Goal: Answer question/provide support: Share knowledge or assist other users

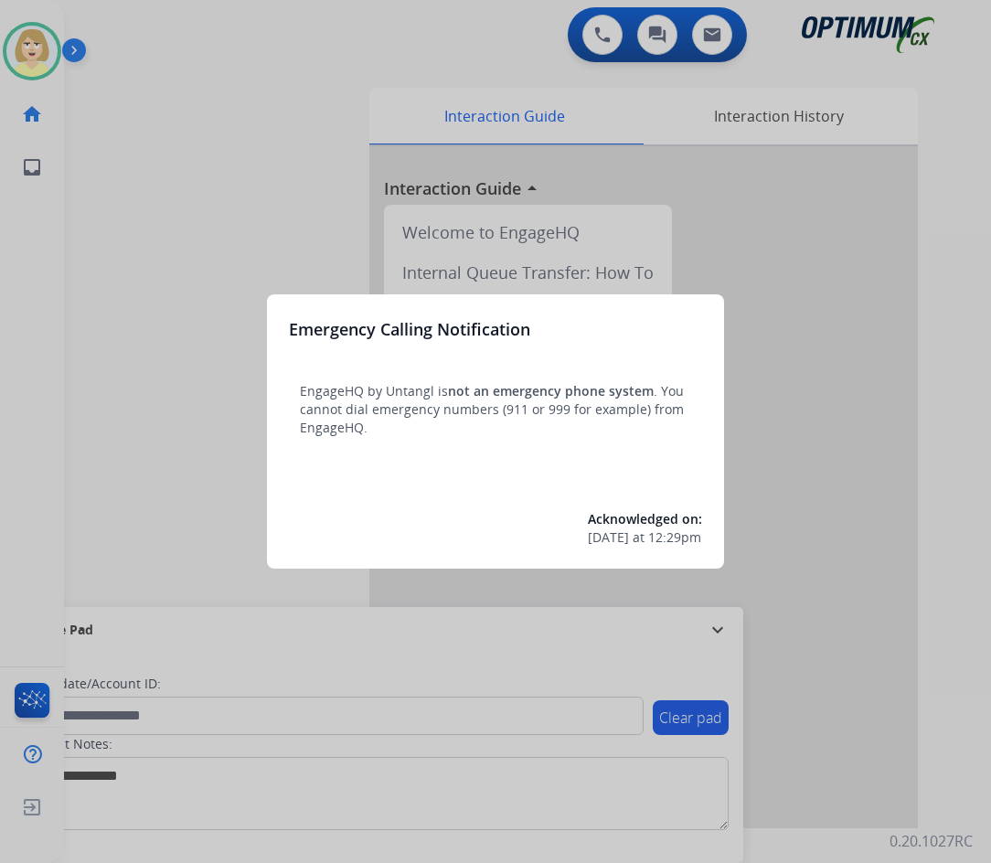
click at [143, 231] on div at bounding box center [495, 431] width 991 height 863
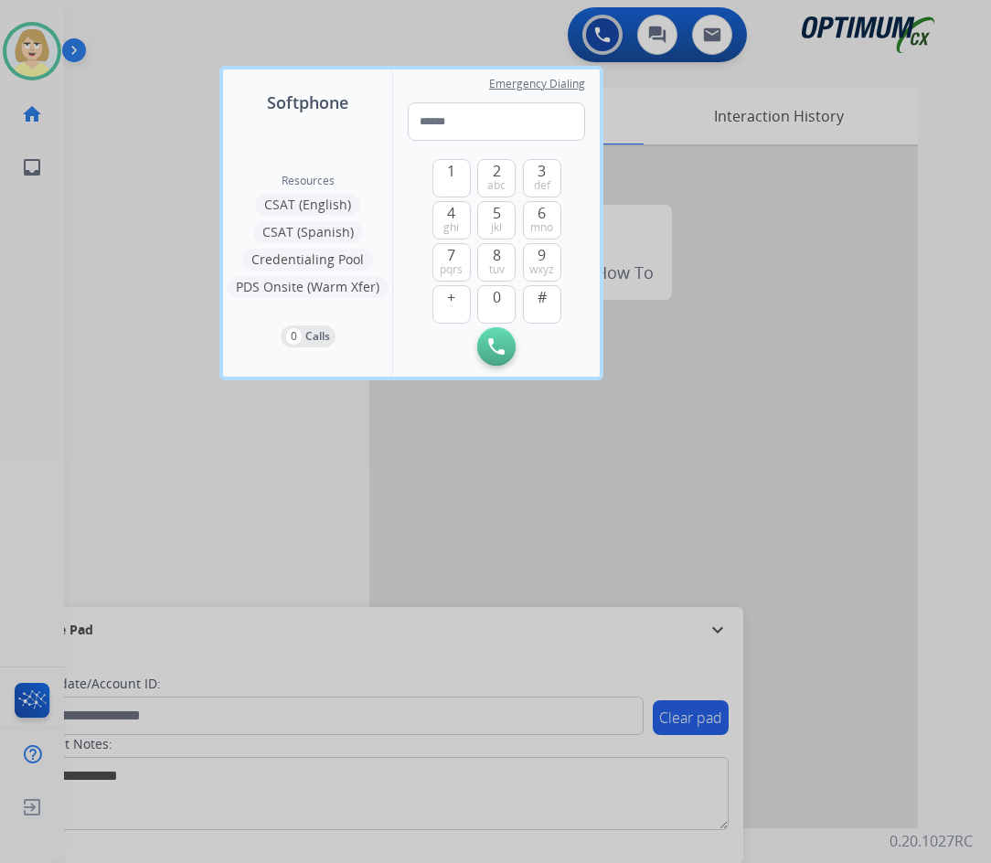
click at [143, 231] on div at bounding box center [495, 431] width 991 height 863
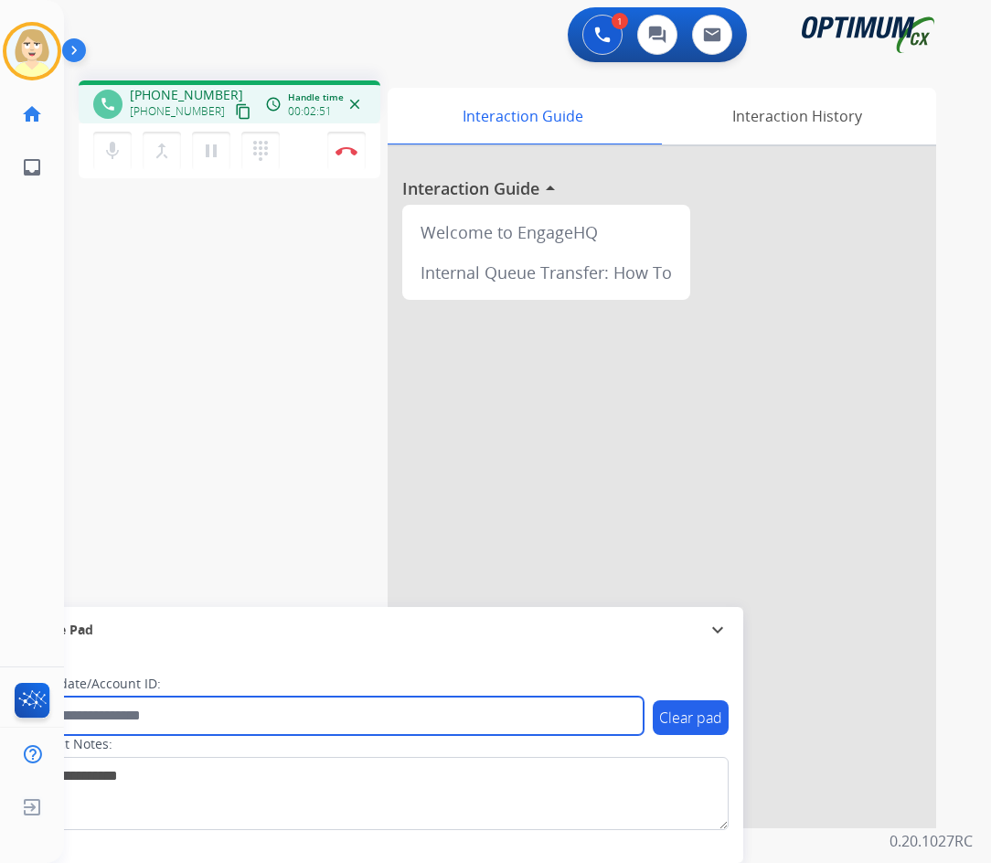
click at [176, 713] on input "text" at bounding box center [334, 715] width 620 height 38
paste input "*********"
type input "*********"
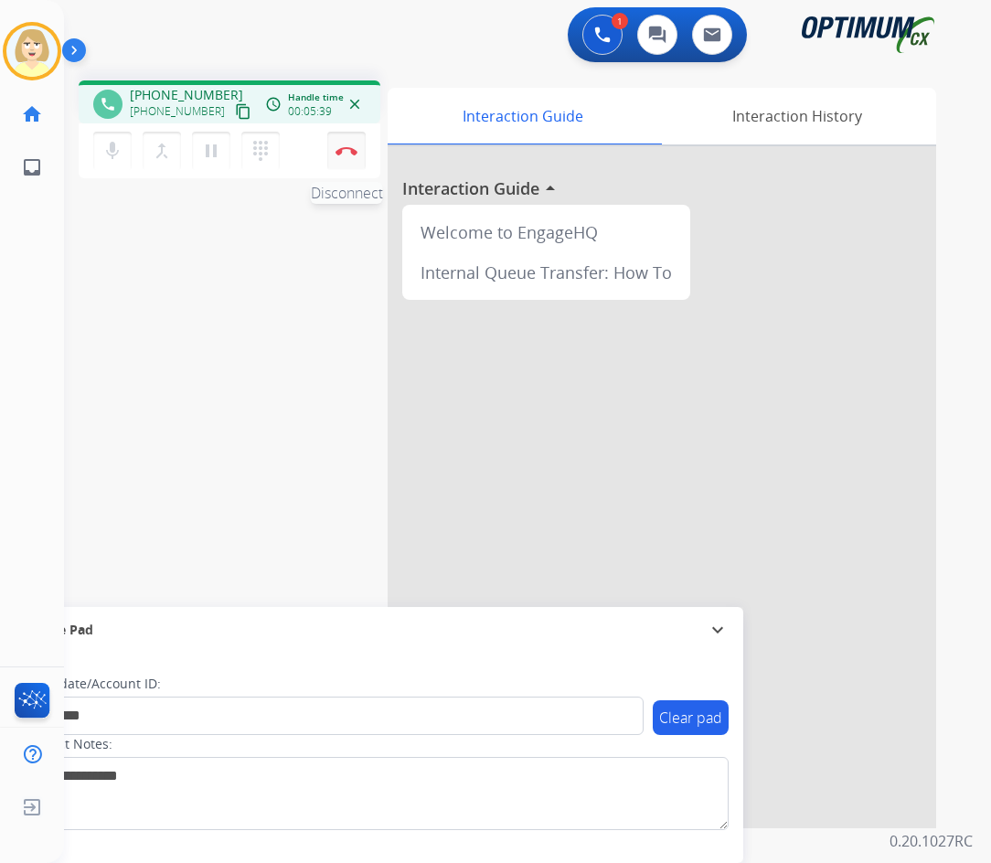
click at [348, 144] on button "Disconnect" at bounding box center [346, 151] width 38 height 38
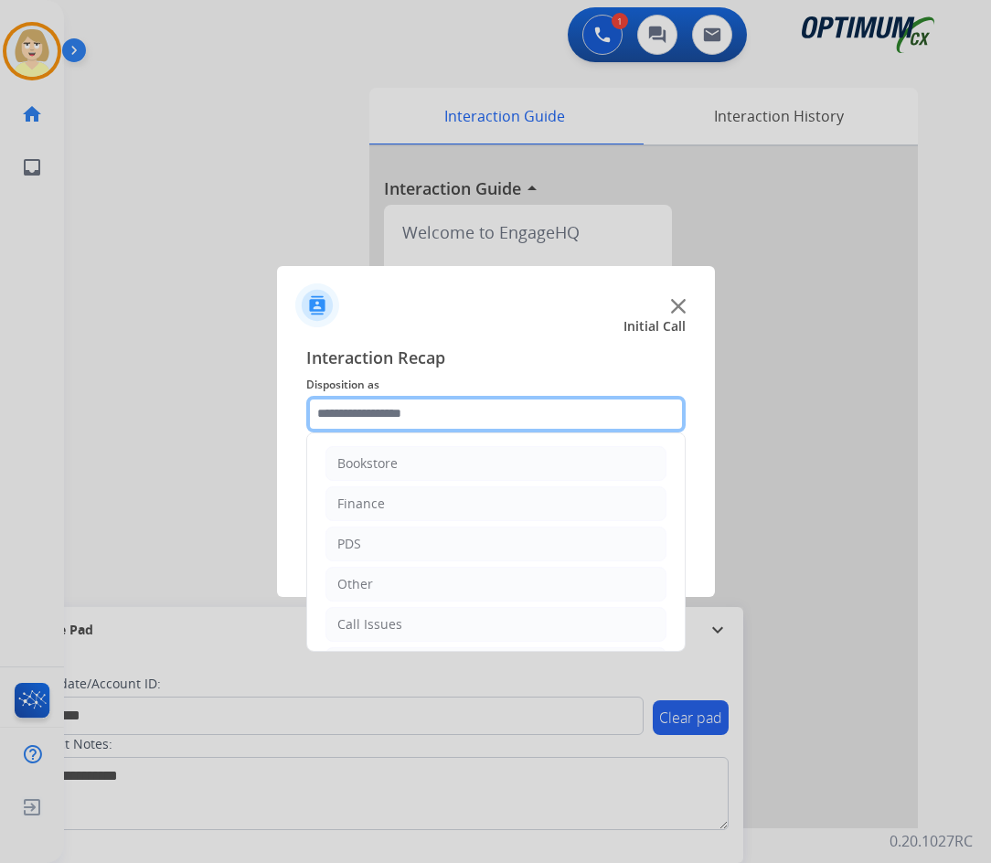
click at [356, 417] on input "text" at bounding box center [495, 414] width 379 height 37
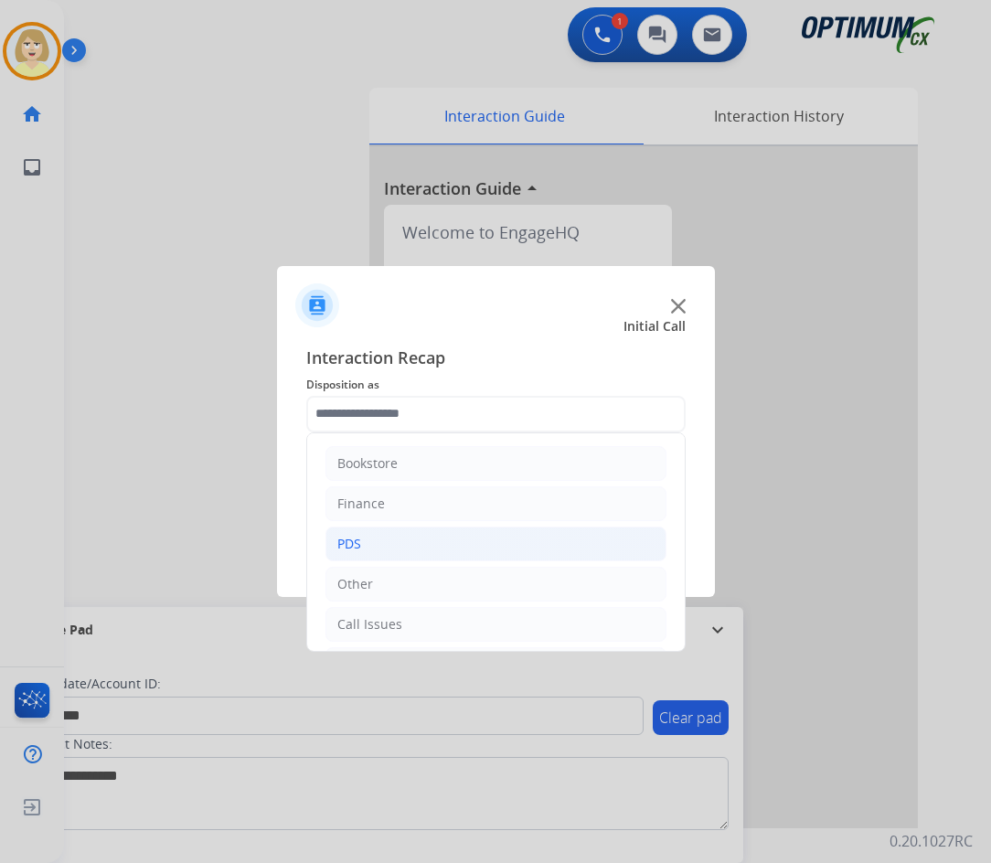
click at [363, 548] on li "PDS" at bounding box center [495, 543] width 341 height 35
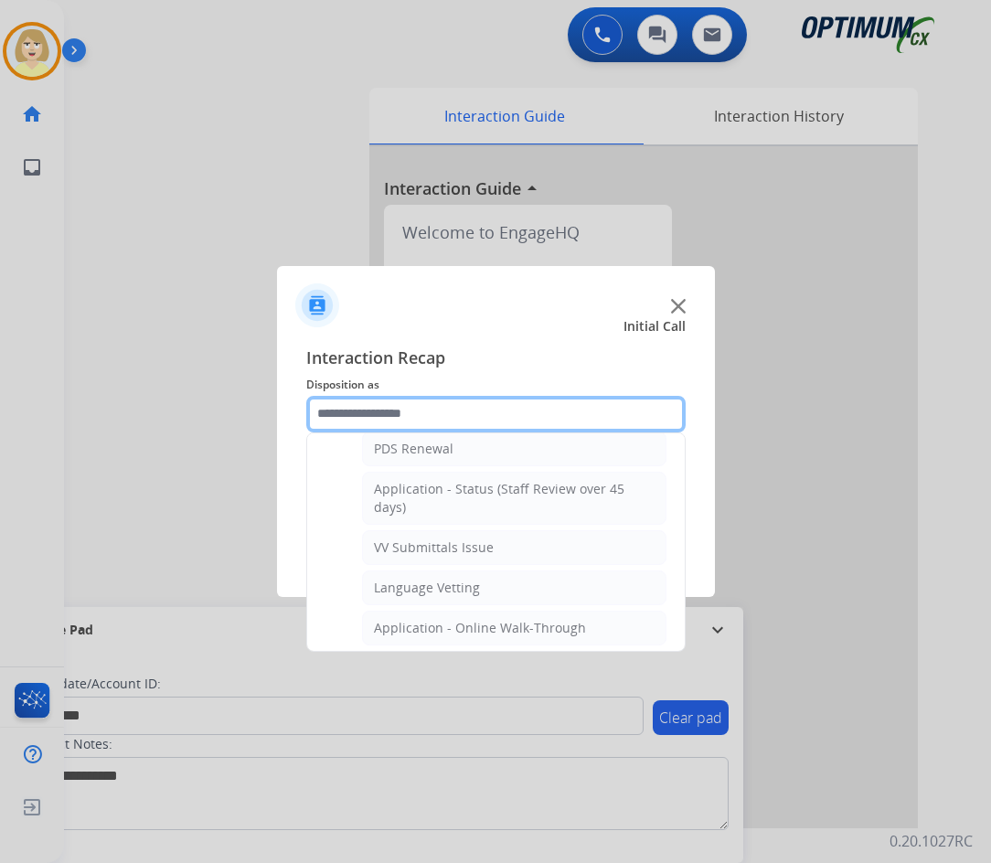
scroll to position [548, 0]
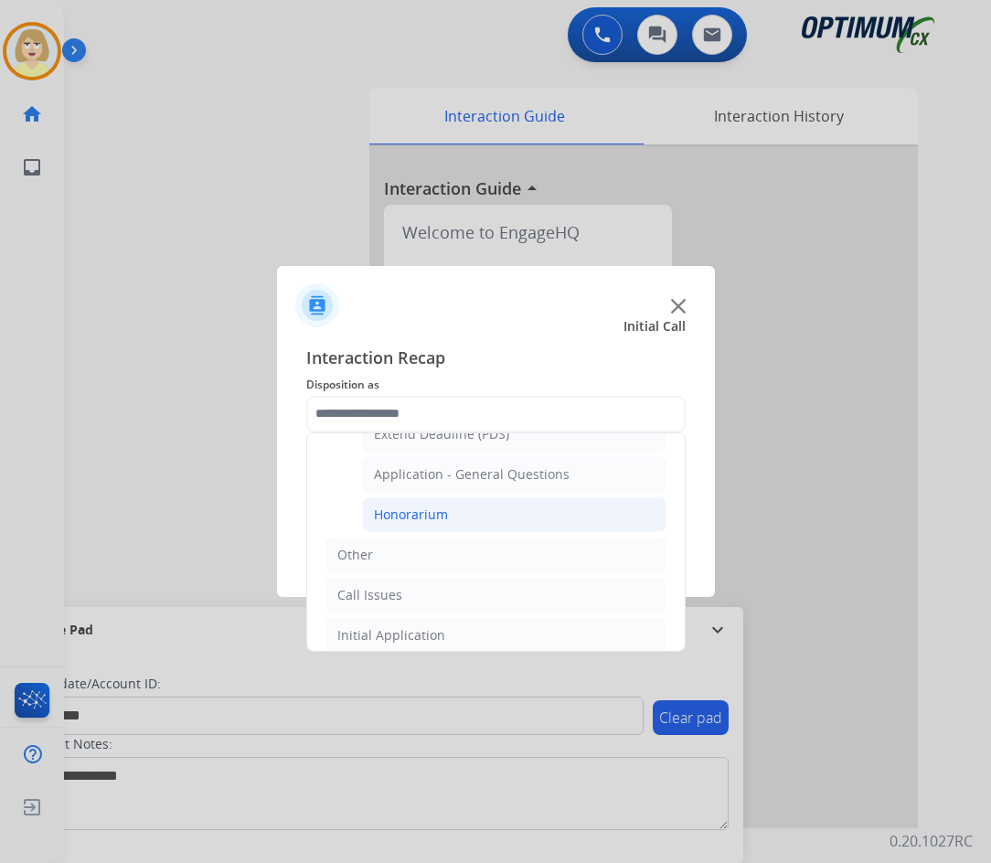
click at [440, 513] on div "Honorarium" at bounding box center [411, 514] width 74 height 18
type input "**********"
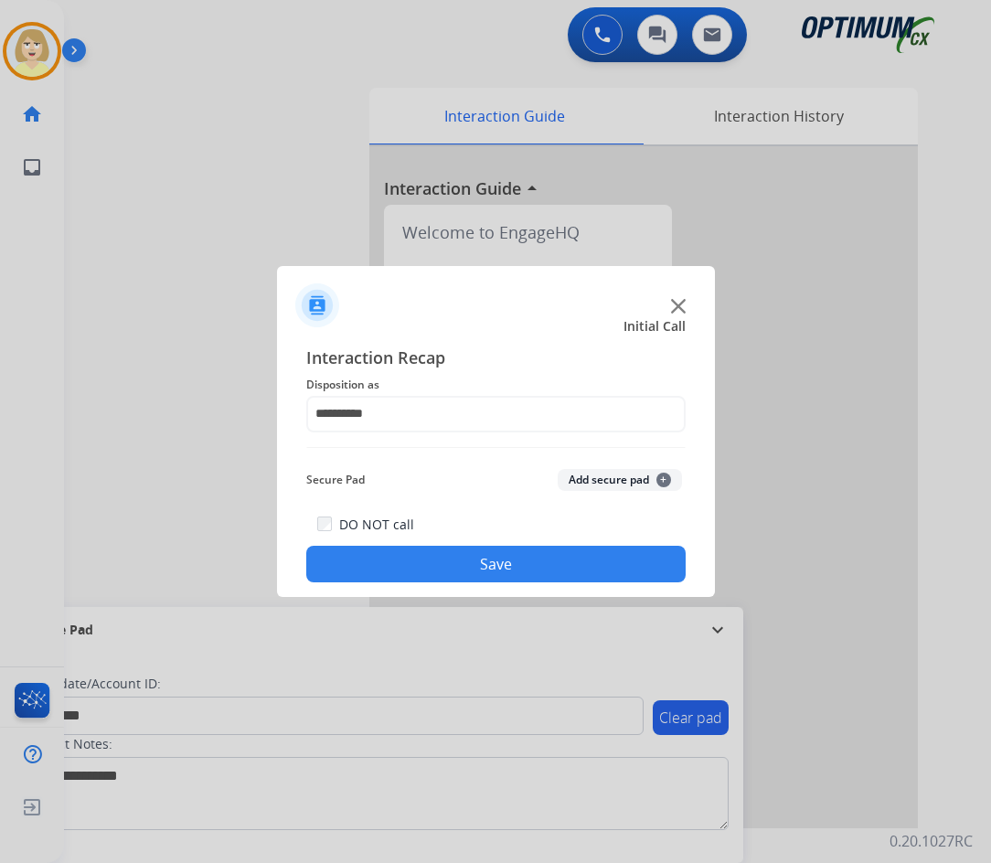
click at [586, 478] on button "Add secure pad +" at bounding box center [620, 480] width 124 height 22
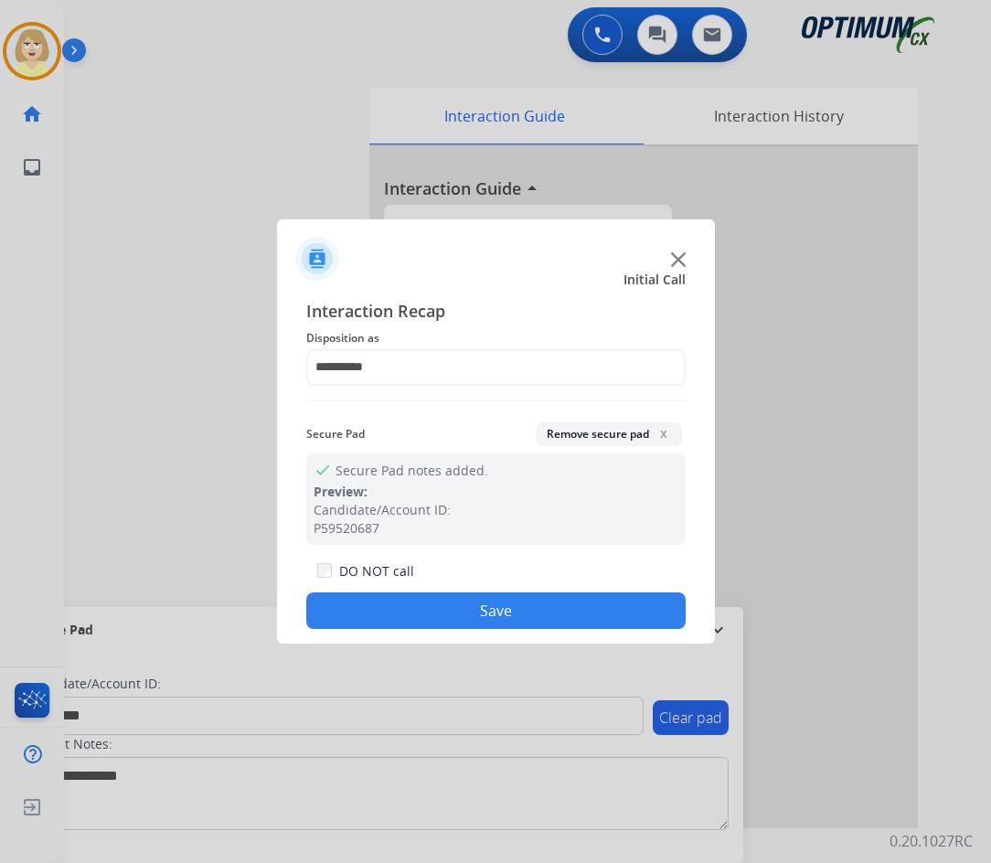
click at [457, 608] on button "Save" at bounding box center [495, 610] width 379 height 37
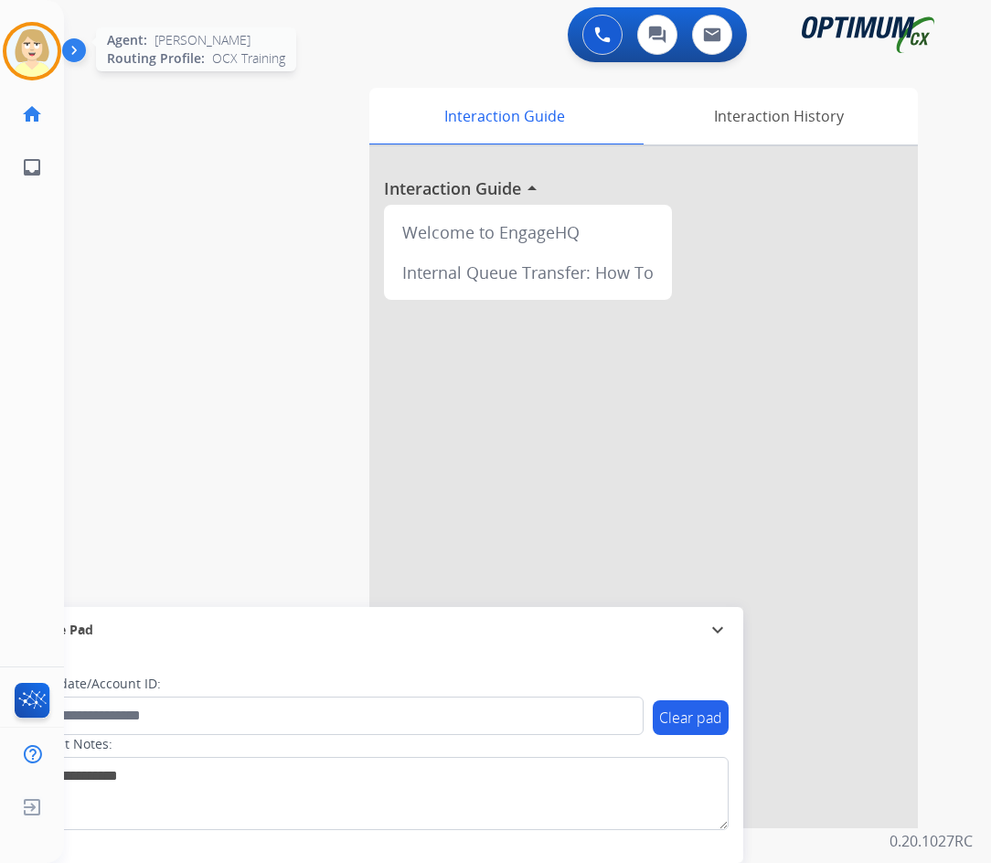
click at [33, 43] on img at bounding box center [31, 51] width 51 height 51
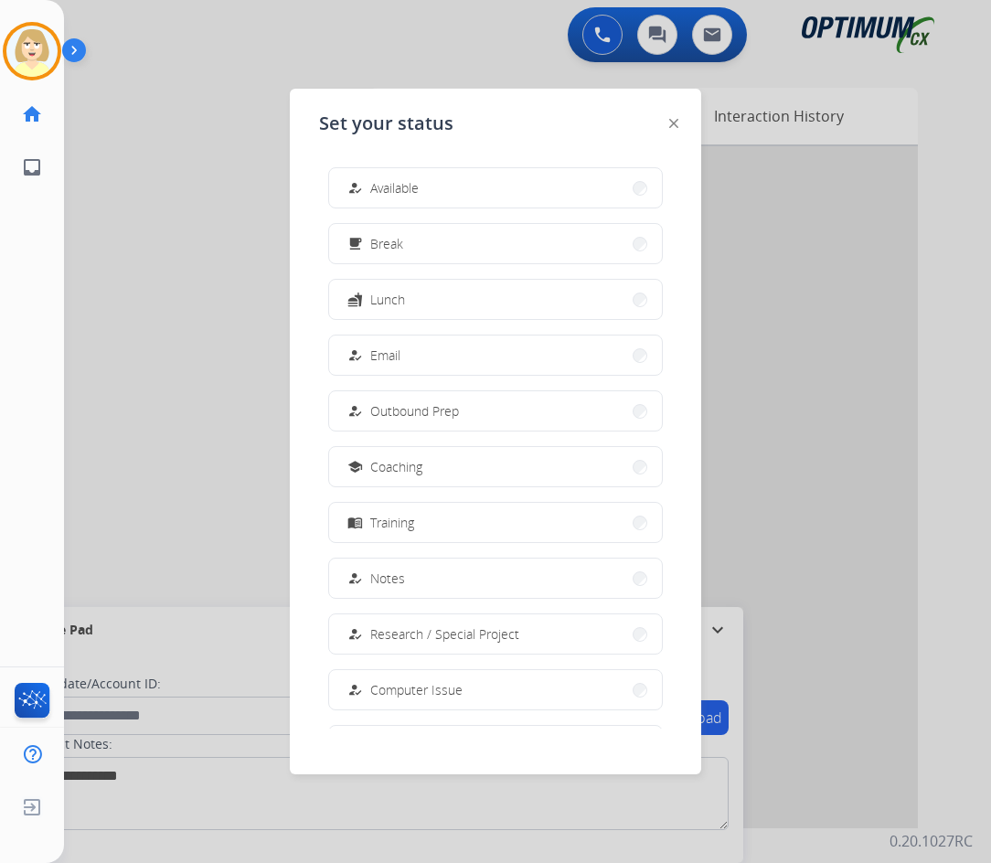
drag, startPoint x: 383, startPoint y: 178, endPoint x: 259, endPoint y: 213, distance: 129.1
click at [383, 177] on div "how_to_reg Available" at bounding box center [381, 188] width 75 height 22
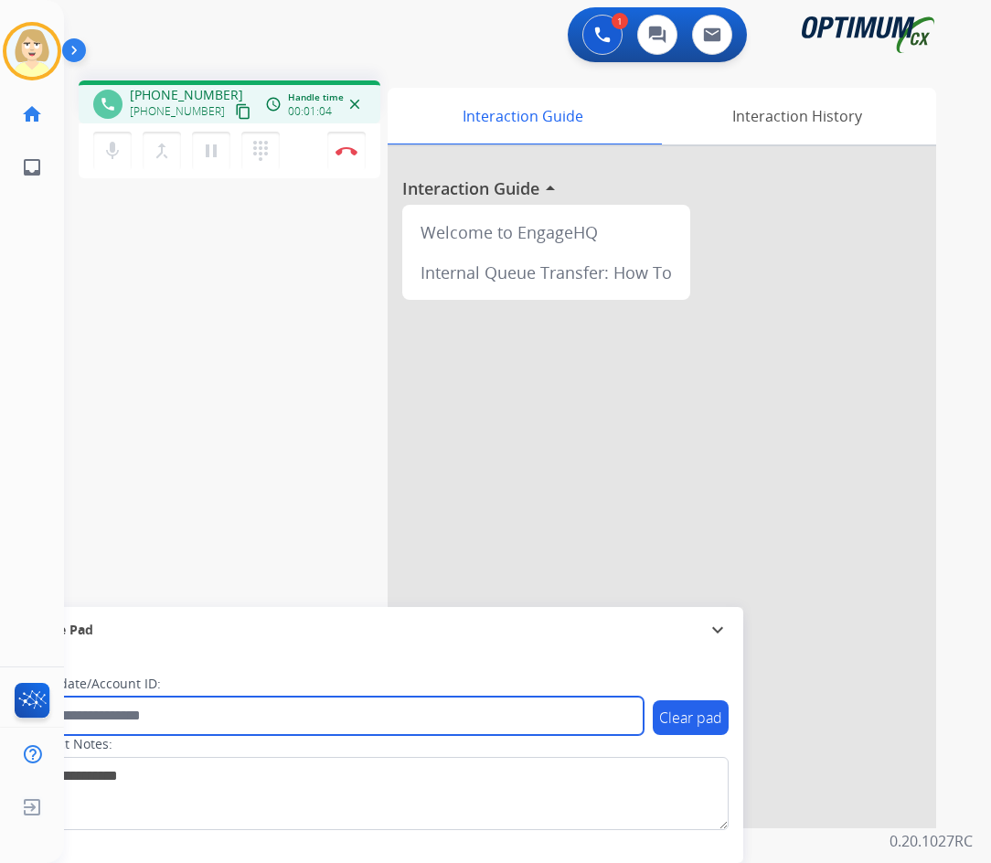
click at [110, 712] on input "text" at bounding box center [334, 715] width 620 height 38
paste input "*******"
type input "*******"
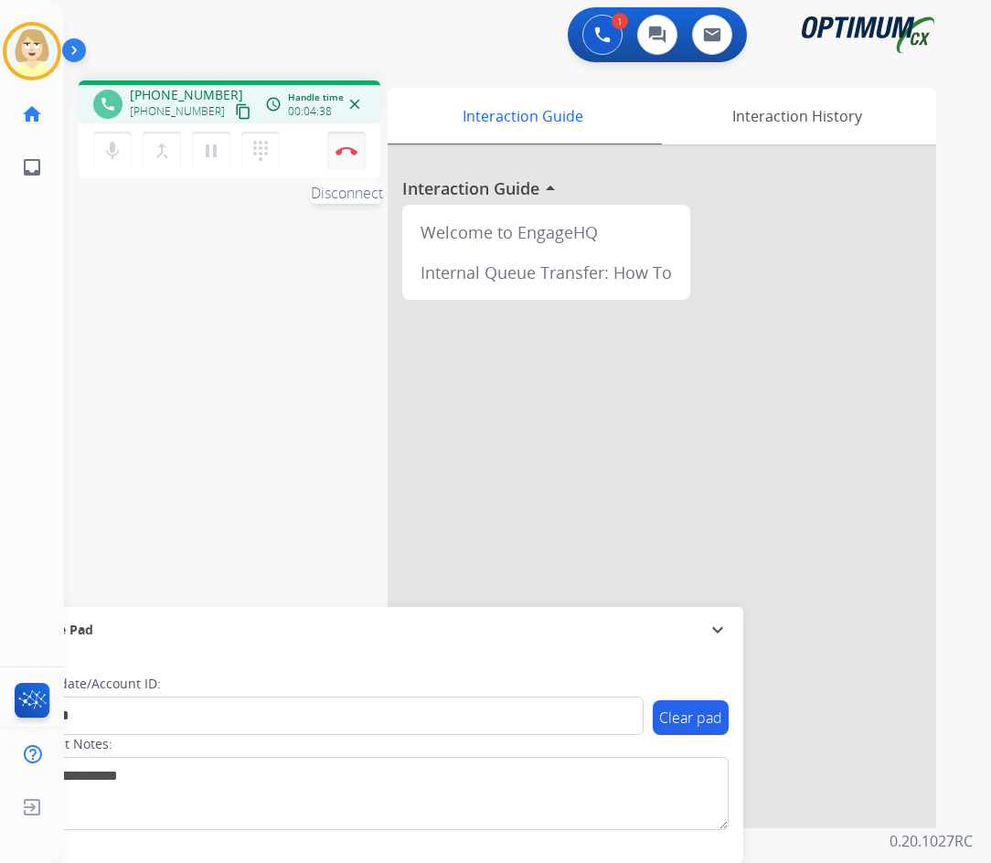
click at [348, 151] on img at bounding box center [346, 150] width 22 height 9
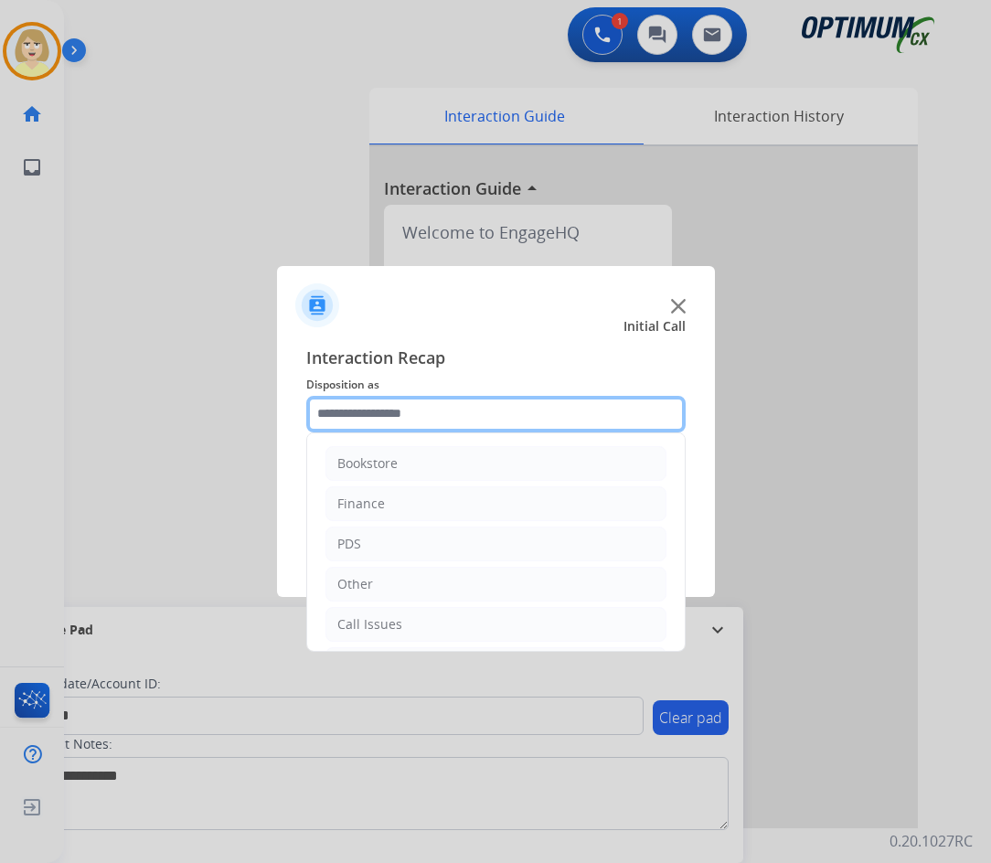
click at [385, 418] on input "text" at bounding box center [495, 414] width 379 height 37
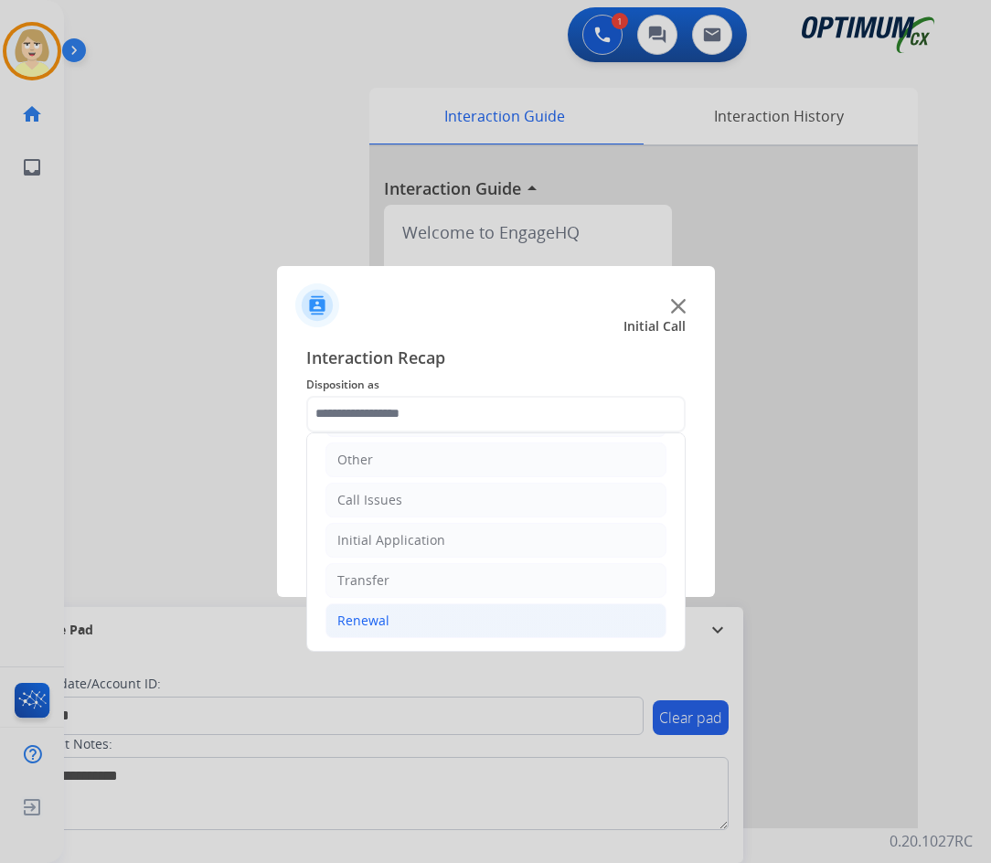
click at [359, 614] on div "Renewal" at bounding box center [363, 620] width 52 height 18
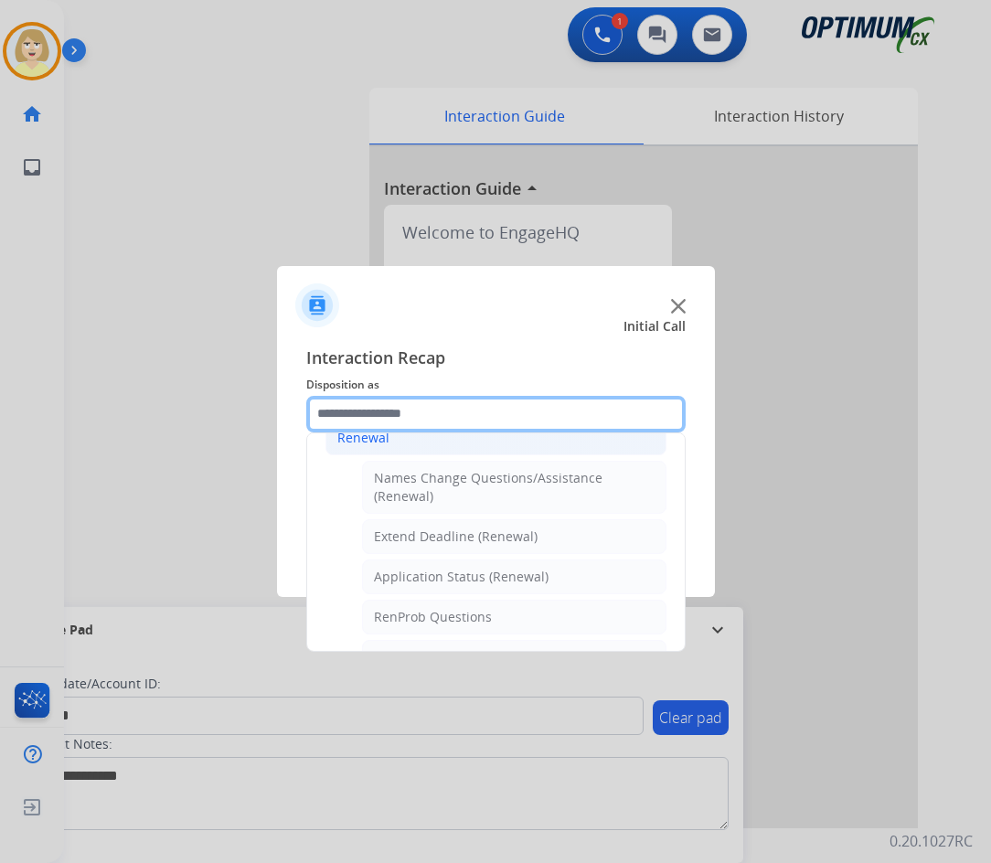
scroll to position [398, 0]
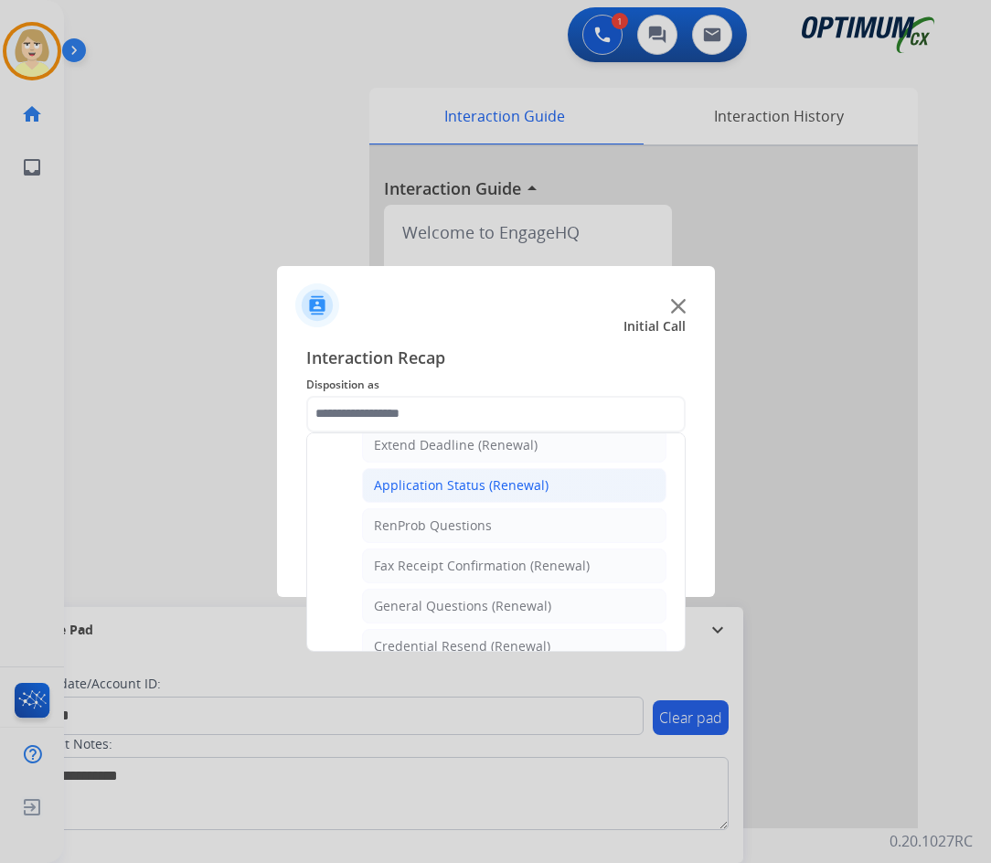
click at [445, 484] on div "Application Status (Renewal)" at bounding box center [461, 485] width 175 height 18
type input "**********"
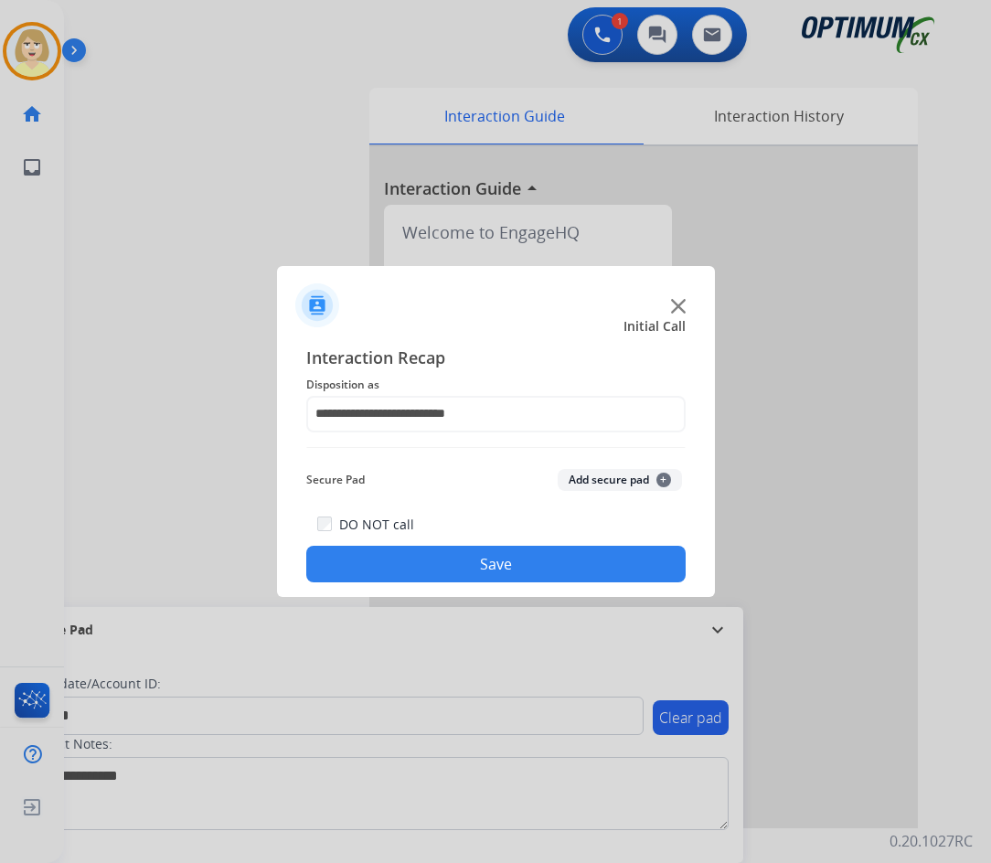
click at [603, 478] on button "Add secure pad +" at bounding box center [620, 480] width 124 height 22
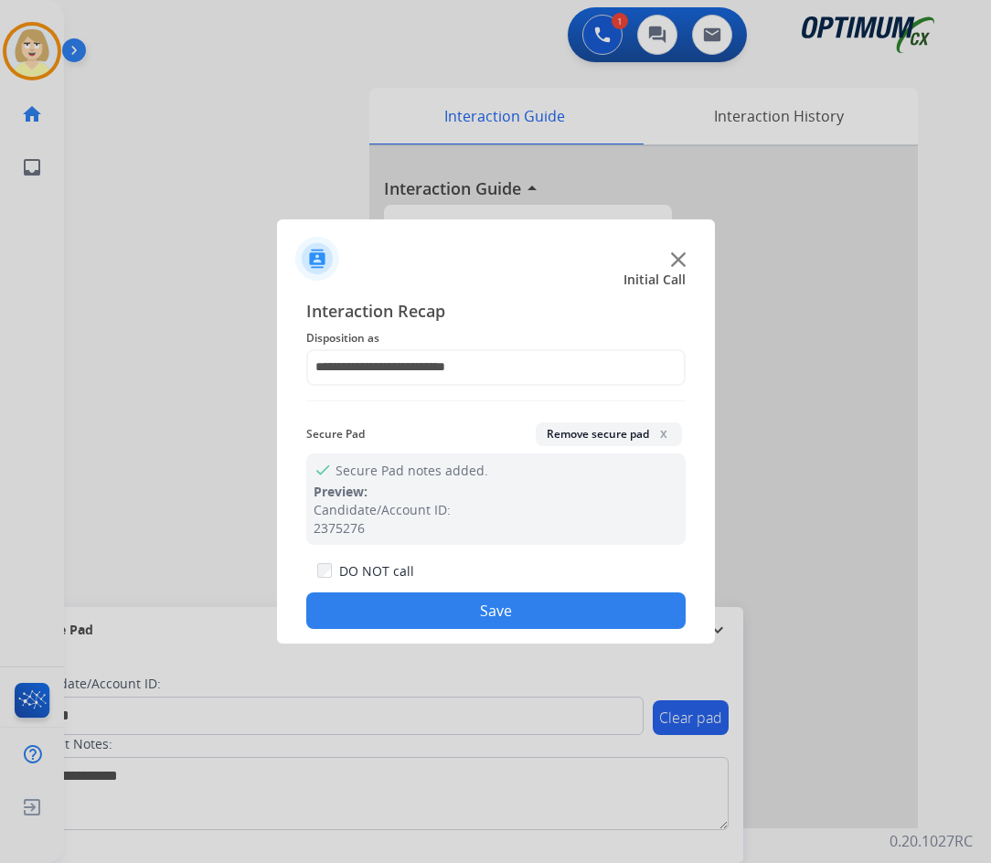
click at [430, 615] on button "Save" at bounding box center [495, 610] width 379 height 37
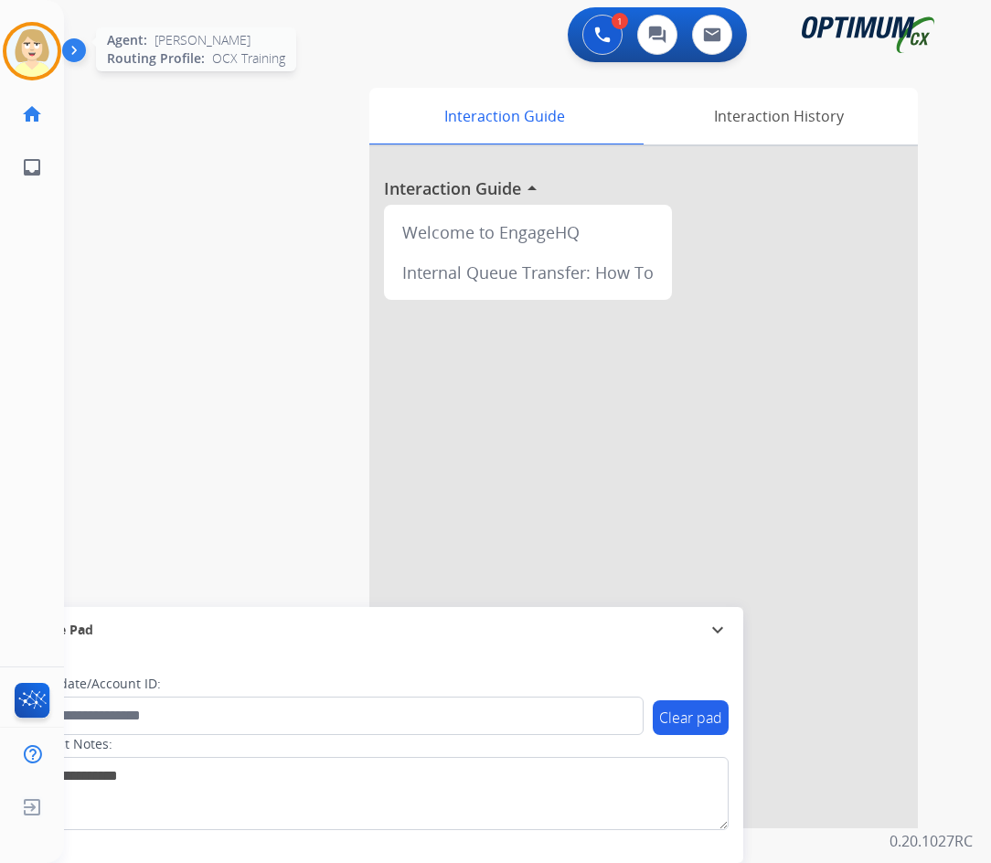
click at [22, 48] on img at bounding box center [31, 51] width 51 height 51
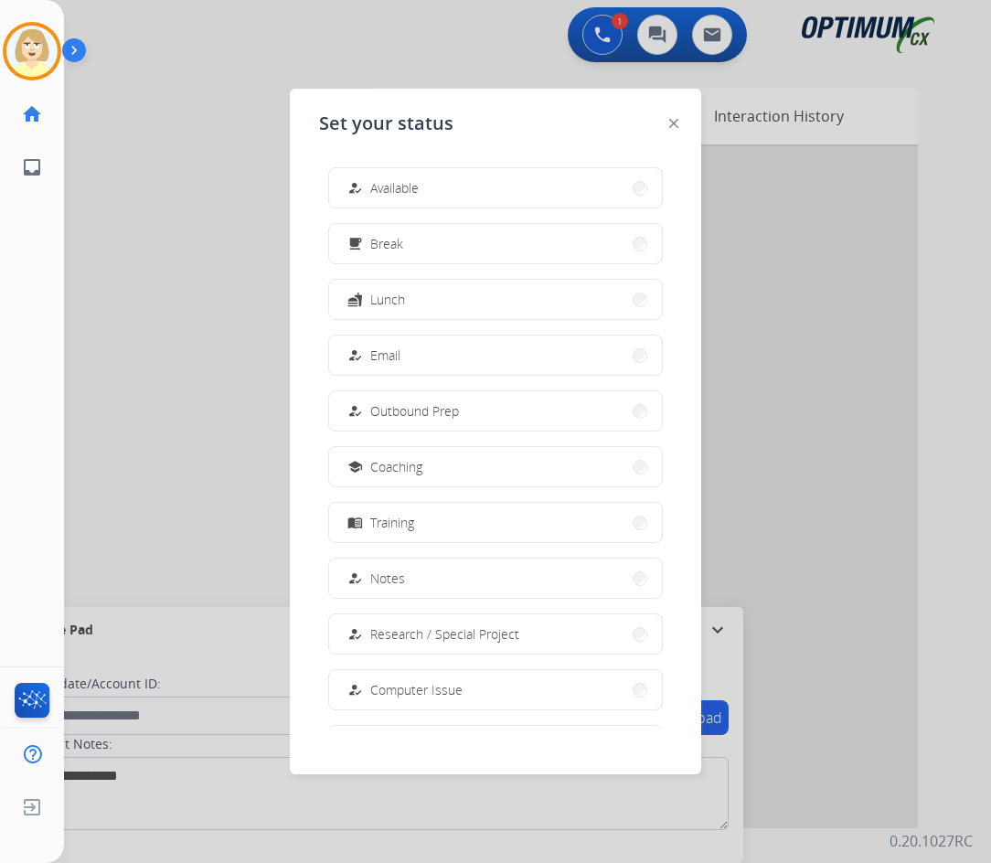
drag, startPoint x: 413, startPoint y: 188, endPoint x: 272, endPoint y: 250, distance: 153.5
click at [412, 188] on span "Available" at bounding box center [394, 187] width 48 height 19
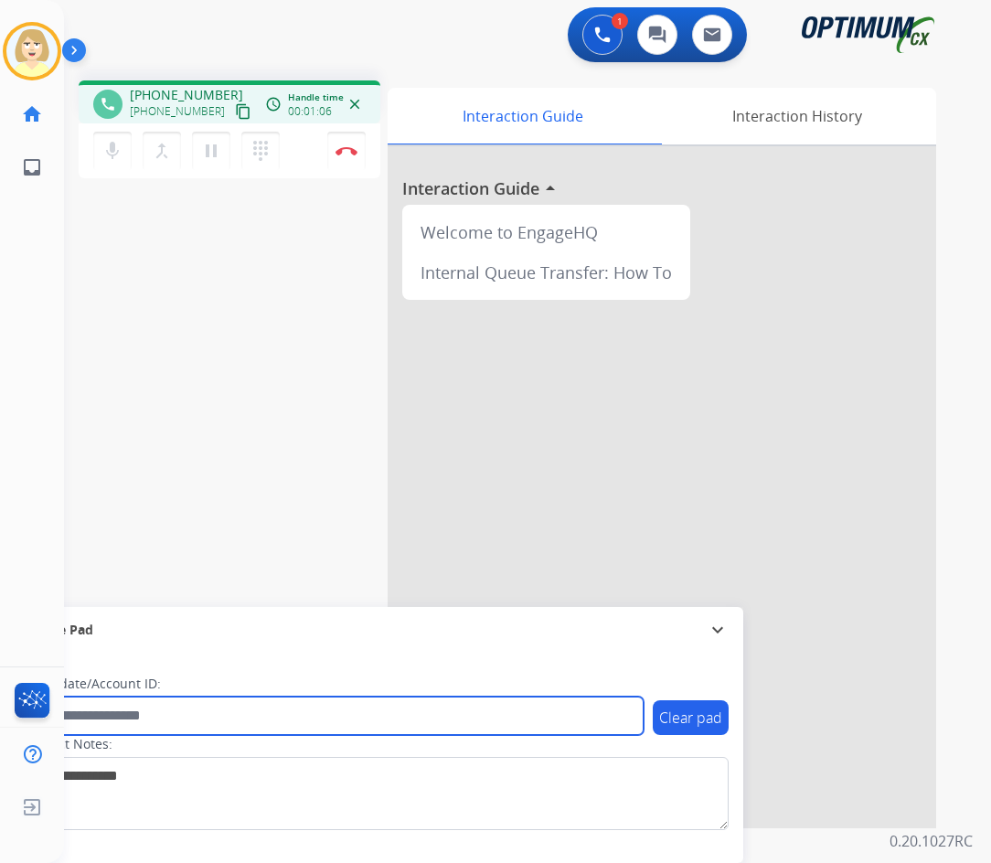
click at [149, 707] on input "text" at bounding box center [334, 715] width 620 height 38
paste input "*******"
type input "*******"
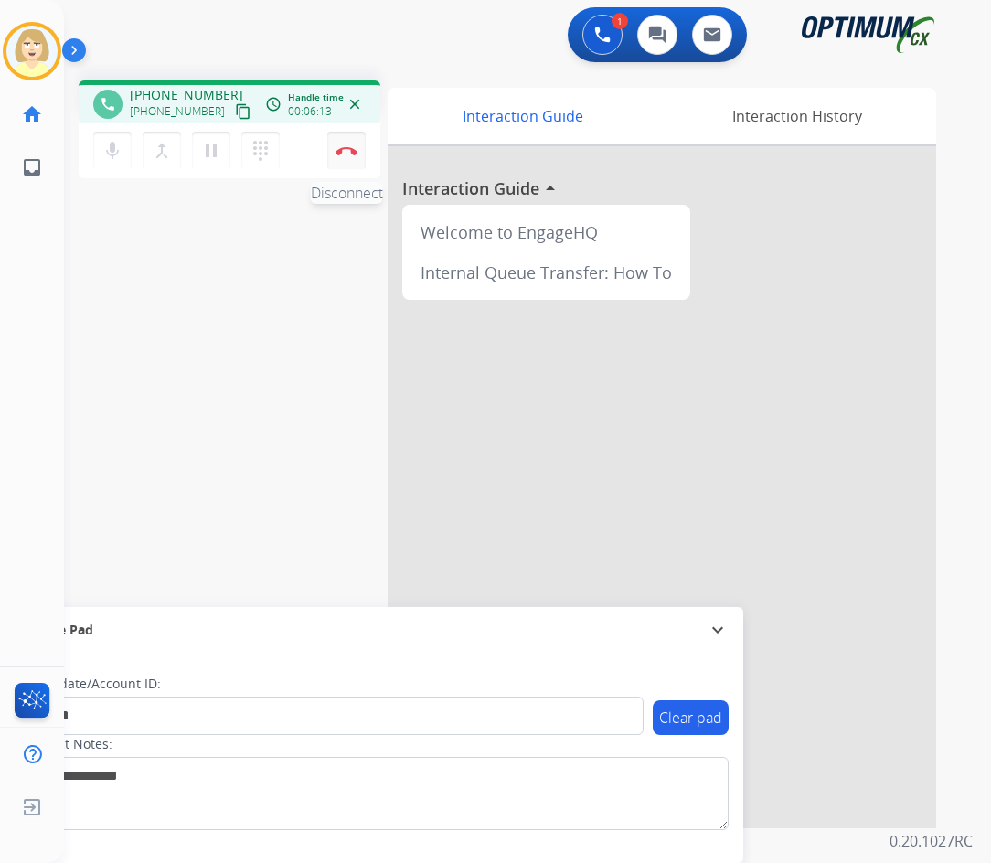
click at [344, 147] on img at bounding box center [346, 150] width 22 height 9
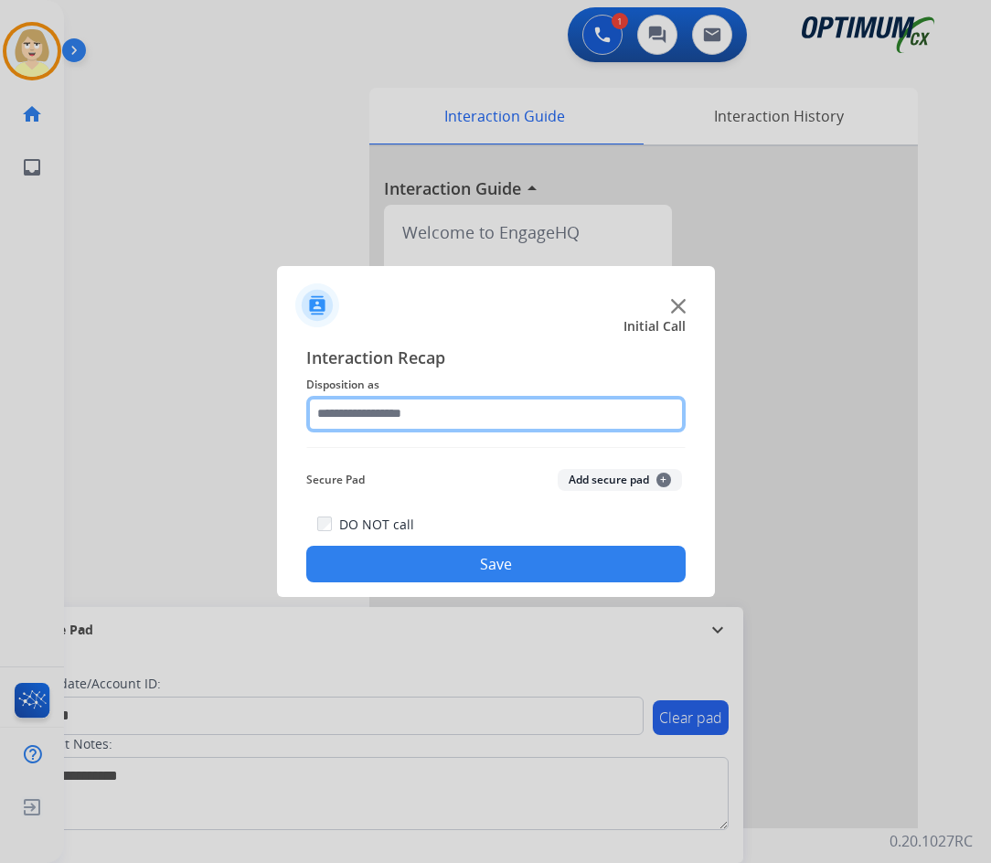
click at [339, 418] on input "text" at bounding box center [495, 414] width 379 height 37
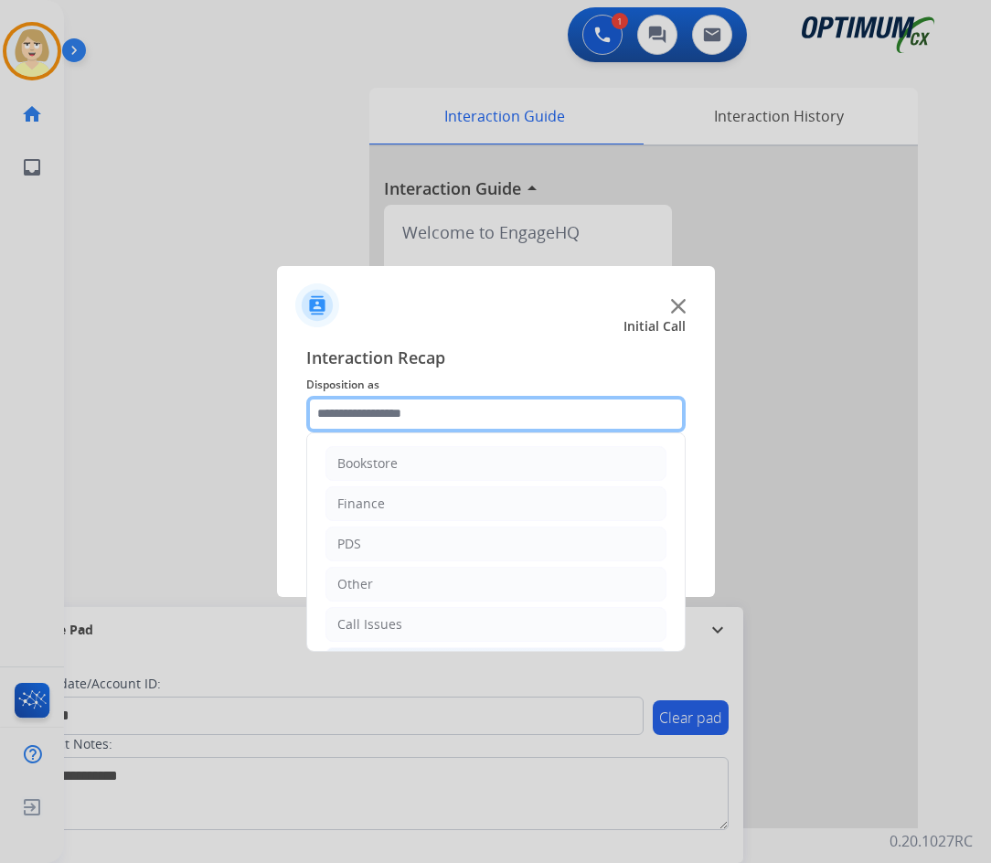
scroll to position [124, 0]
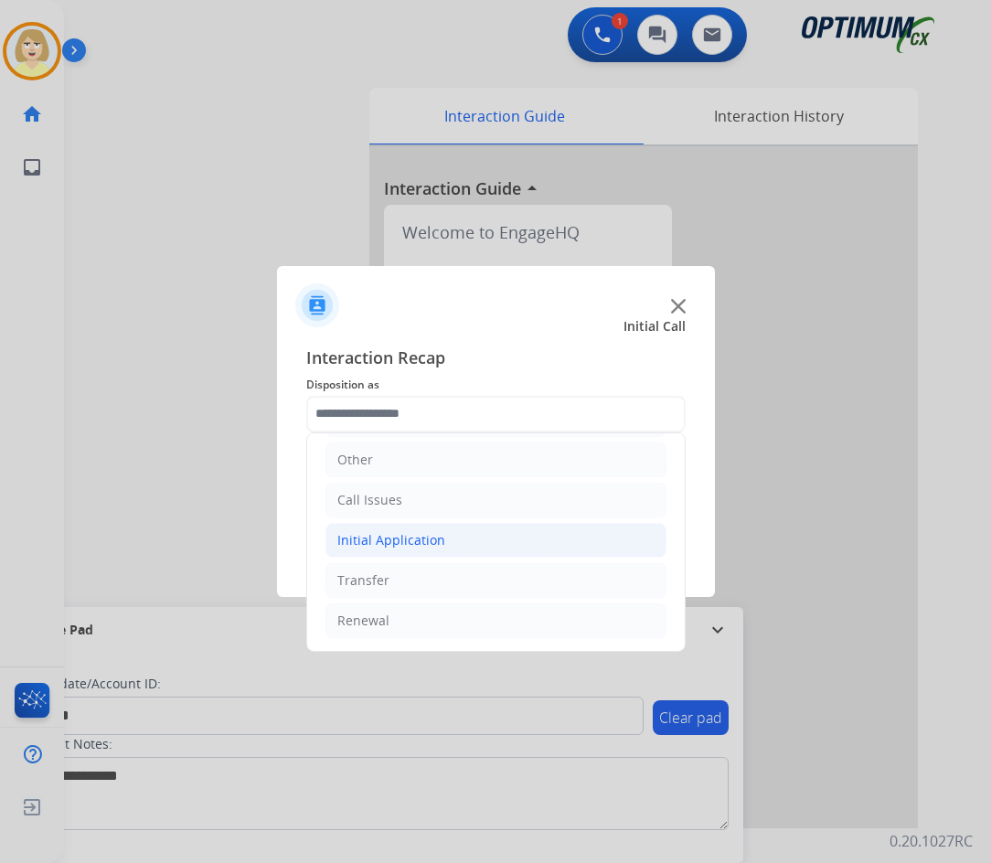
click at [408, 540] on div "Initial Application" at bounding box center [391, 540] width 108 height 18
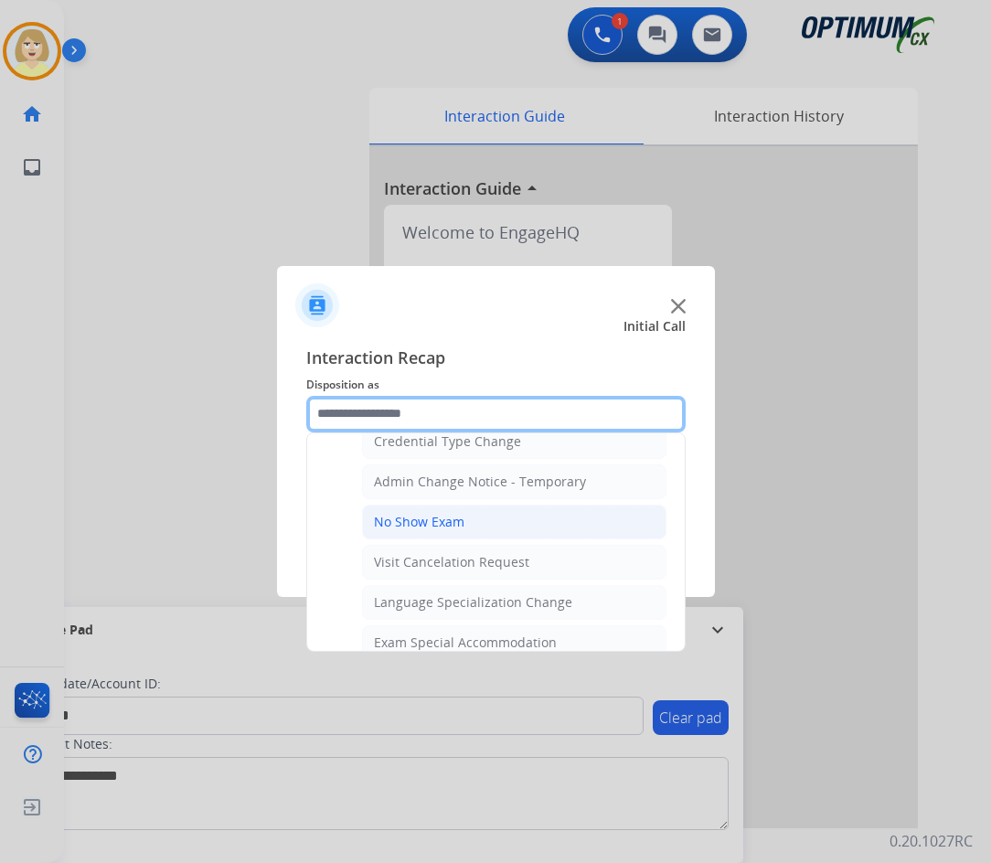
scroll to position [1108, 0]
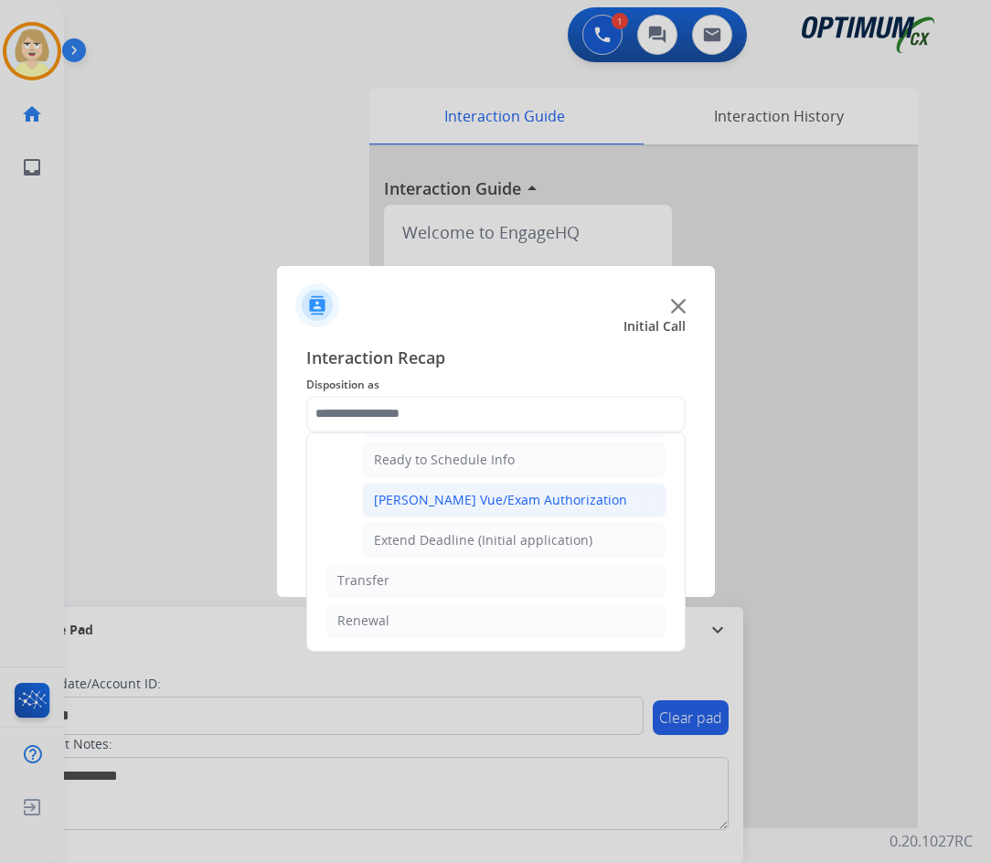
click at [430, 506] on div "[PERSON_NAME] Vue/Exam Authorization" at bounding box center [500, 500] width 253 height 18
type input "**********"
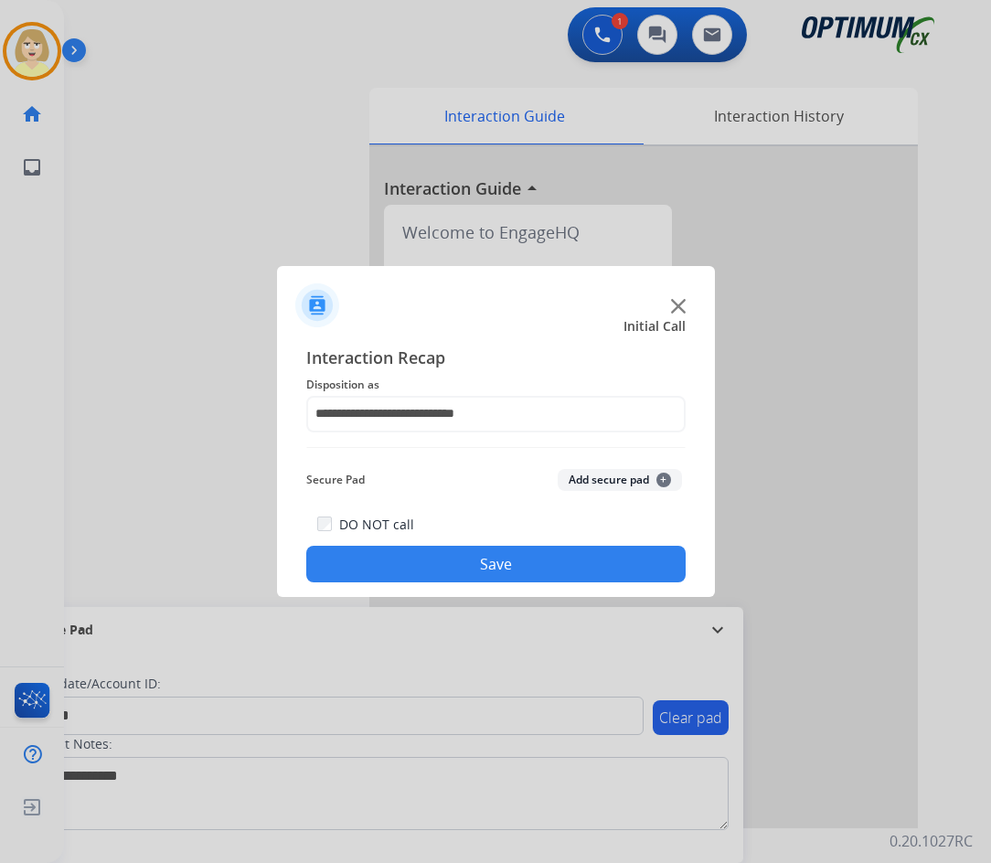
click at [591, 477] on button "Add secure pad +" at bounding box center [620, 480] width 124 height 22
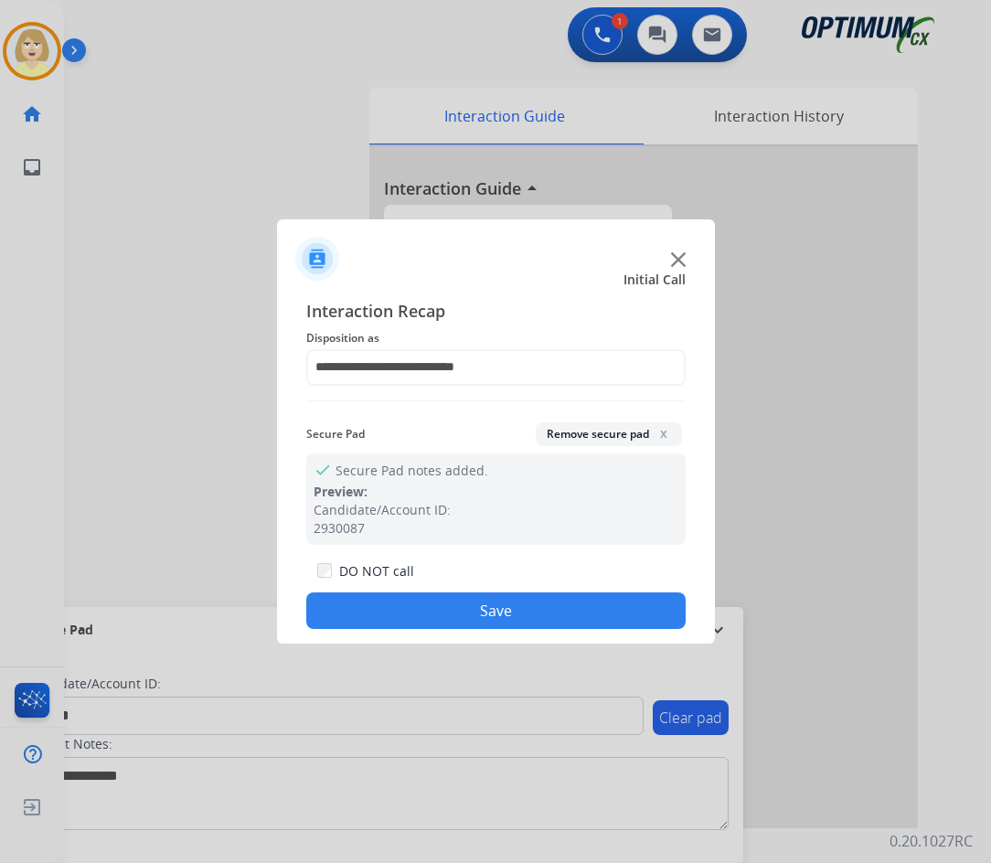
click at [413, 612] on button "Save" at bounding box center [495, 610] width 379 height 37
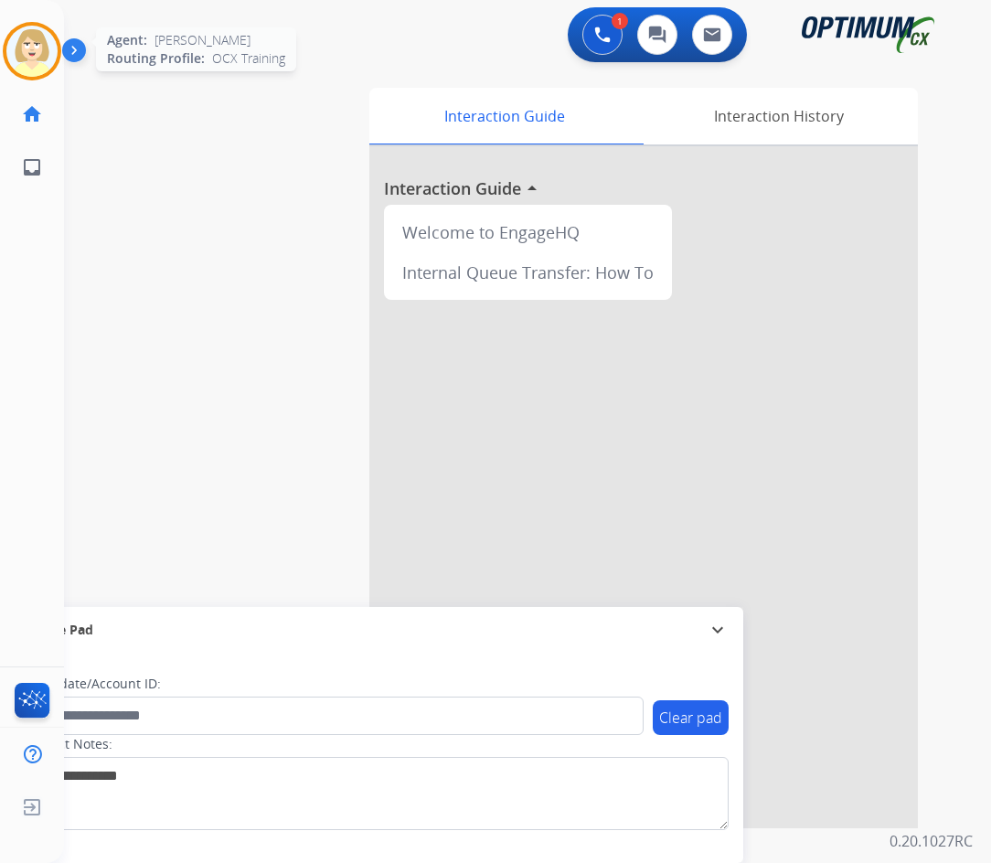
click at [30, 42] on img at bounding box center [31, 51] width 51 height 51
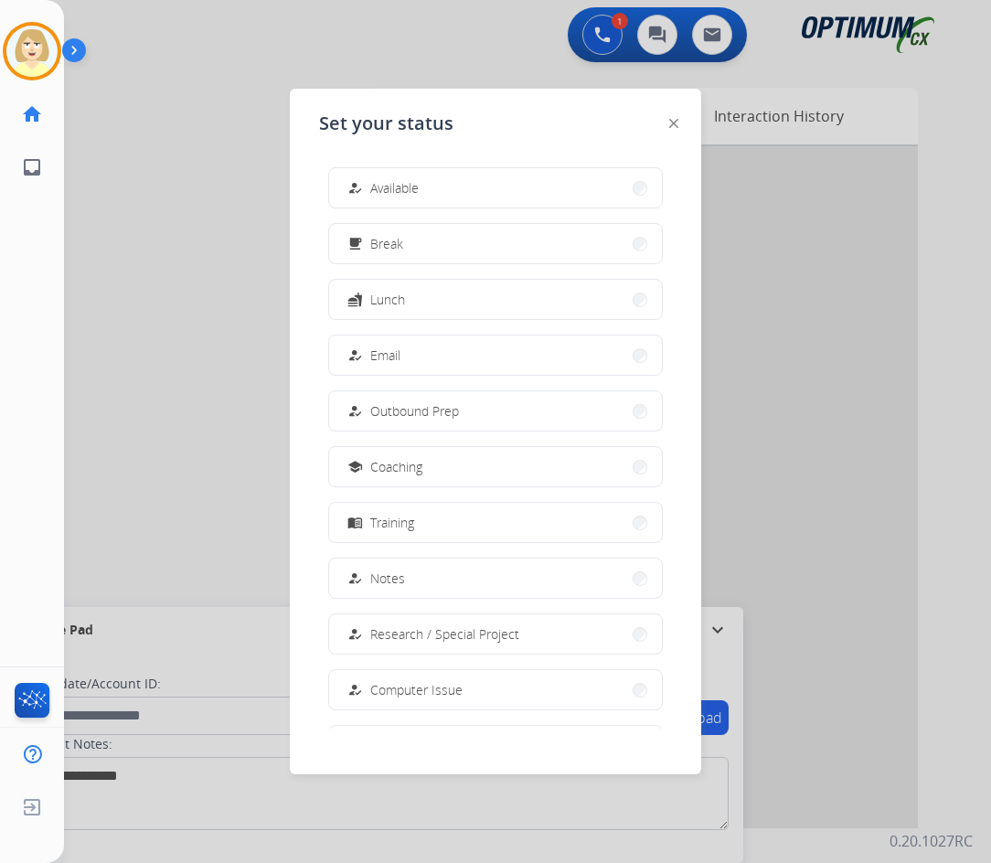
click at [383, 187] on span "Available" at bounding box center [394, 187] width 48 height 19
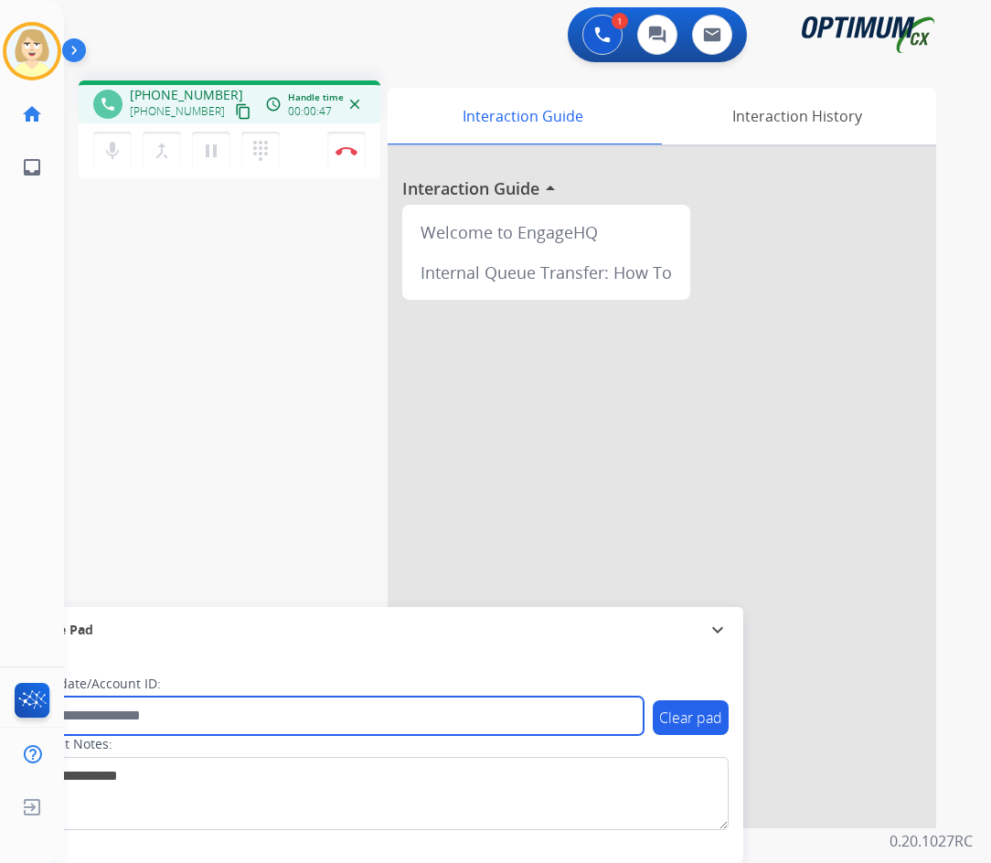
click at [147, 713] on input "text" at bounding box center [334, 715] width 620 height 38
paste input "*******"
type input "*******"
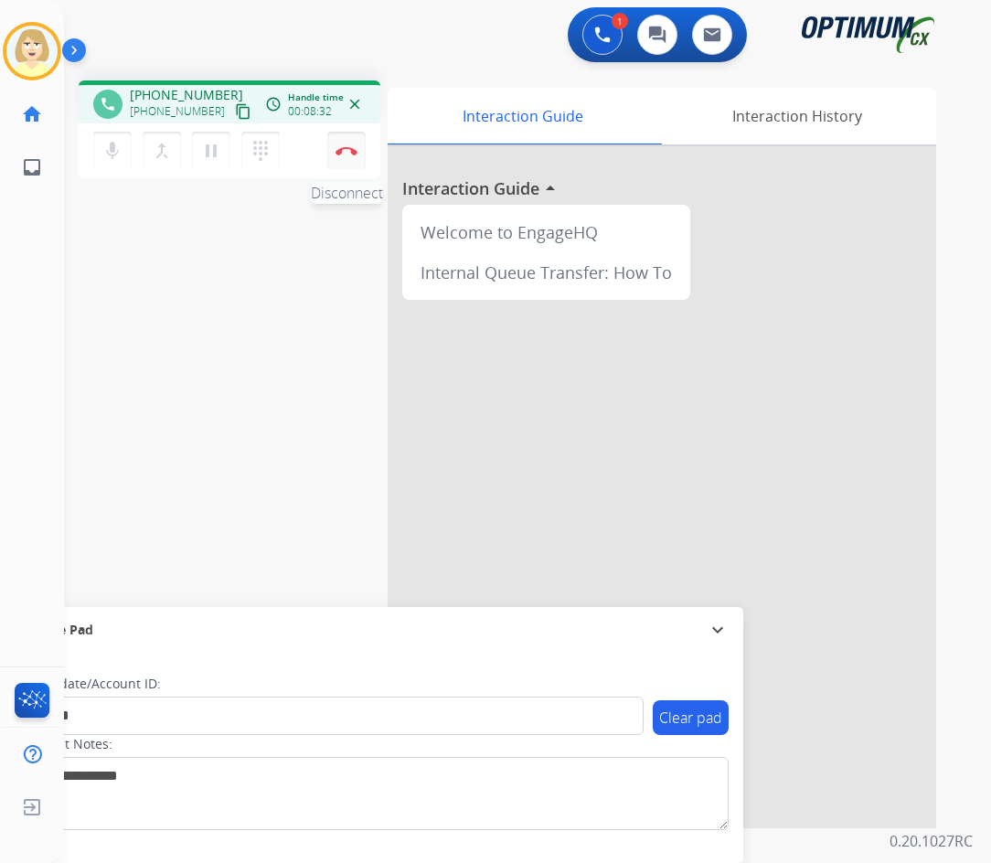
click at [344, 143] on button "Disconnect" at bounding box center [346, 151] width 38 height 38
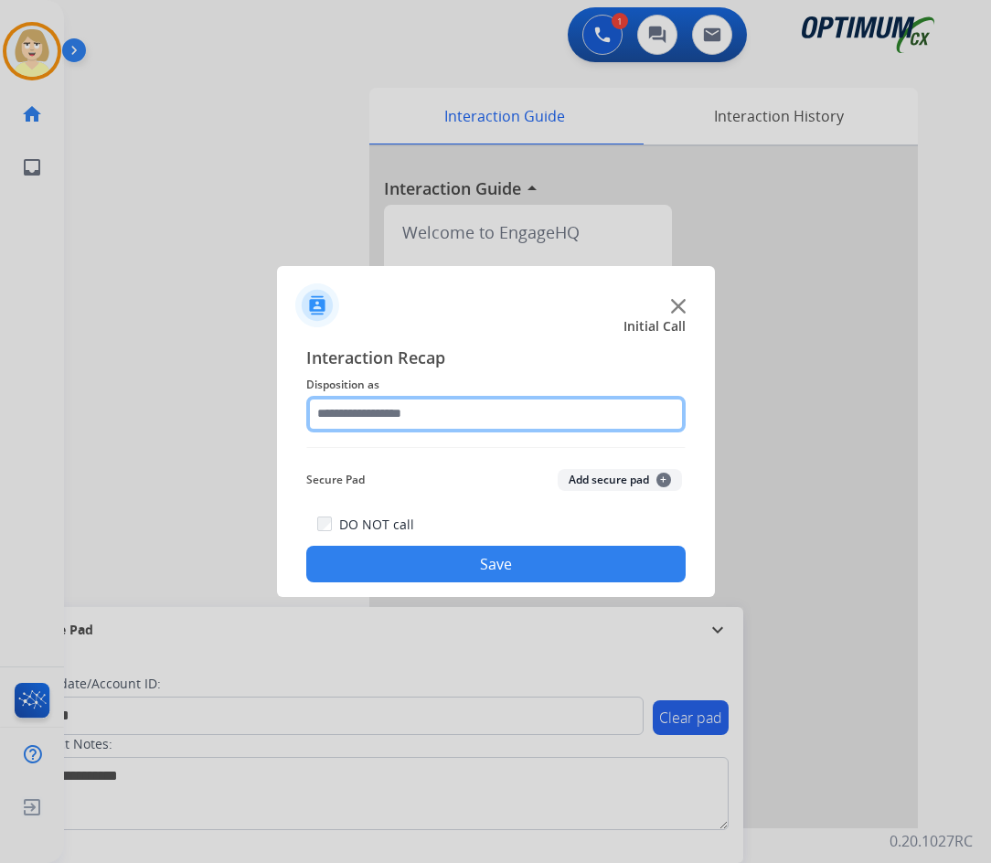
click at [357, 409] on input "text" at bounding box center [495, 414] width 379 height 37
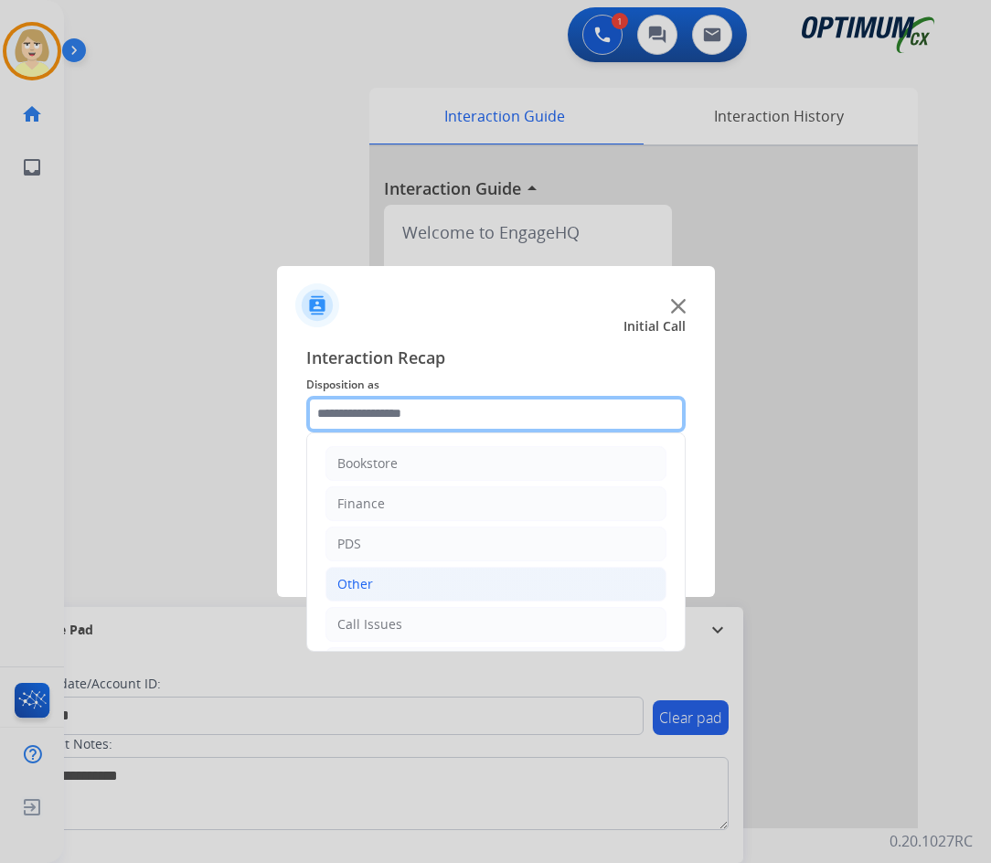
scroll to position [124, 0]
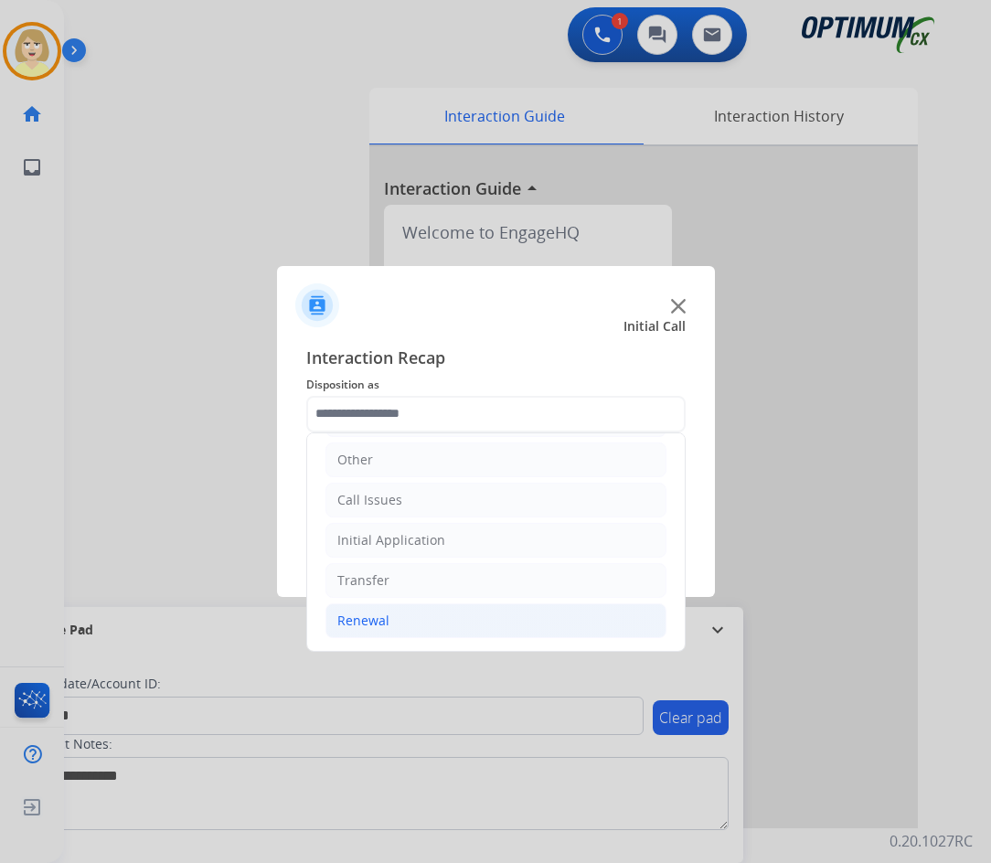
click at [357, 626] on div "Renewal" at bounding box center [363, 620] width 52 height 18
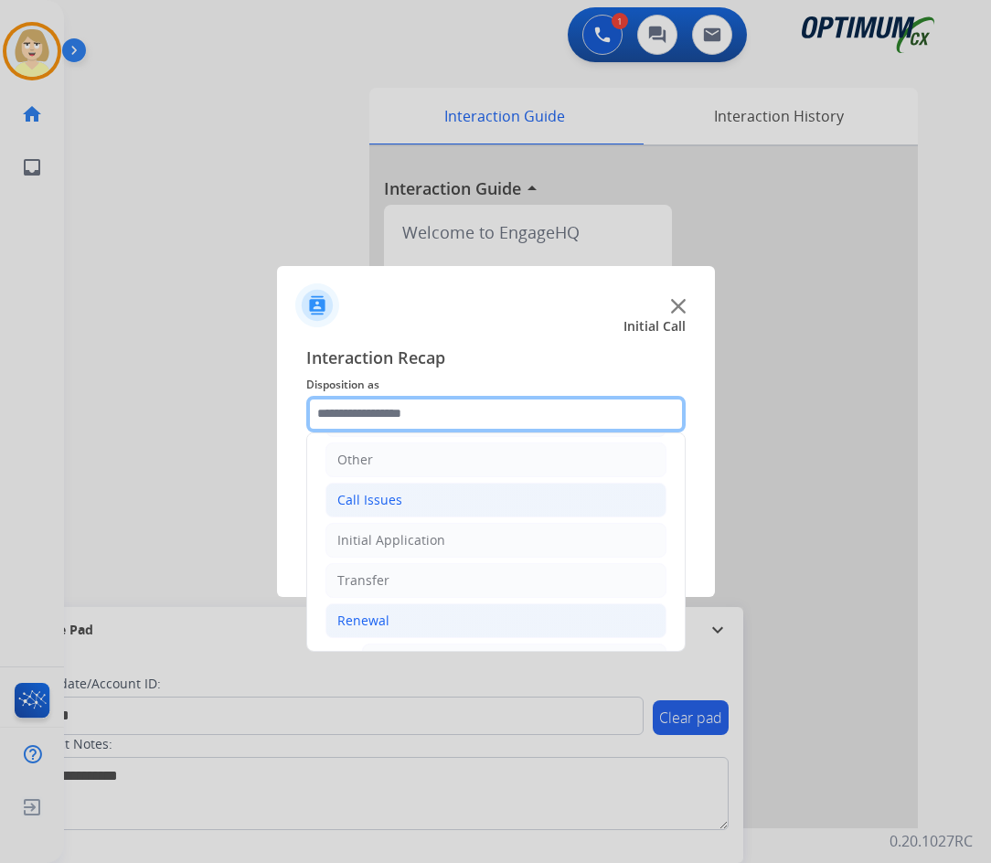
scroll to position [490, 0]
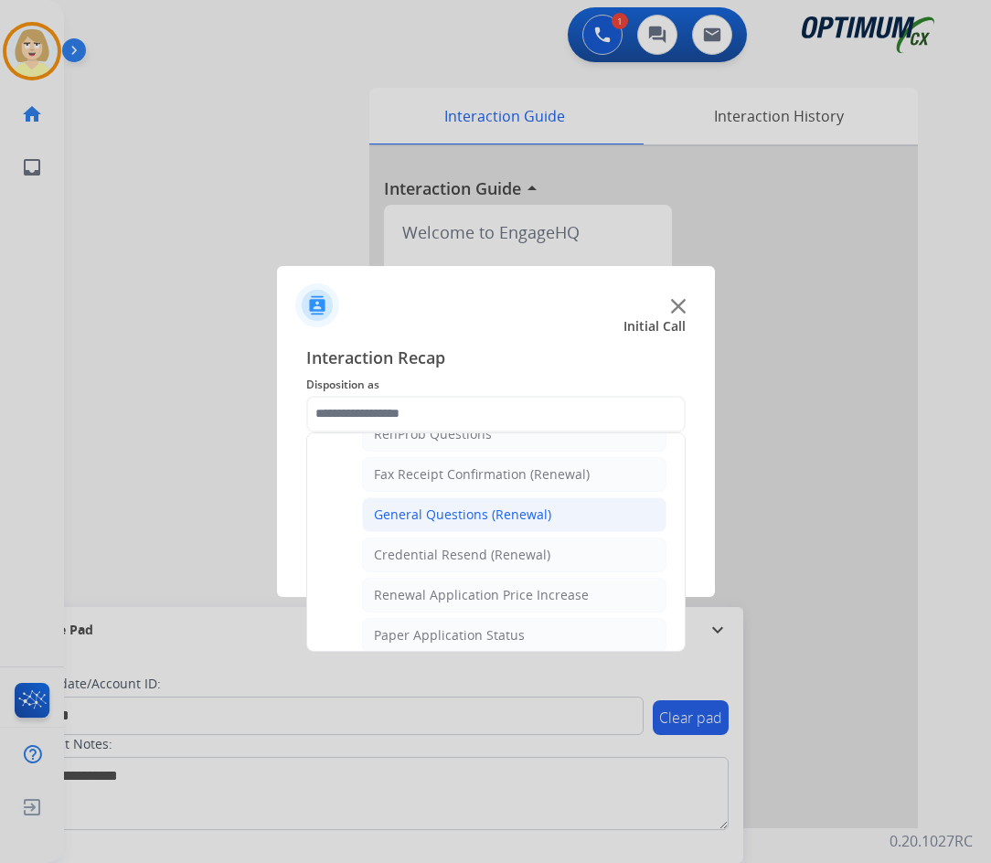
click at [441, 510] on div "General Questions (Renewal)" at bounding box center [462, 514] width 177 height 18
type input "**********"
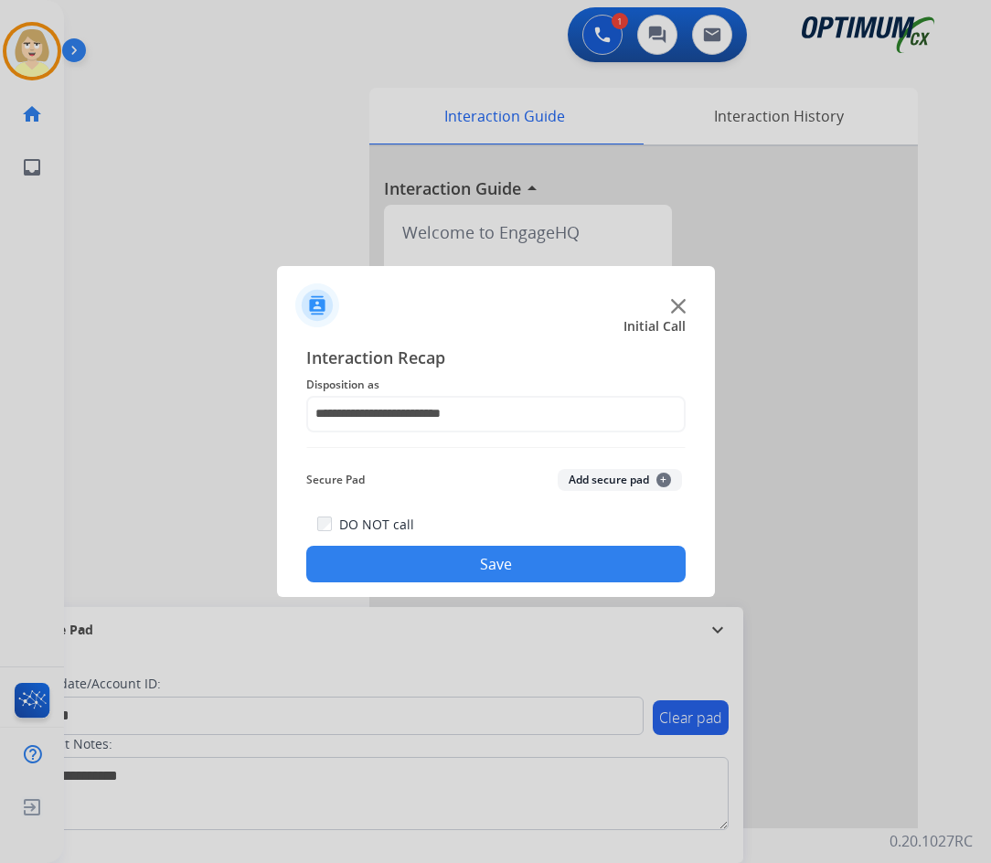
click at [592, 473] on button "Add secure pad +" at bounding box center [620, 480] width 124 height 22
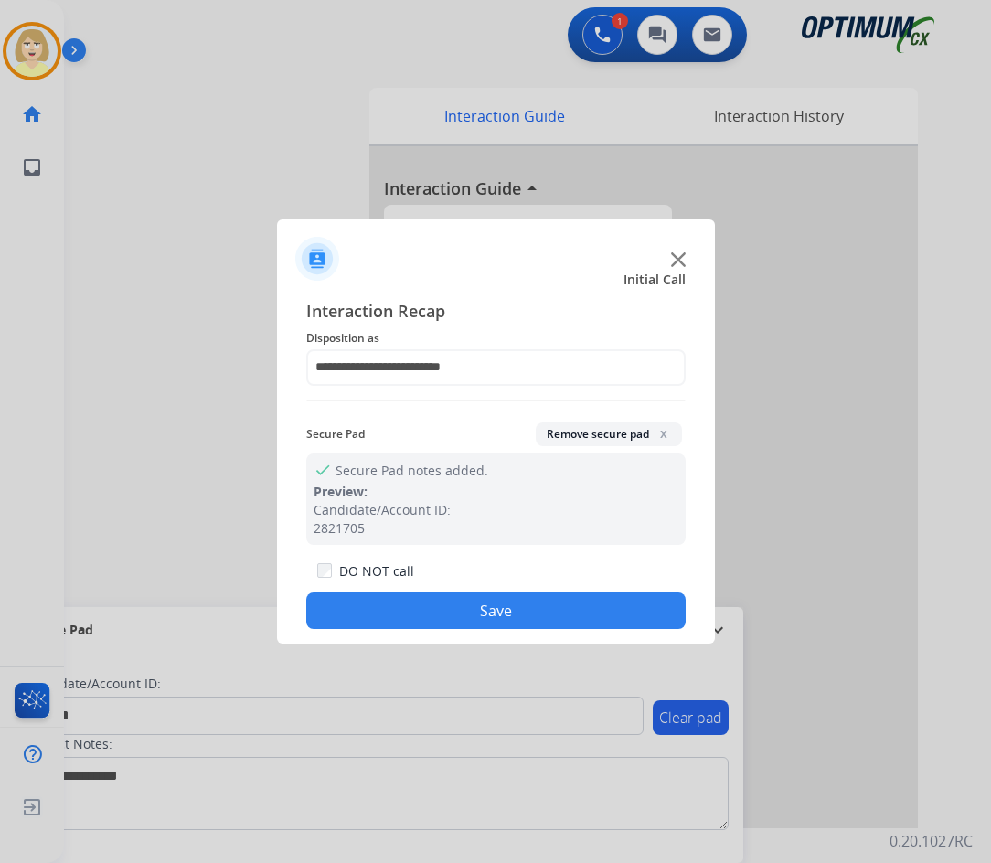
click at [431, 596] on button "Save" at bounding box center [495, 610] width 379 height 37
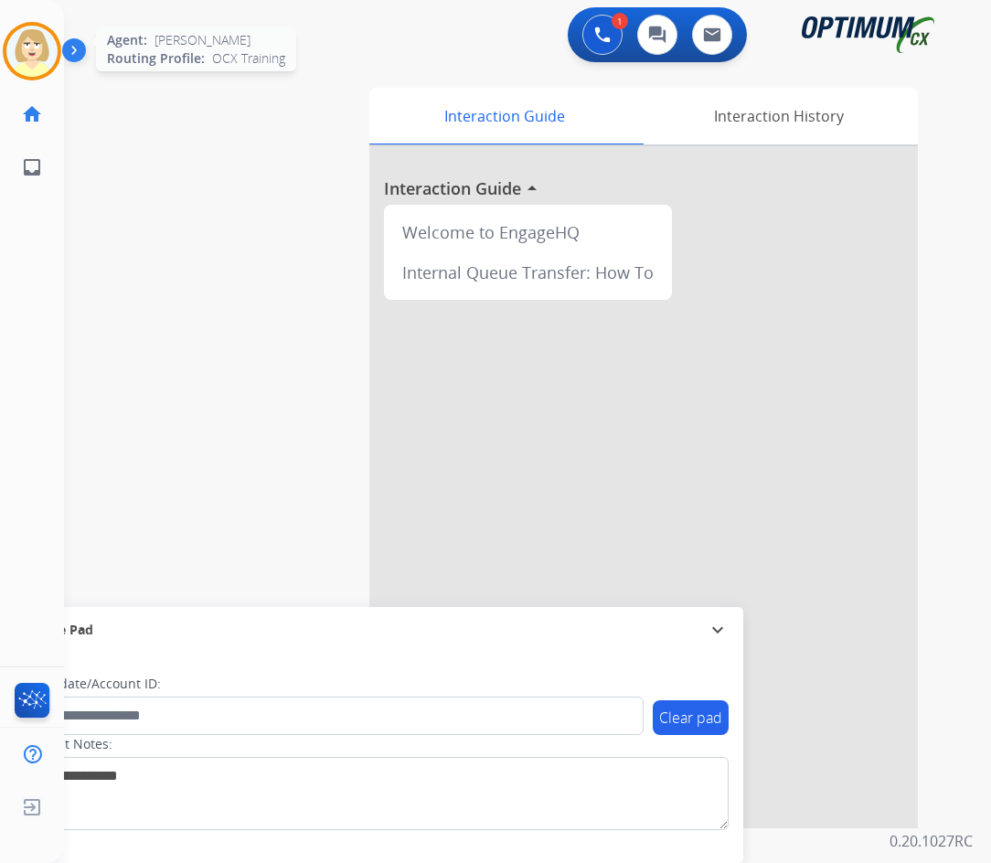
click at [34, 37] on img at bounding box center [31, 51] width 51 height 51
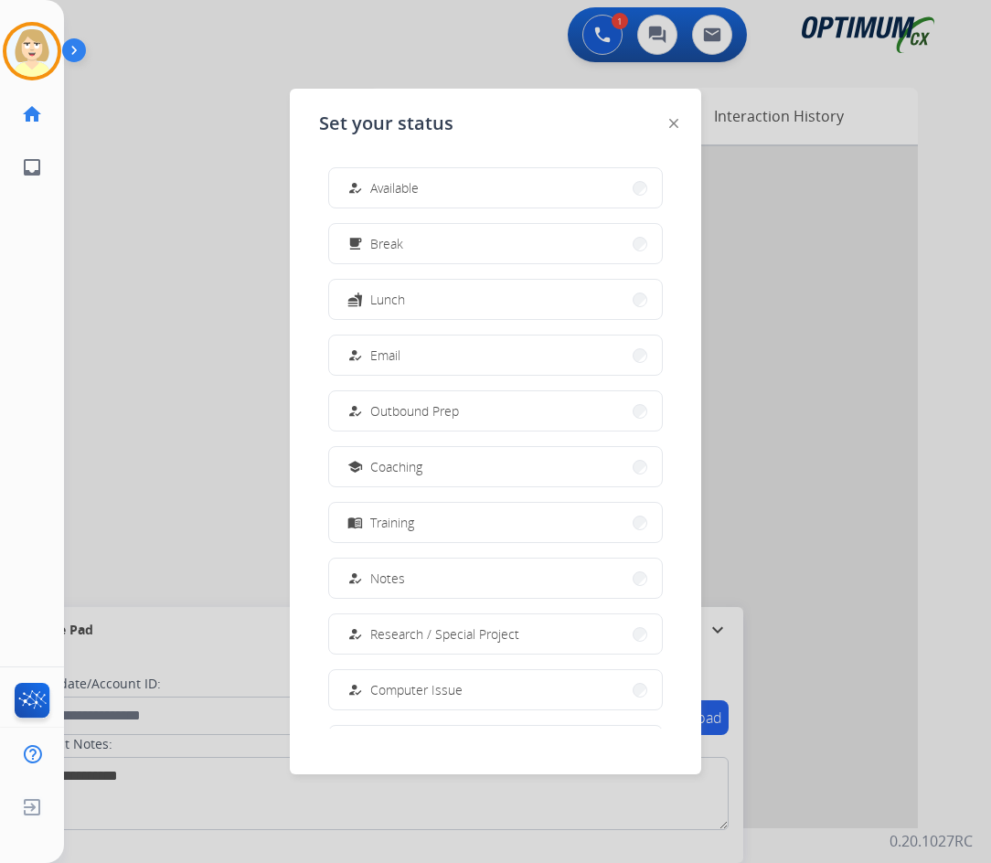
drag, startPoint x: 414, startPoint y: 185, endPoint x: 393, endPoint y: 186, distance: 21.1
click at [413, 186] on span "Available" at bounding box center [394, 187] width 48 height 19
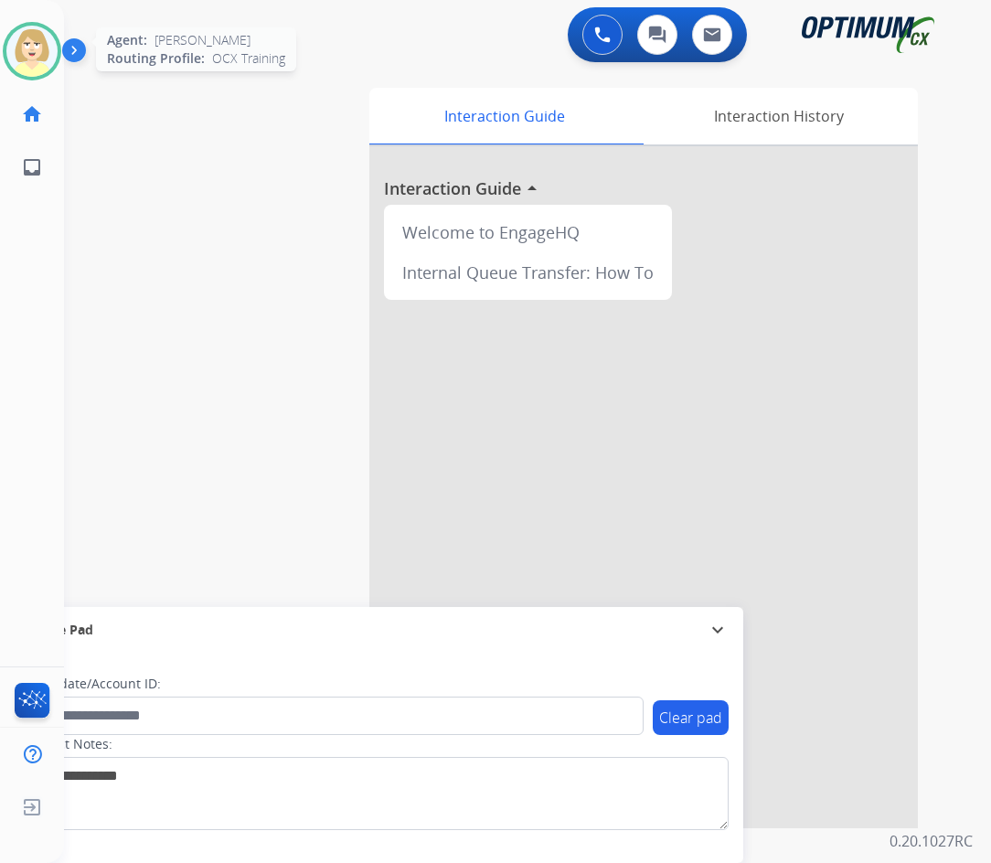
click at [20, 48] on img at bounding box center [31, 51] width 51 height 51
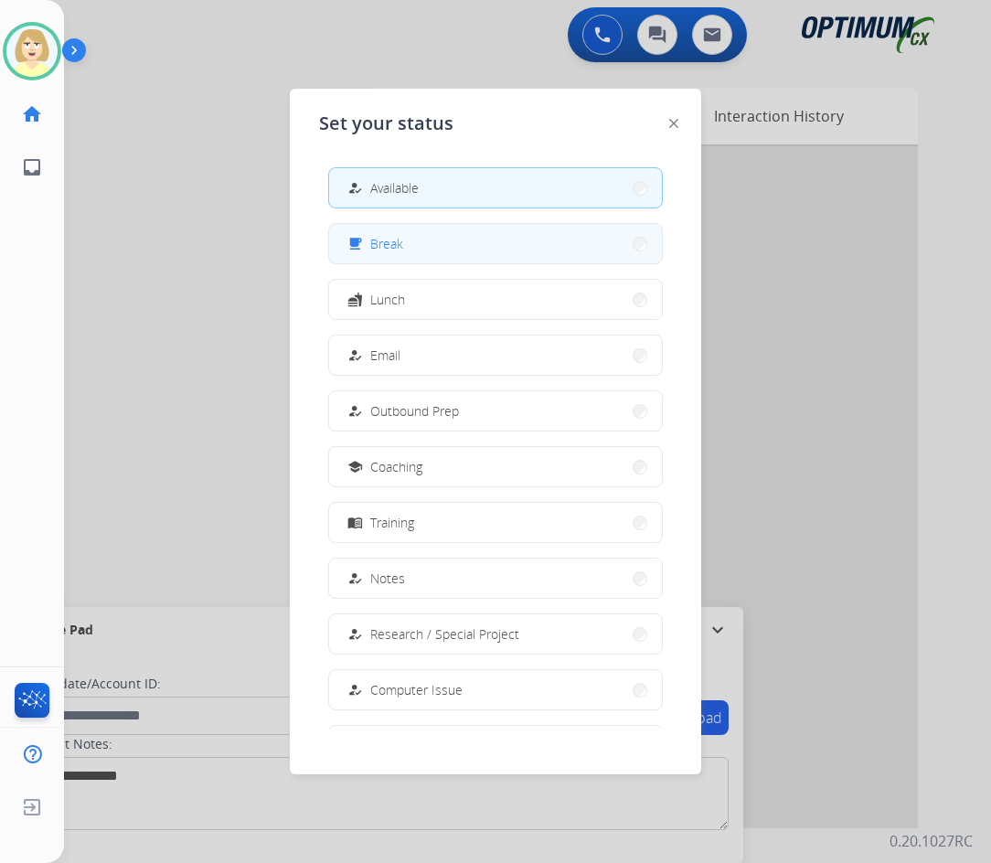
click at [380, 240] on span "Break" at bounding box center [386, 243] width 33 height 19
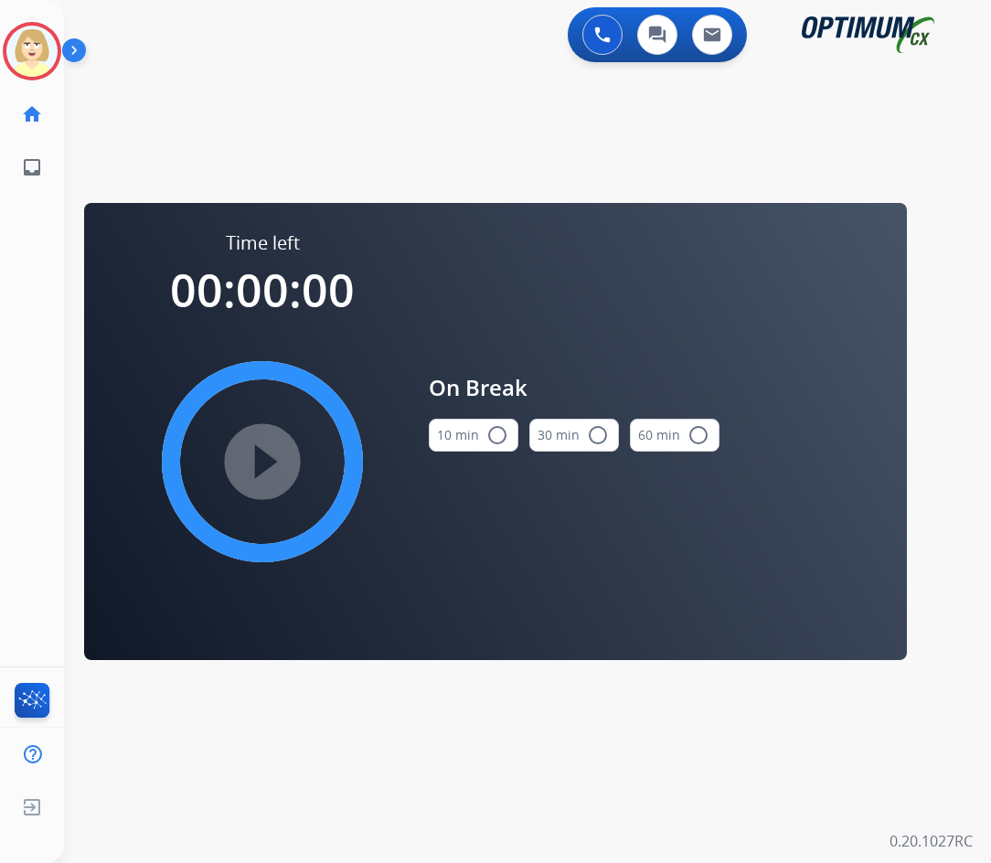
click at [486, 434] on mat-icon "radio_button_unchecked" at bounding box center [497, 435] width 22 height 22
click at [251, 458] on mat-icon "play_circle_filled" at bounding box center [262, 462] width 22 height 22
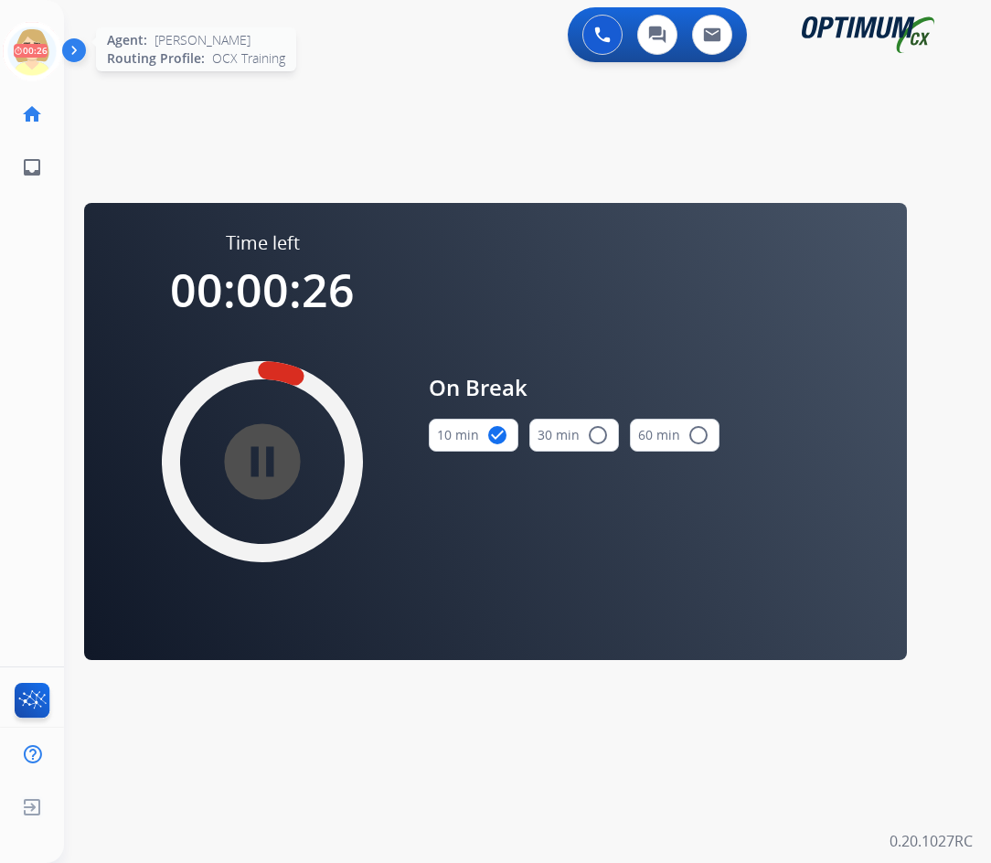
click at [28, 44] on icon at bounding box center [32, 51] width 59 height 59
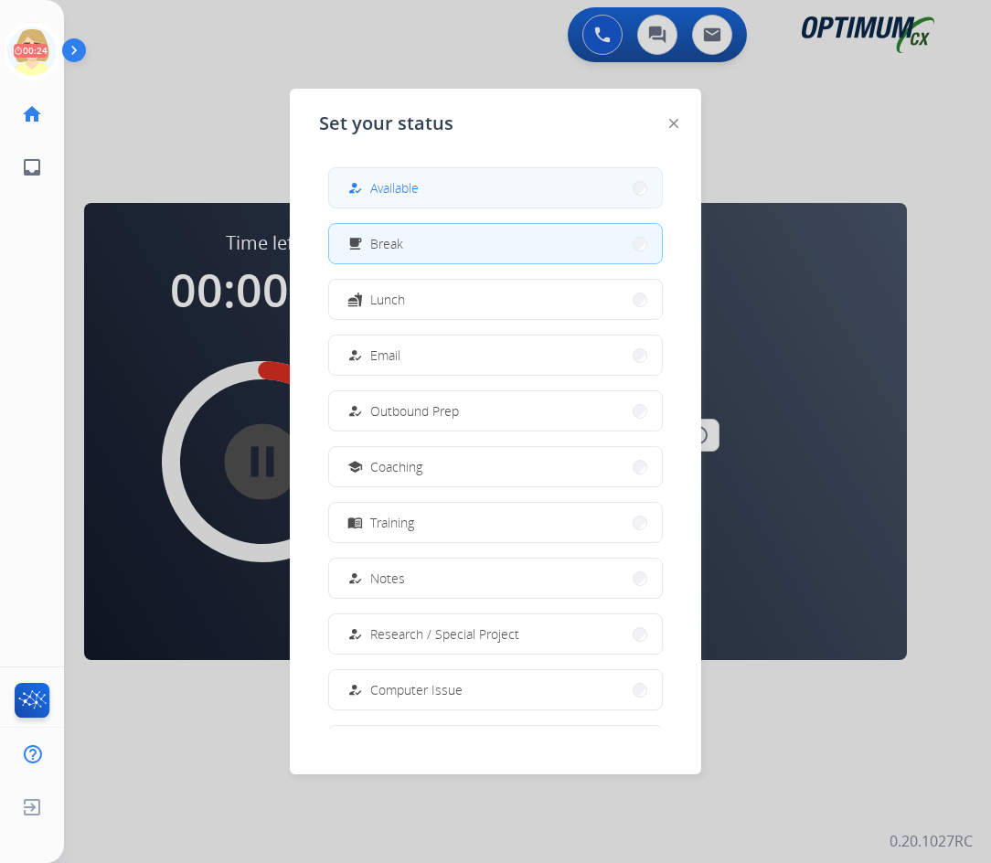
click at [394, 186] on span "Available" at bounding box center [394, 187] width 48 height 19
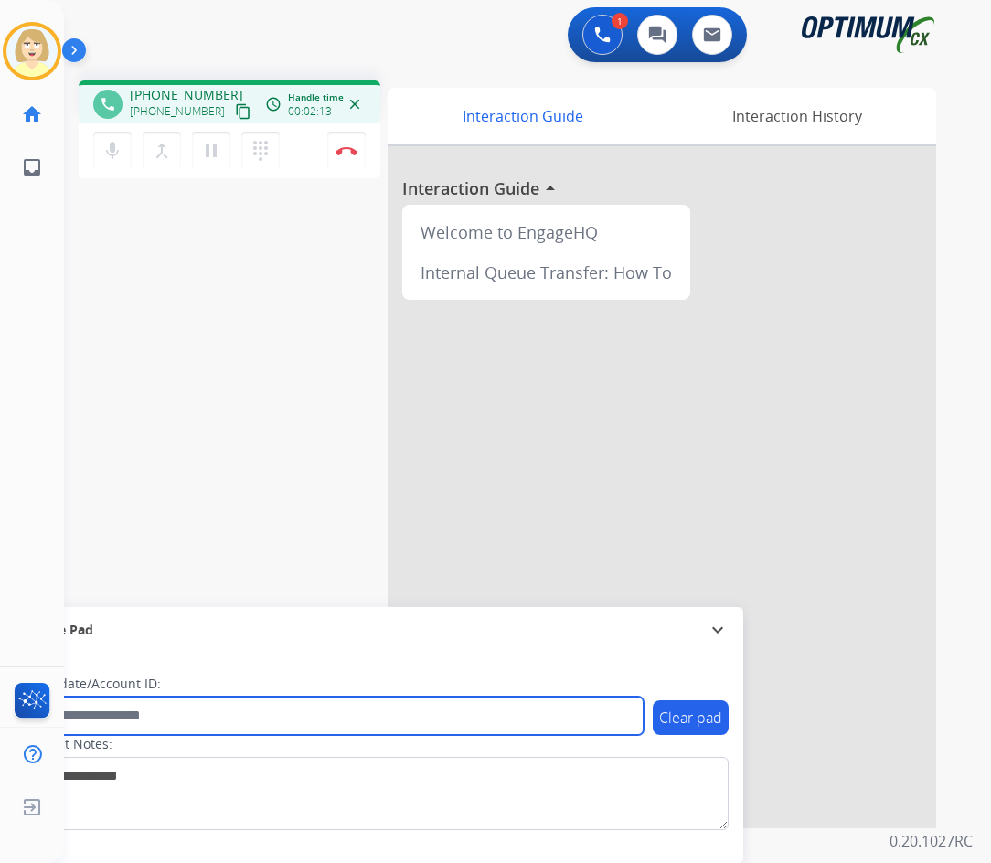
click at [155, 717] on input "text" at bounding box center [334, 715] width 620 height 38
paste input "*******"
type input "*******"
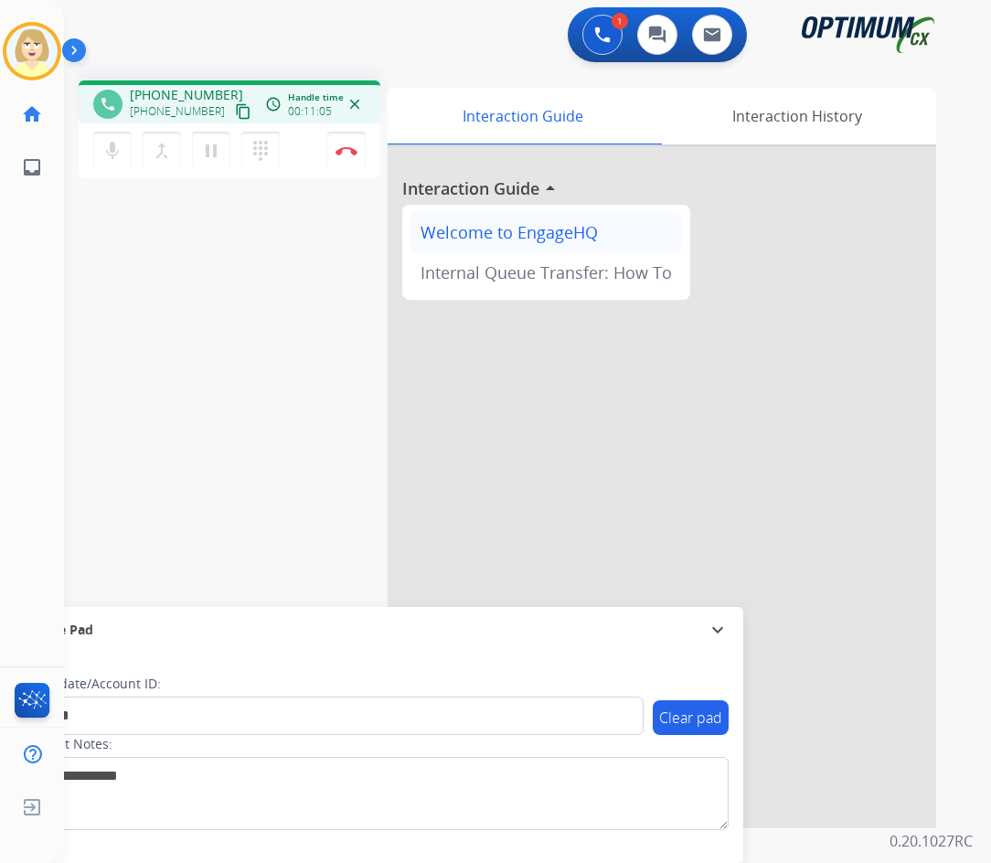
drag, startPoint x: 487, startPoint y: 195, endPoint x: 421, endPoint y: 222, distance: 71.3
click at [347, 142] on button "Disconnect" at bounding box center [346, 151] width 38 height 38
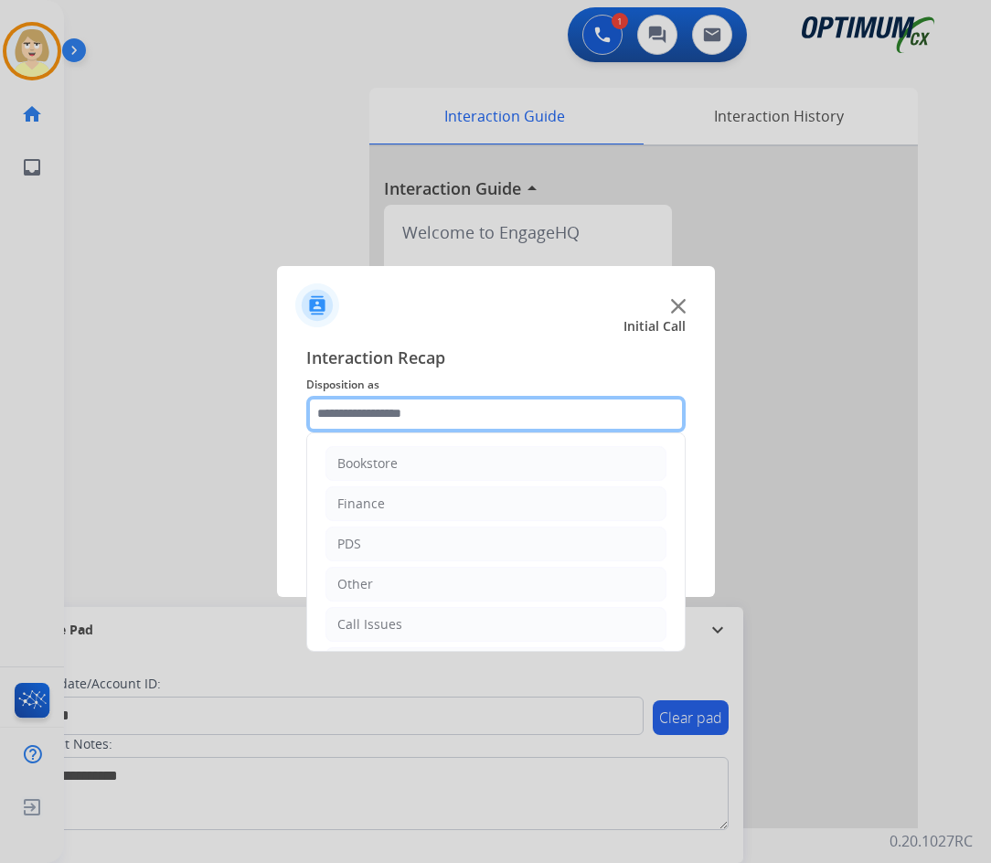
click at [401, 421] on input "text" at bounding box center [495, 414] width 379 height 37
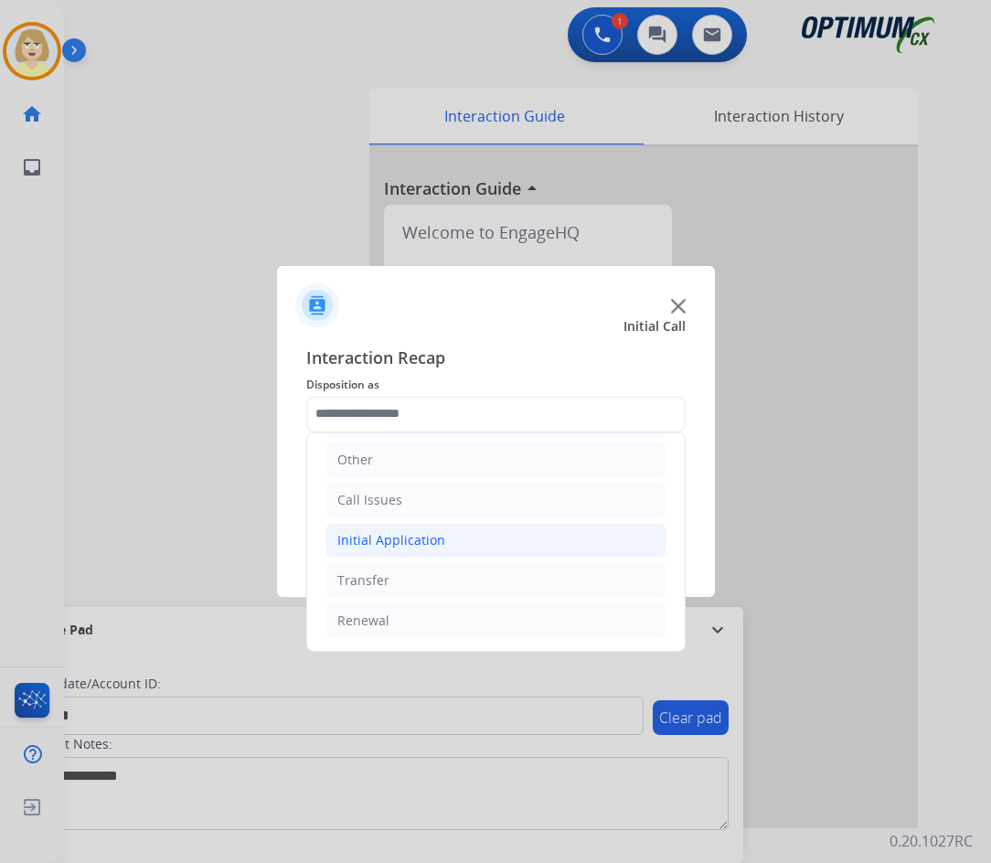
click at [429, 535] on div "Initial Application" at bounding box center [391, 540] width 108 height 18
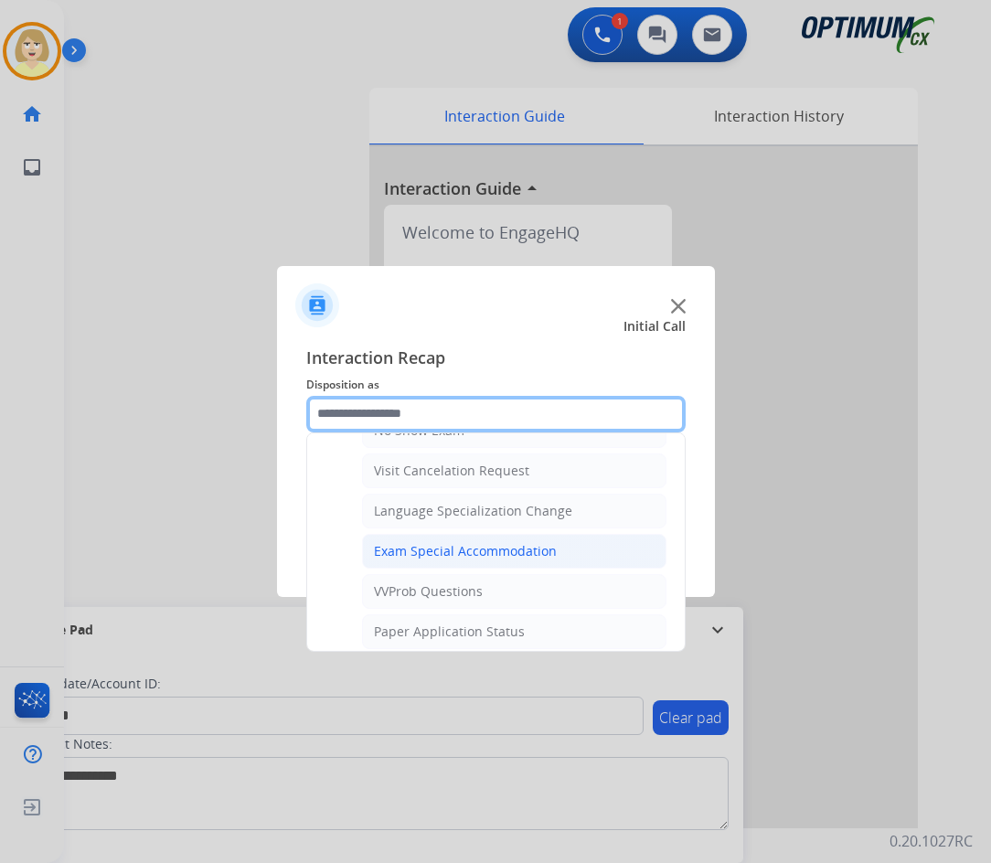
scroll to position [1038, 0]
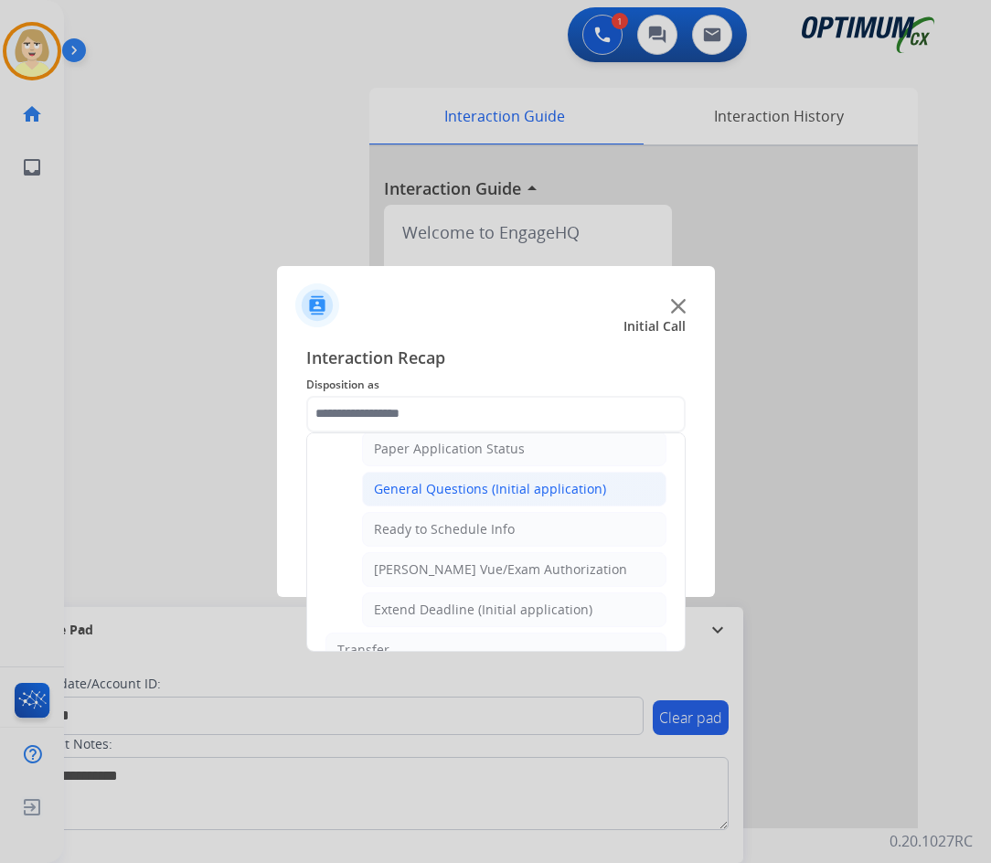
click at [480, 486] on div "General Questions (Initial application)" at bounding box center [490, 489] width 232 height 18
type input "**********"
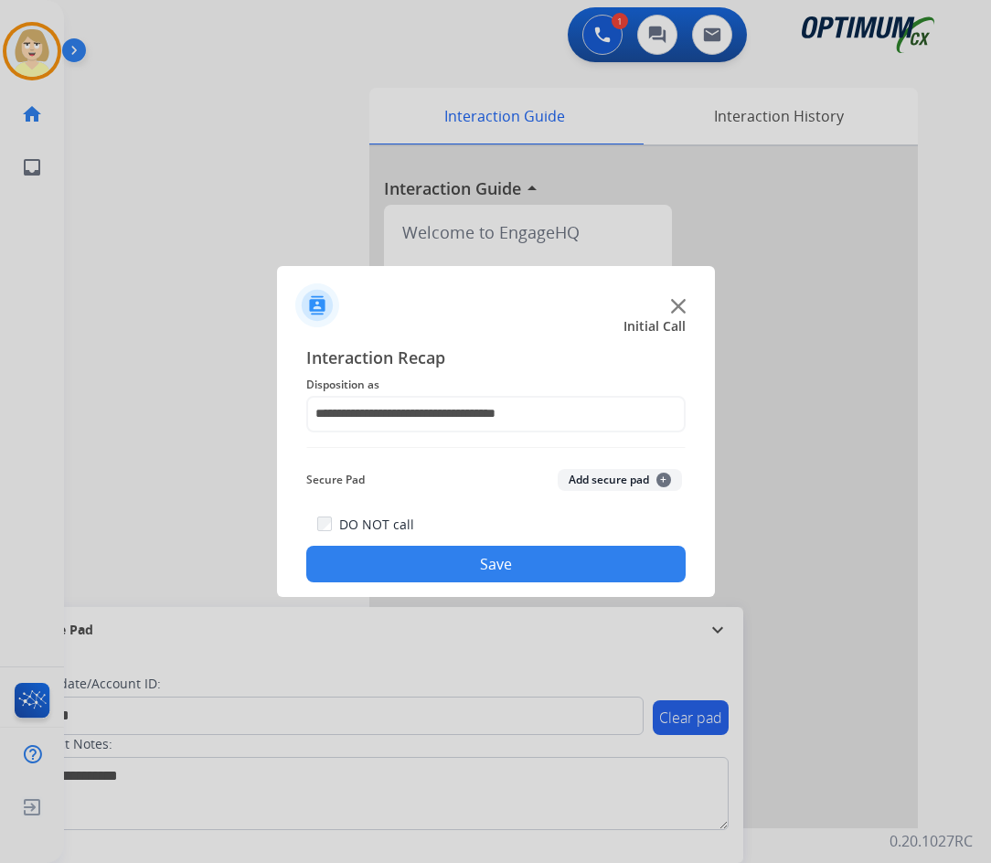
click at [606, 483] on button "Add secure pad +" at bounding box center [620, 480] width 124 height 22
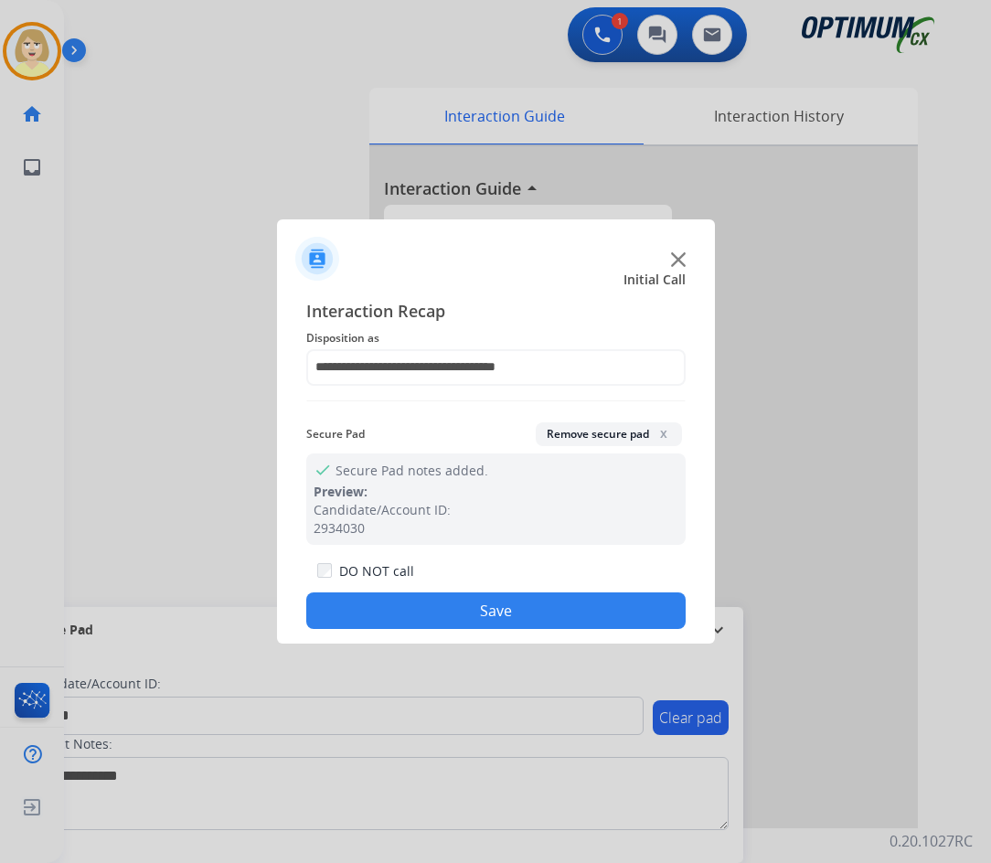
drag, startPoint x: 487, startPoint y: 616, endPoint x: 276, endPoint y: 346, distance: 342.4
click at [483, 609] on button "Save" at bounding box center [495, 610] width 379 height 37
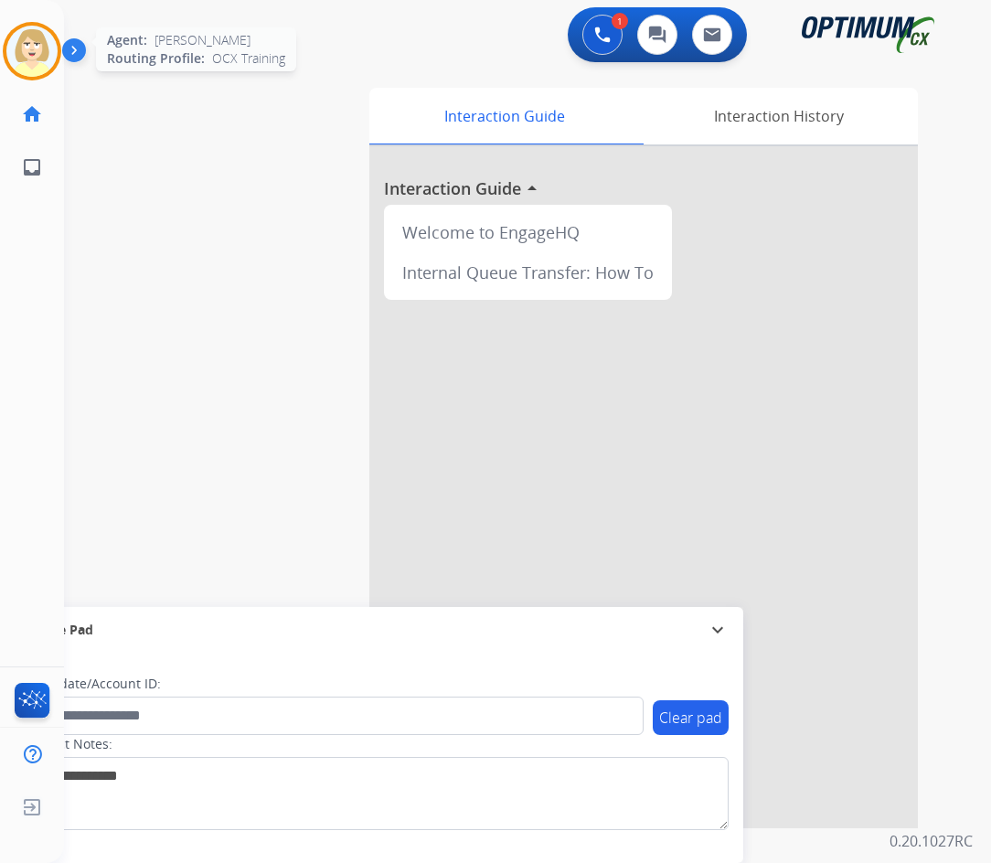
click at [37, 43] on img at bounding box center [31, 51] width 51 height 51
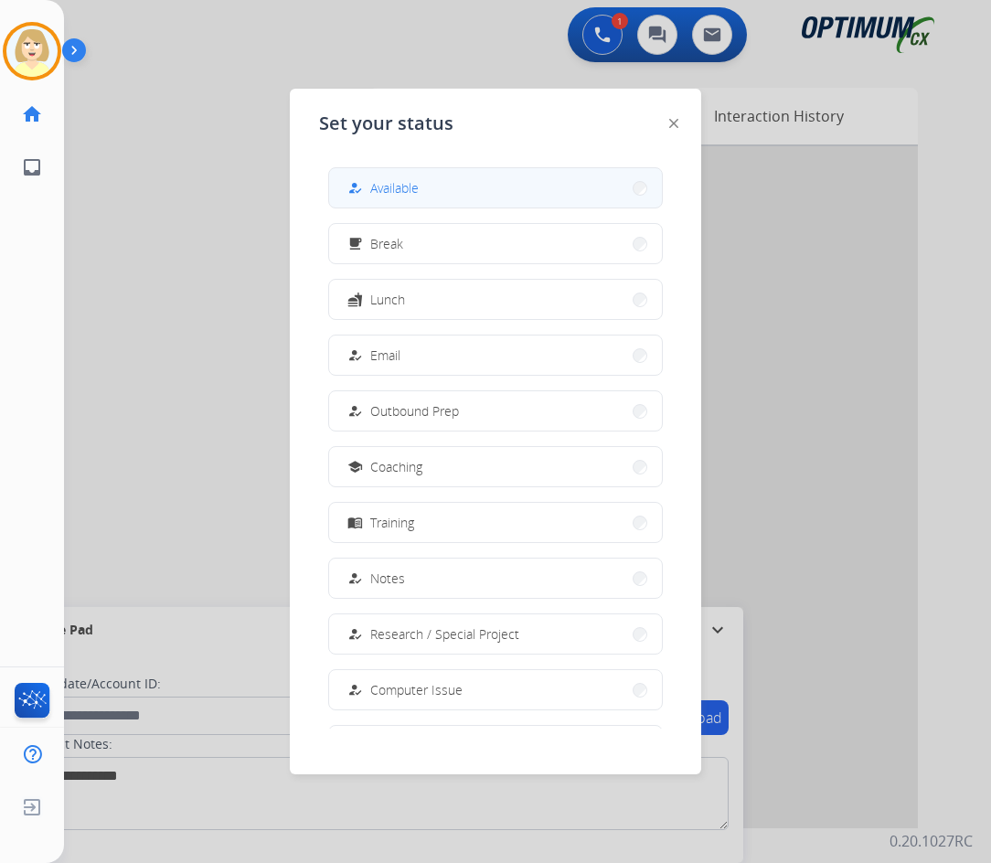
click at [415, 188] on span "Available" at bounding box center [394, 187] width 48 height 19
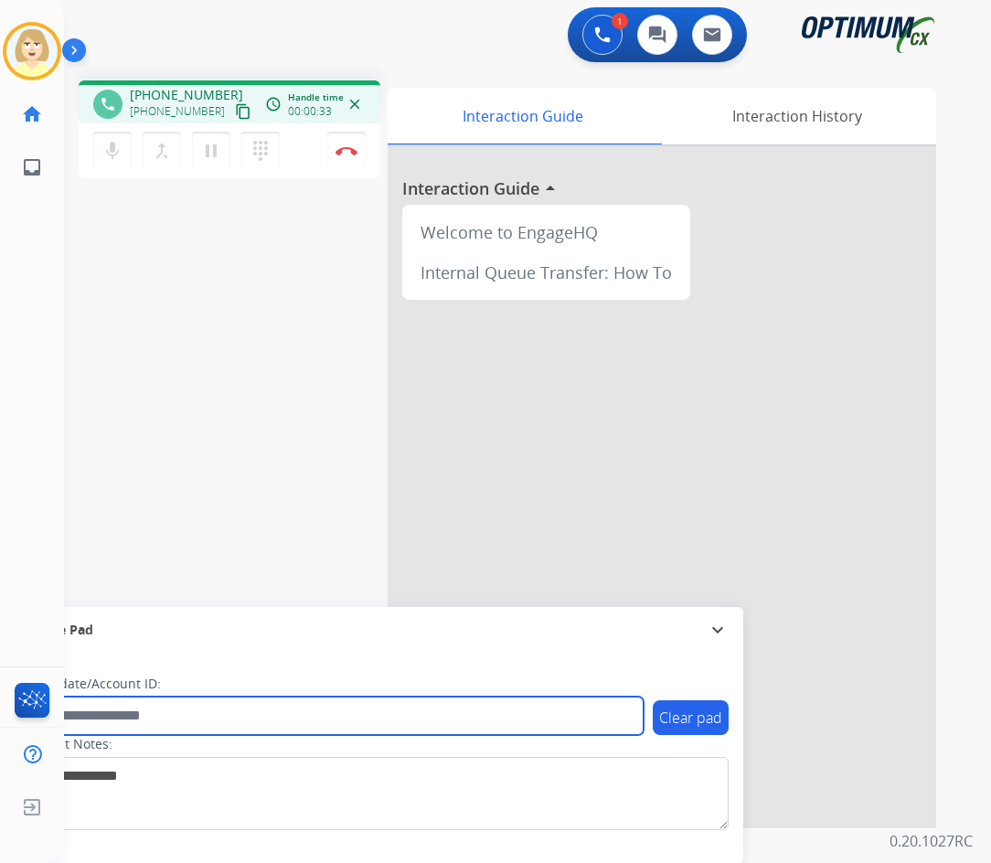
click at [120, 714] on input "text" at bounding box center [334, 715] width 620 height 38
paste input "*******"
type input "*******"
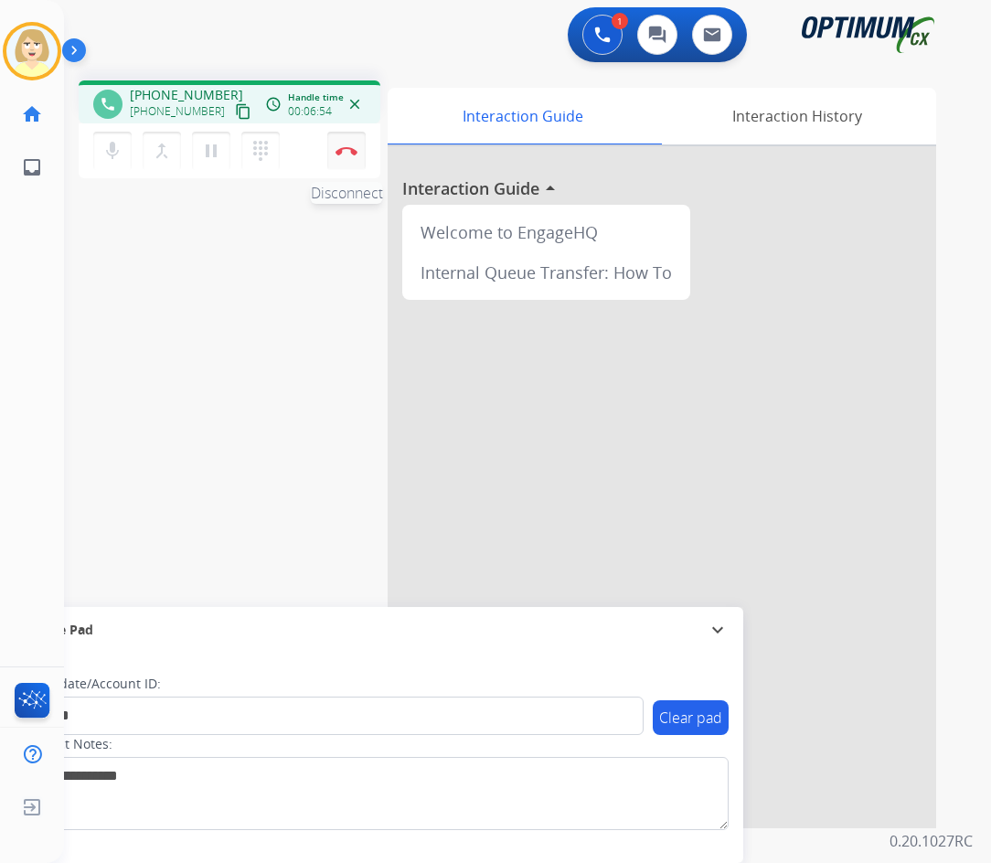
click at [345, 143] on button "Disconnect" at bounding box center [346, 151] width 38 height 38
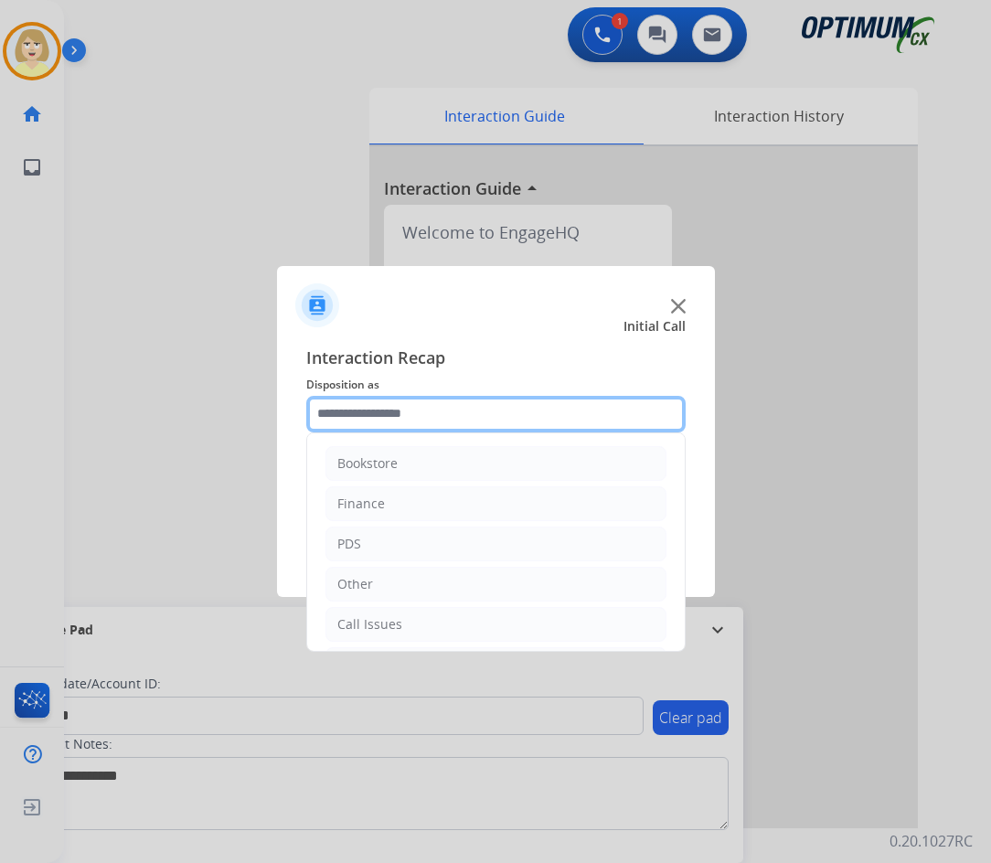
click at [418, 411] on input "text" at bounding box center [495, 414] width 379 height 37
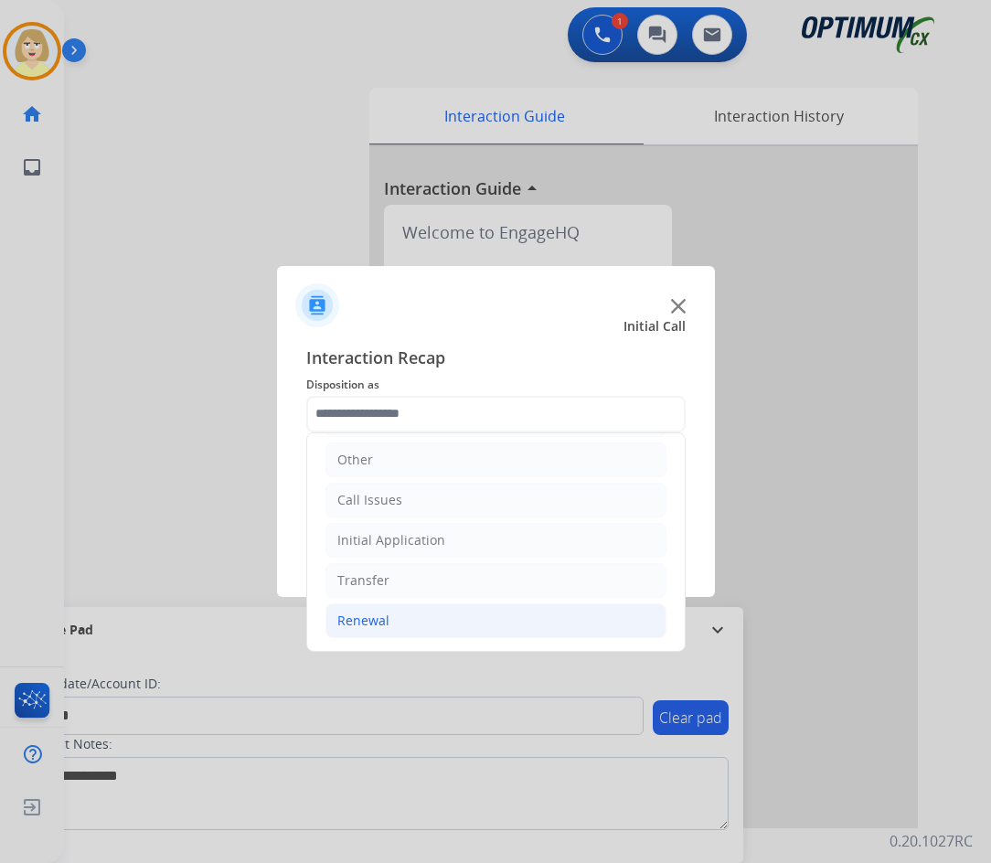
click at [375, 620] on div "Renewal" at bounding box center [363, 620] width 52 height 18
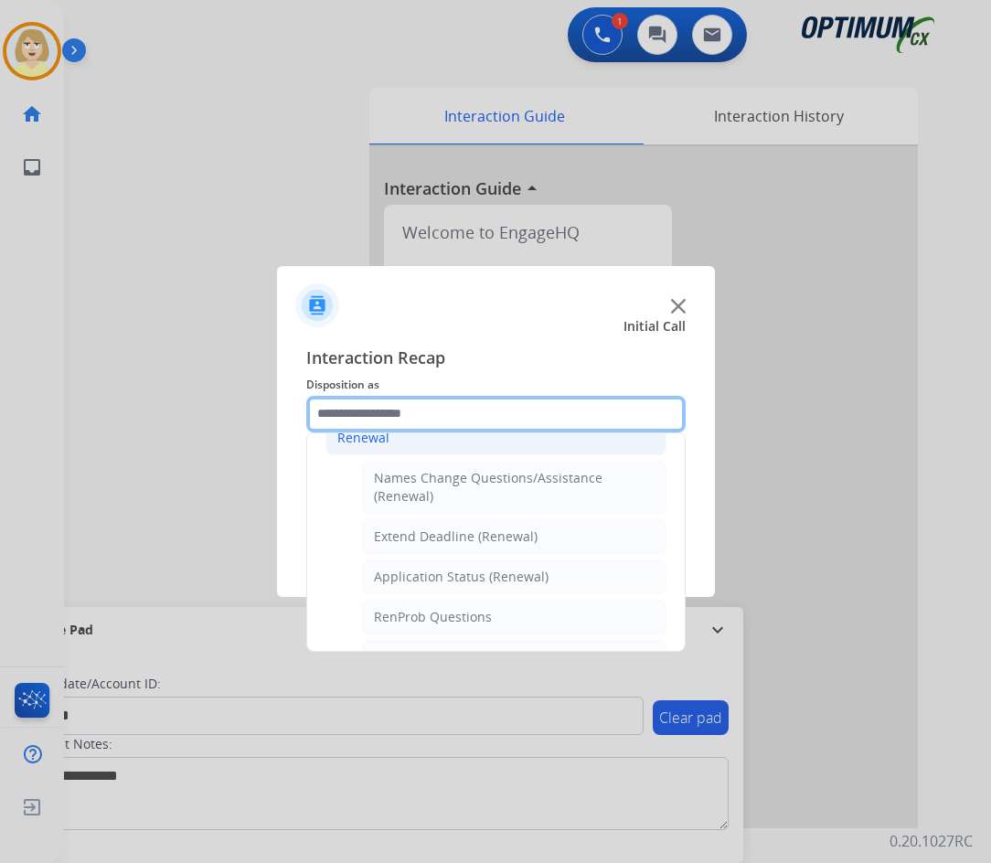
scroll to position [490, 0]
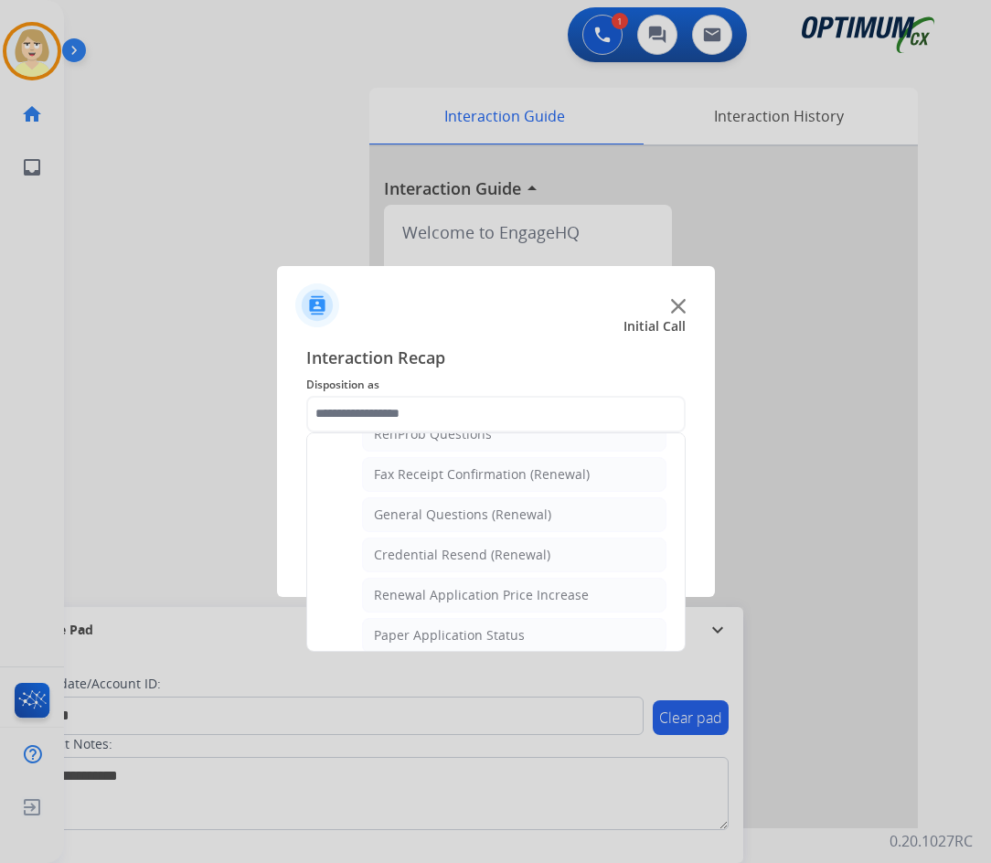
click at [463, 515] on div "General Questions (Renewal)" at bounding box center [462, 514] width 177 height 18
type input "**********"
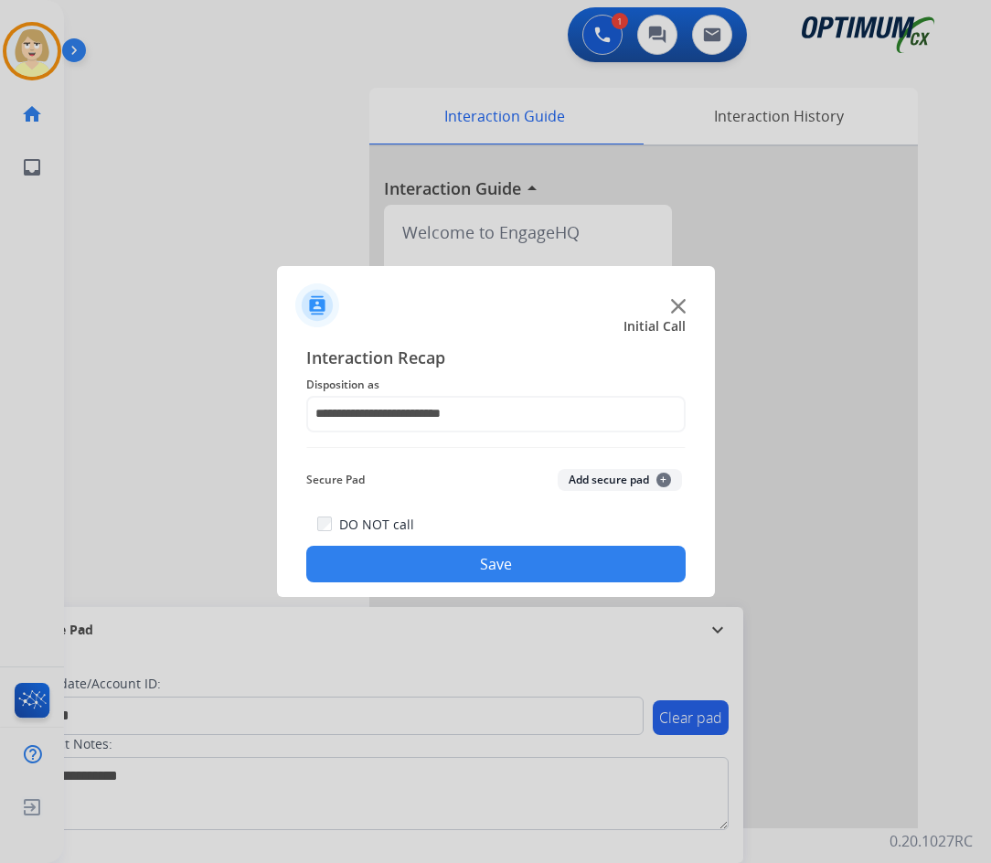
click at [596, 469] on button "Add secure pad +" at bounding box center [620, 480] width 124 height 22
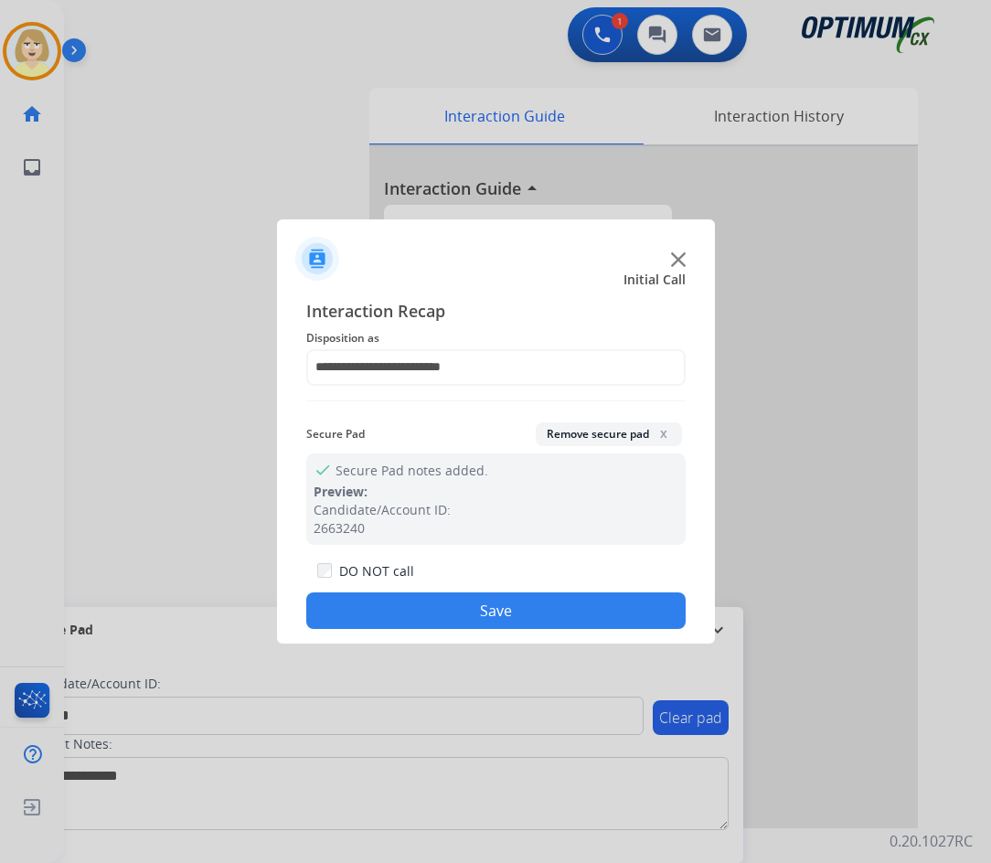
click at [462, 608] on button "Save" at bounding box center [495, 610] width 379 height 37
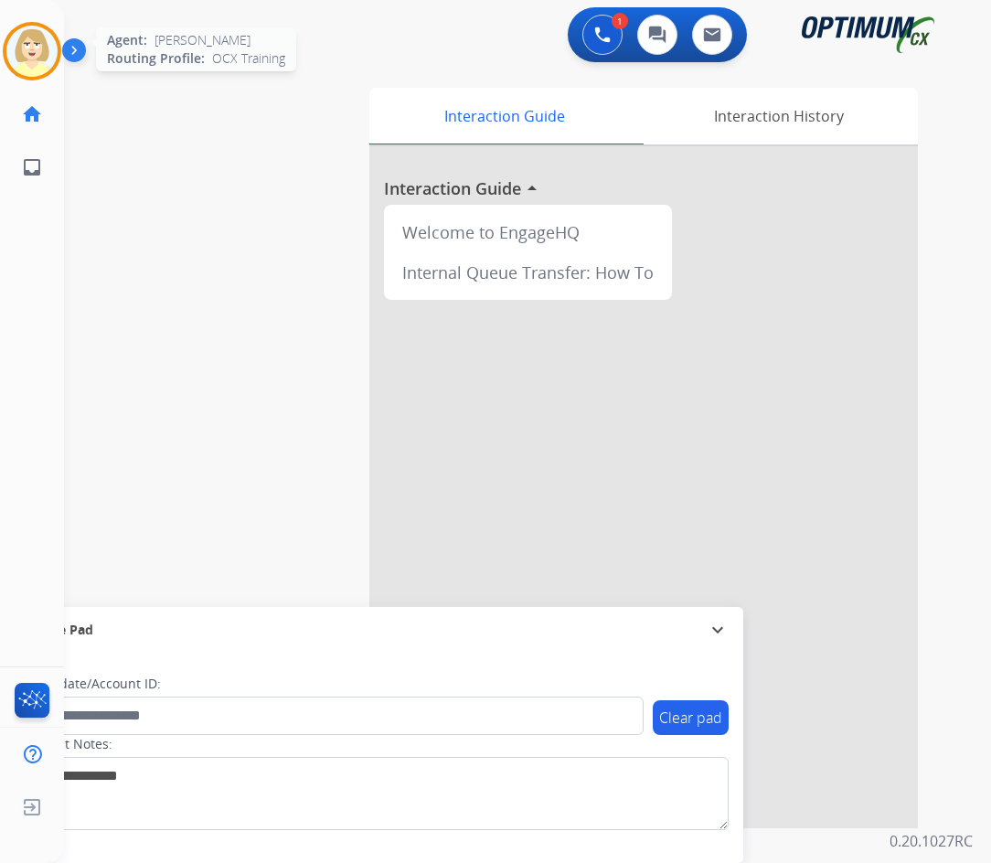
click at [27, 32] on img at bounding box center [31, 51] width 51 height 51
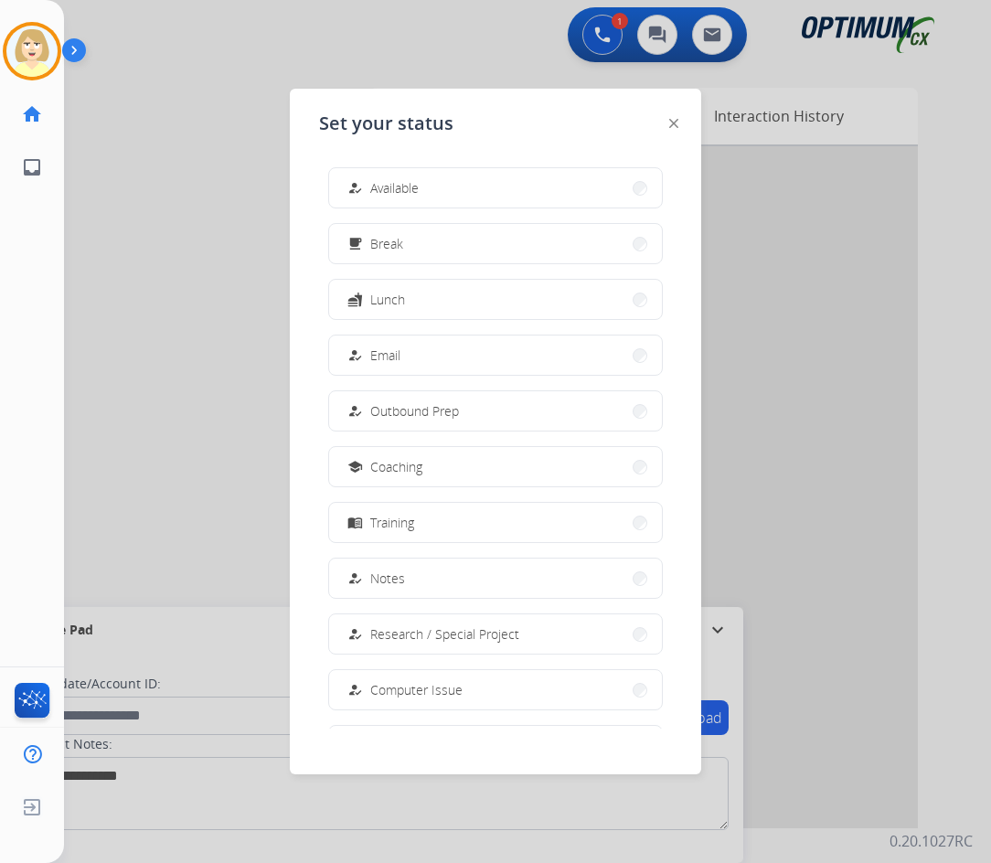
click at [395, 186] on span "Available" at bounding box center [394, 187] width 48 height 19
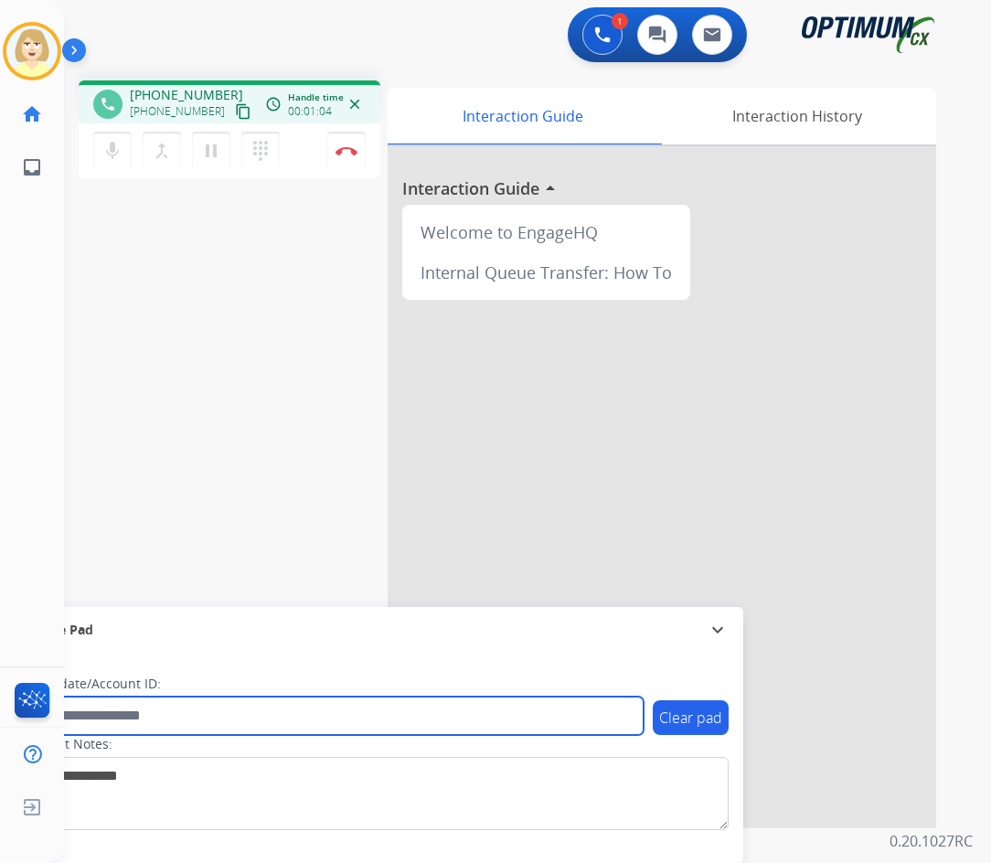
click at [143, 710] on input "text" at bounding box center [334, 715] width 620 height 38
paste input "*******"
type input "*******"
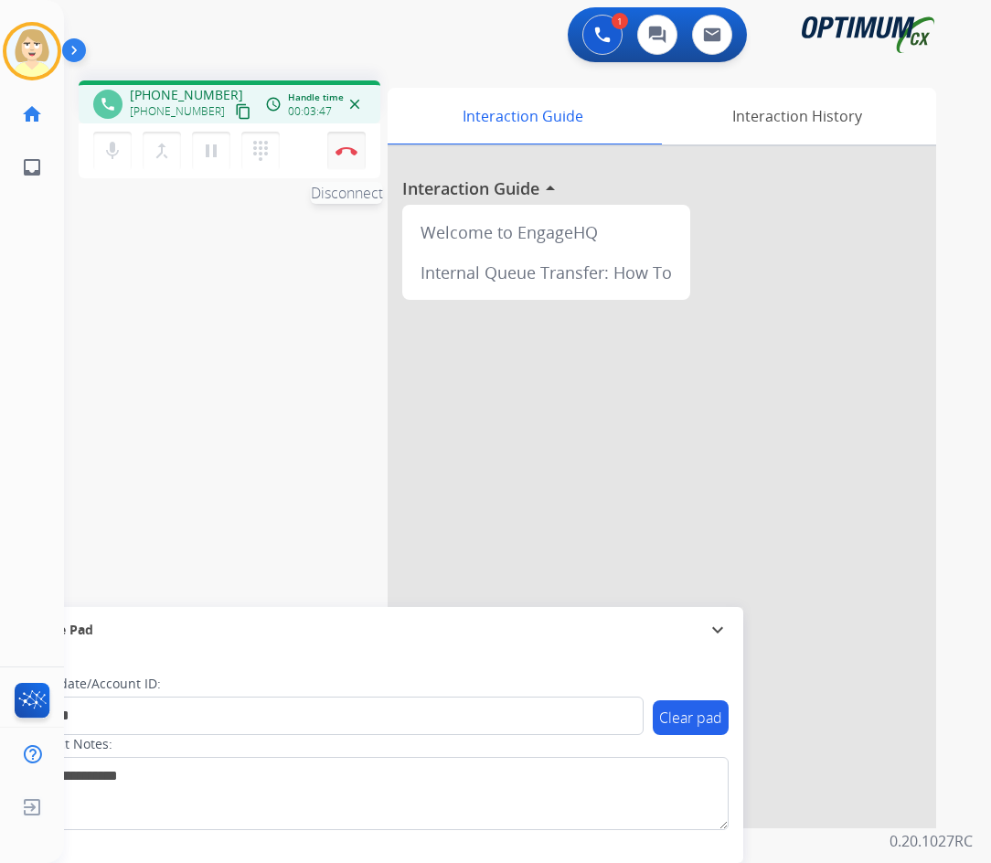
click at [347, 147] on img at bounding box center [346, 150] width 22 height 9
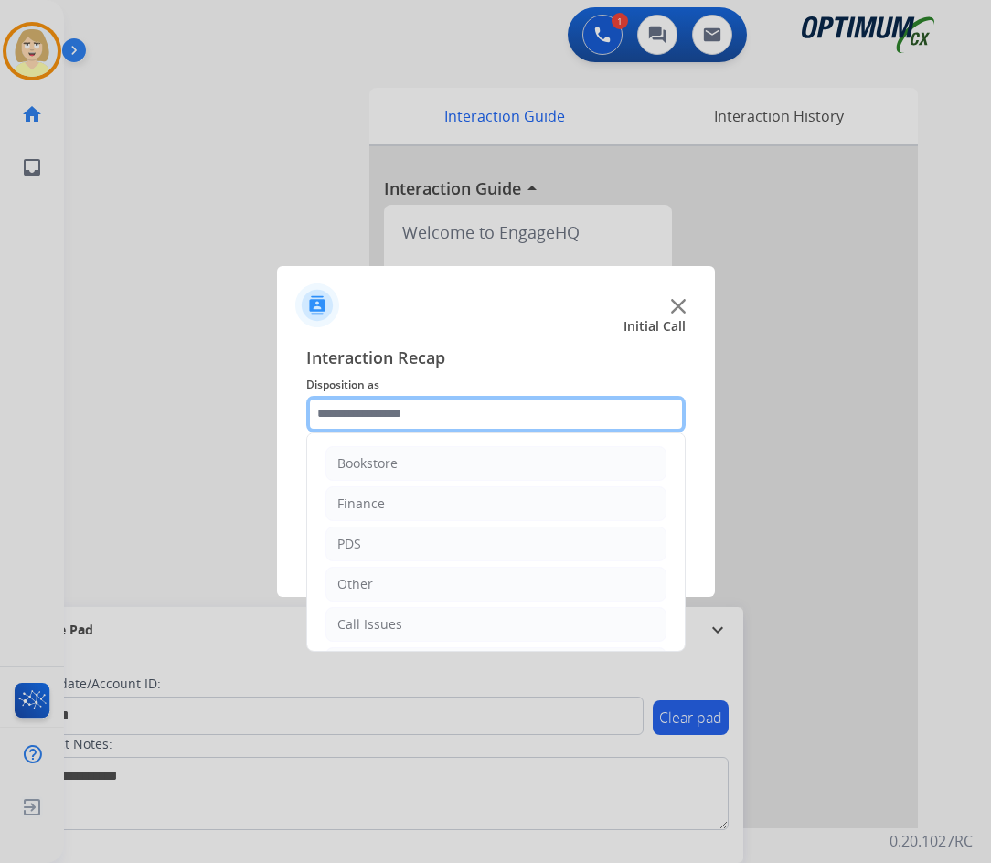
click at [370, 413] on input "text" at bounding box center [495, 414] width 379 height 37
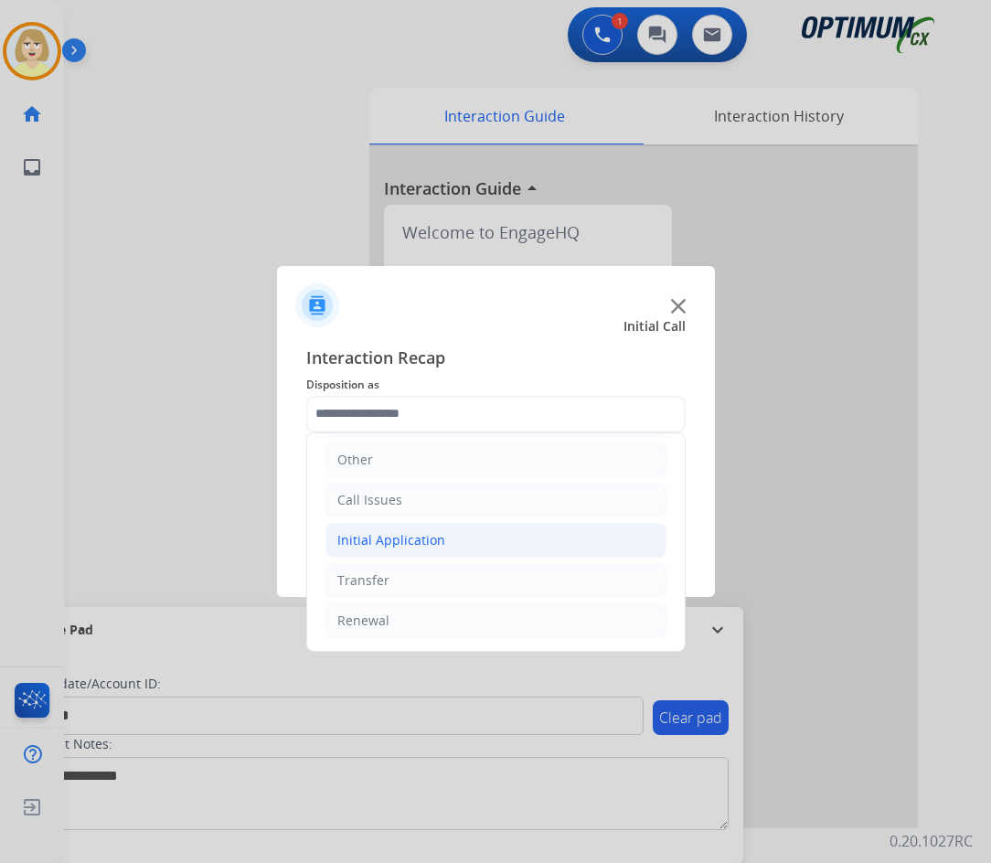
click at [397, 538] on div "Initial Application" at bounding box center [391, 540] width 108 height 18
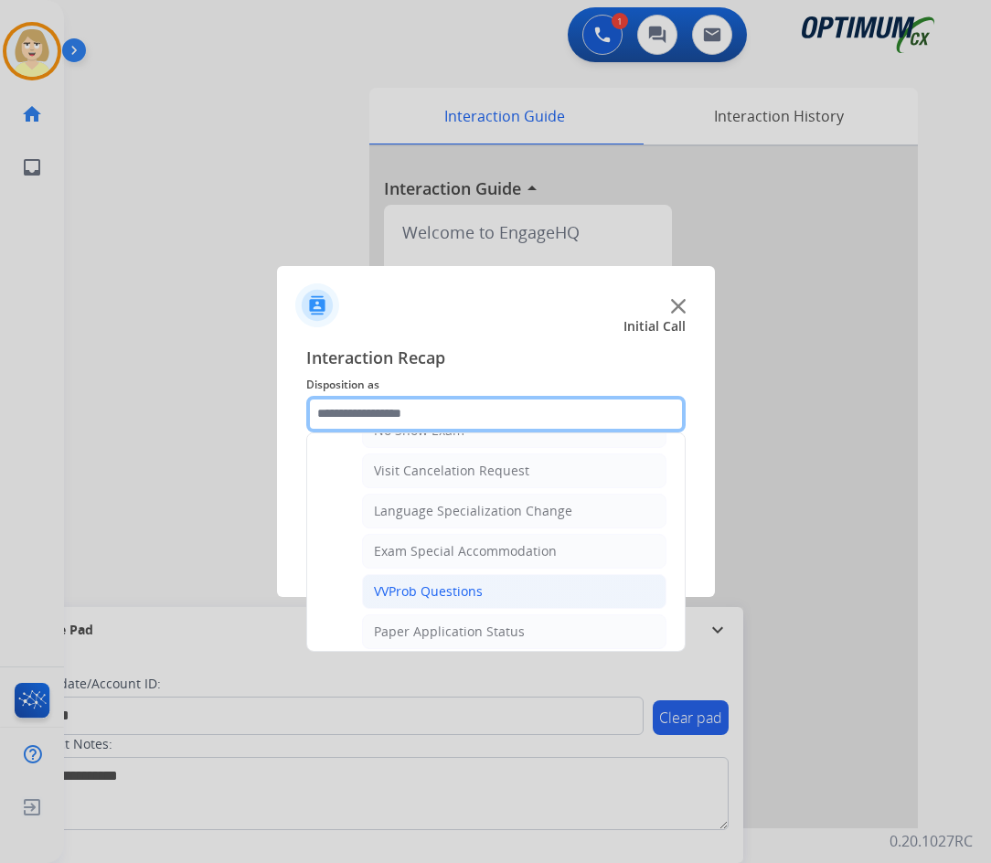
scroll to position [947, 0]
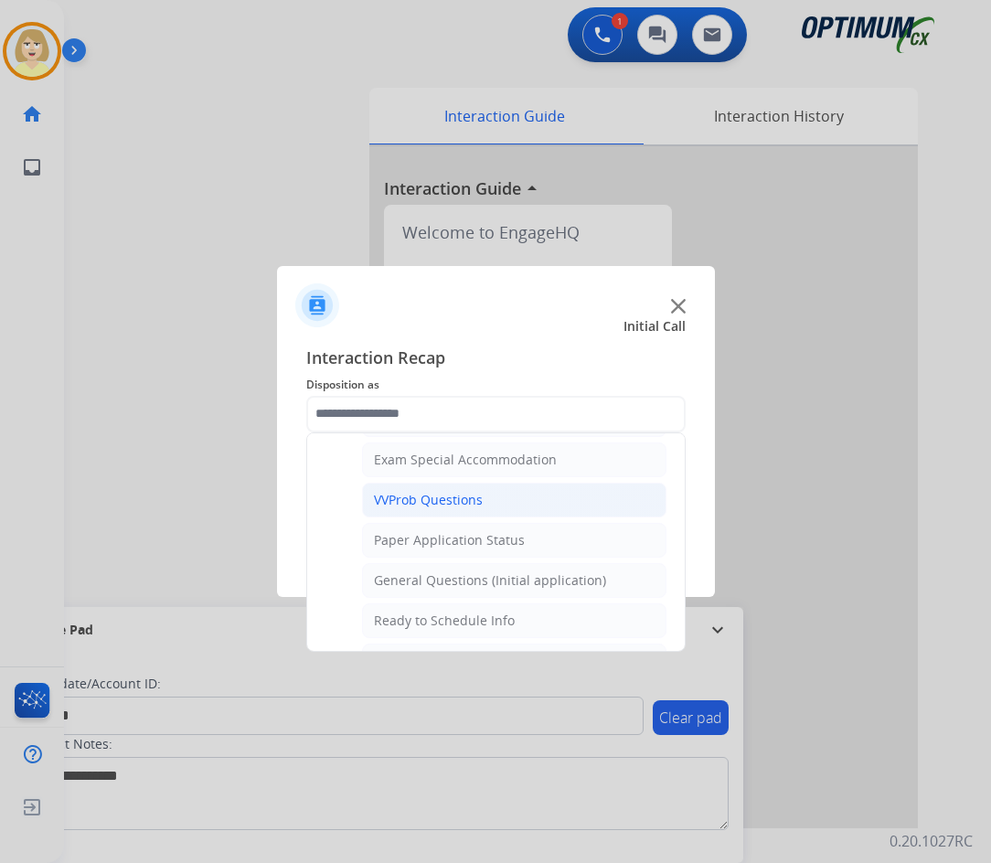
click at [420, 574] on div "General Questions (Initial application)" at bounding box center [490, 580] width 232 height 18
type input "**********"
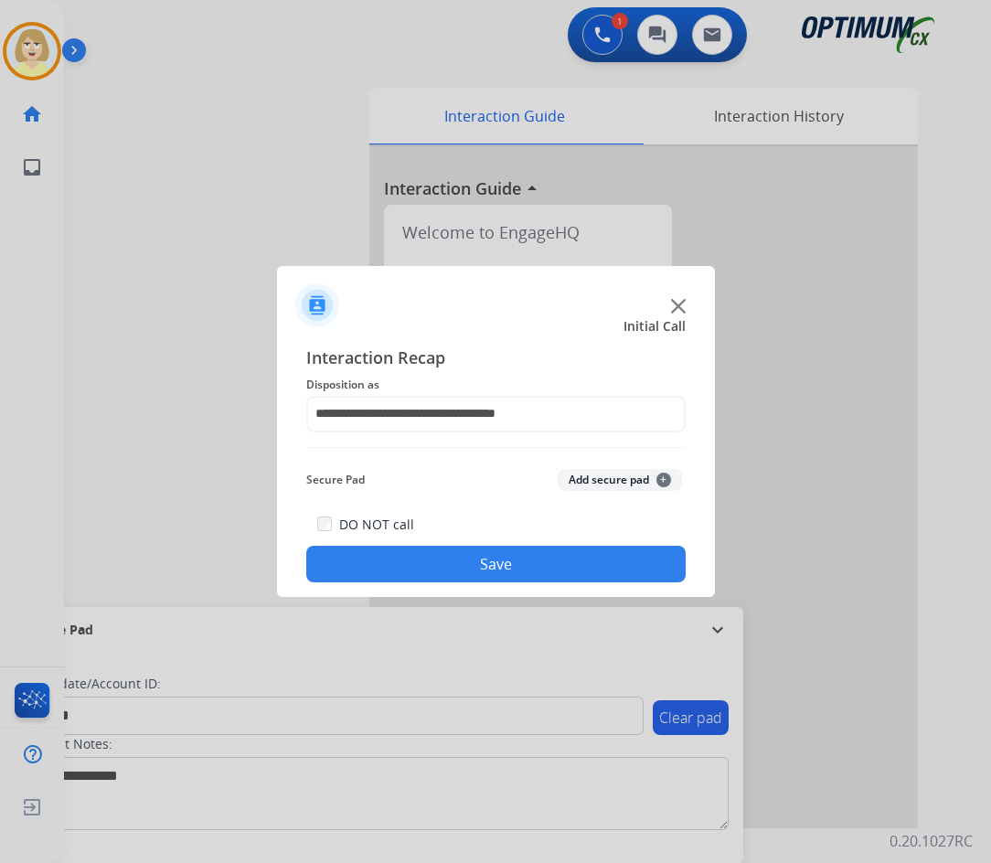
click at [589, 475] on button "Add secure pad +" at bounding box center [620, 480] width 124 height 22
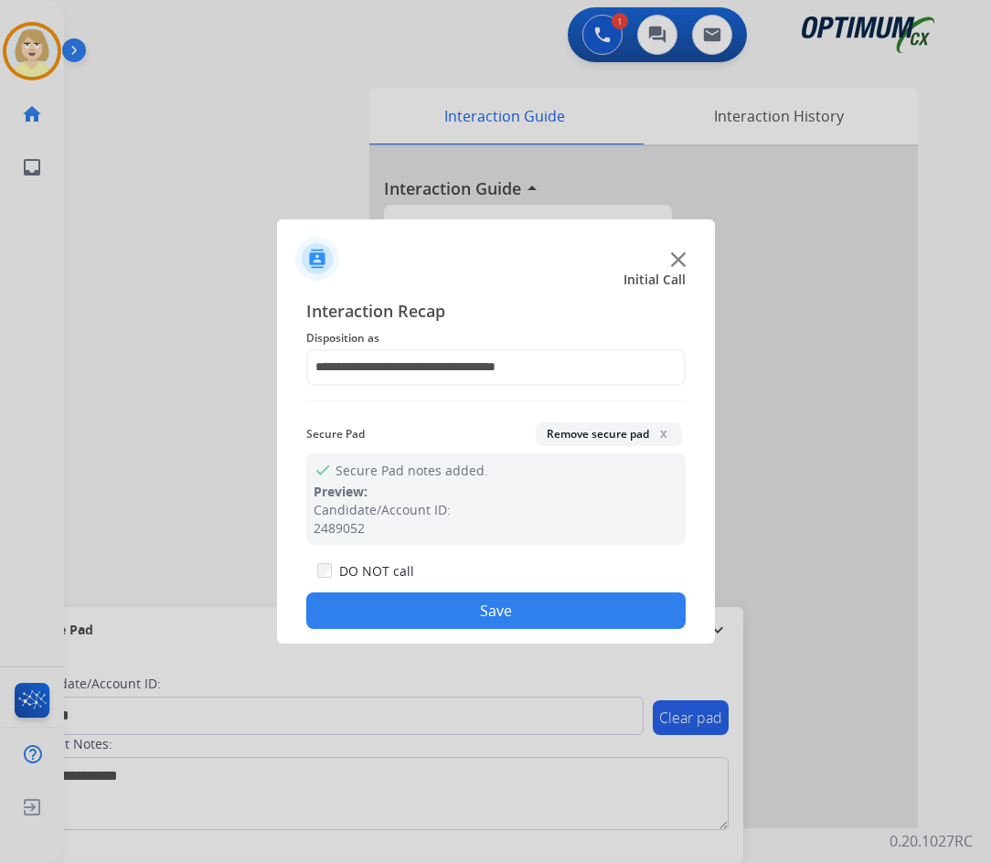
drag, startPoint x: 322, startPoint y: 613, endPoint x: 277, endPoint y: 512, distance: 110.9
click at [322, 612] on button "Save" at bounding box center [495, 610] width 379 height 37
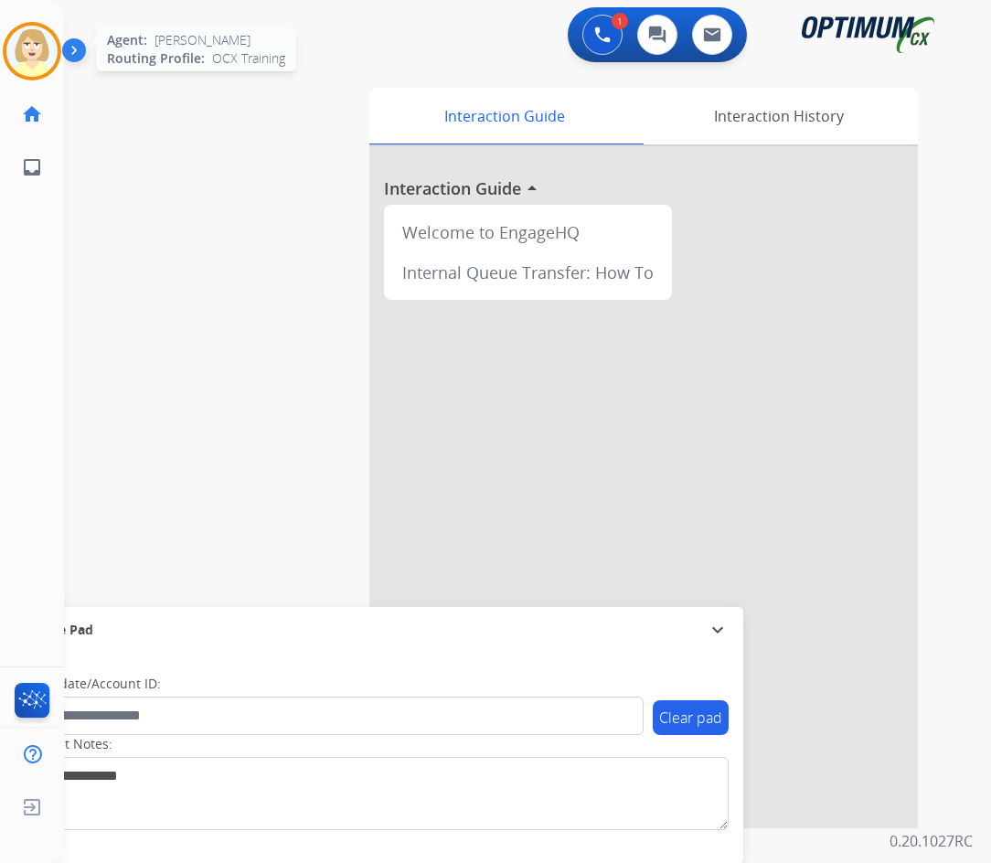
click at [16, 38] on img at bounding box center [31, 51] width 51 height 51
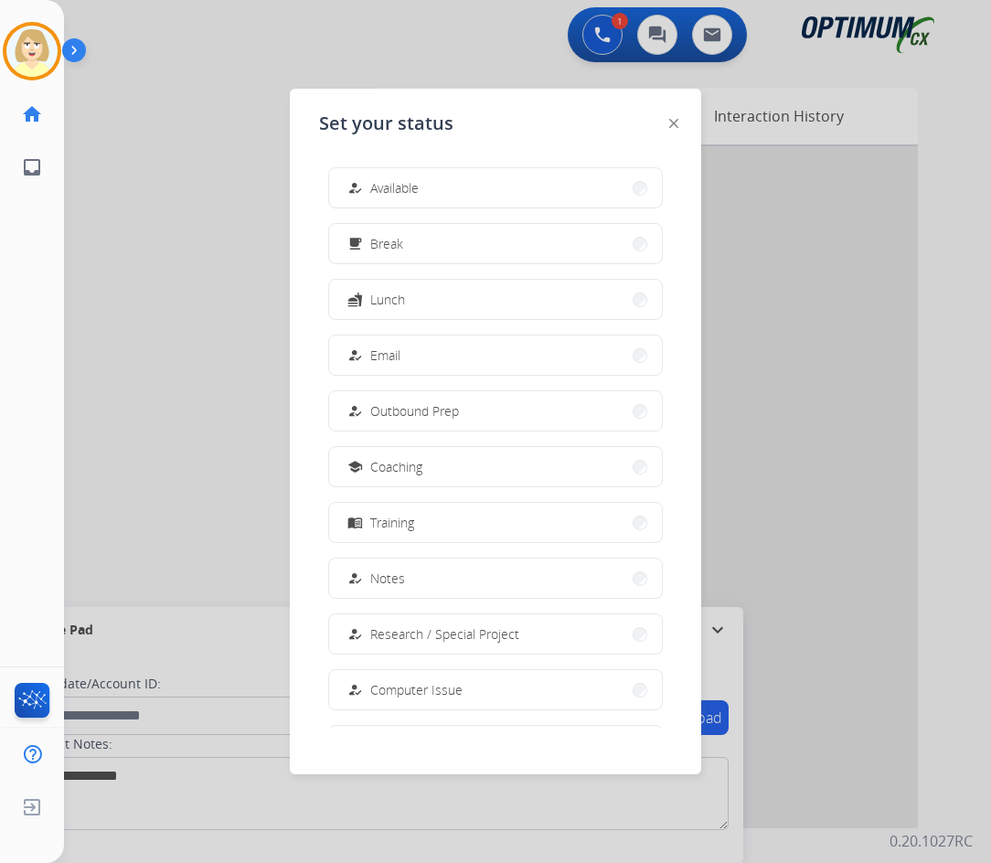
drag, startPoint x: 415, startPoint y: 186, endPoint x: 23, endPoint y: 274, distance: 402.0
click at [410, 186] on span "Available" at bounding box center [394, 187] width 48 height 19
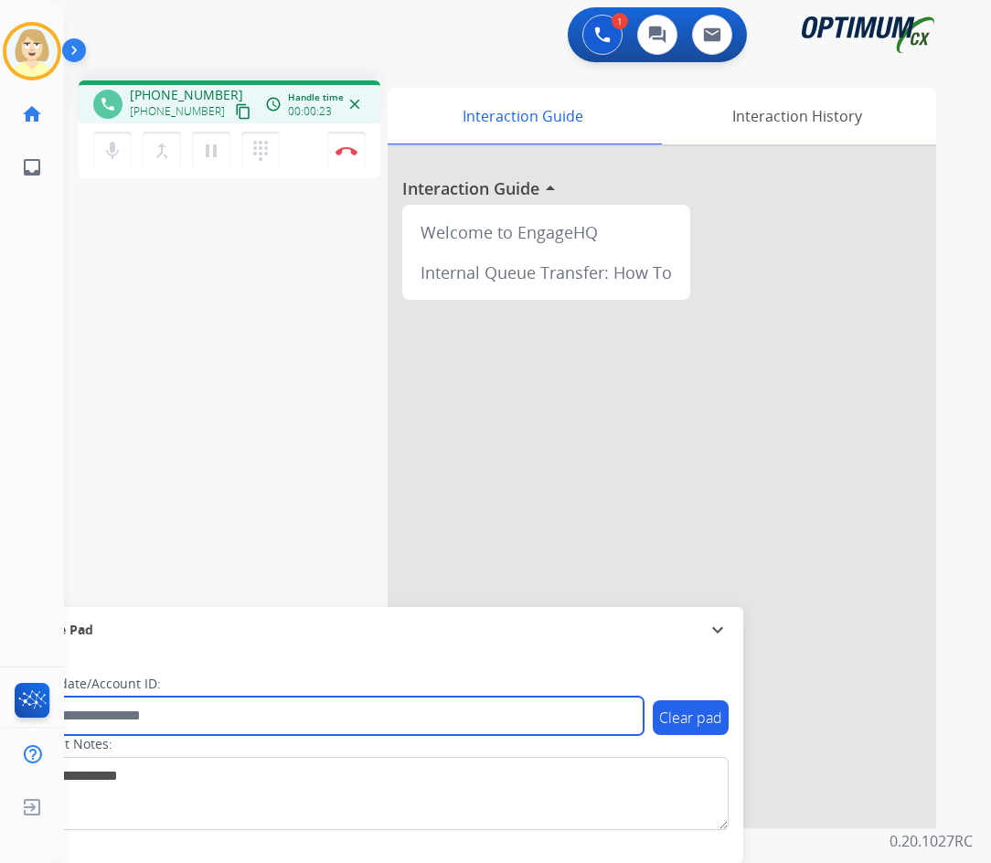
click at [128, 710] on input "text" at bounding box center [334, 715] width 620 height 38
paste input "*******"
type input "*******"
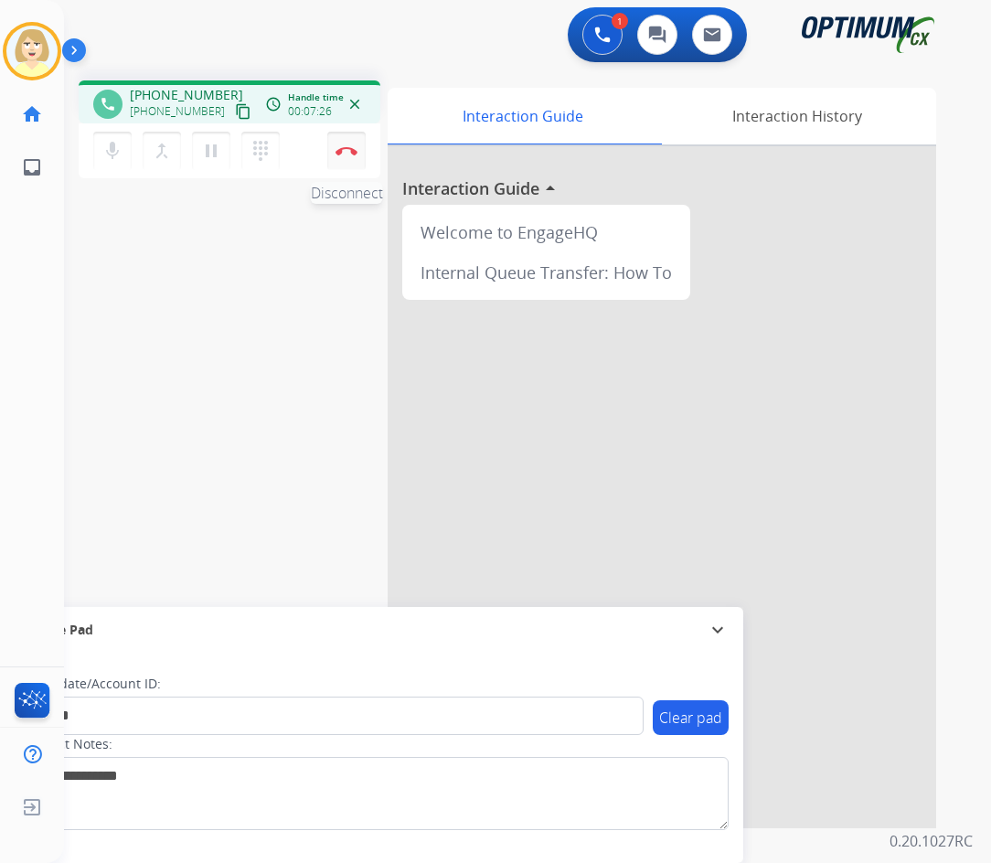
click at [345, 149] on img at bounding box center [346, 150] width 22 height 9
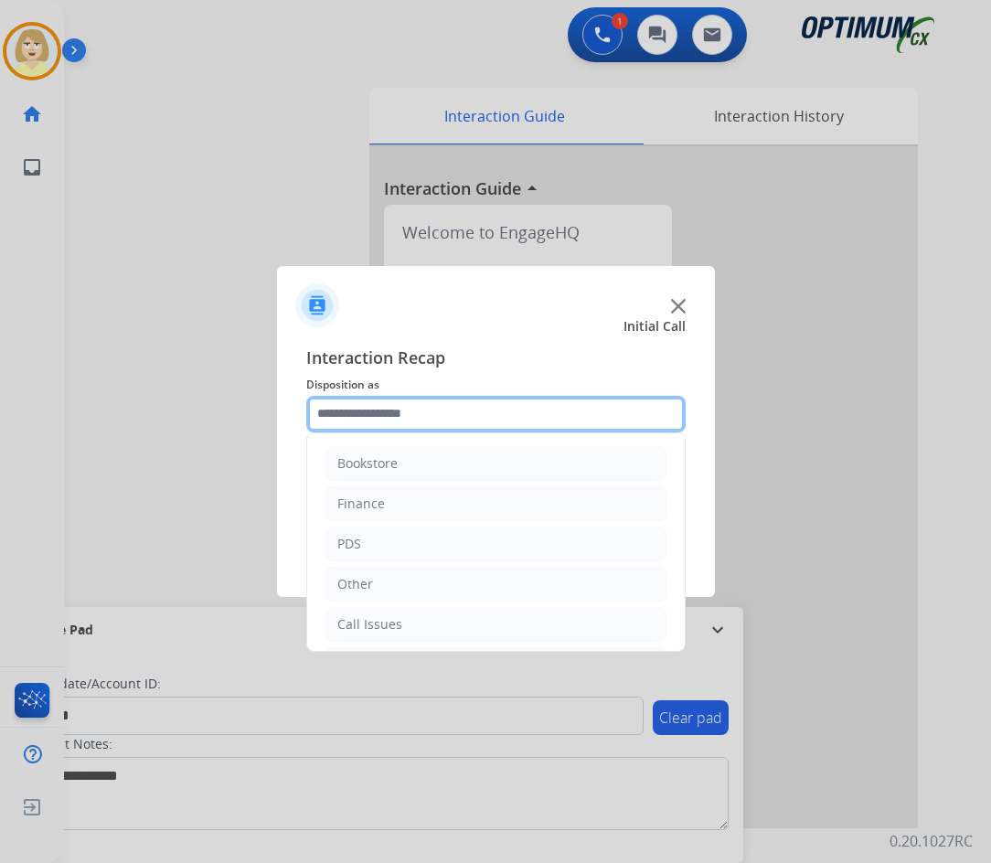
click at [371, 412] on input "text" at bounding box center [495, 414] width 379 height 37
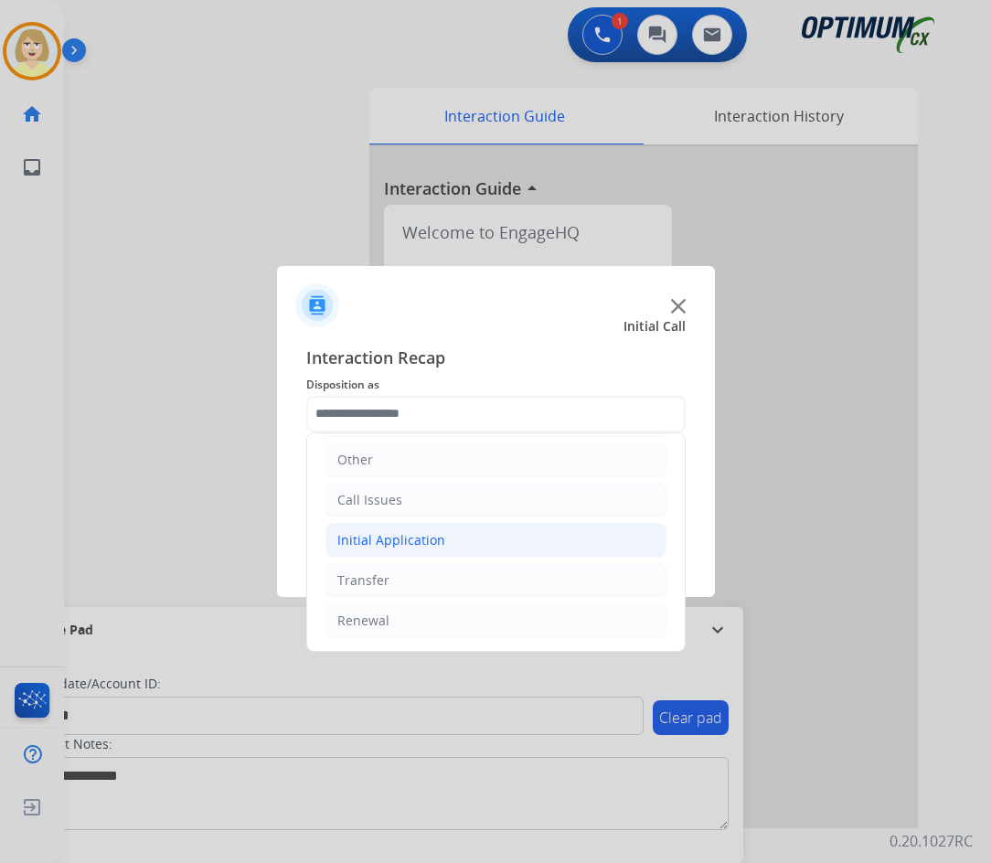
click at [389, 536] on div "Initial Application" at bounding box center [391, 540] width 108 height 18
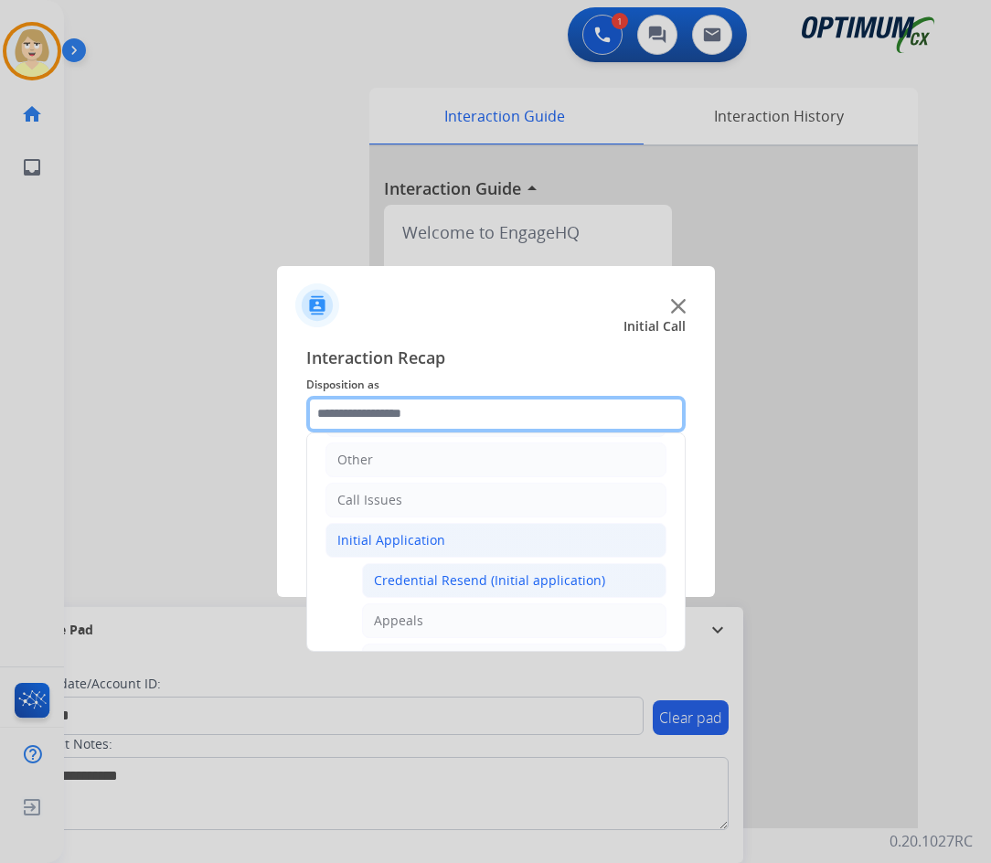
scroll to position [398, 0]
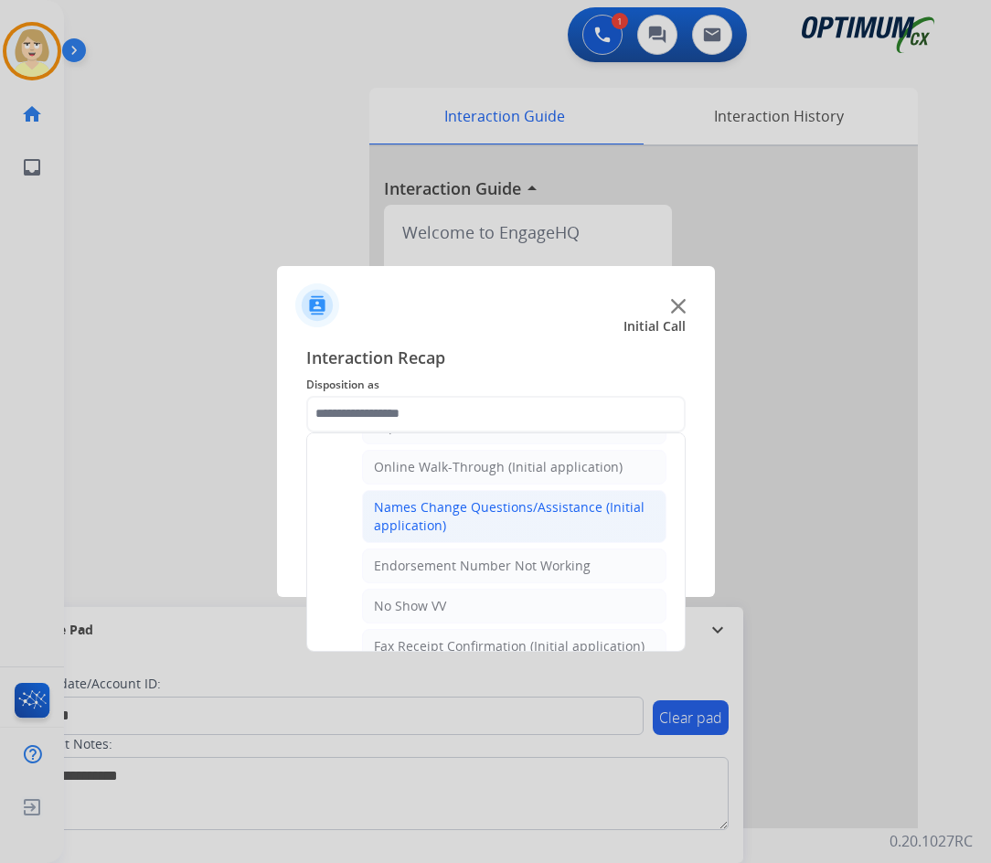
click at [430, 517] on div "Names Change Questions/Assistance (Initial application)" at bounding box center [514, 516] width 281 height 37
type input "**********"
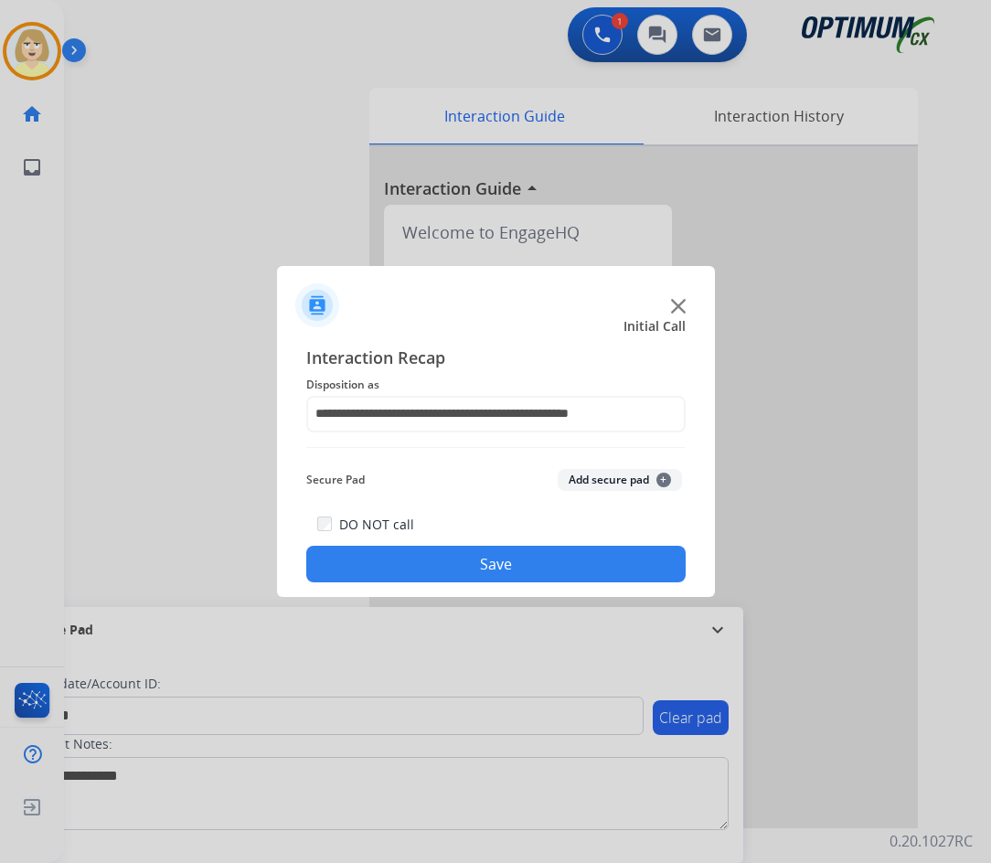
click at [604, 483] on button "Add secure pad +" at bounding box center [620, 480] width 124 height 22
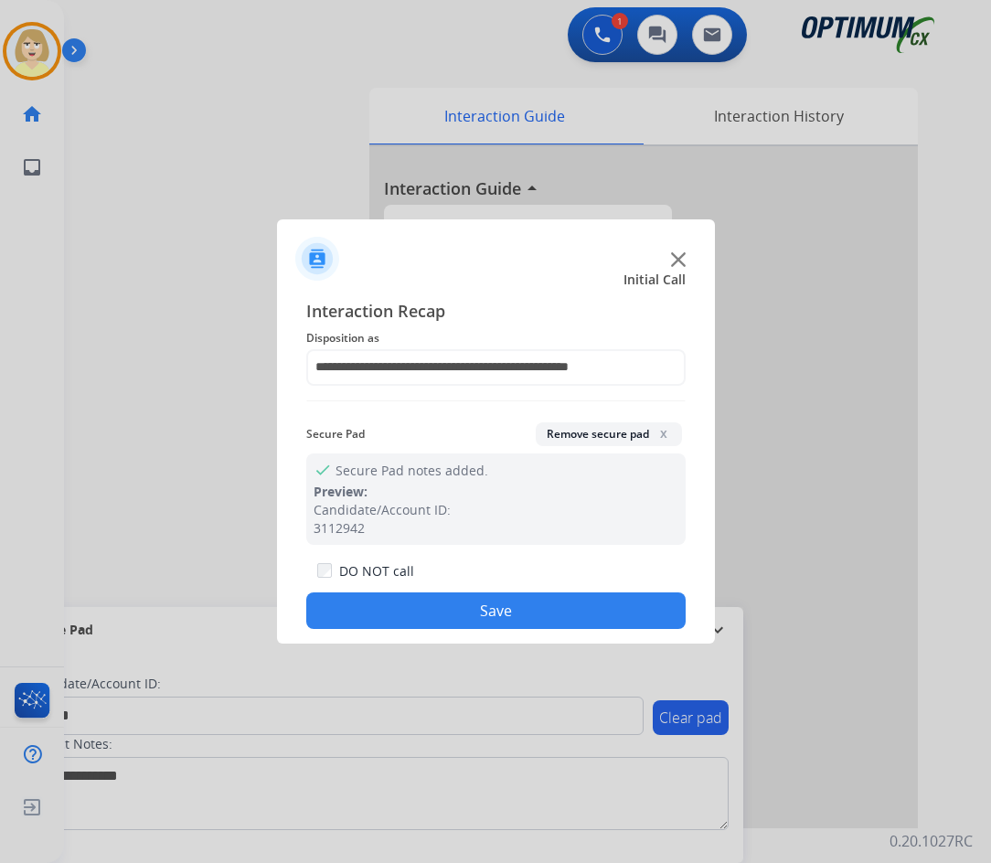
click at [410, 606] on button "Save" at bounding box center [495, 610] width 379 height 37
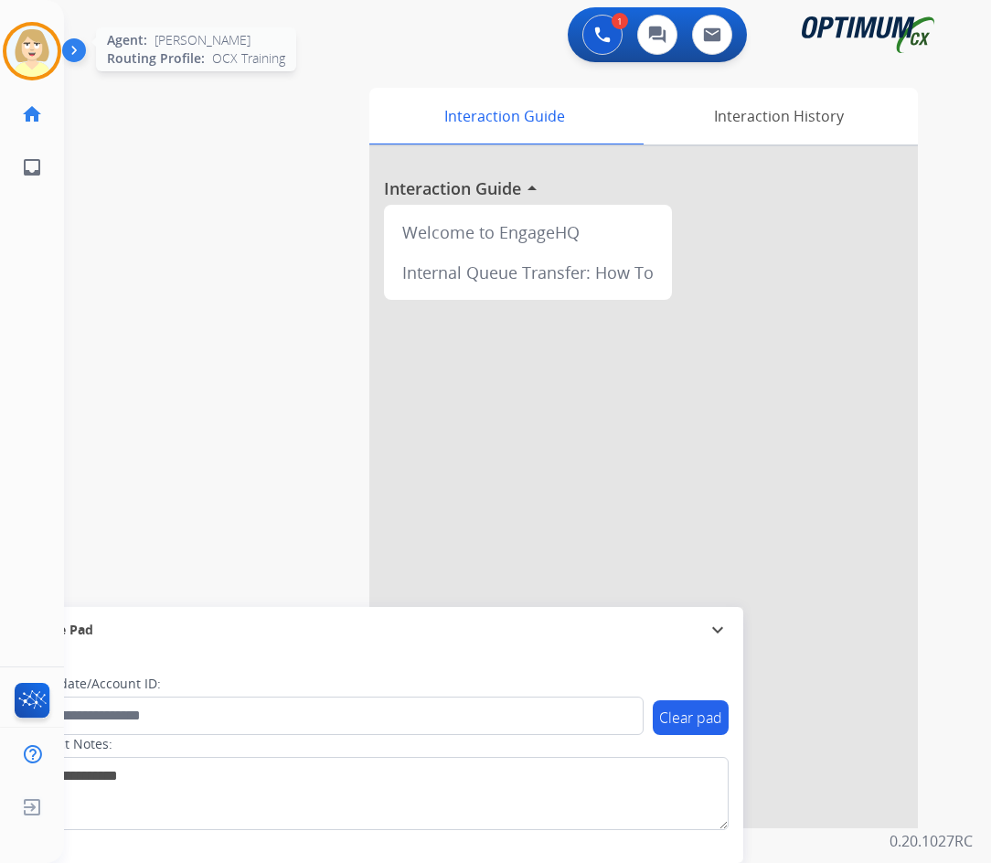
click at [30, 38] on img at bounding box center [31, 51] width 51 height 51
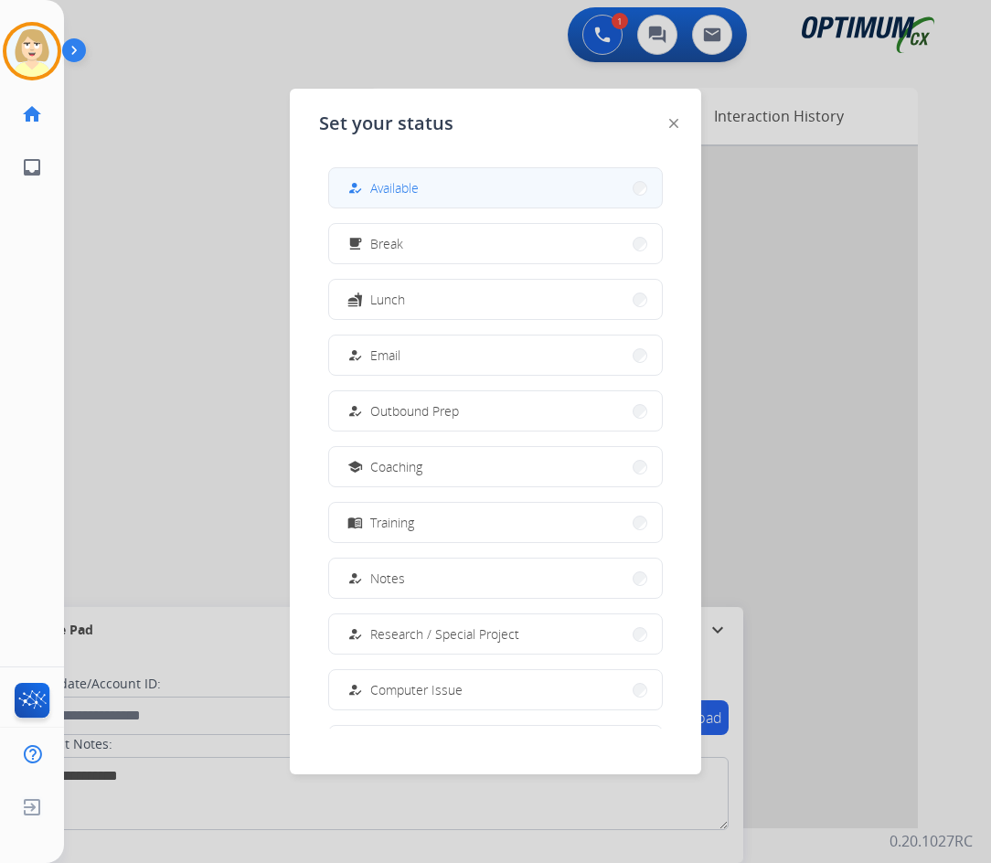
click at [406, 188] on span "Available" at bounding box center [394, 187] width 48 height 19
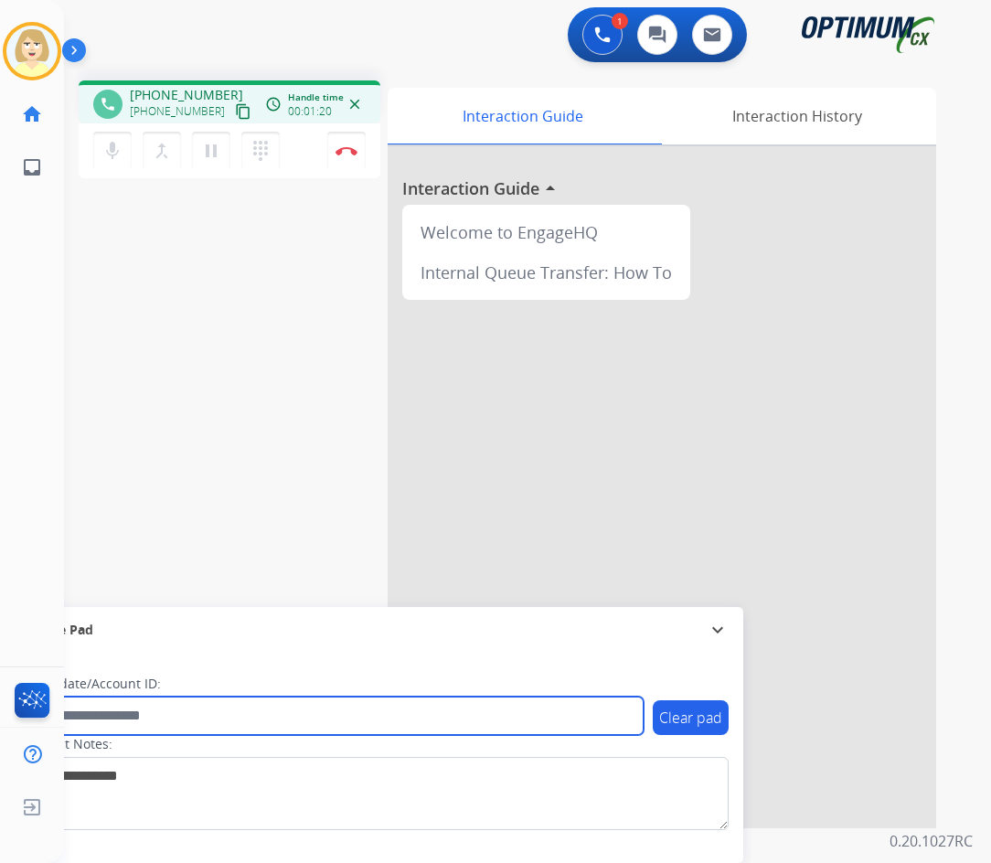
click at [141, 714] on input "text" at bounding box center [334, 715] width 620 height 38
paste input "*******"
type input "*******"
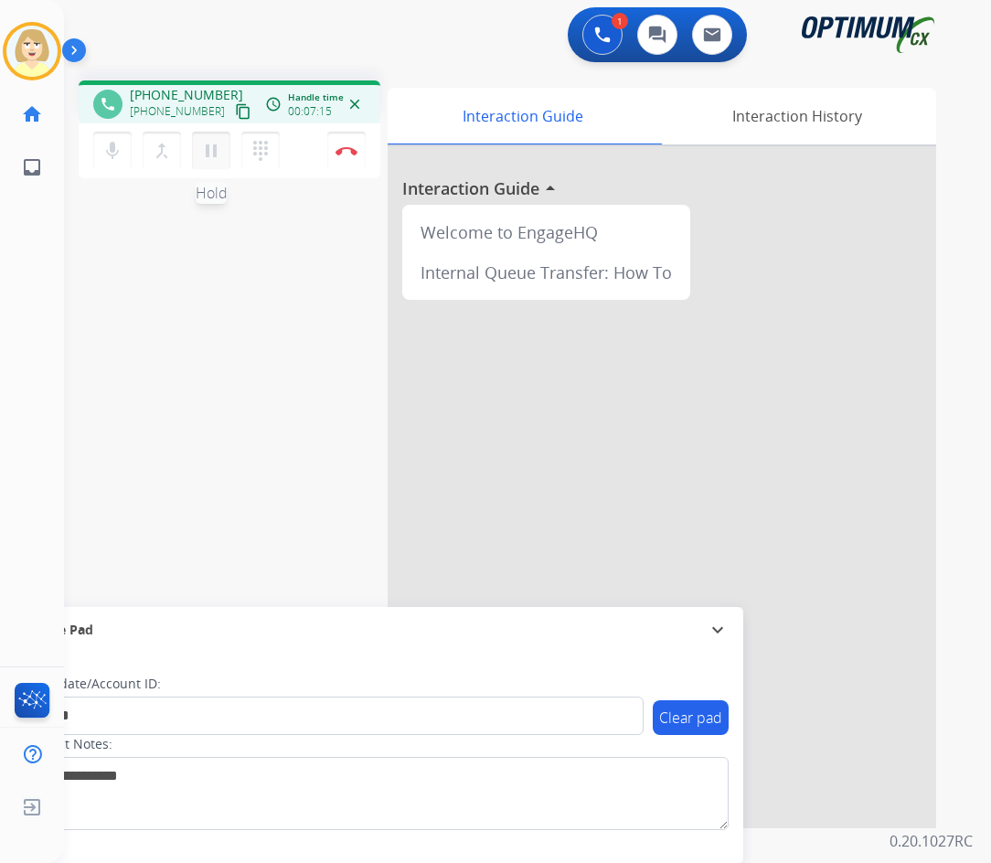
click at [209, 150] on mat-icon "pause" at bounding box center [211, 151] width 22 height 22
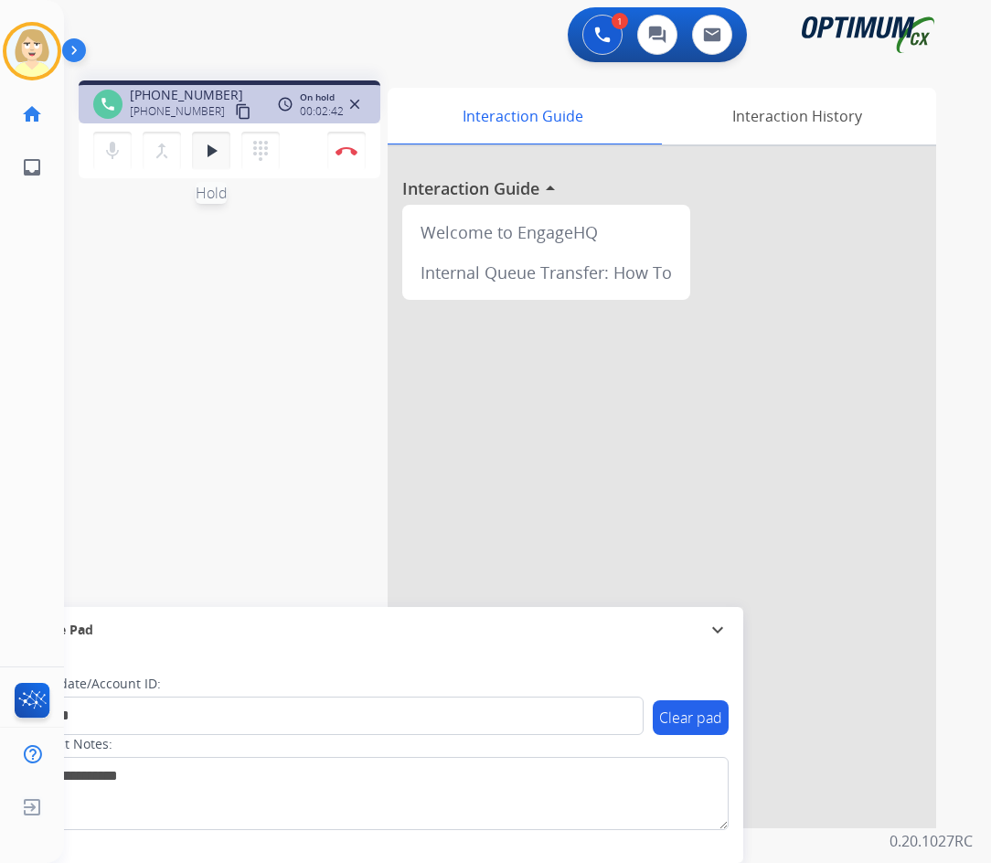
click at [211, 151] on mat-icon "play_arrow" at bounding box center [211, 151] width 22 height 22
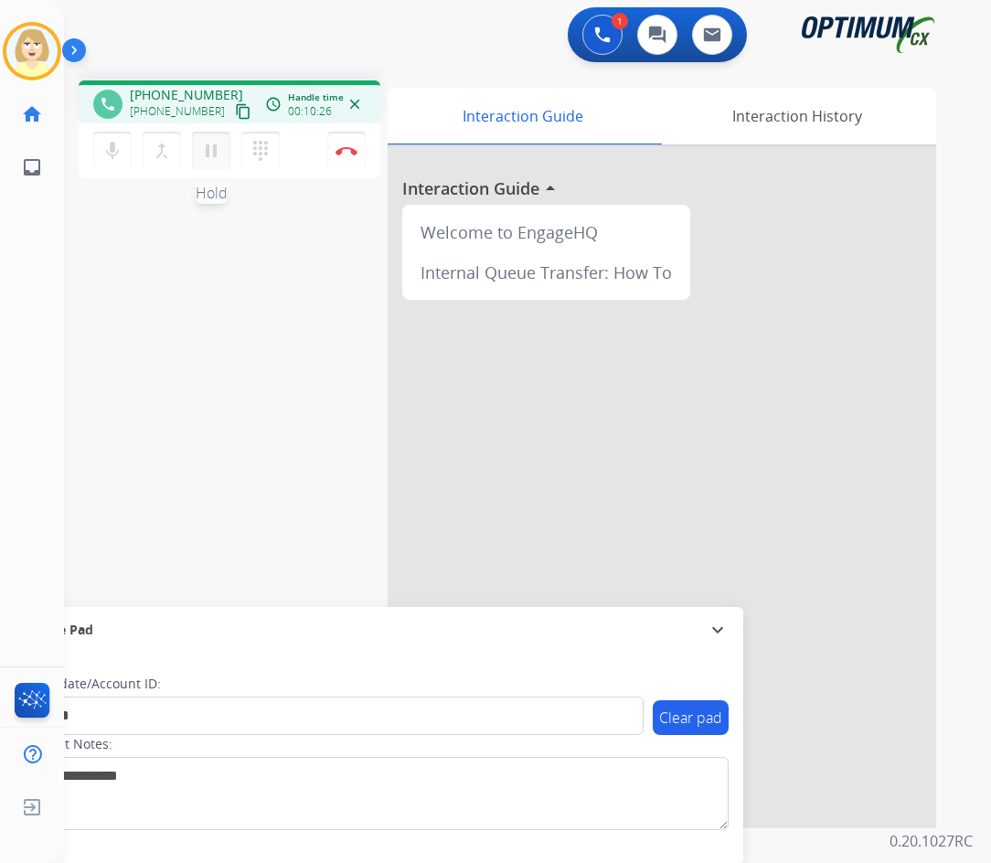
click at [211, 152] on mat-icon "pause" at bounding box center [211, 151] width 22 height 22
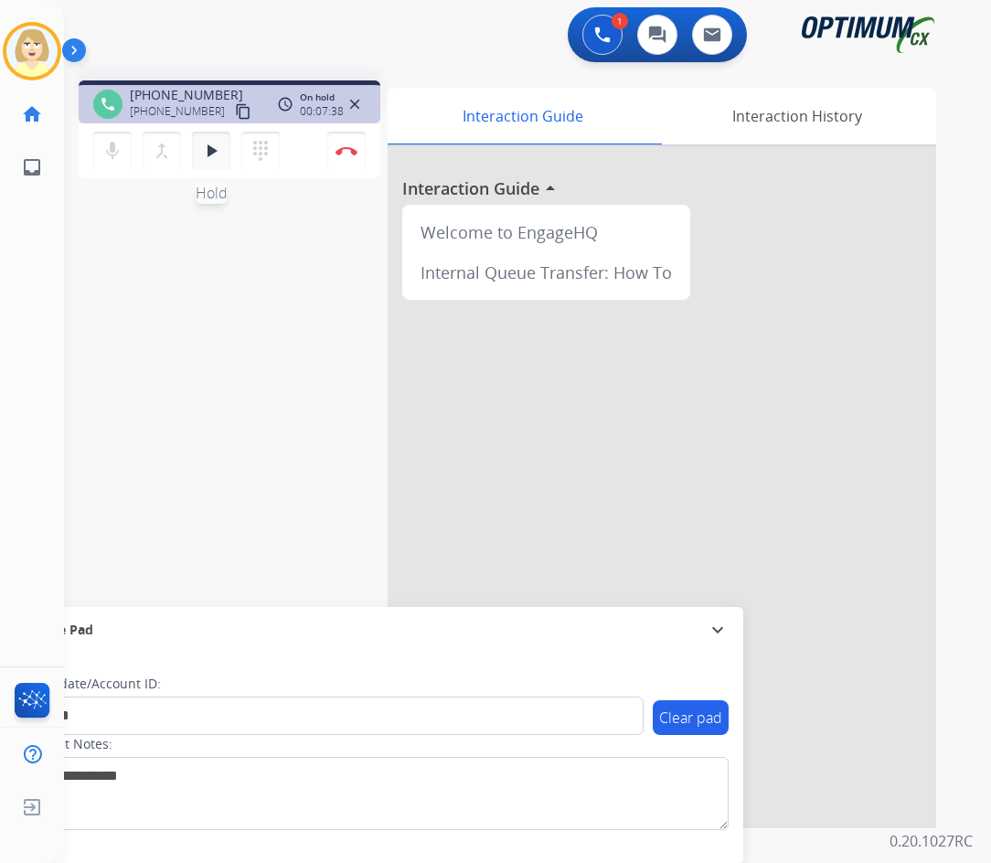
click at [210, 152] on mat-icon "play_arrow" at bounding box center [211, 151] width 22 height 22
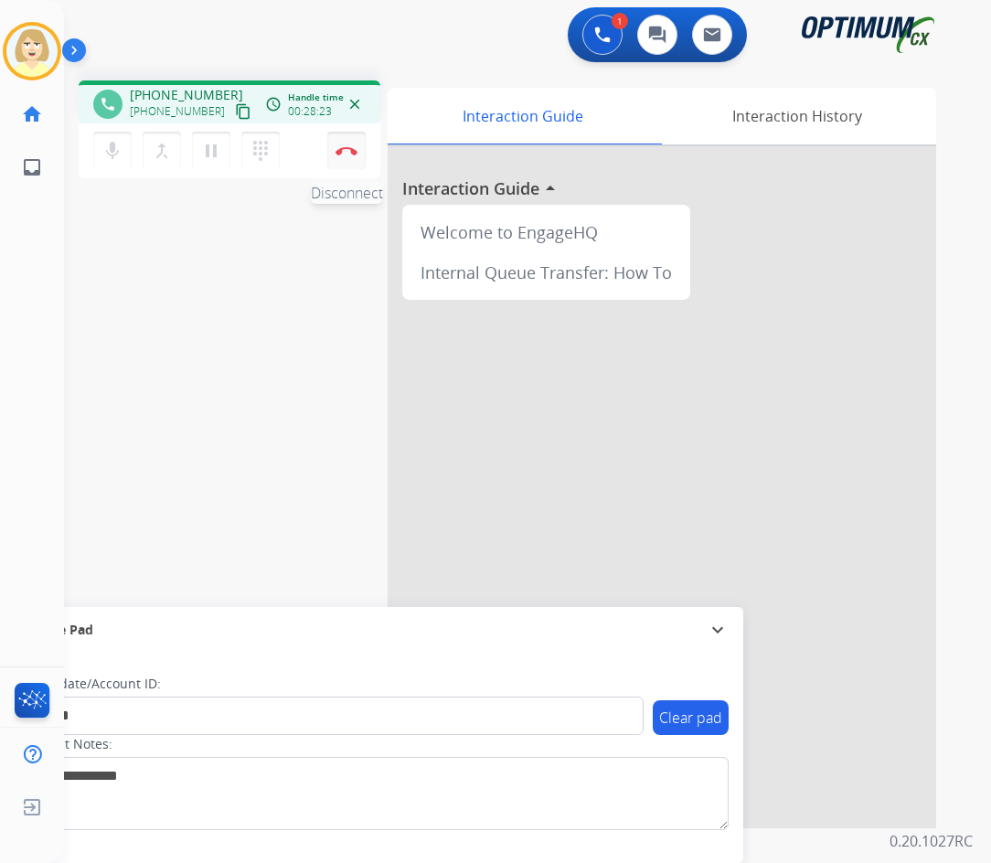
click at [347, 148] on img at bounding box center [346, 150] width 22 height 9
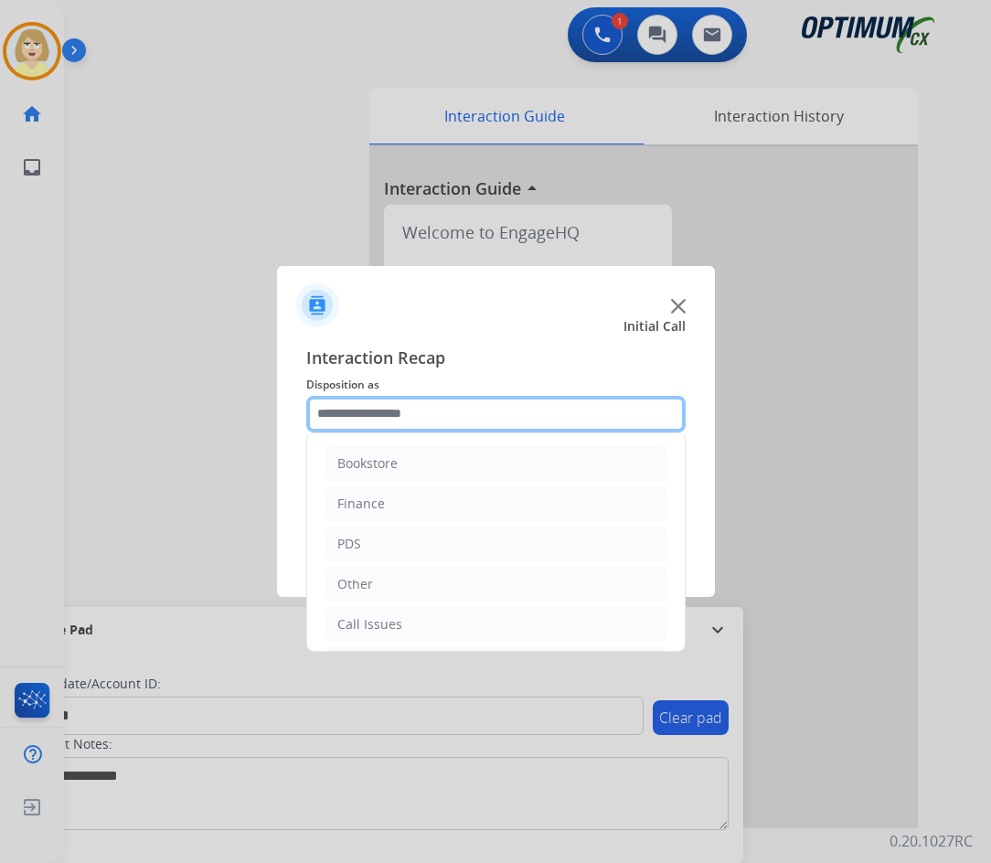
drag, startPoint x: 366, startPoint y: 412, endPoint x: 373, endPoint y: 439, distance: 27.3
click at [366, 416] on input "text" at bounding box center [495, 414] width 379 height 37
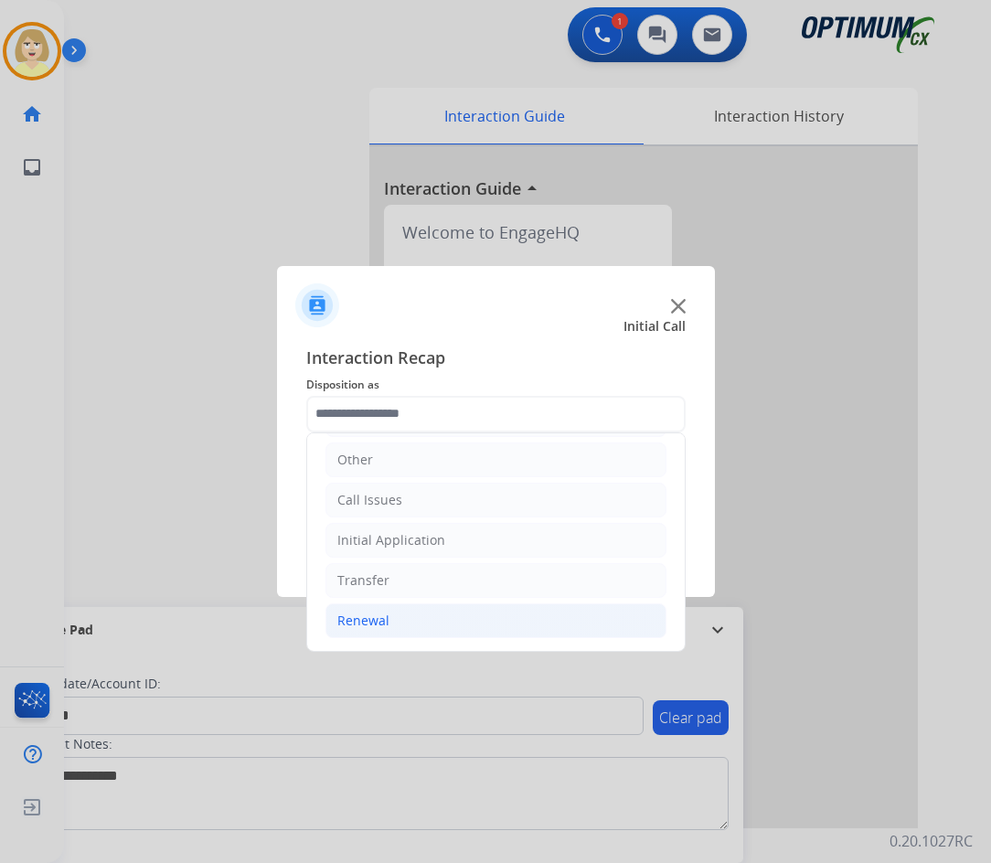
click at [370, 620] on div "Renewal" at bounding box center [363, 620] width 52 height 18
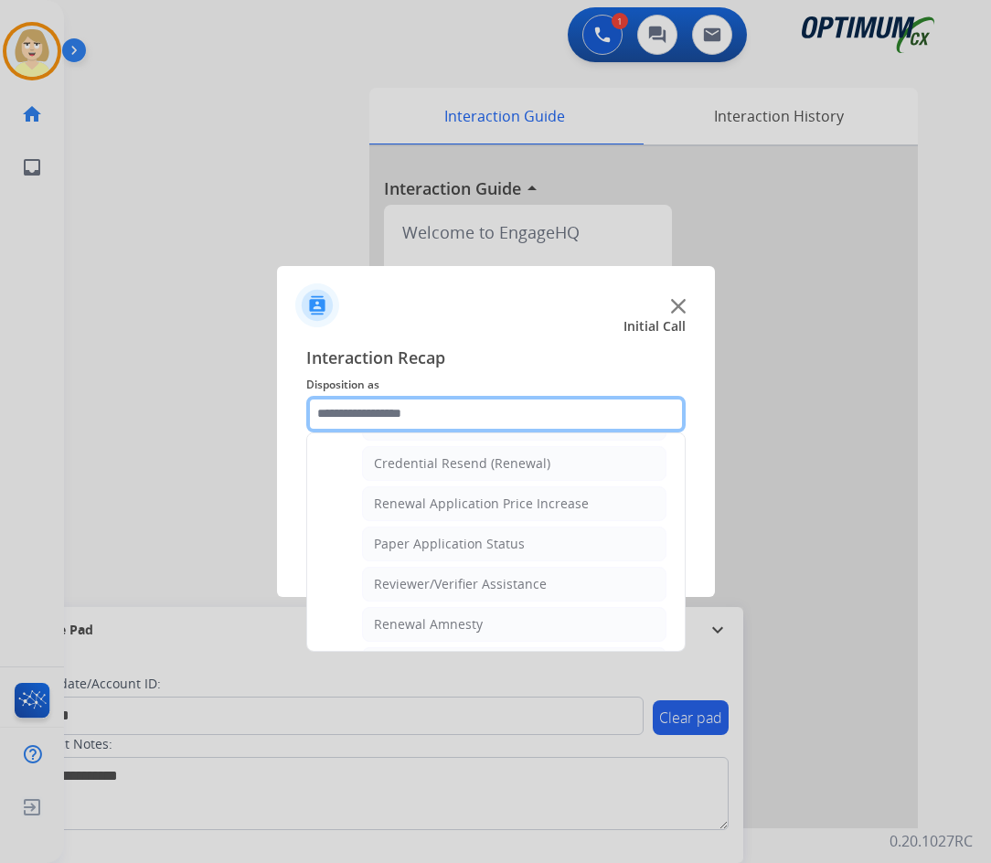
scroll to position [673, 0]
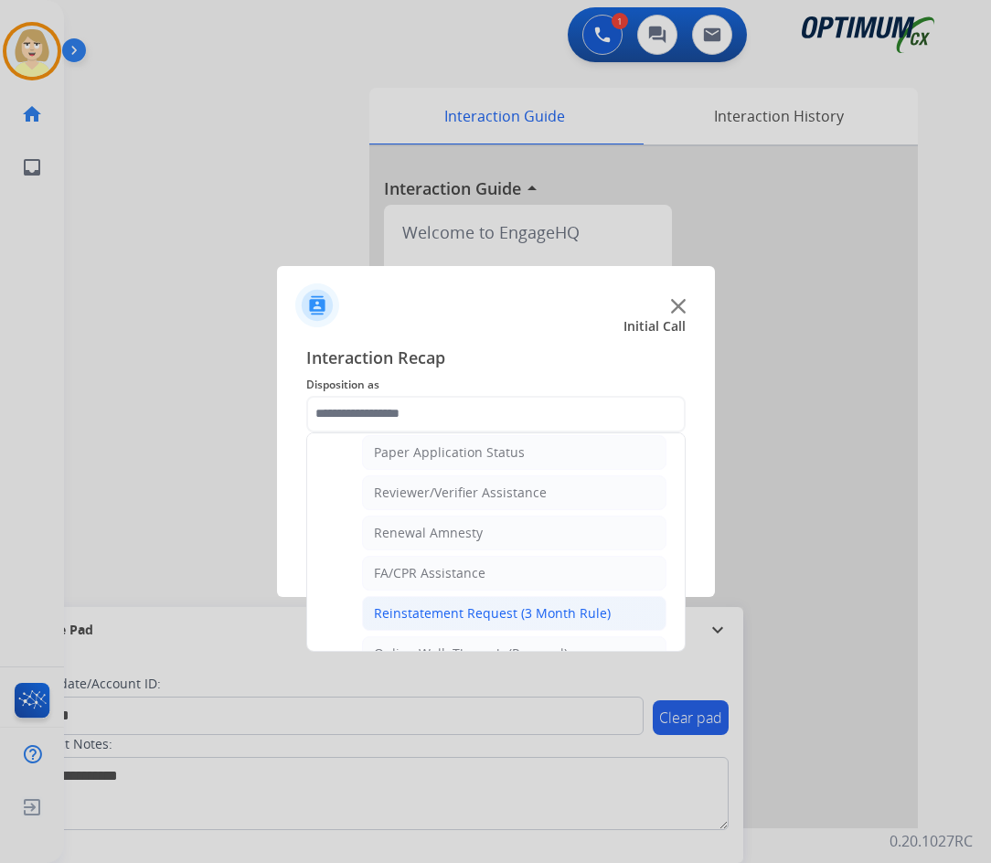
click at [462, 609] on div "Reinstatement Request (3 Month Rule)" at bounding box center [492, 613] width 237 height 18
type input "**********"
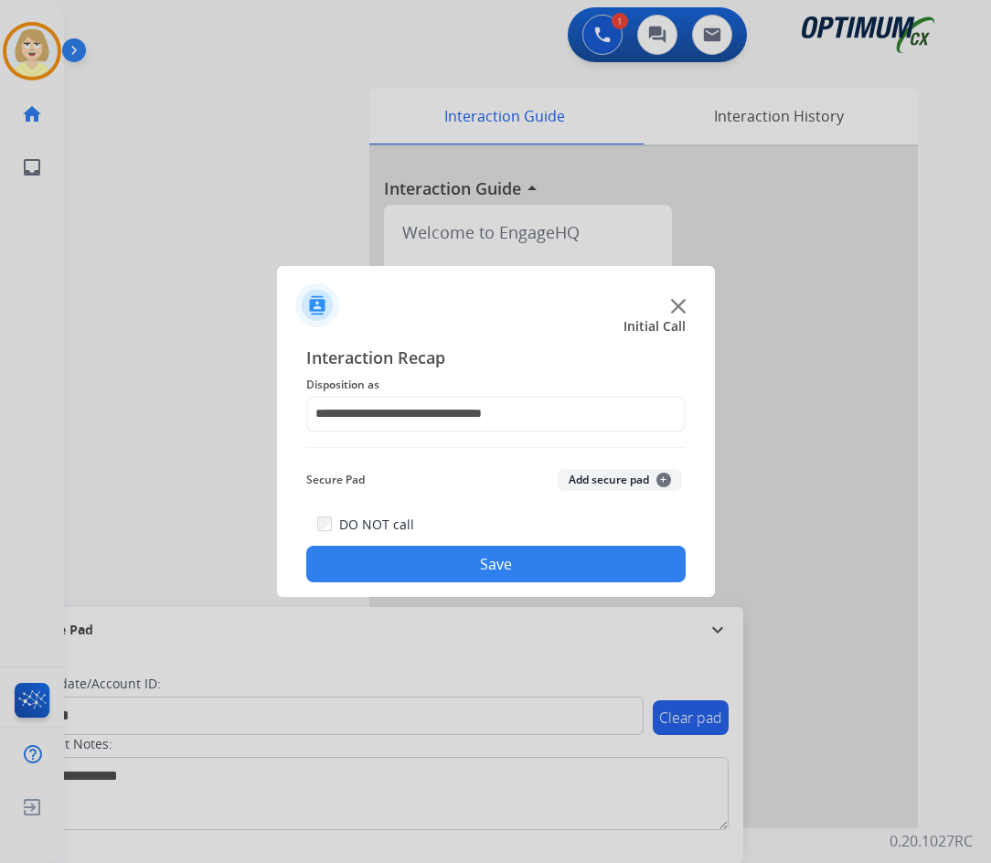
click at [589, 480] on button "Add secure pad +" at bounding box center [620, 480] width 124 height 22
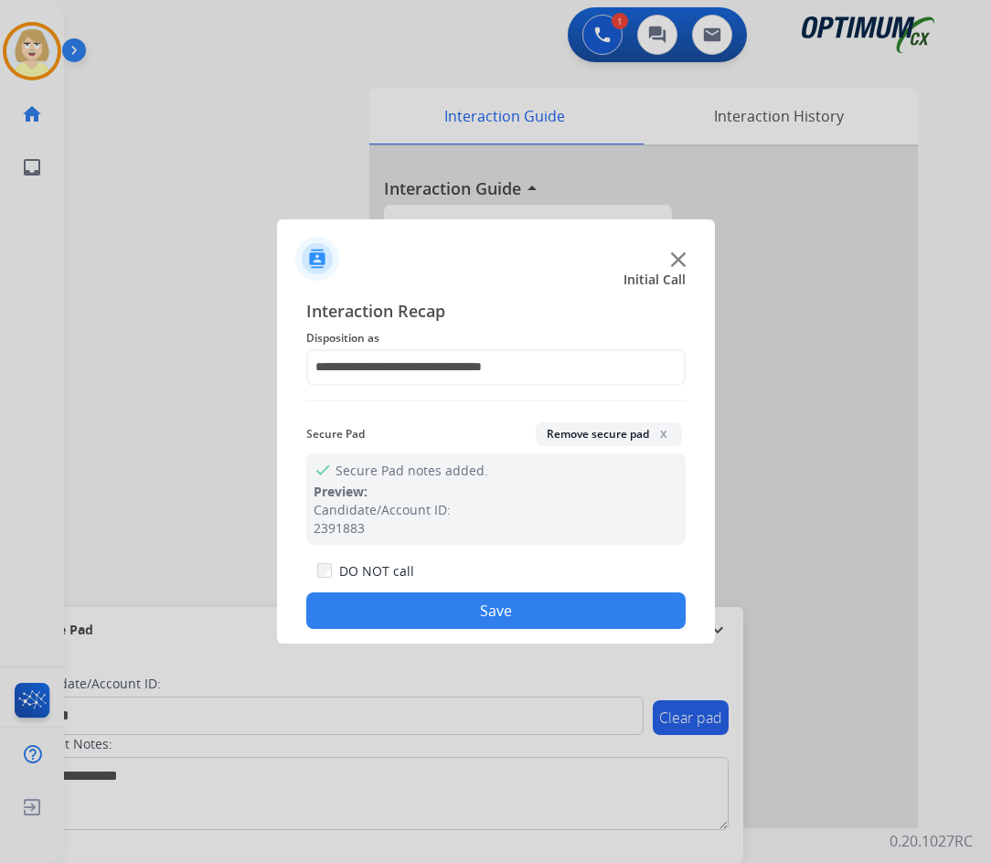
drag, startPoint x: 411, startPoint y: 609, endPoint x: 386, endPoint y: 585, distance: 34.9
click at [406, 605] on button "Save" at bounding box center [495, 610] width 379 height 37
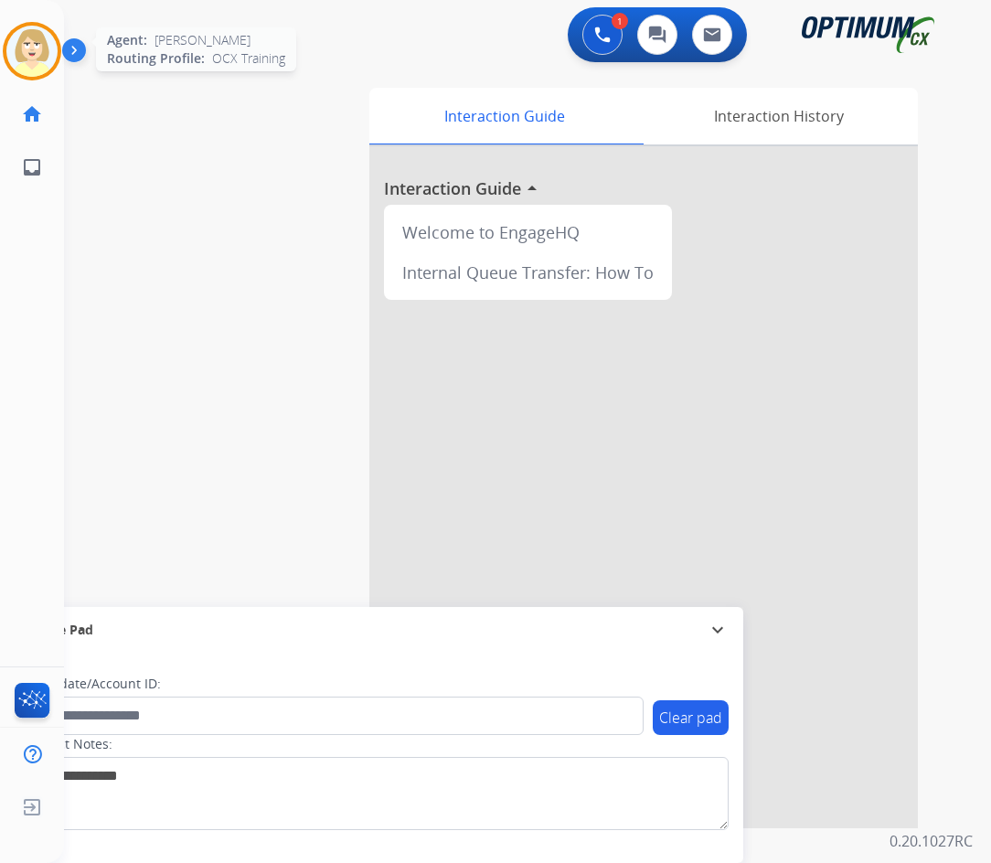
click at [32, 39] on img at bounding box center [31, 51] width 51 height 51
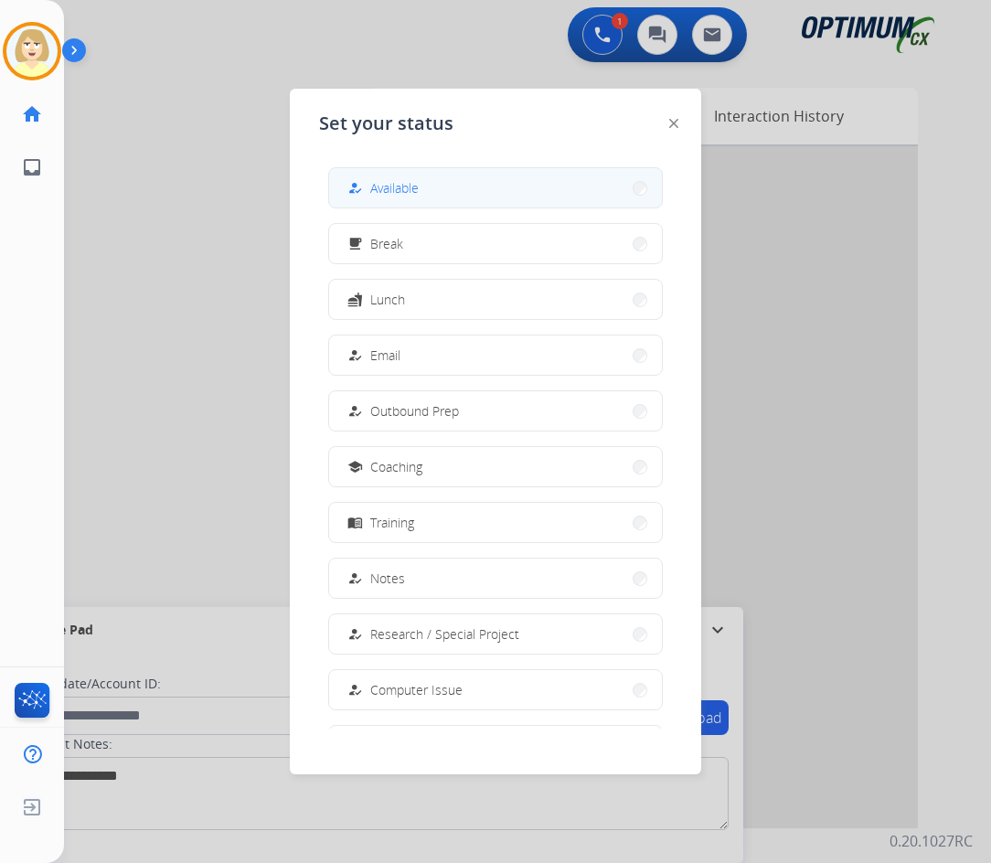
drag, startPoint x: 406, startPoint y: 177, endPoint x: 974, endPoint y: 244, distance: 572.4
click at [406, 176] on button "how_to_reg Available" at bounding box center [495, 187] width 333 height 39
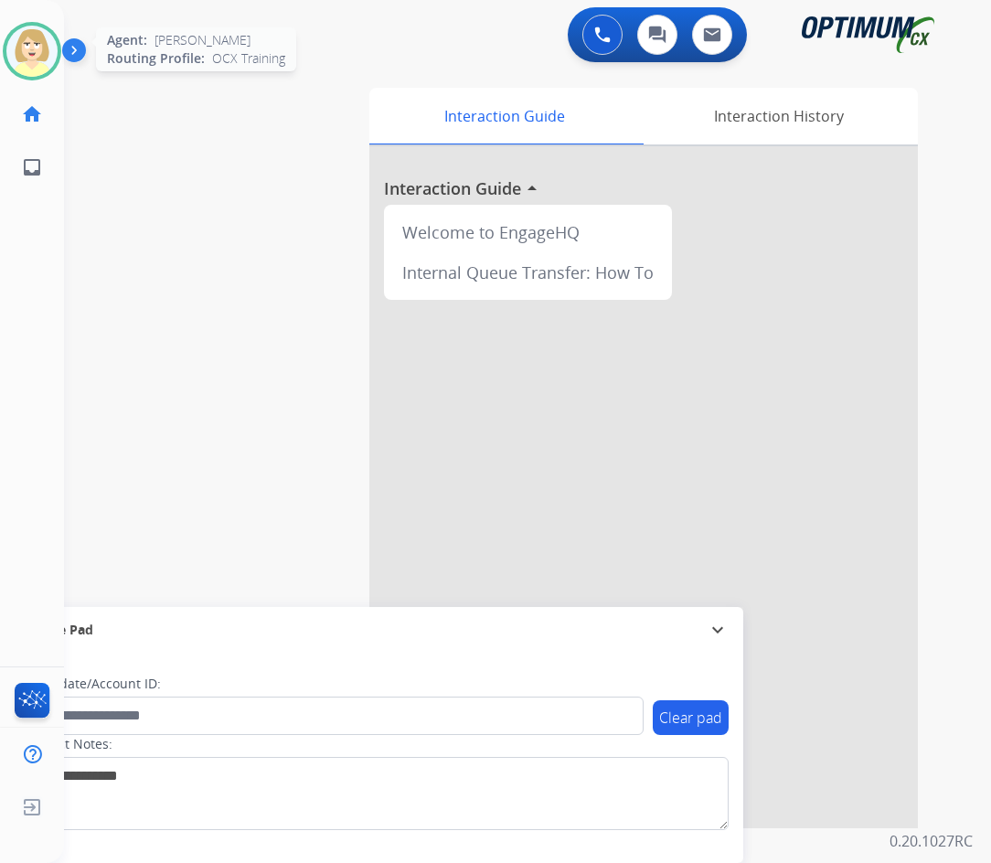
click at [43, 52] on img at bounding box center [31, 51] width 51 height 51
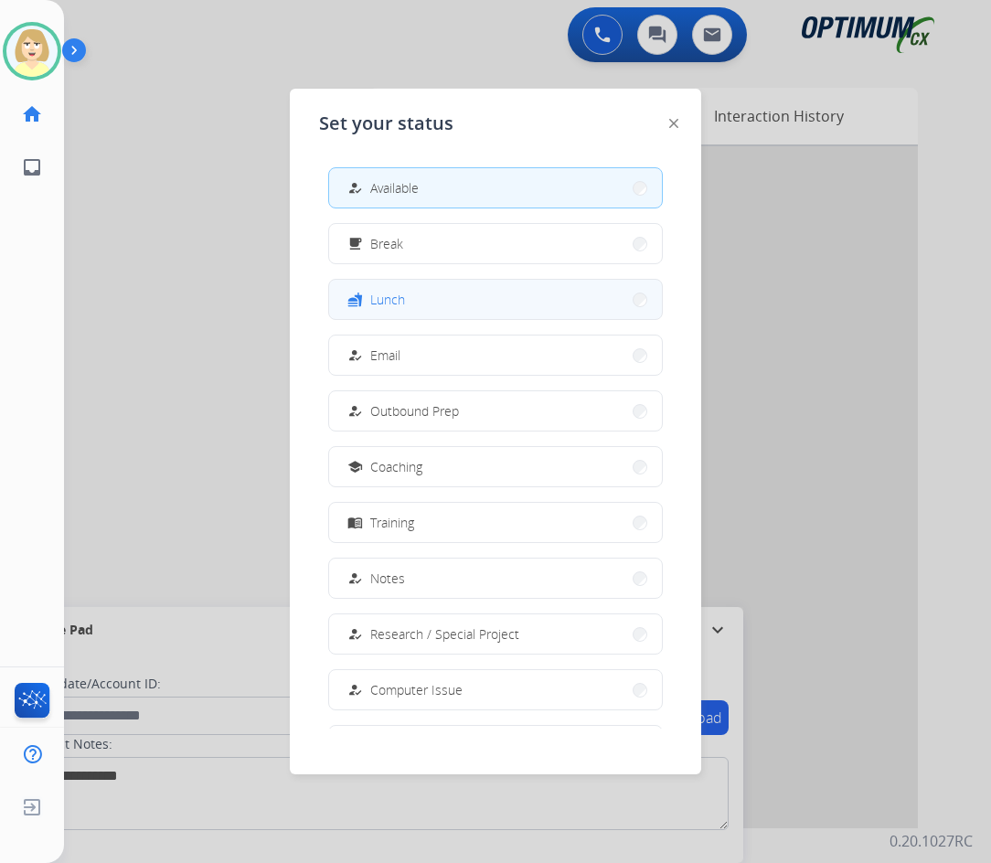
click at [388, 298] on span "Lunch" at bounding box center [387, 299] width 35 height 19
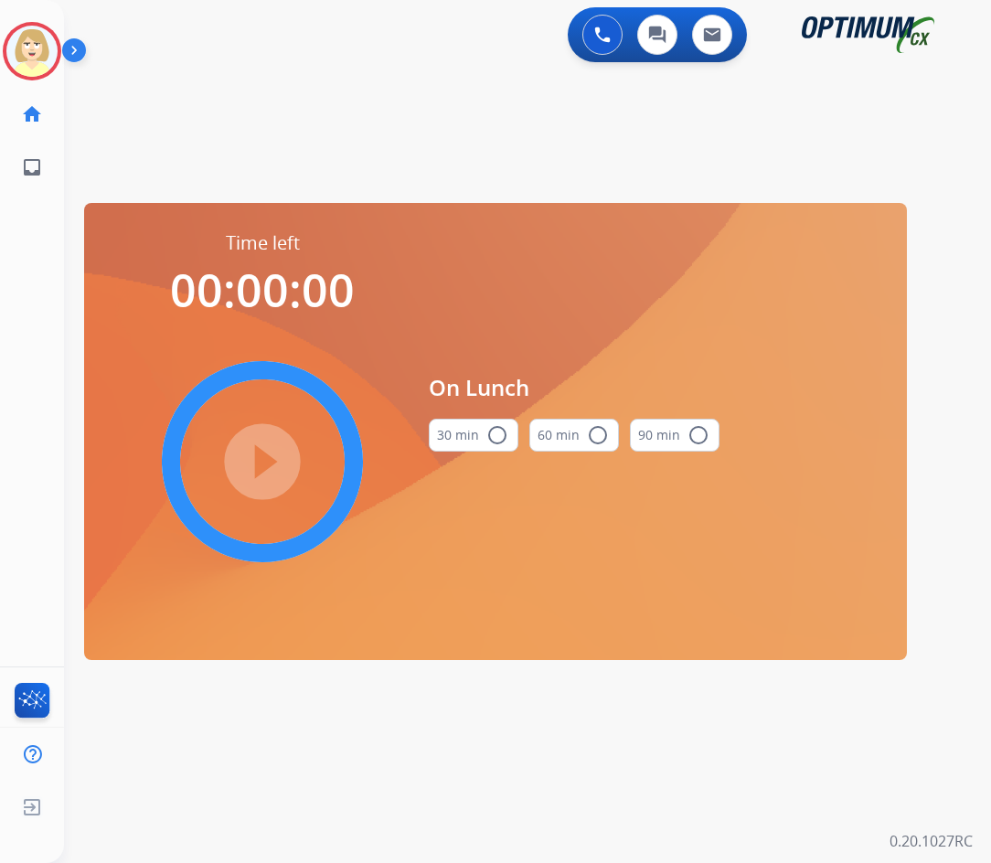
click at [483, 430] on button "30 min radio_button_unchecked" at bounding box center [474, 435] width 90 height 33
click at [264, 467] on mat-icon "play_circle_filled" at bounding box center [262, 462] width 22 height 22
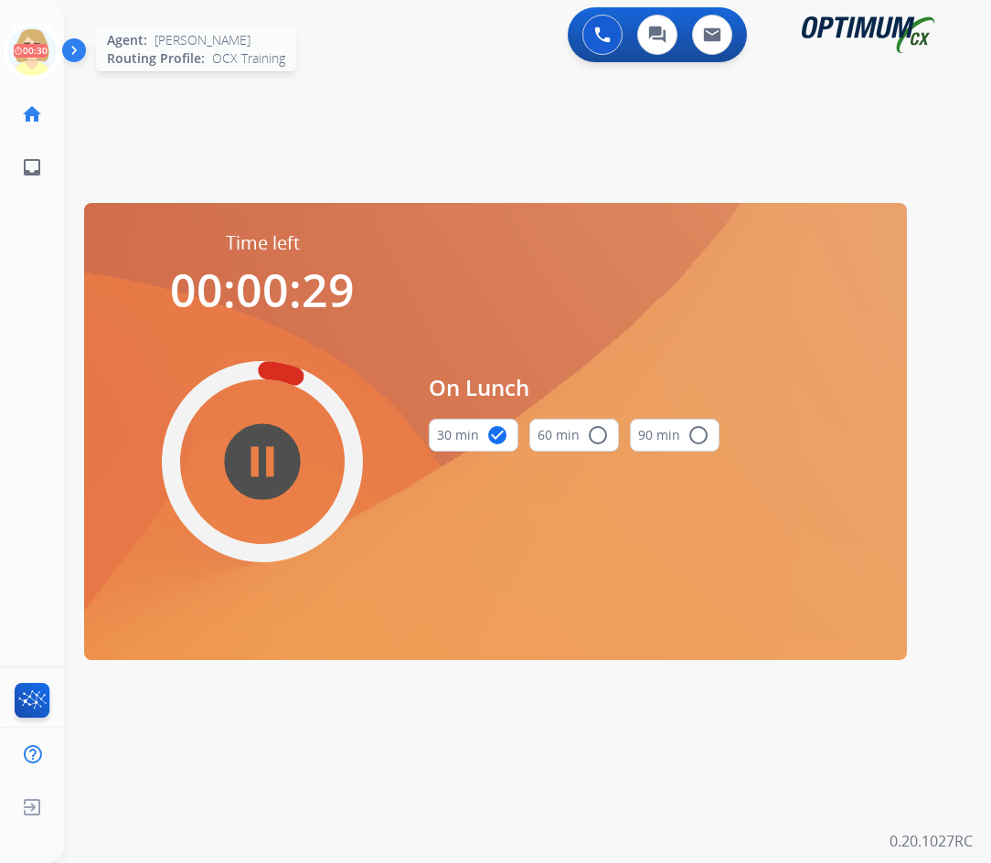
click at [23, 48] on icon at bounding box center [32, 51] width 59 height 59
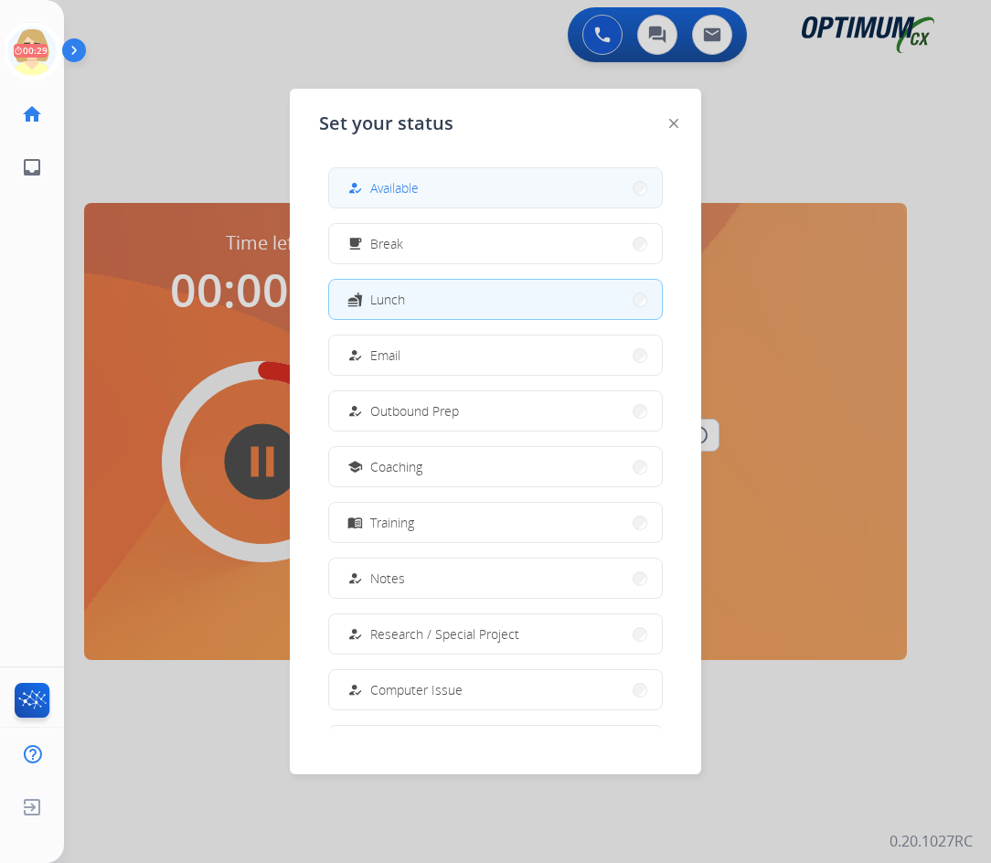
click at [385, 194] on span "Available" at bounding box center [394, 187] width 48 height 19
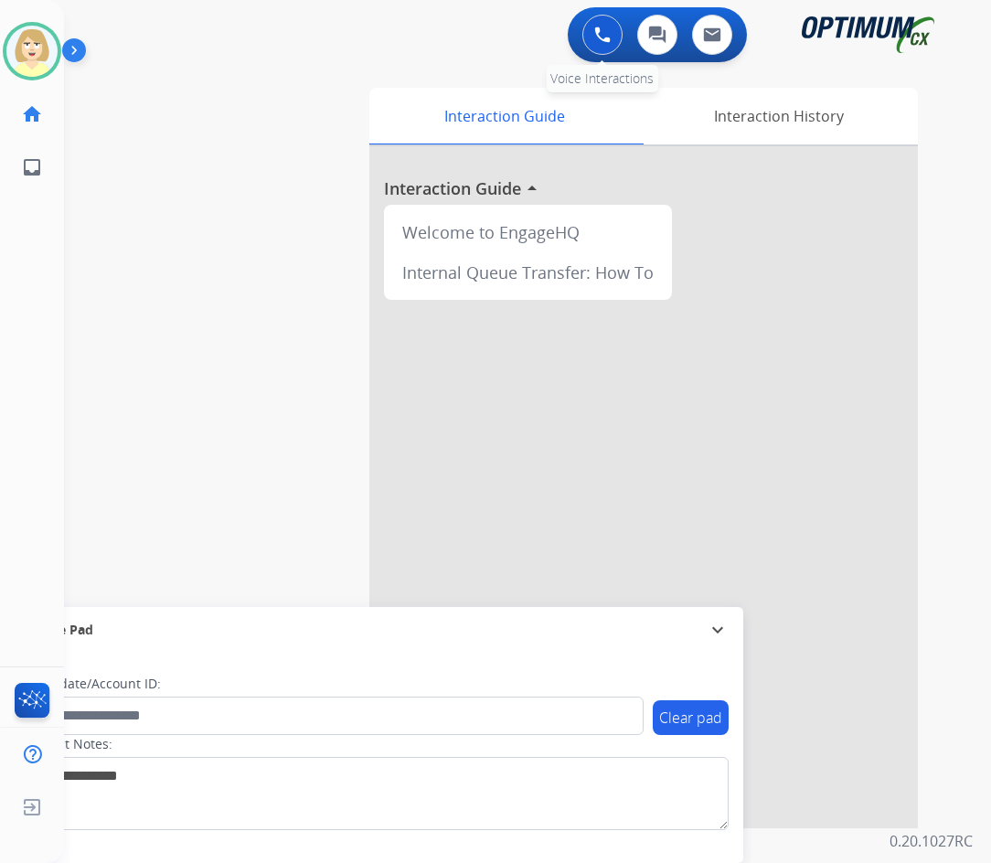
click at [596, 27] on img at bounding box center [602, 35] width 16 height 16
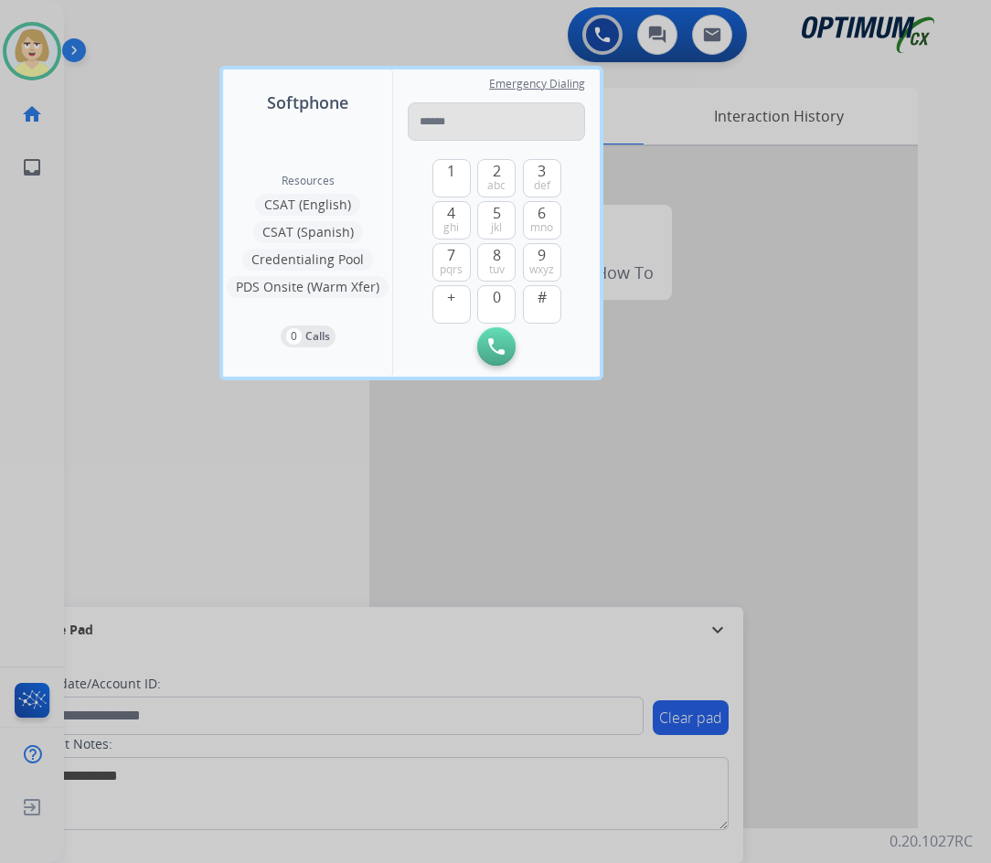
click at [442, 112] on input "tel" at bounding box center [496, 121] width 177 height 38
type input "**********"
click at [491, 333] on button "Initiate Call" at bounding box center [496, 346] width 38 height 38
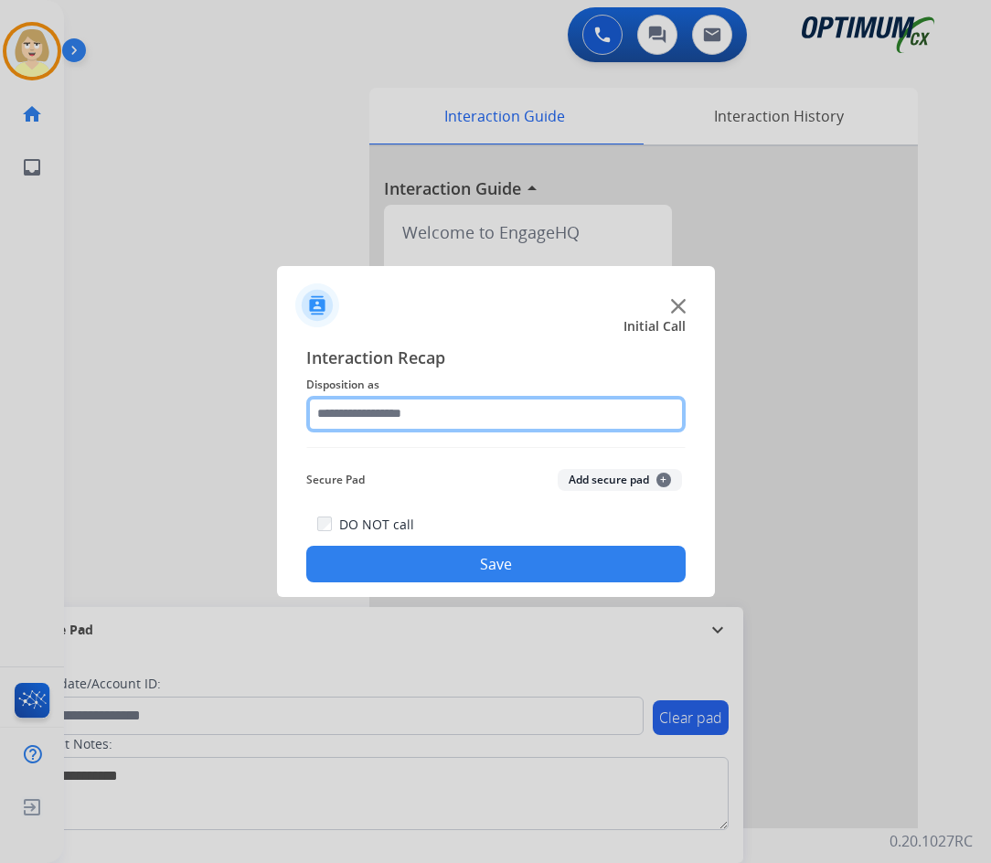
click at [418, 415] on input "text" at bounding box center [495, 414] width 379 height 37
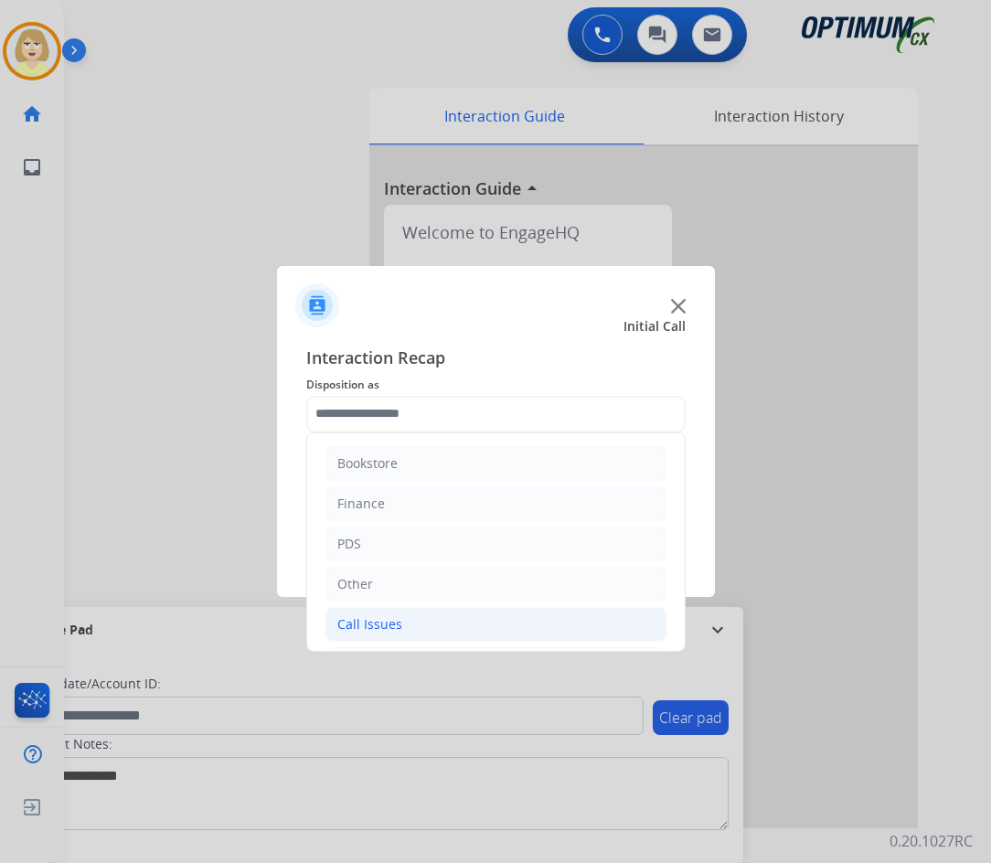
click at [374, 622] on div "Call Issues" at bounding box center [369, 624] width 65 height 18
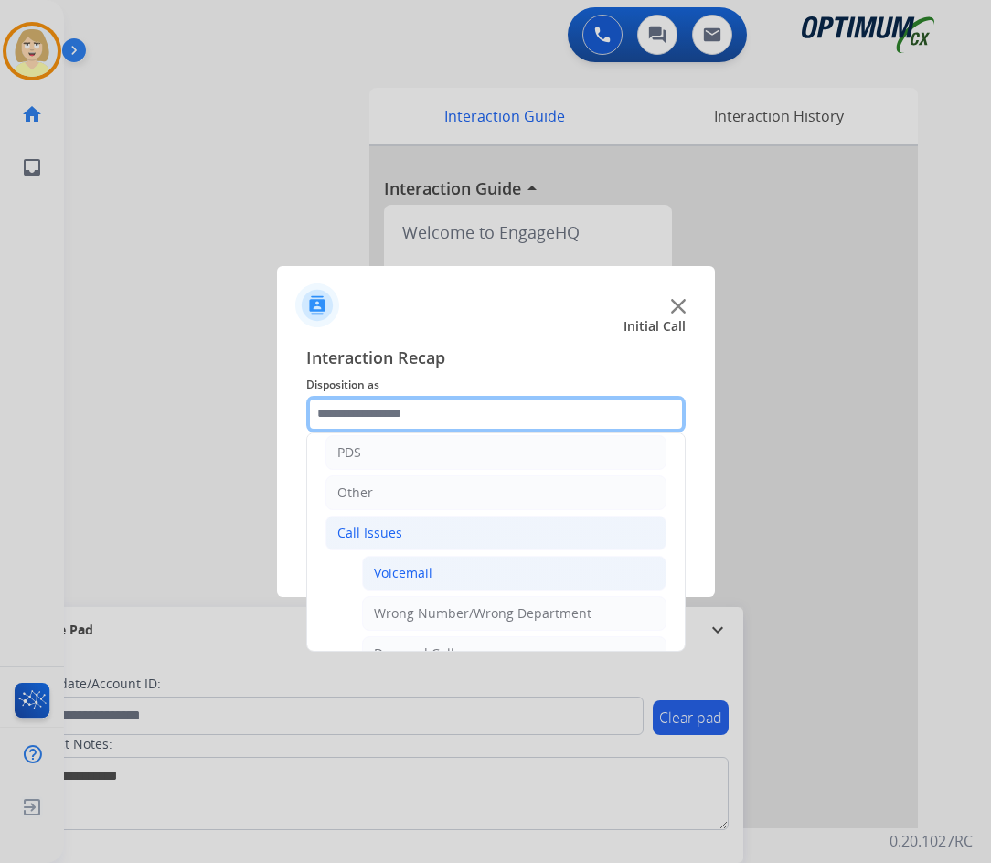
scroll to position [183, 0]
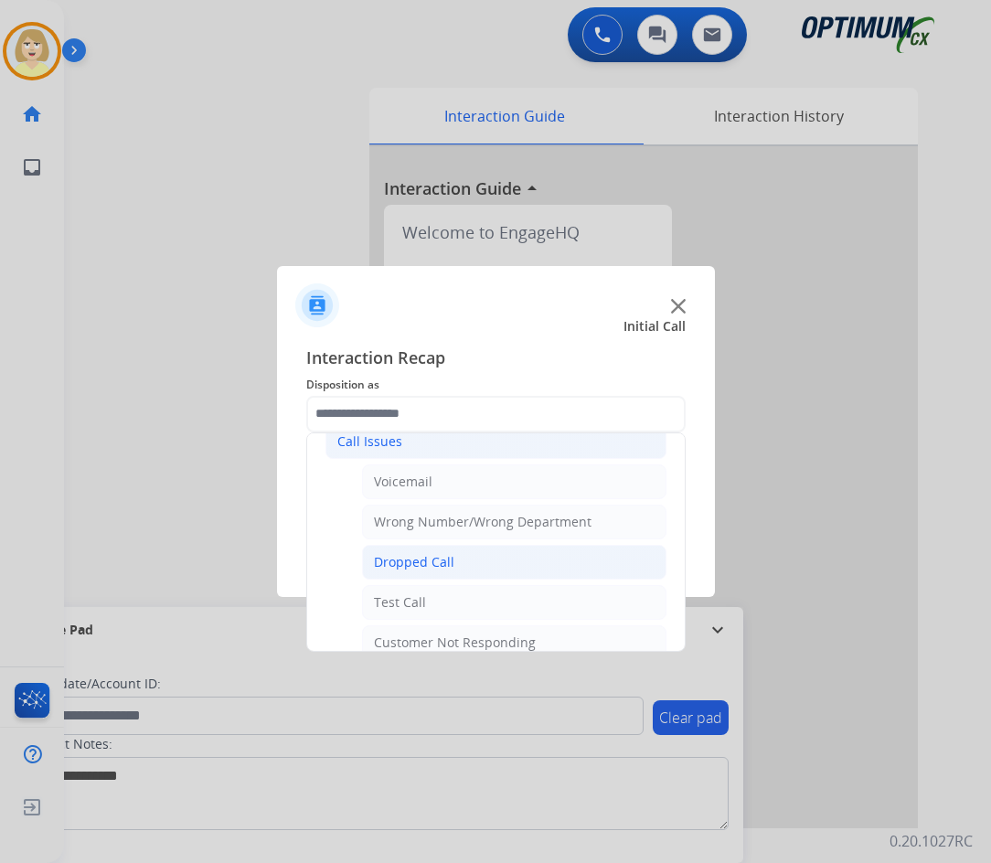
click at [406, 565] on div "Dropped Call" at bounding box center [414, 562] width 80 height 18
type input "**********"
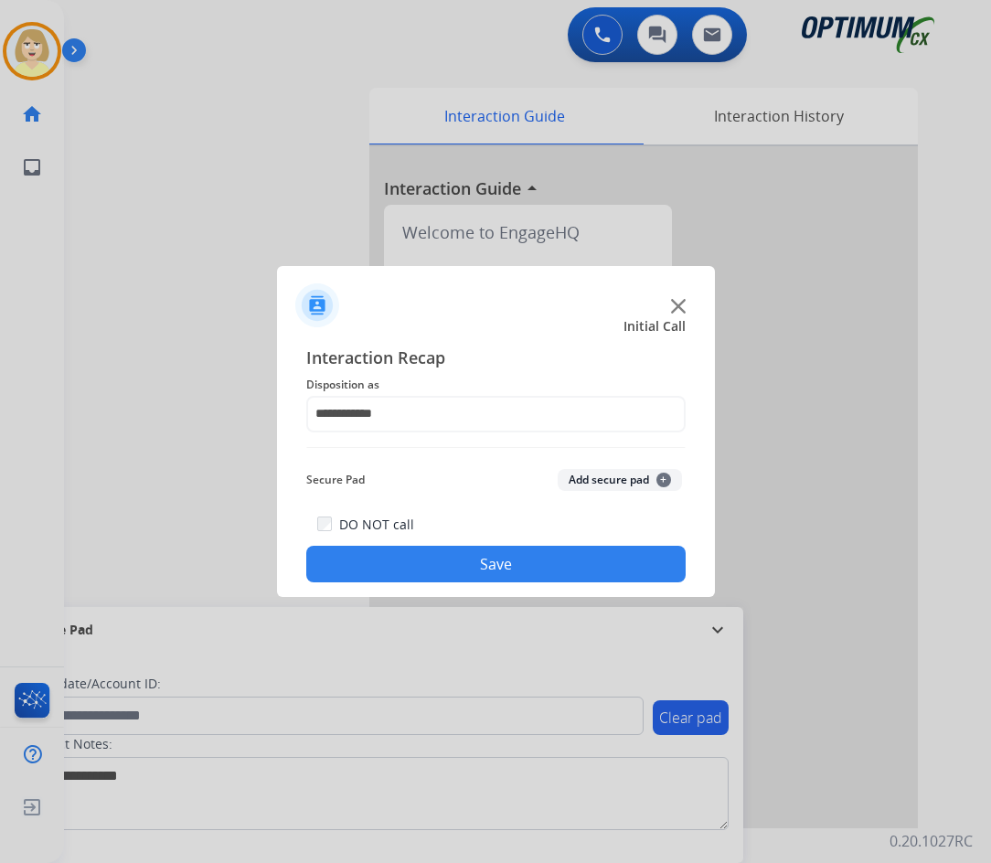
click at [582, 477] on button "Add secure pad +" at bounding box center [620, 480] width 124 height 22
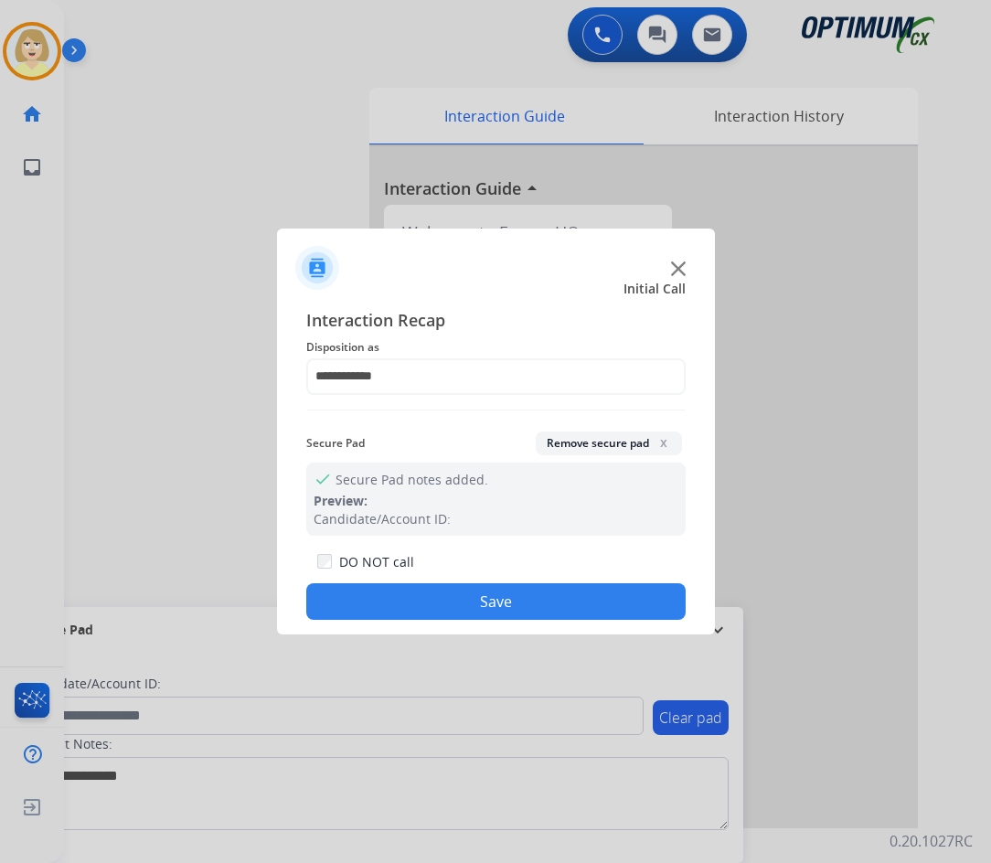
click at [391, 603] on button "Save" at bounding box center [495, 601] width 379 height 37
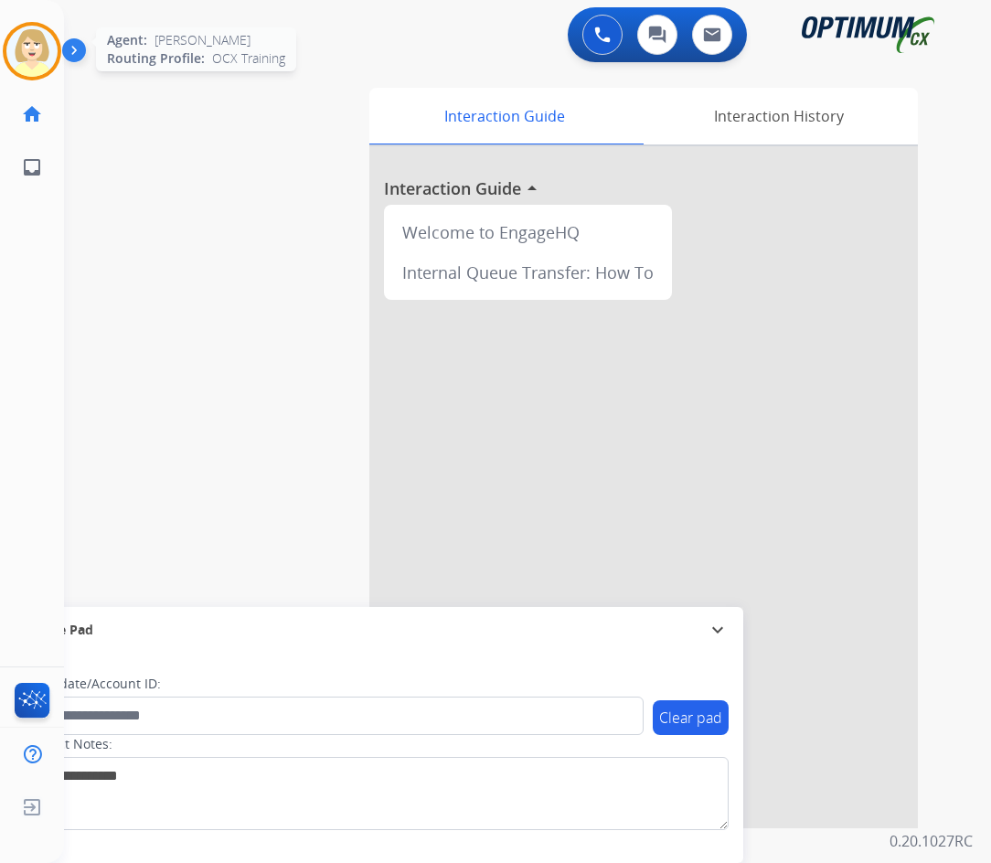
click at [27, 43] on img at bounding box center [31, 51] width 51 height 51
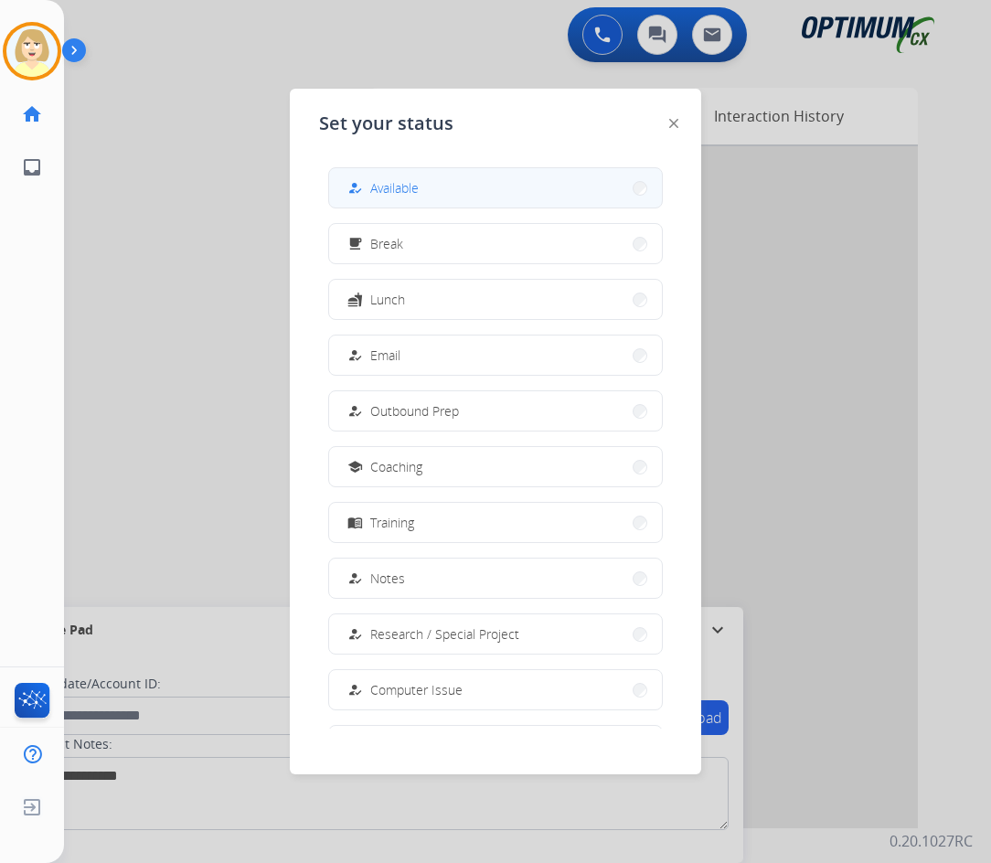
click at [383, 193] on span "Available" at bounding box center [394, 187] width 48 height 19
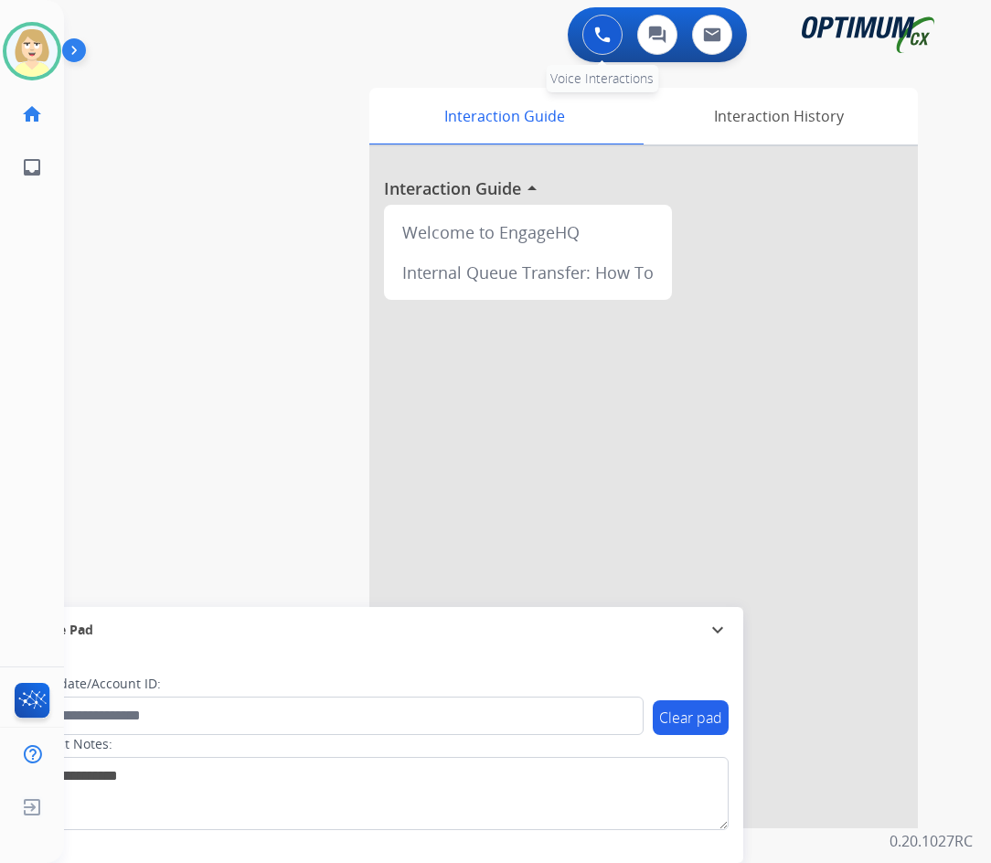
click at [599, 30] on img at bounding box center [602, 35] width 16 height 16
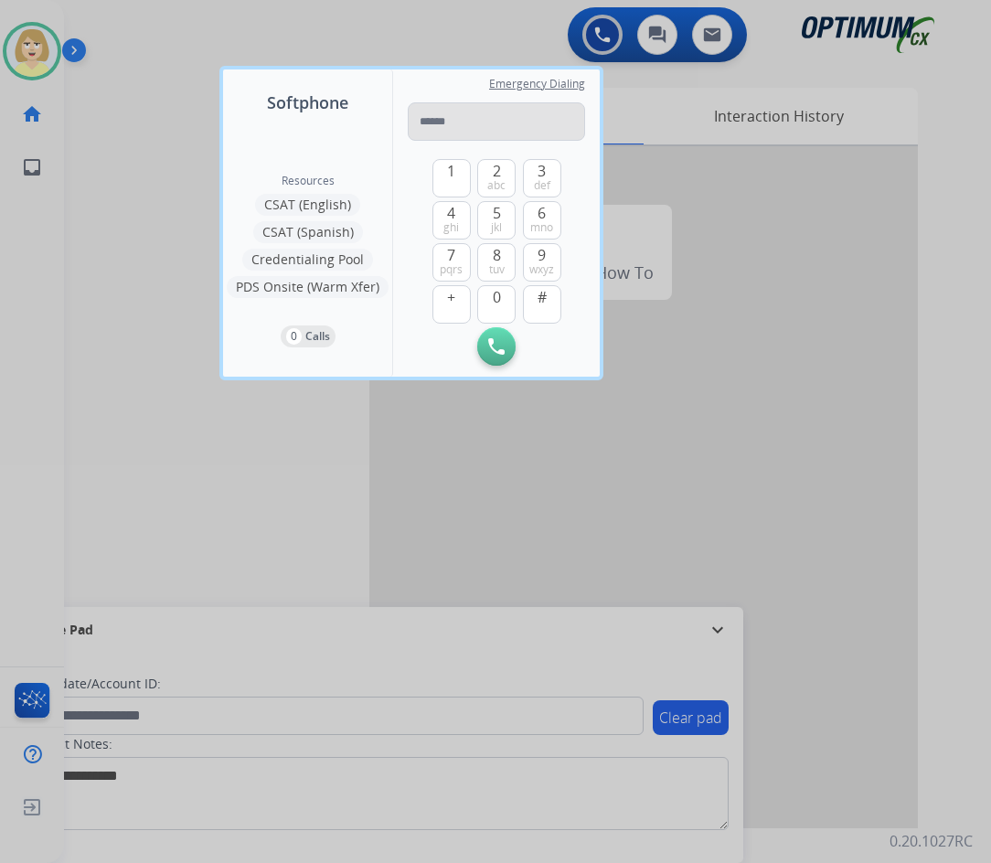
click at [446, 122] on input "tel" at bounding box center [496, 121] width 177 height 38
type input "**********"
click at [494, 348] on img at bounding box center [496, 346] width 16 height 16
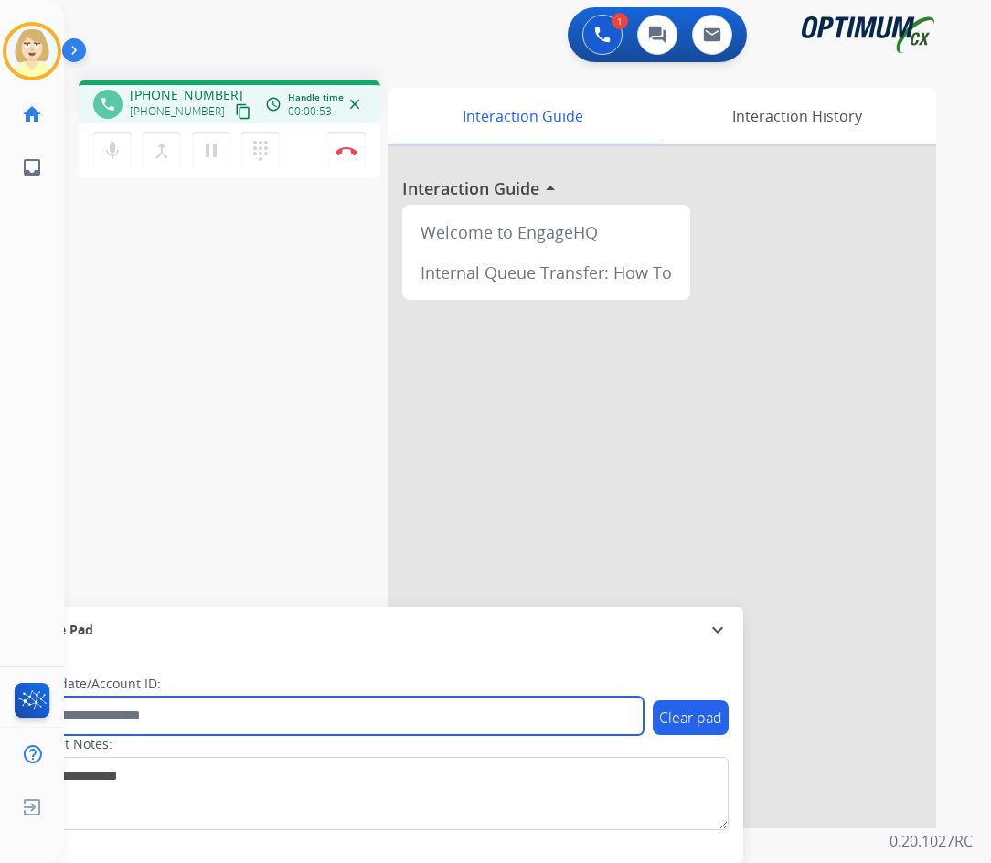
click at [135, 714] on input "text" at bounding box center [334, 715] width 620 height 38
paste input "*******"
type input "*******"
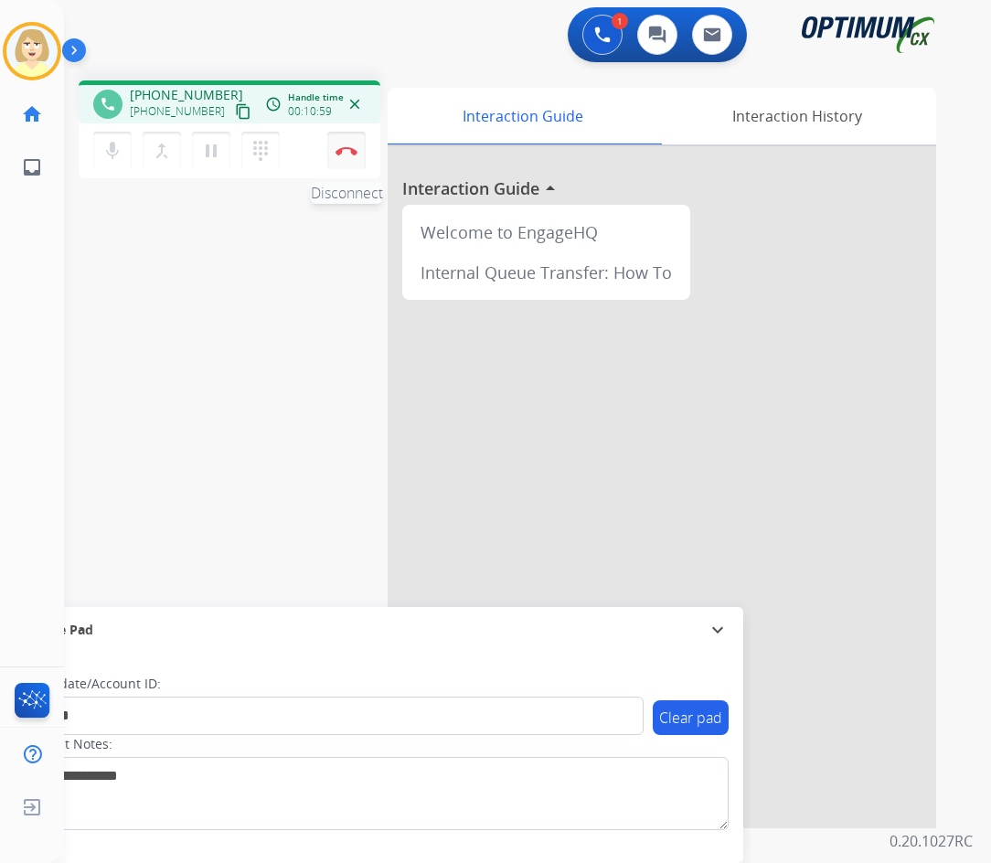
click at [342, 145] on button "Disconnect" at bounding box center [346, 151] width 38 height 38
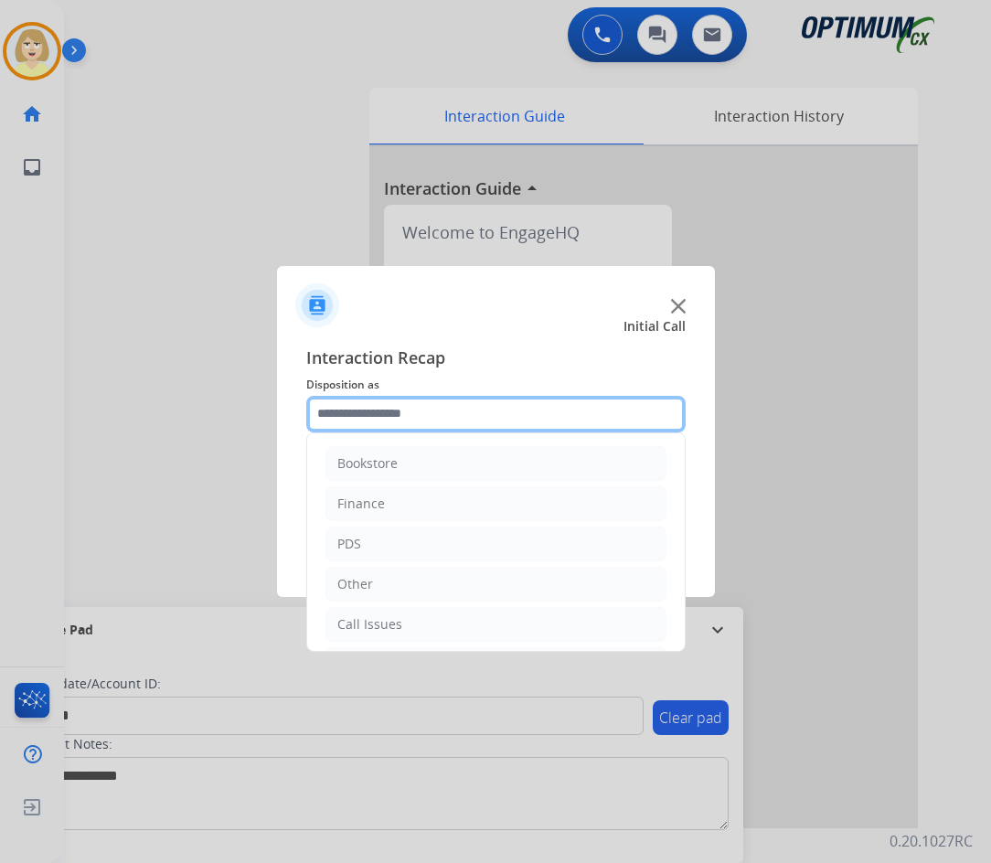
click at [366, 415] on input "text" at bounding box center [495, 414] width 379 height 37
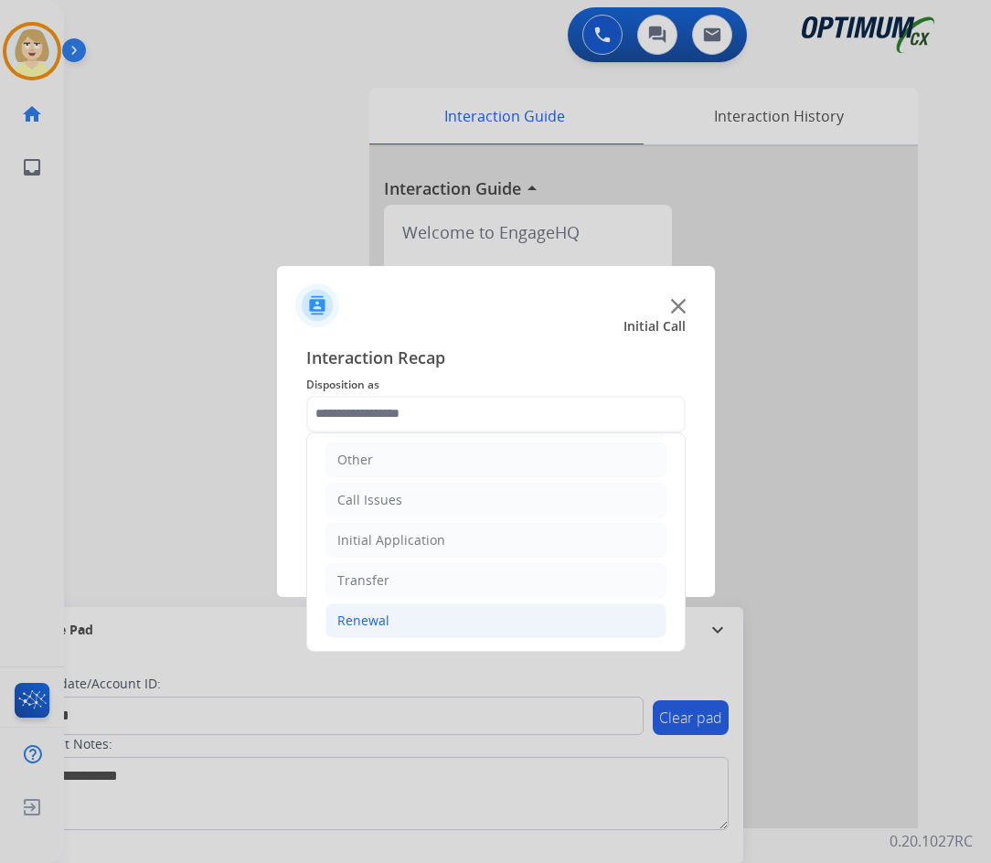
click at [366, 624] on div "Renewal" at bounding box center [363, 620] width 52 height 18
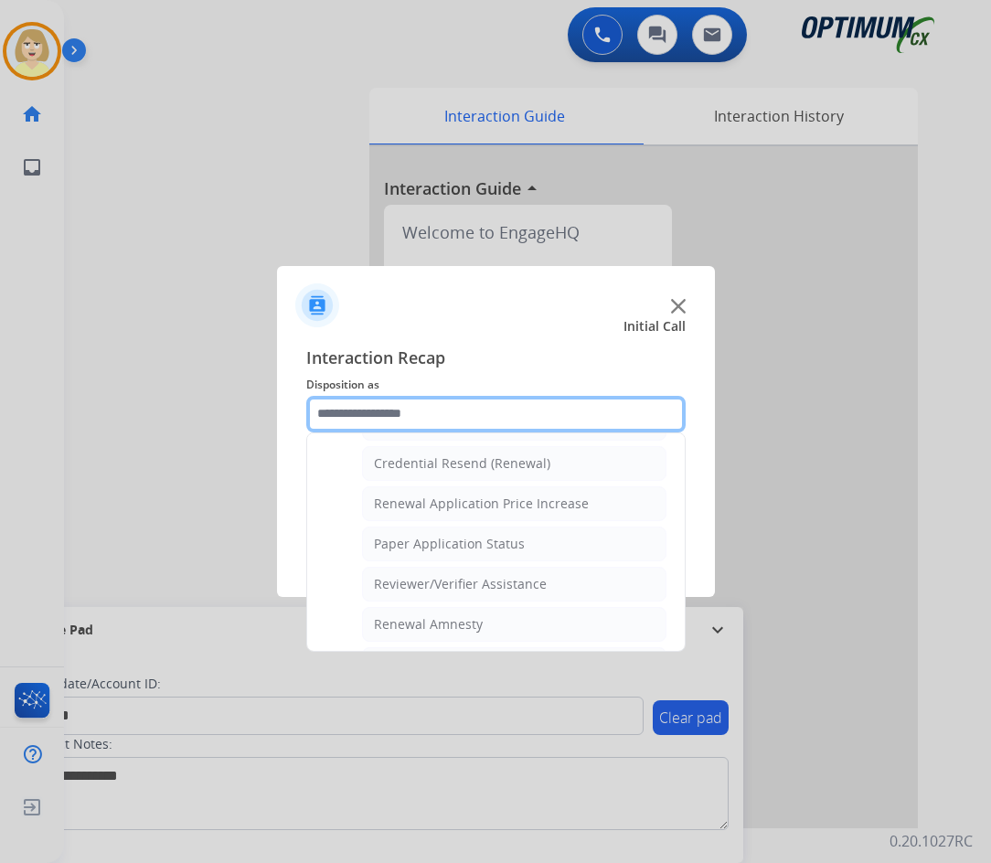
scroll to position [706, 0]
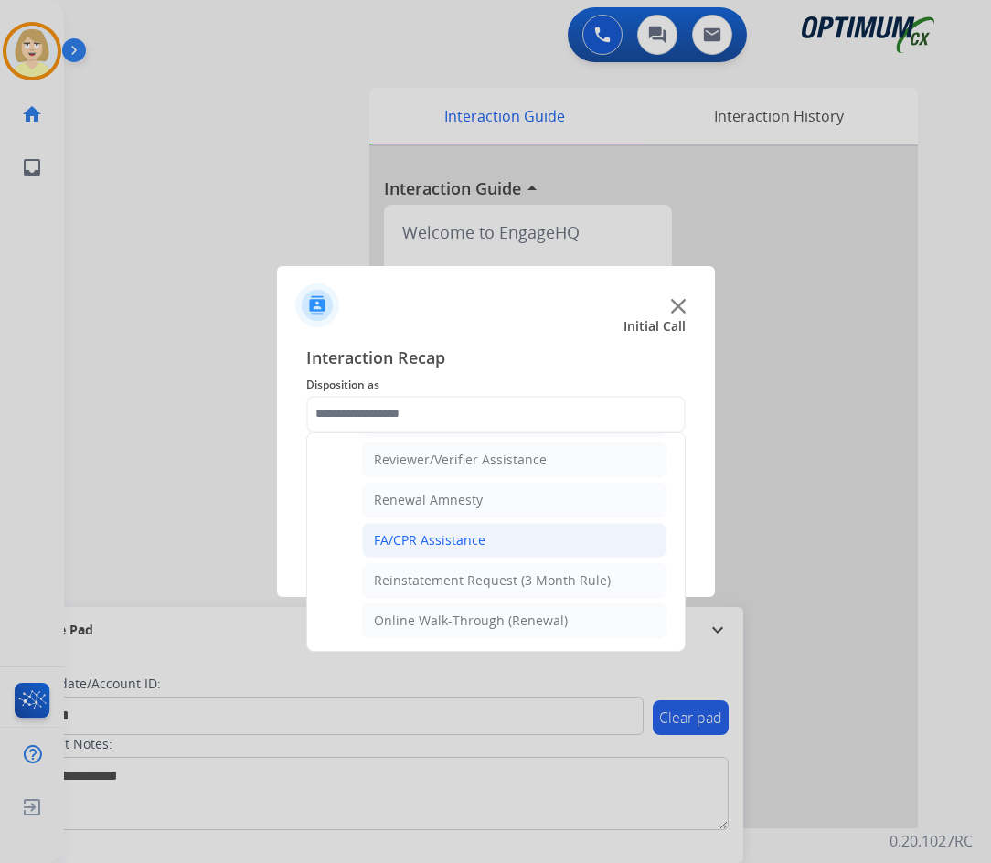
click at [422, 544] on div "FA/CPR Assistance" at bounding box center [430, 540] width 112 height 18
type input "**********"
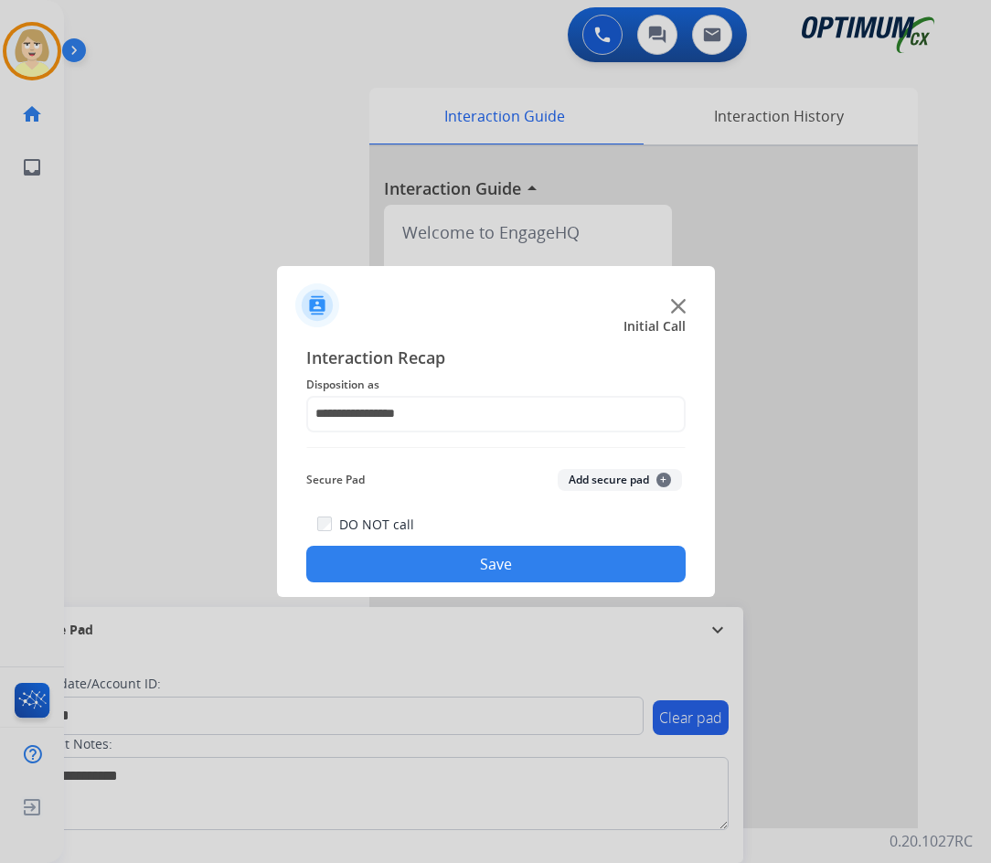
click at [582, 480] on button "Add secure pad +" at bounding box center [620, 480] width 124 height 22
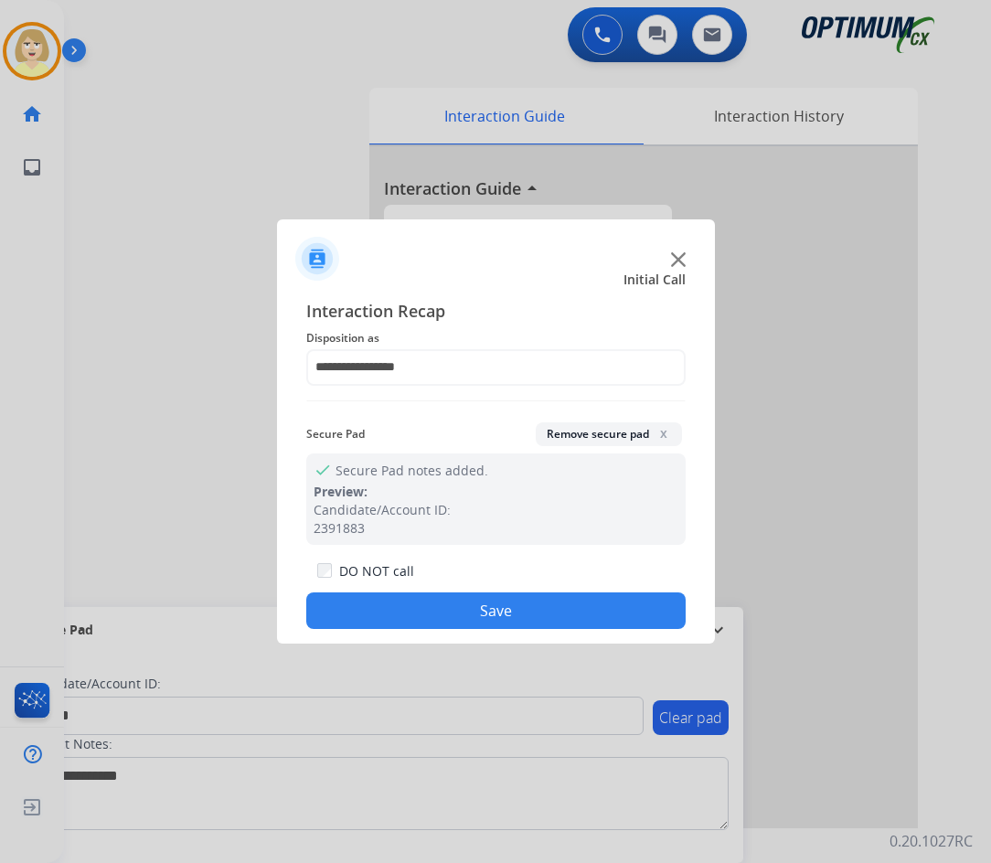
click at [392, 599] on button "Save" at bounding box center [495, 610] width 379 height 37
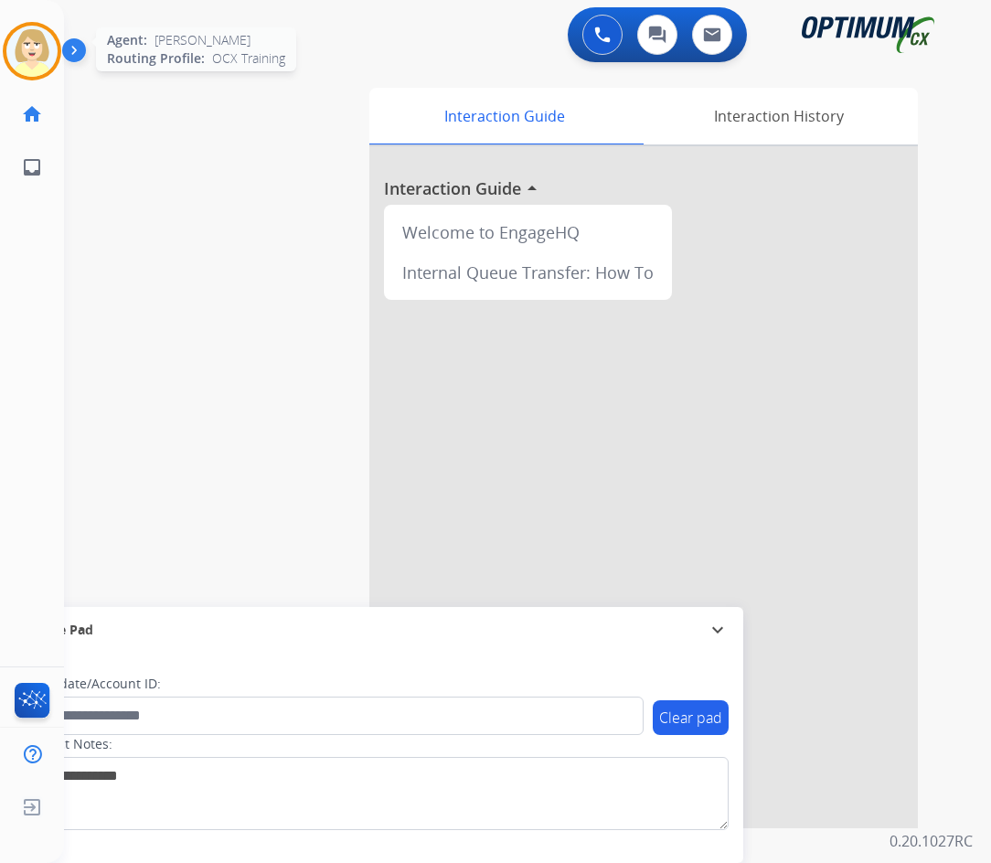
click at [31, 42] on img at bounding box center [31, 51] width 51 height 51
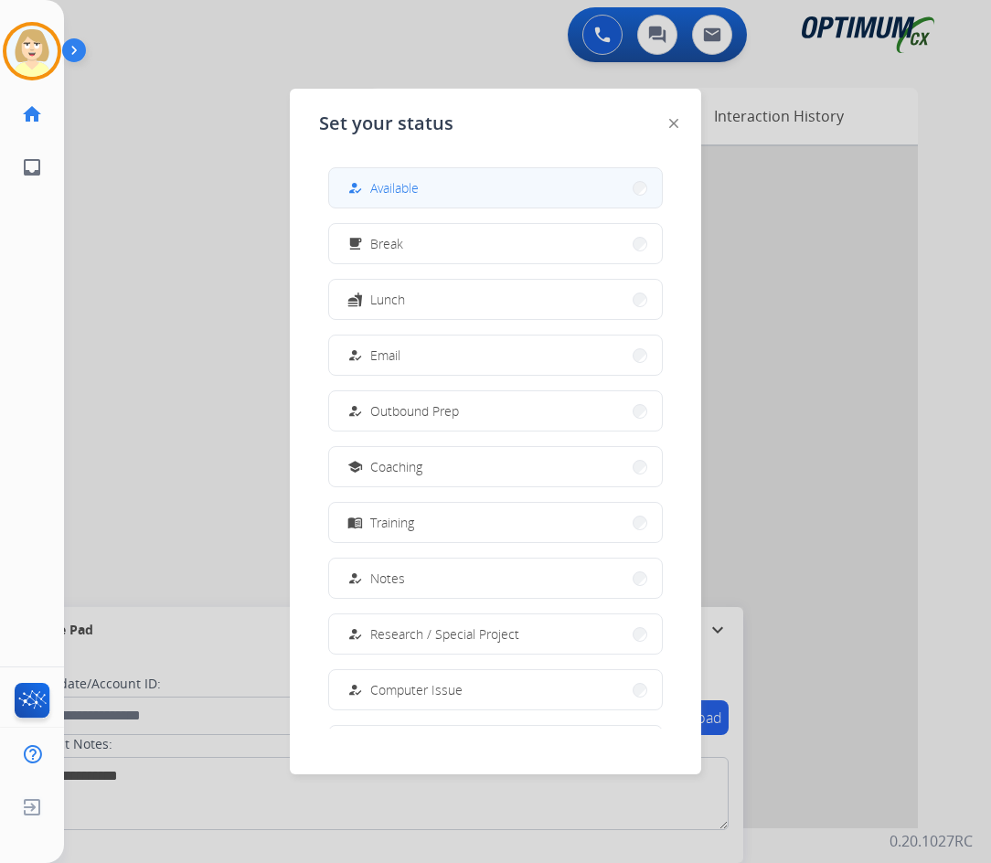
click at [398, 180] on span "Available" at bounding box center [394, 187] width 48 height 19
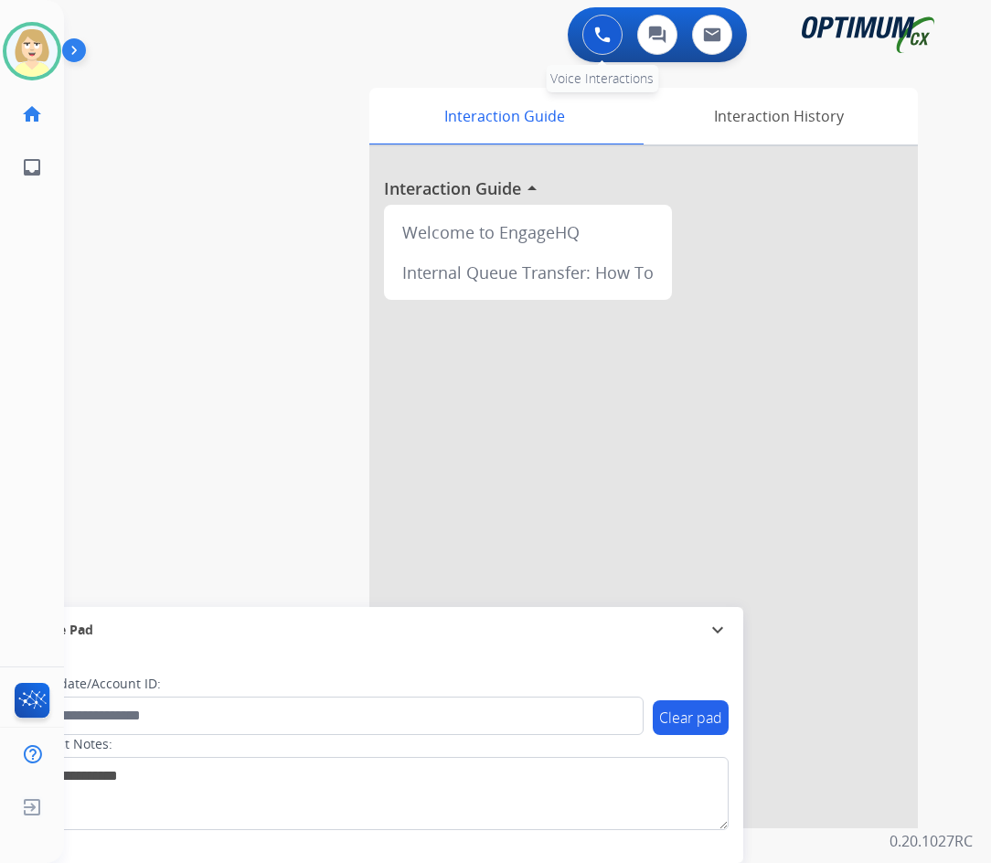
click at [601, 29] on img at bounding box center [602, 35] width 16 height 16
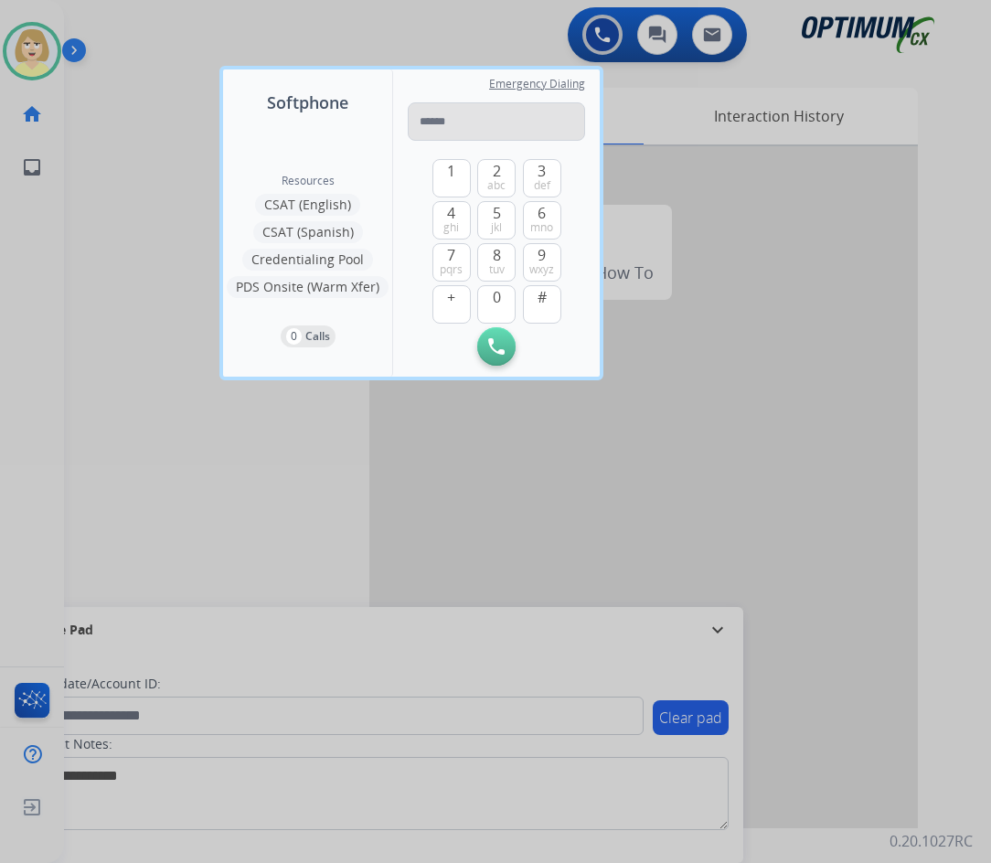
click at [433, 115] on input "tel" at bounding box center [496, 121] width 177 height 38
type input "**********"
click at [494, 341] on img at bounding box center [496, 346] width 16 height 16
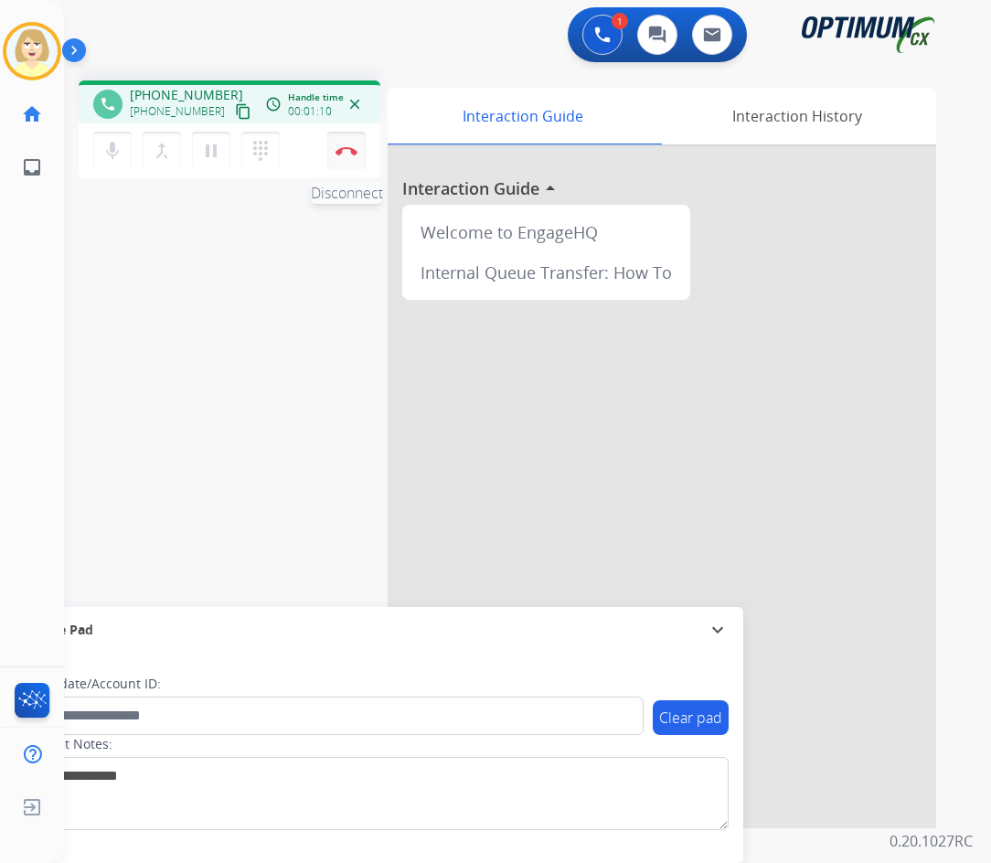
click at [349, 140] on button "Disconnect" at bounding box center [346, 151] width 38 height 38
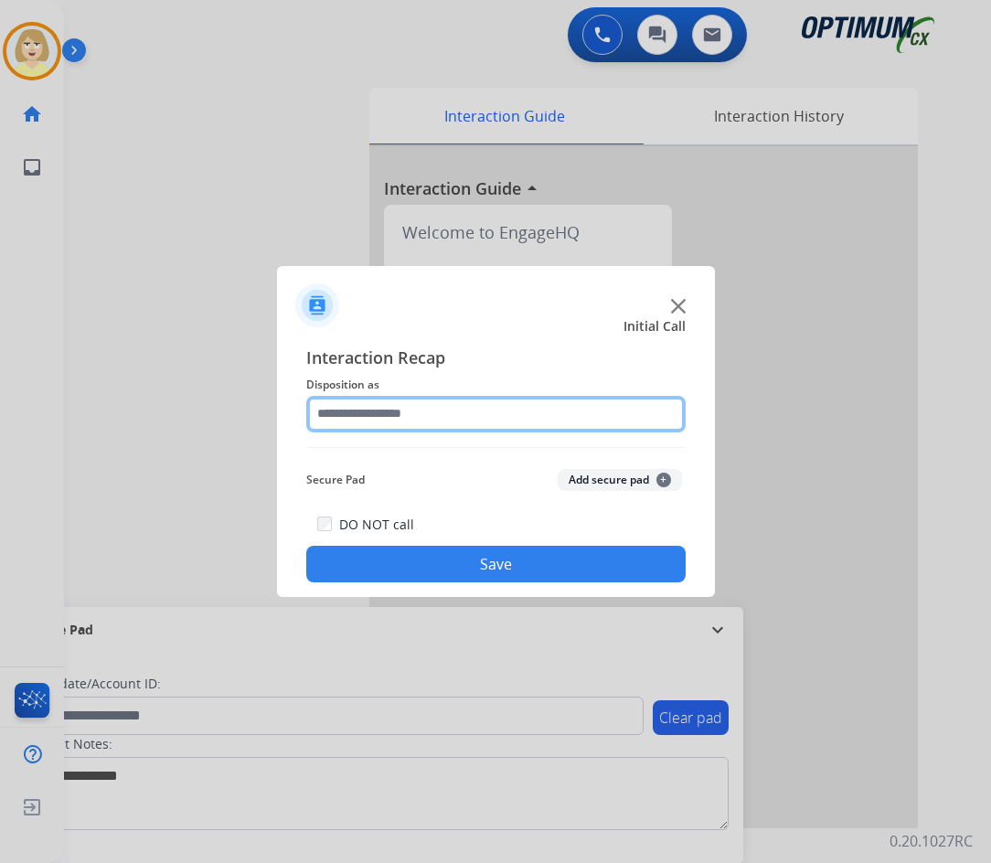
click at [414, 418] on input "text" at bounding box center [495, 414] width 379 height 37
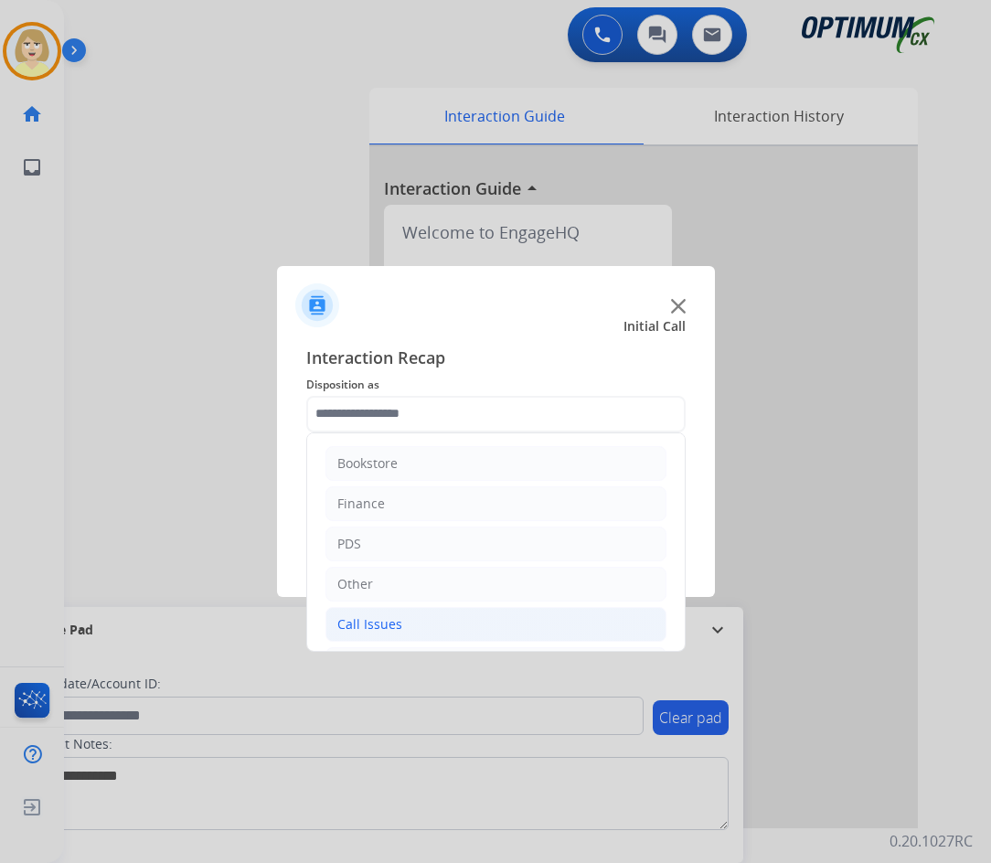
click at [384, 627] on div "Call Issues" at bounding box center [369, 624] width 65 height 18
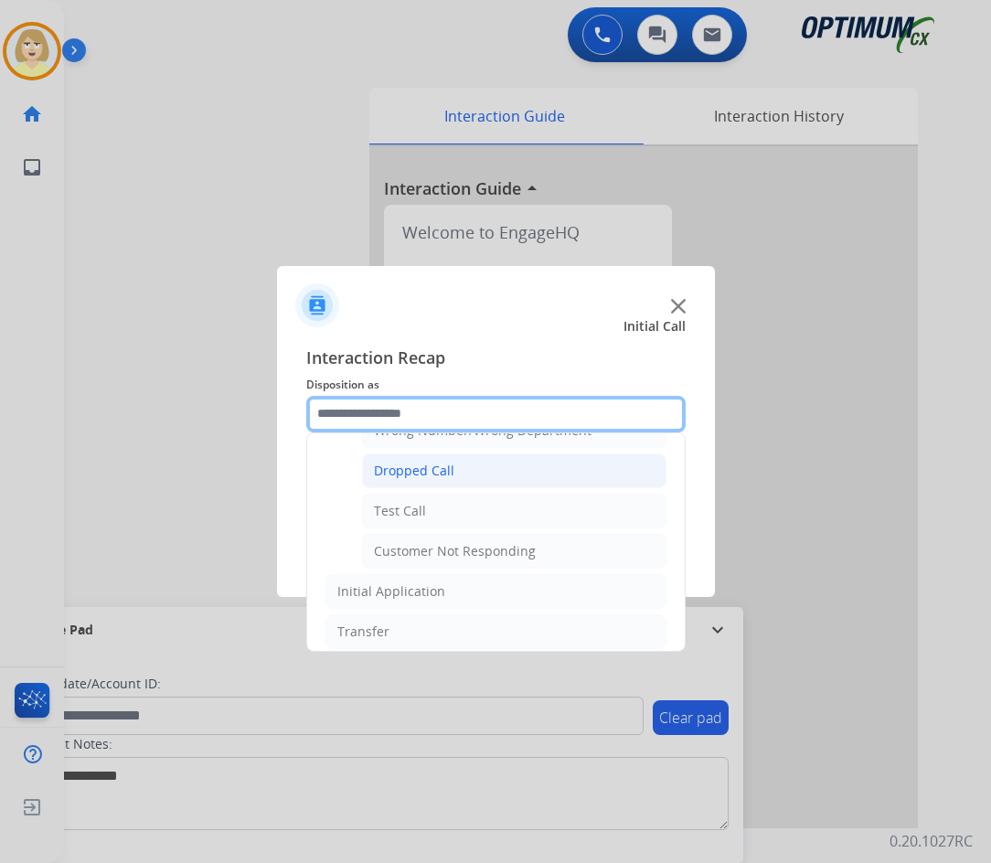
scroll to position [183, 0]
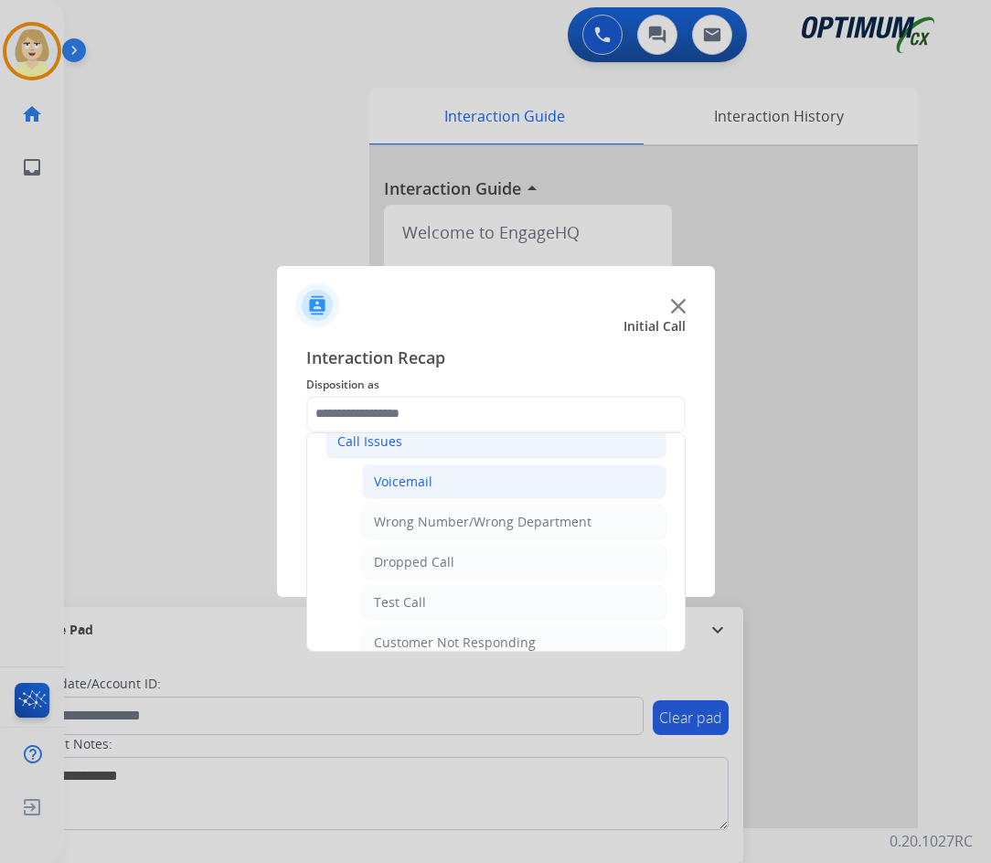
click at [404, 486] on div "Voicemail" at bounding box center [403, 482] width 58 height 18
type input "*********"
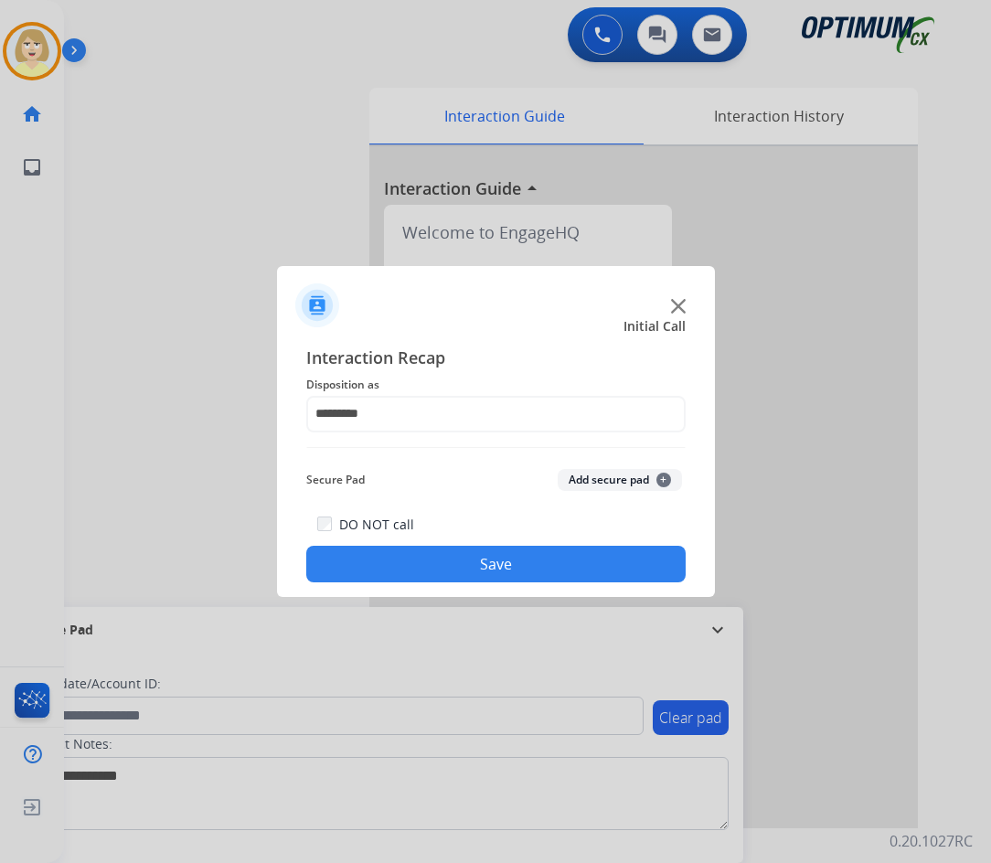
click at [572, 481] on button "Add secure pad +" at bounding box center [620, 480] width 124 height 22
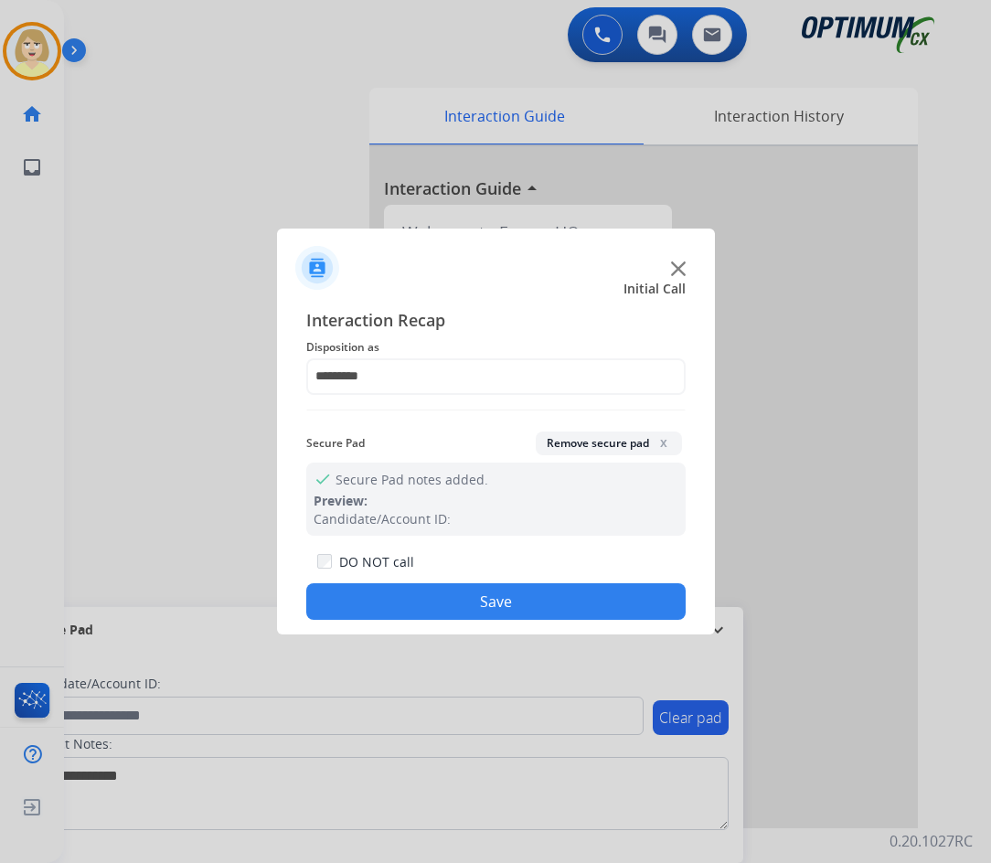
click at [412, 612] on button "Save" at bounding box center [495, 601] width 379 height 37
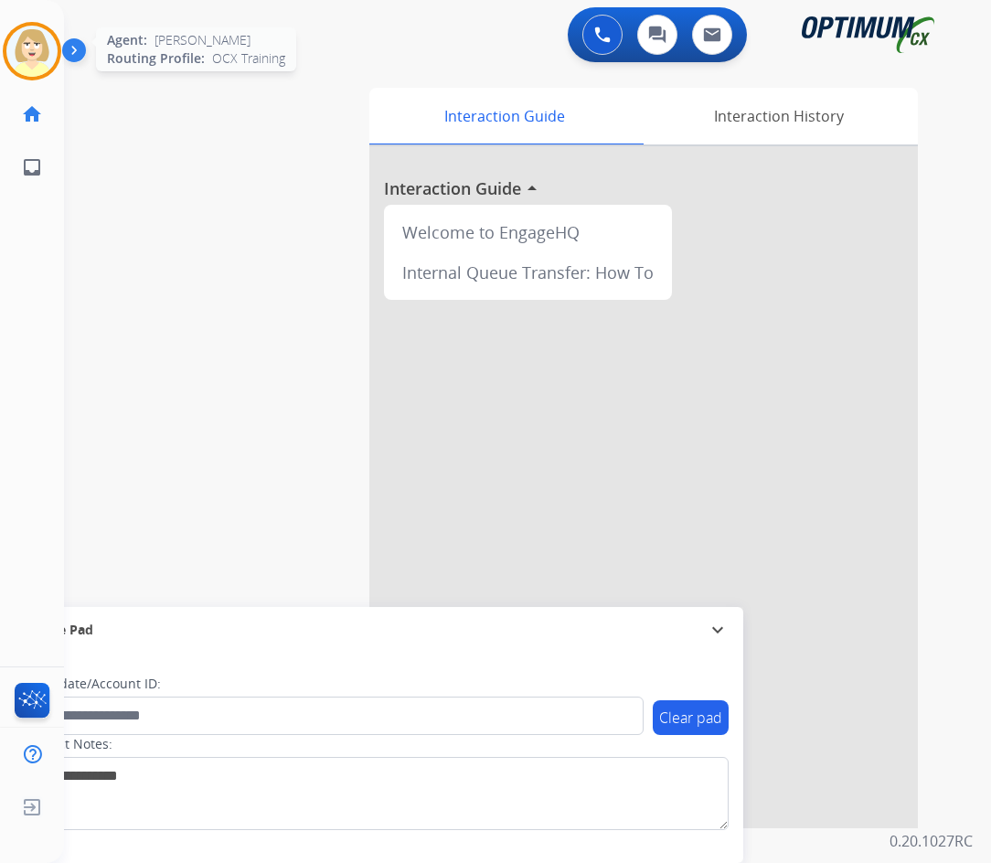
drag, startPoint x: 27, startPoint y: 47, endPoint x: 37, endPoint y: 55, distance: 12.3
click at [27, 46] on img at bounding box center [31, 51] width 51 height 51
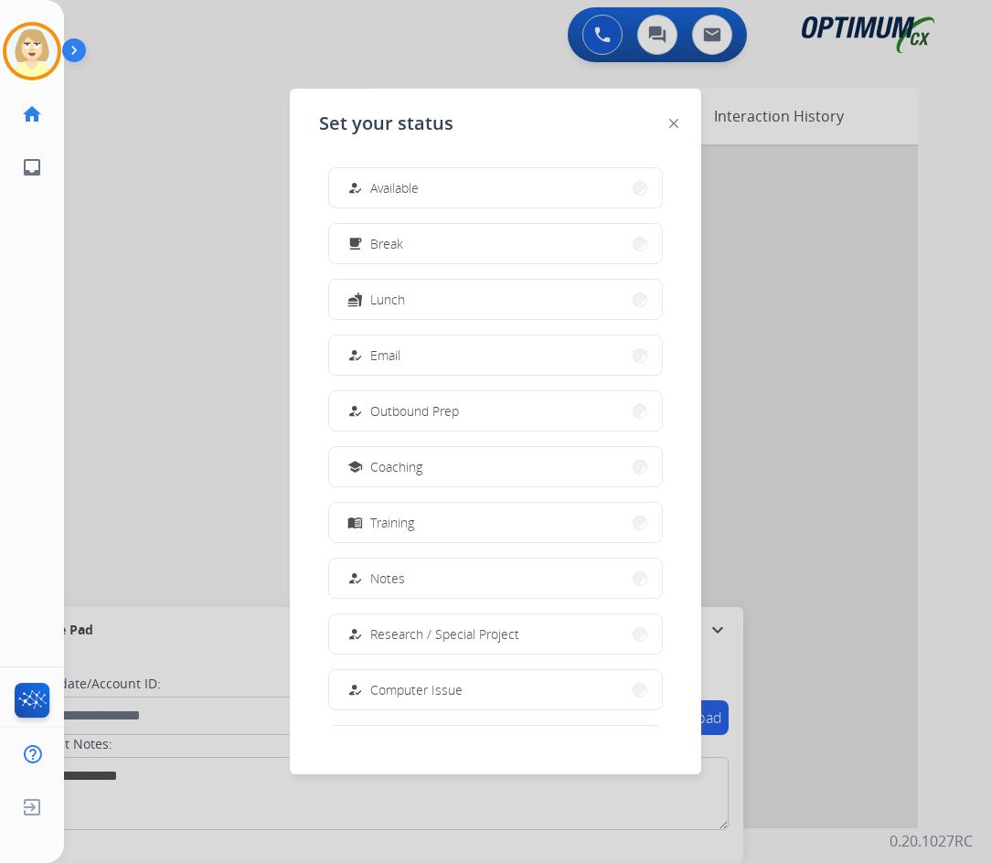
click at [394, 183] on span "Available" at bounding box center [394, 187] width 48 height 19
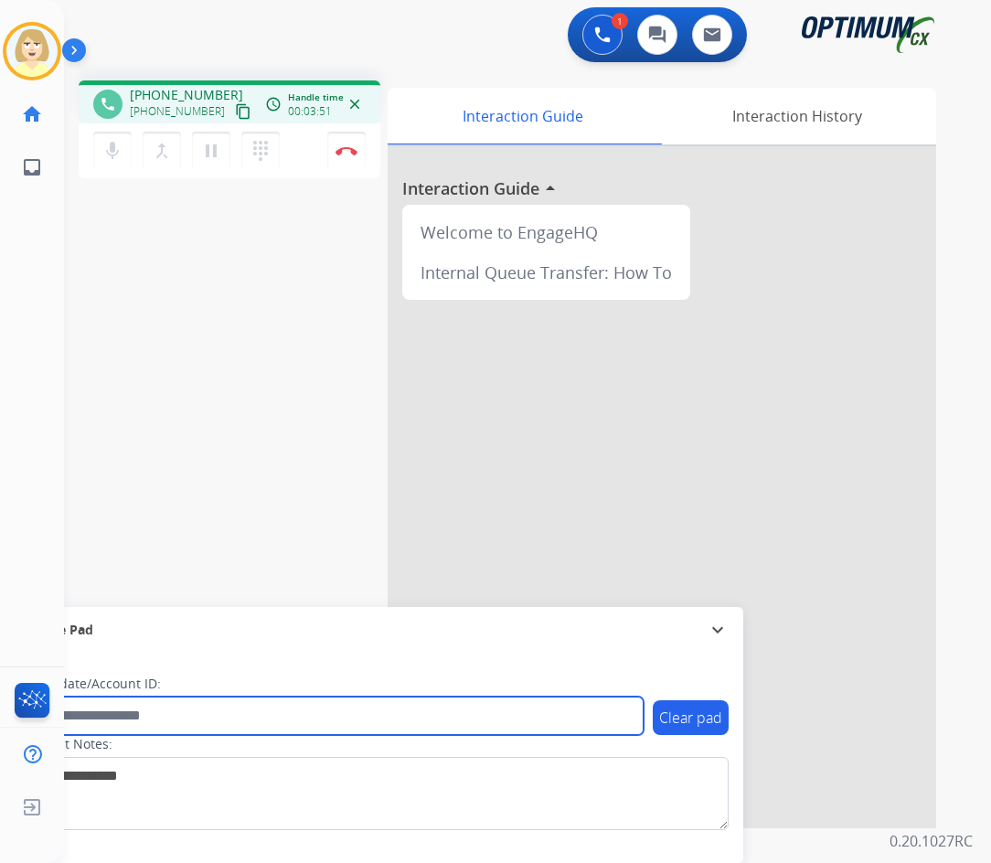
click at [128, 717] on input "text" at bounding box center [334, 715] width 620 height 38
paste input "*******"
click at [127, 720] on input "*******" at bounding box center [334, 715] width 620 height 38
paste input "********"
type input "**********"
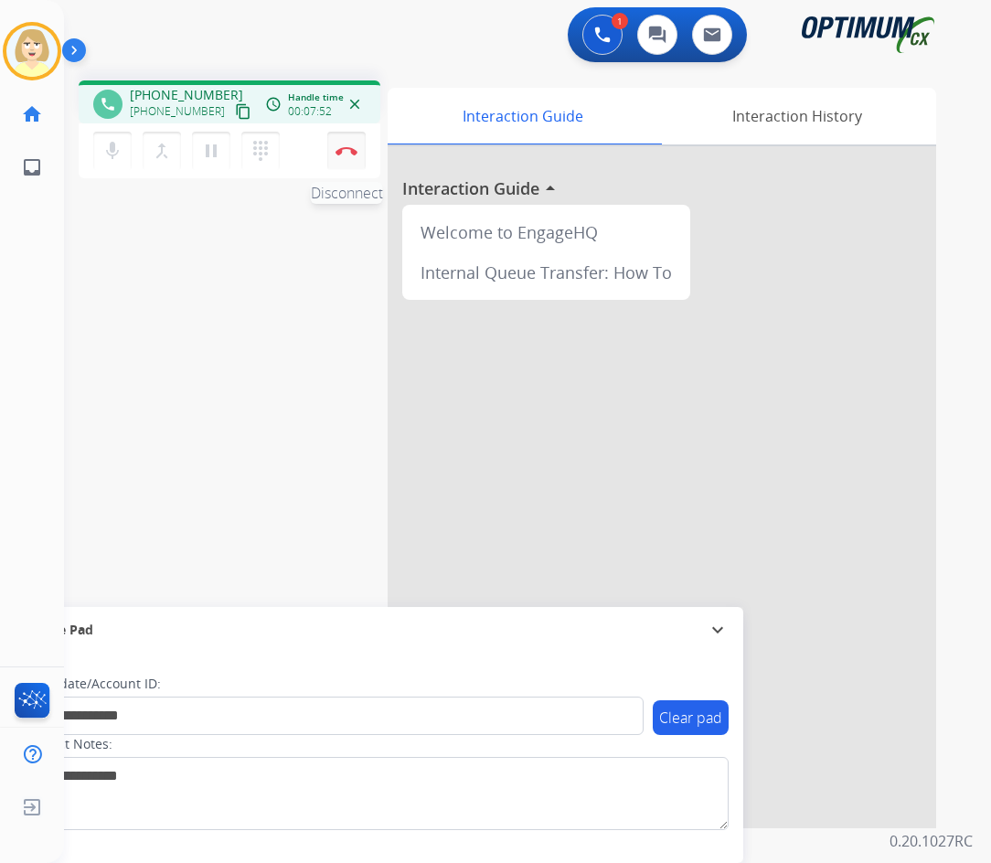
click at [353, 143] on button "Disconnect" at bounding box center [346, 151] width 38 height 38
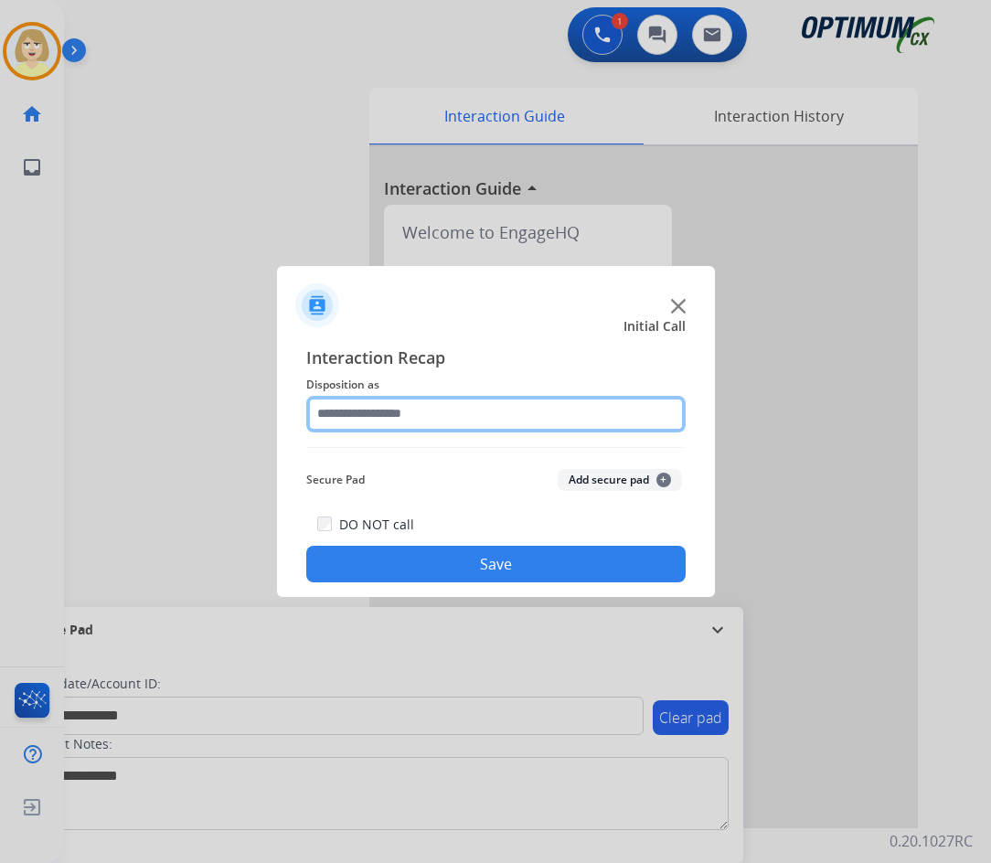
click at [359, 415] on input "text" at bounding box center [495, 414] width 379 height 37
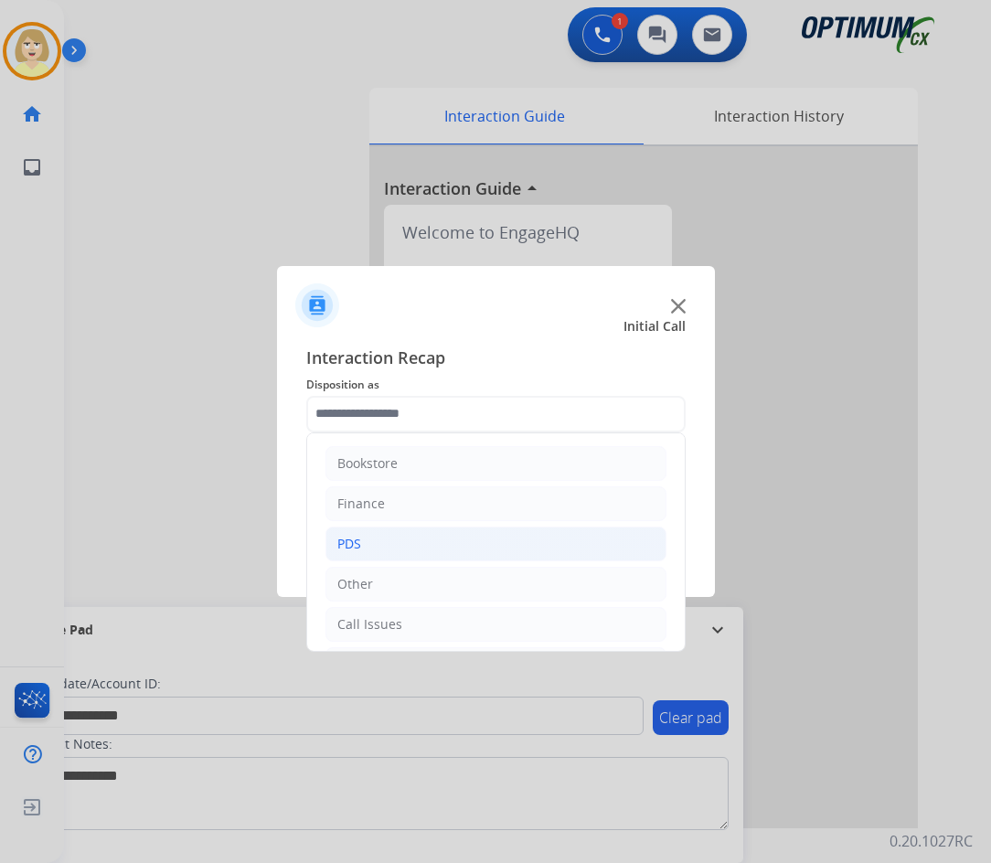
click at [345, 541] on div "PDS" at bounding box center [349, 544] width 24 height 18
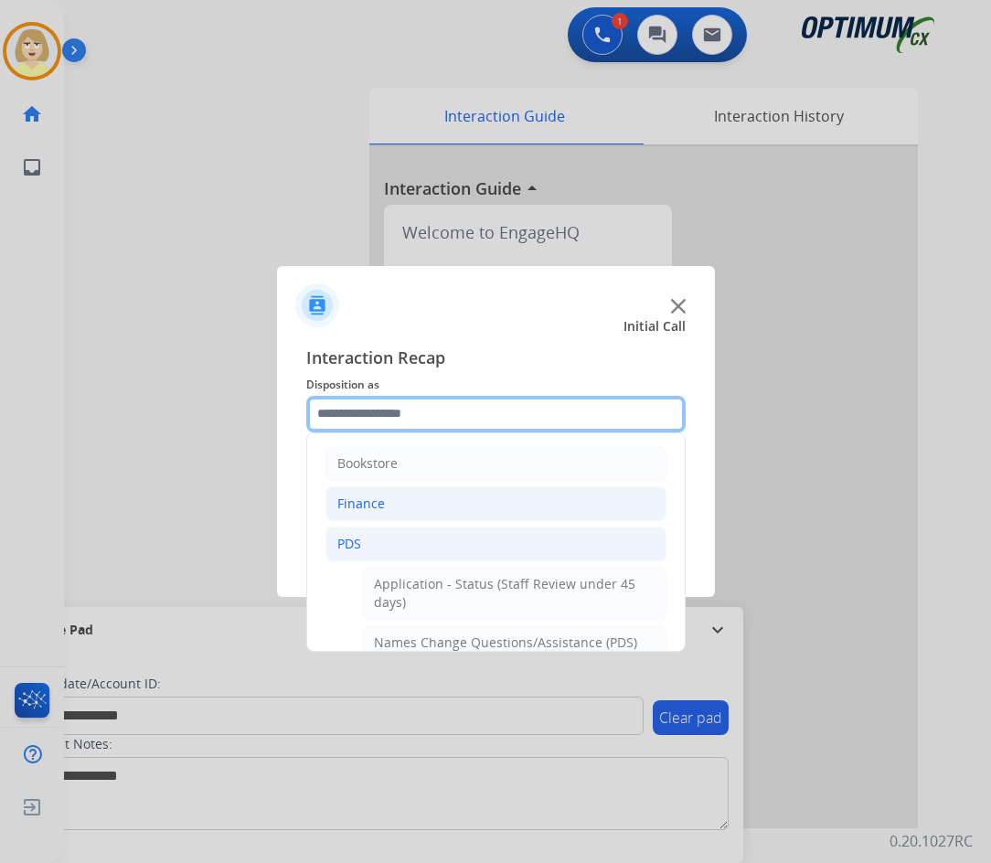
scroll to position [91, 0]
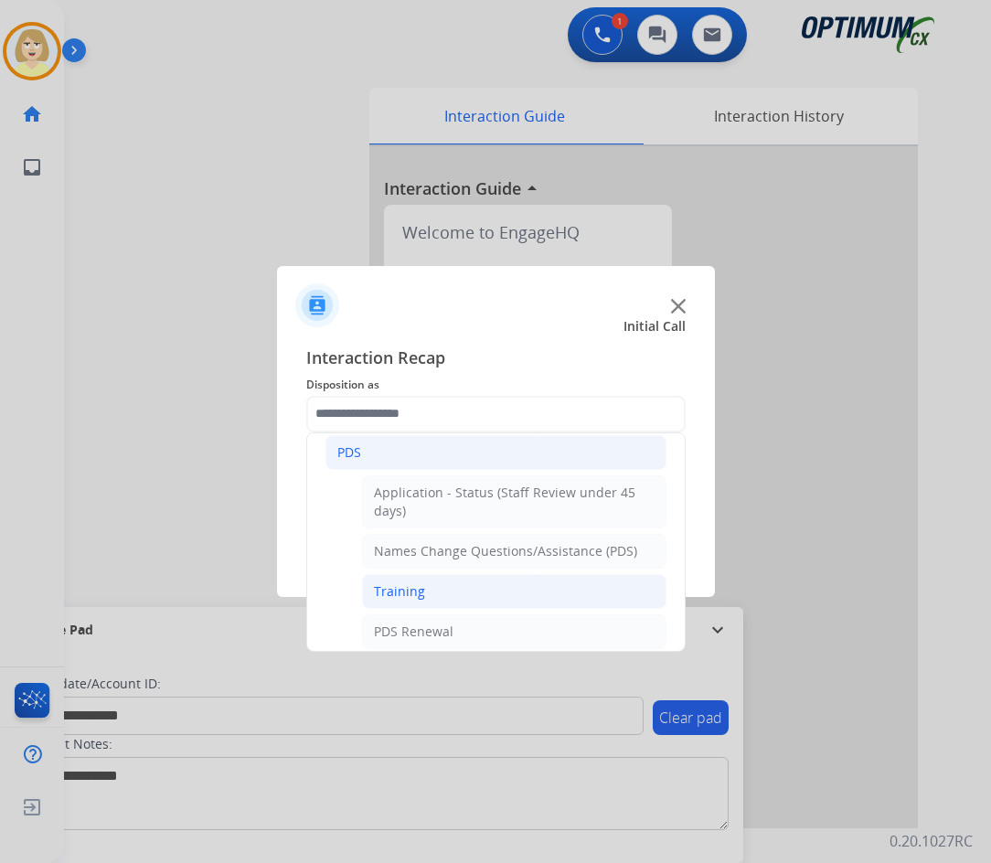
click at [393, 594] on div "Training" at bounding box center [399, 591] width 51 height 18
type input "********"
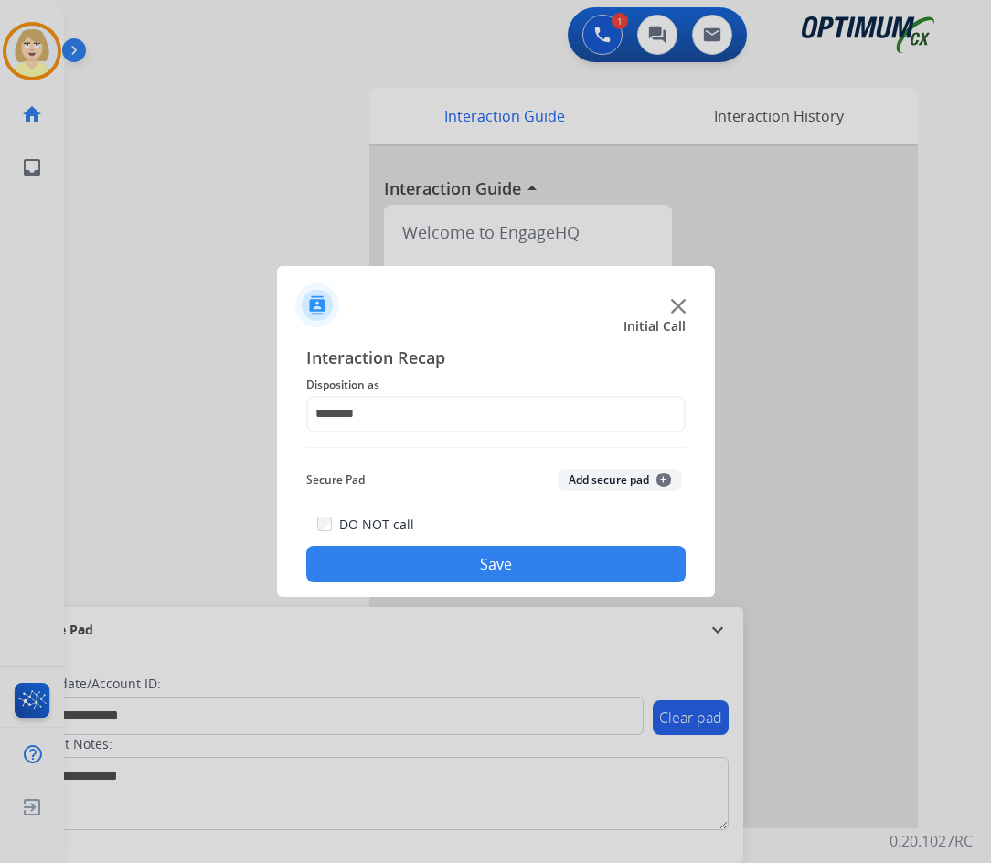
click at [572, 479] on button "Add secure pad +" at bounding box center [620, 480] width 124 height 22
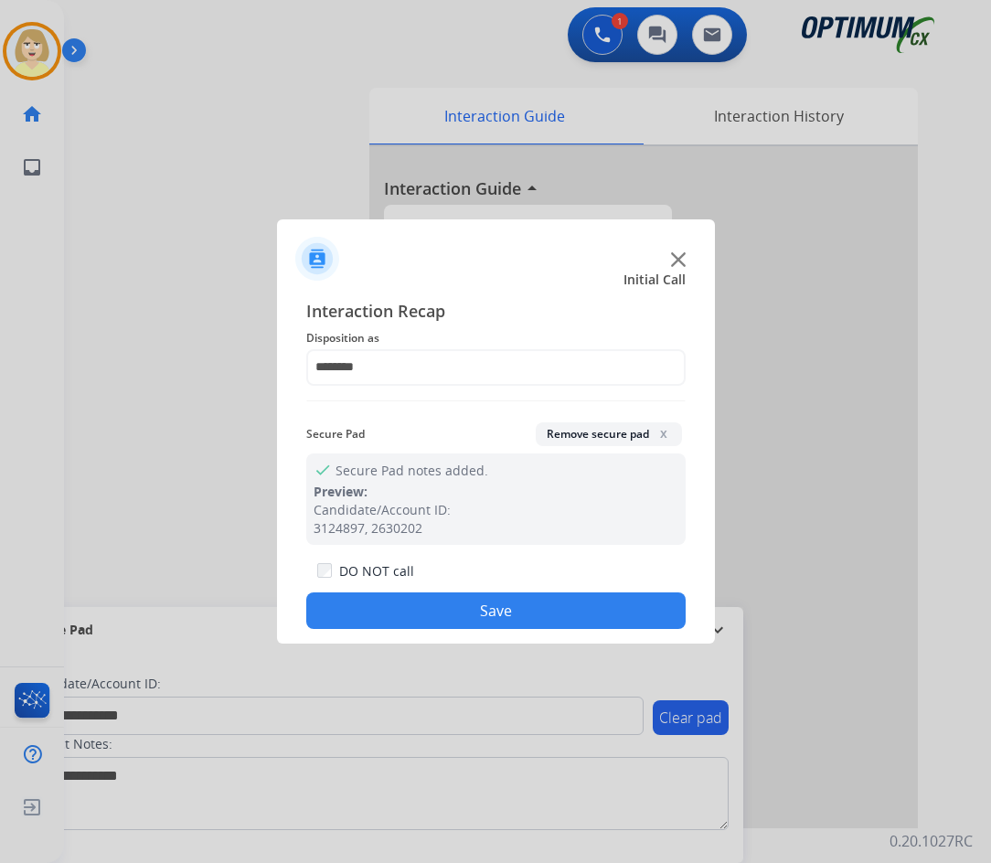
drag, startPoint x: 429, startPoint y: 612, endPoint x: 196, endPoint y: 365, distance: 339.5
click at [424, 610] on button "Save" at bounding box center [495, 610] width 379 height 37
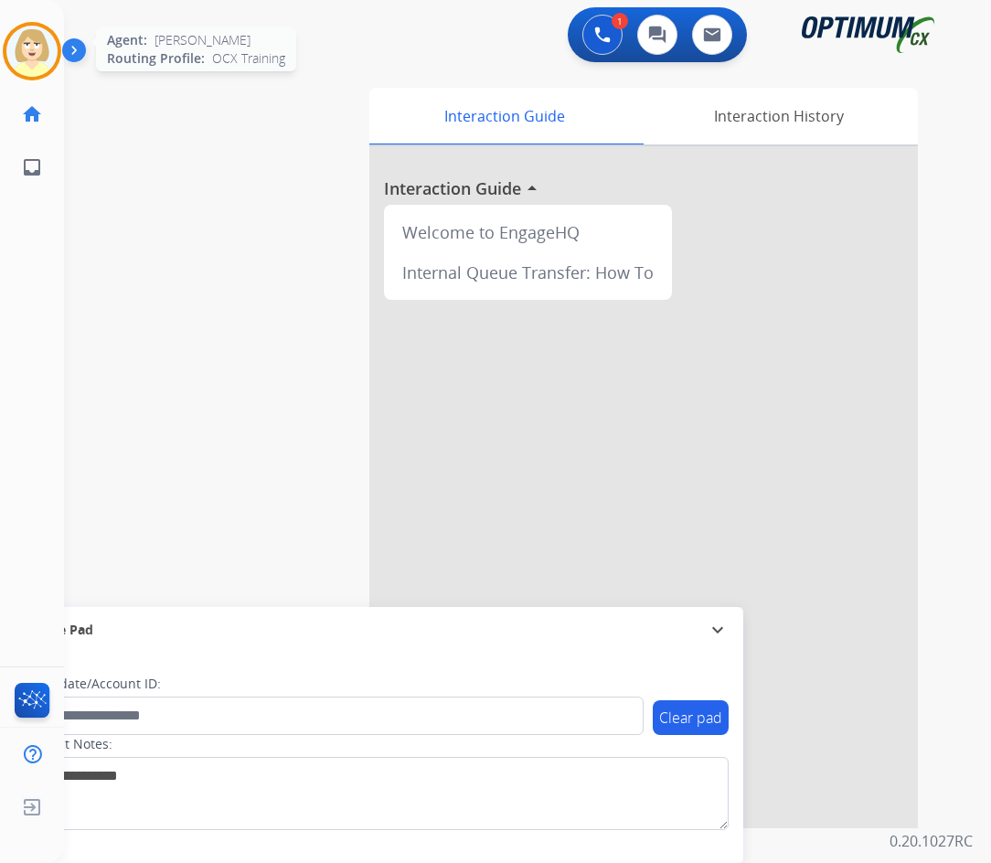
click at [22, 55] on img at bounding box center [31, 51] width 51 height 51
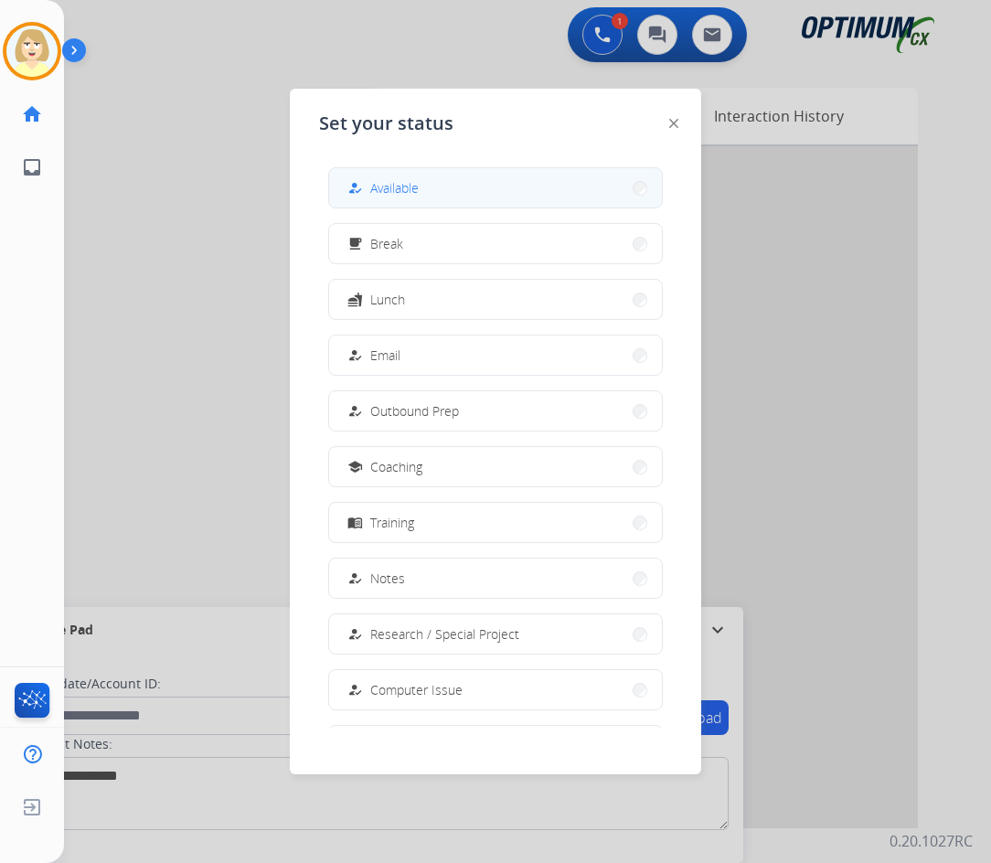
click at [385, 186] on span "Available" at bounding box center [394, 187] width 48 height 19
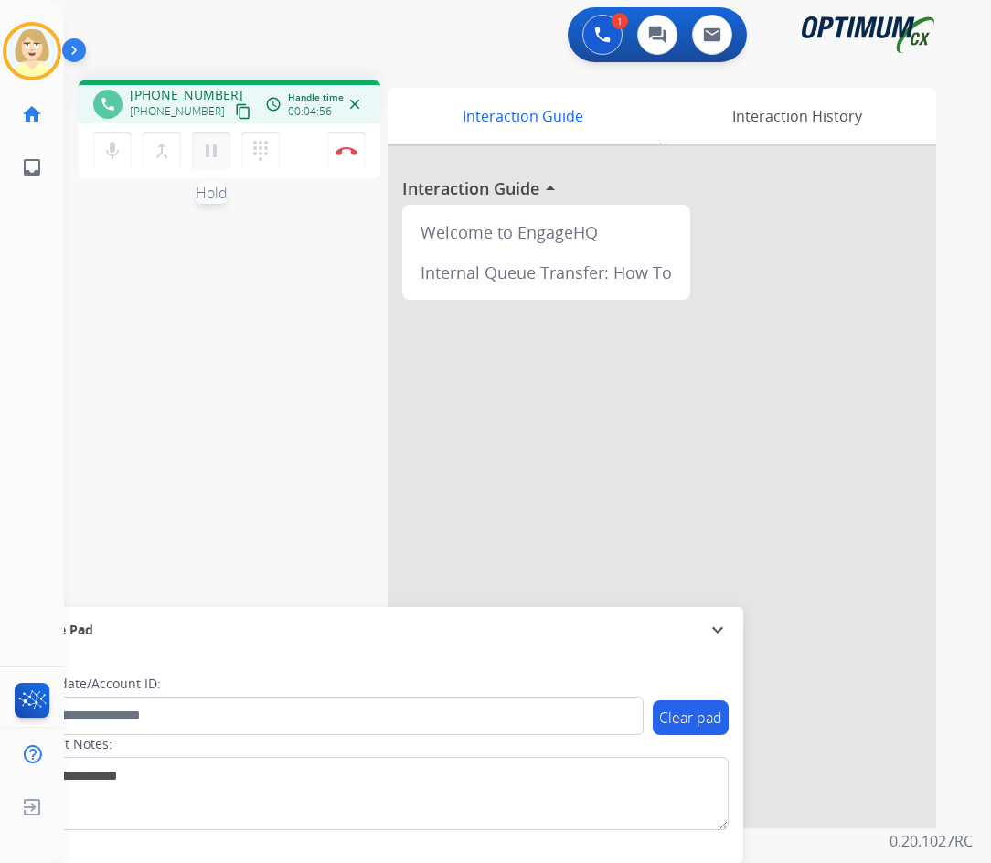
click at [211, 148] on mat-icon "pause" at bounding box center [211, 151] width 22 height 22
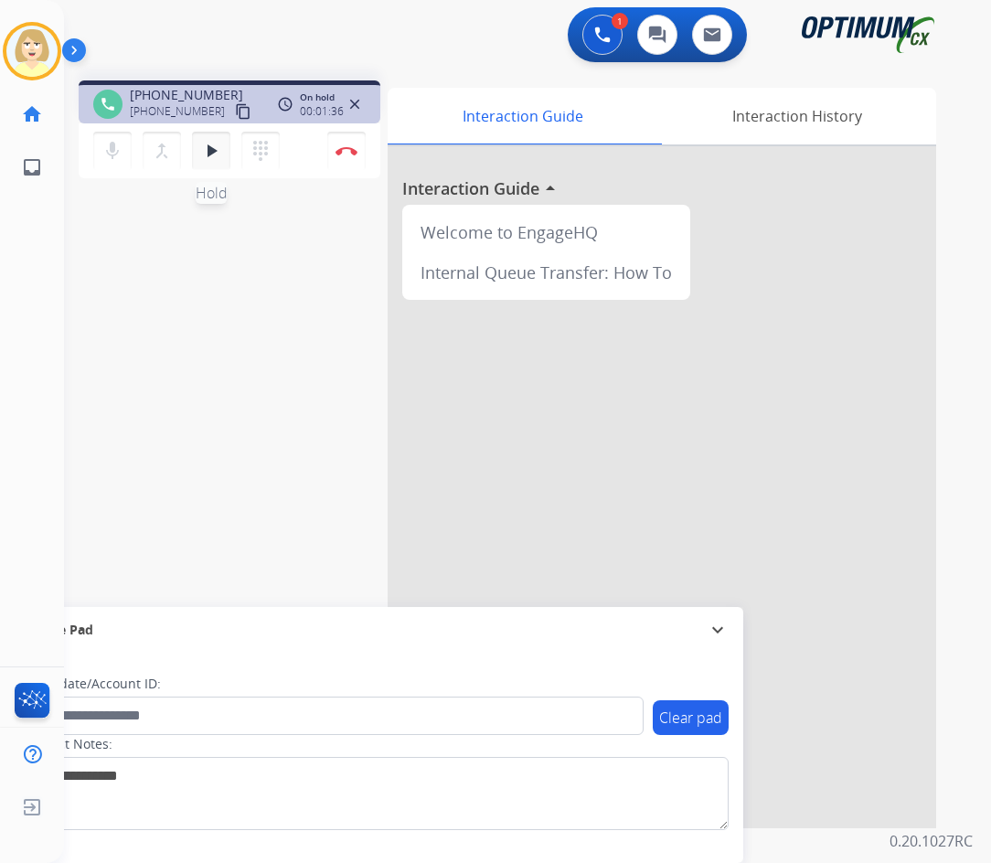
click at [214, 146] on mat-icon "play_arrow" at bounding box center [211, 151] width 22 height 22
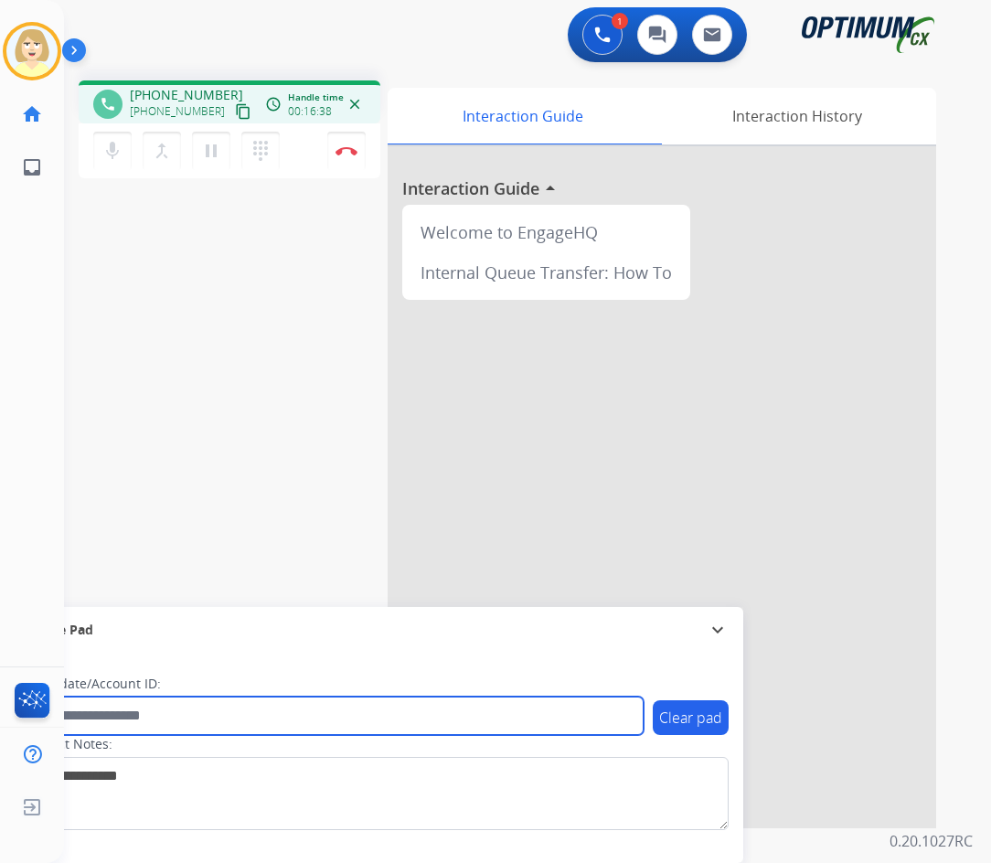
click at [110, 713] on input "text" at bounding box center [334, 715] width 620 height 38
paste input "*******"
type input "*******"
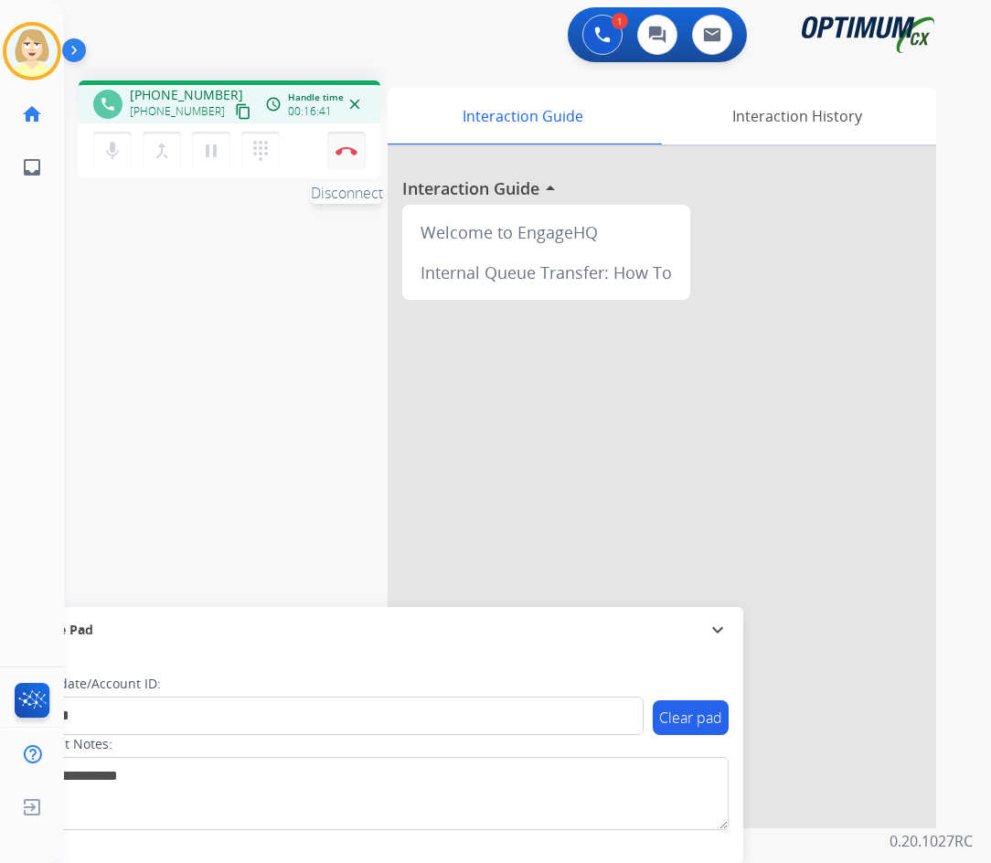
click at [349, 148] on img at bounding box center [346, 150] width 22 height 9
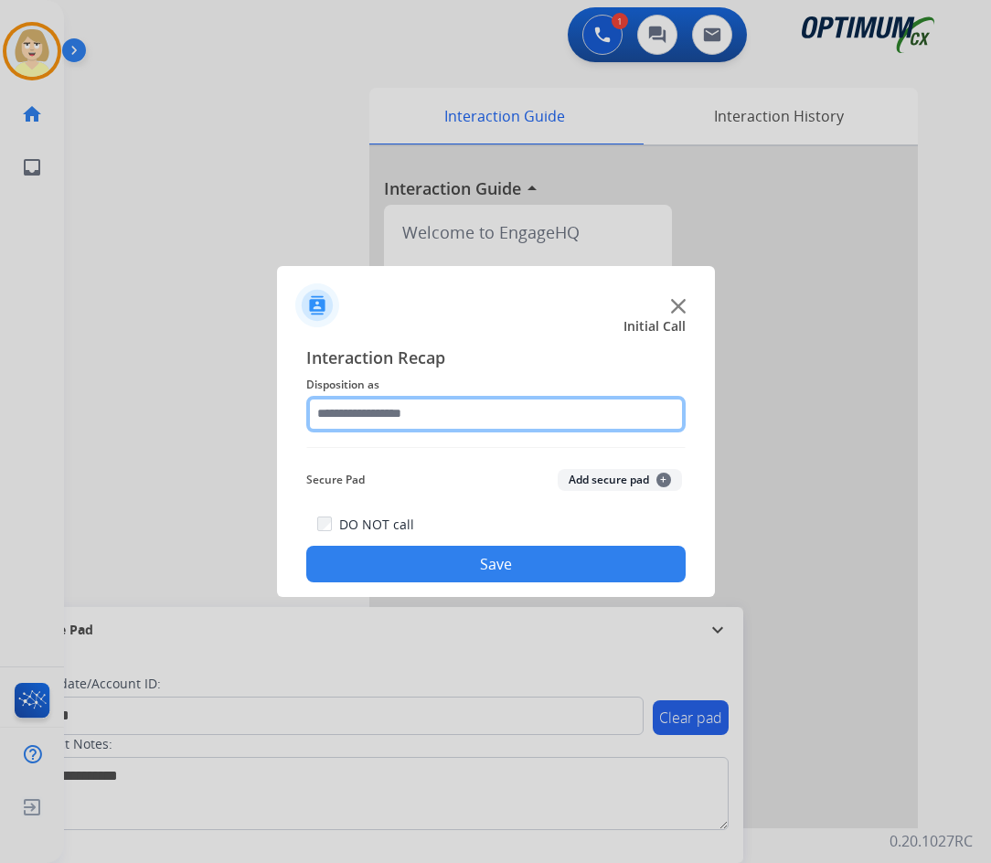
click at [383, 415] on input "text" at bounding box center [495, 414] width 379 height 37
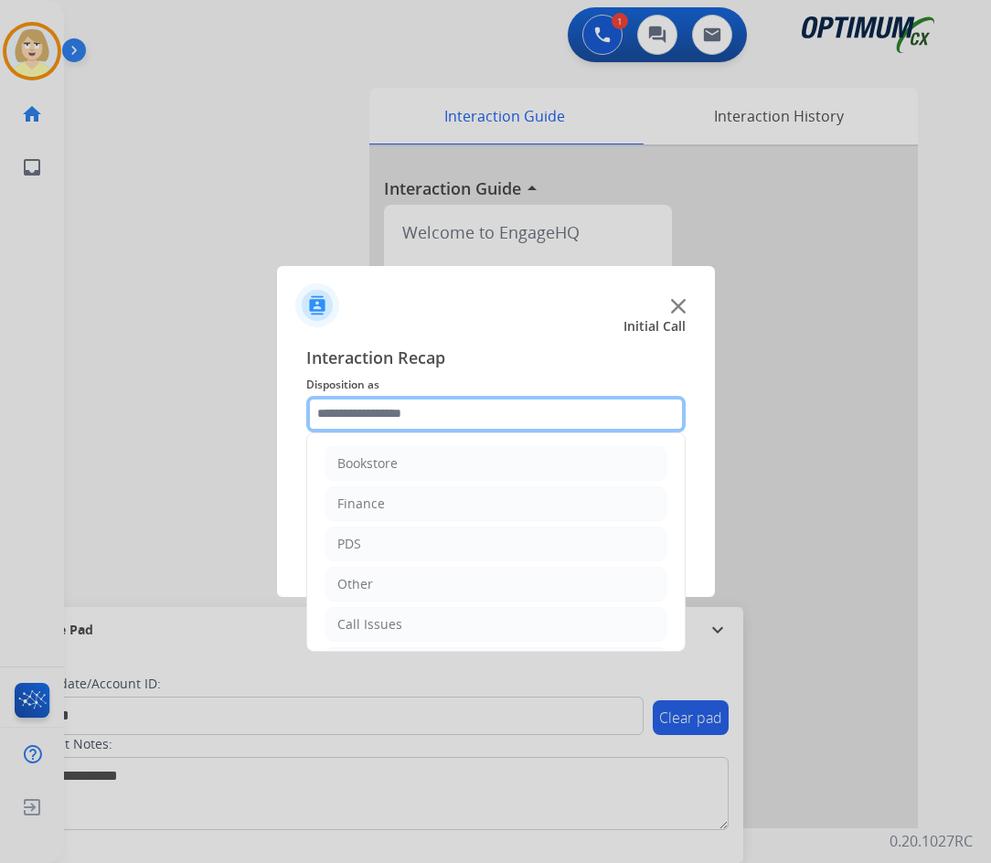
scroll to position [124, 0]
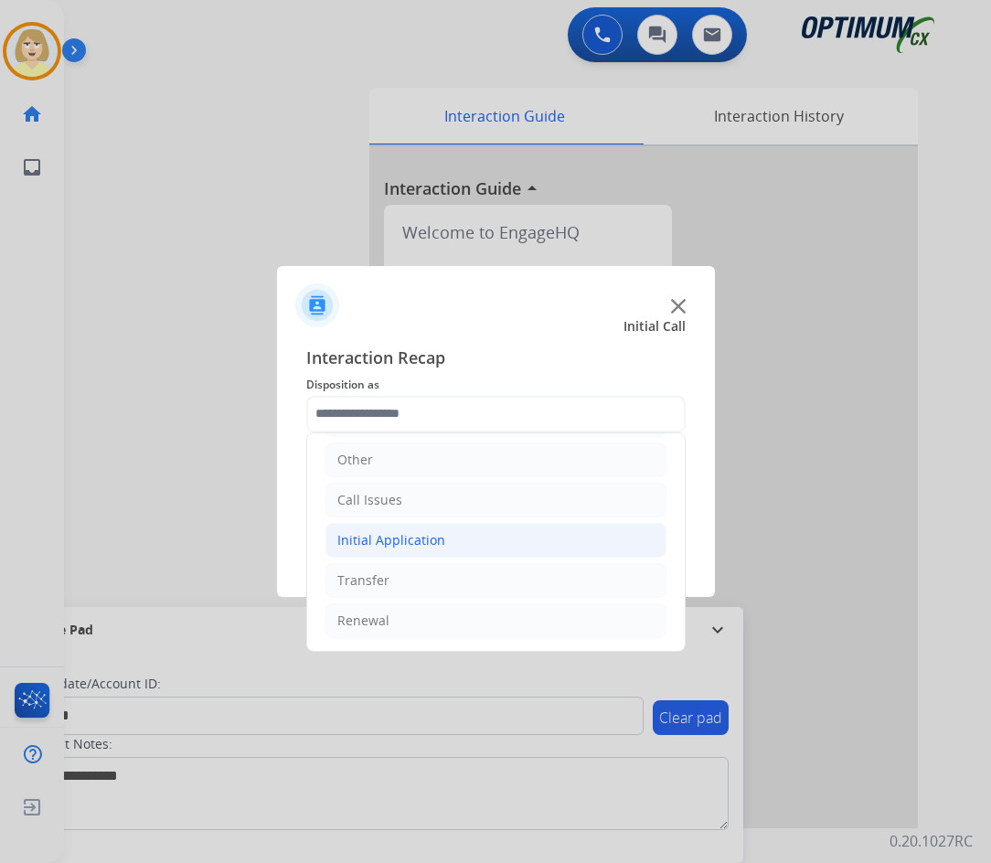
click at [384, 541] on div "Initial Application" at bounding box center [391, 540] width 108 height 18
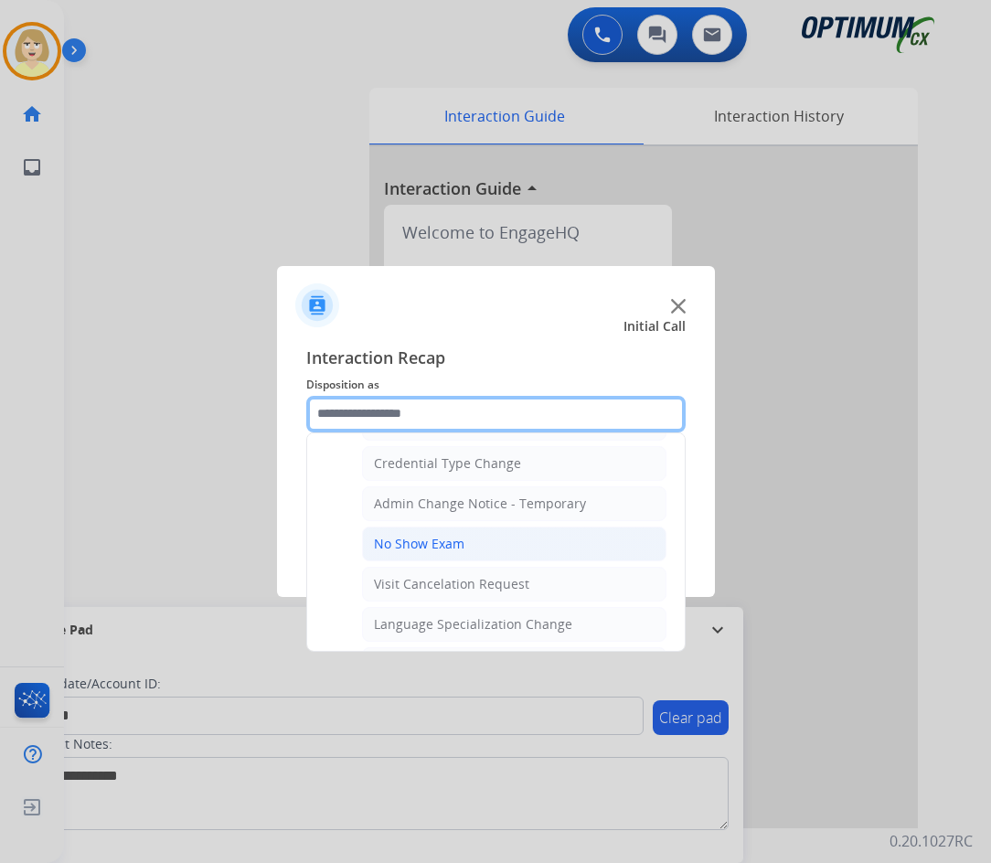
scroll to position [834, 0]
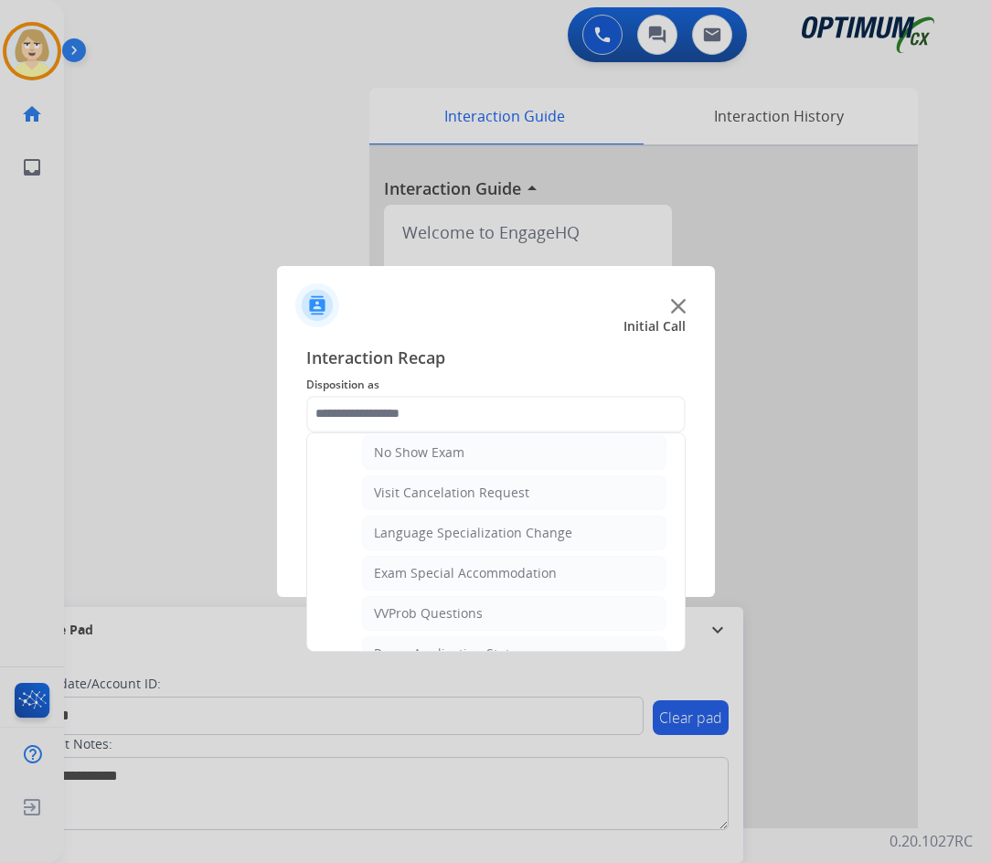
click at [407, 616] on div "VVProb Questions" at bounding box center [428, 613] width 109 height 18
type input "**********"
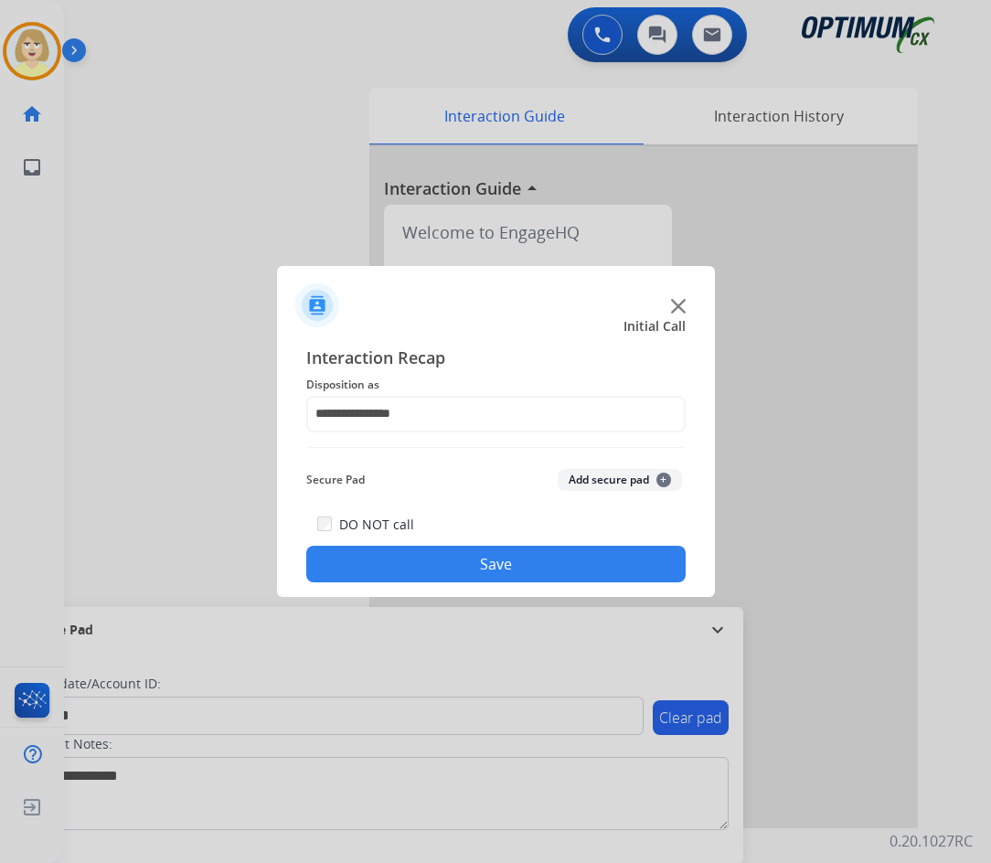
click at [590, 473] on button "Add secure pad +" at bounding box center [620, 480] width 124 height 22
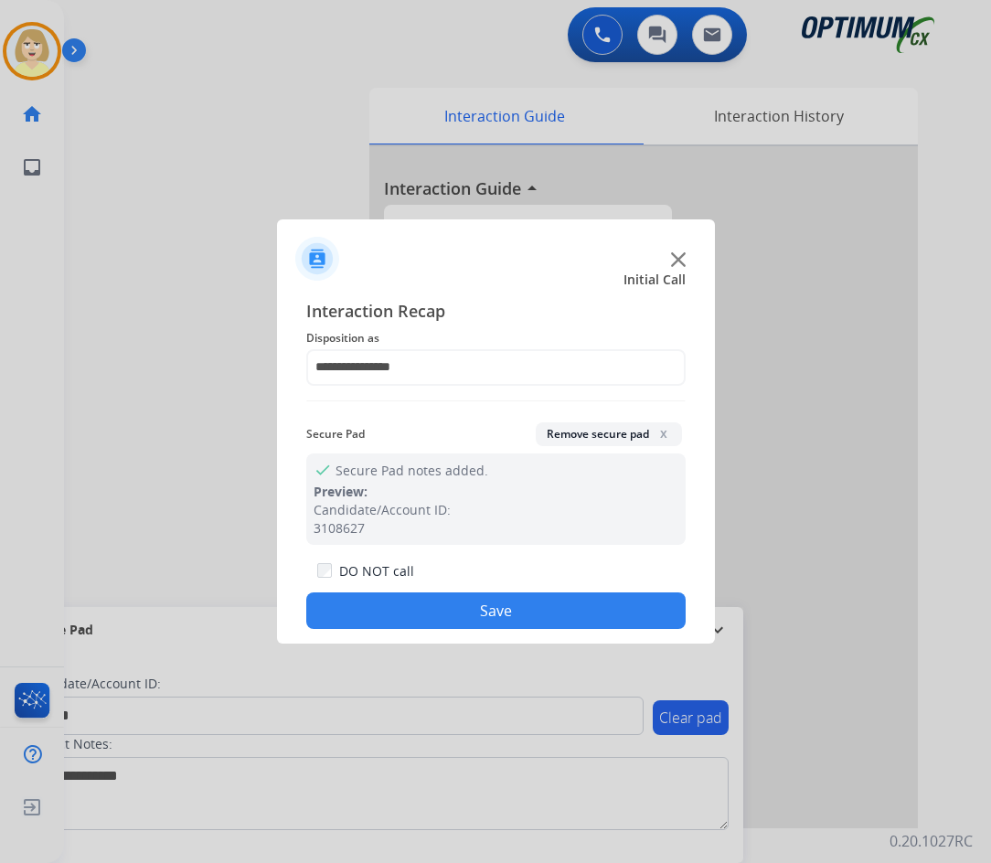
click at [367, 609] on button "Save" at bounding box center [495, 610] width 379 height 37
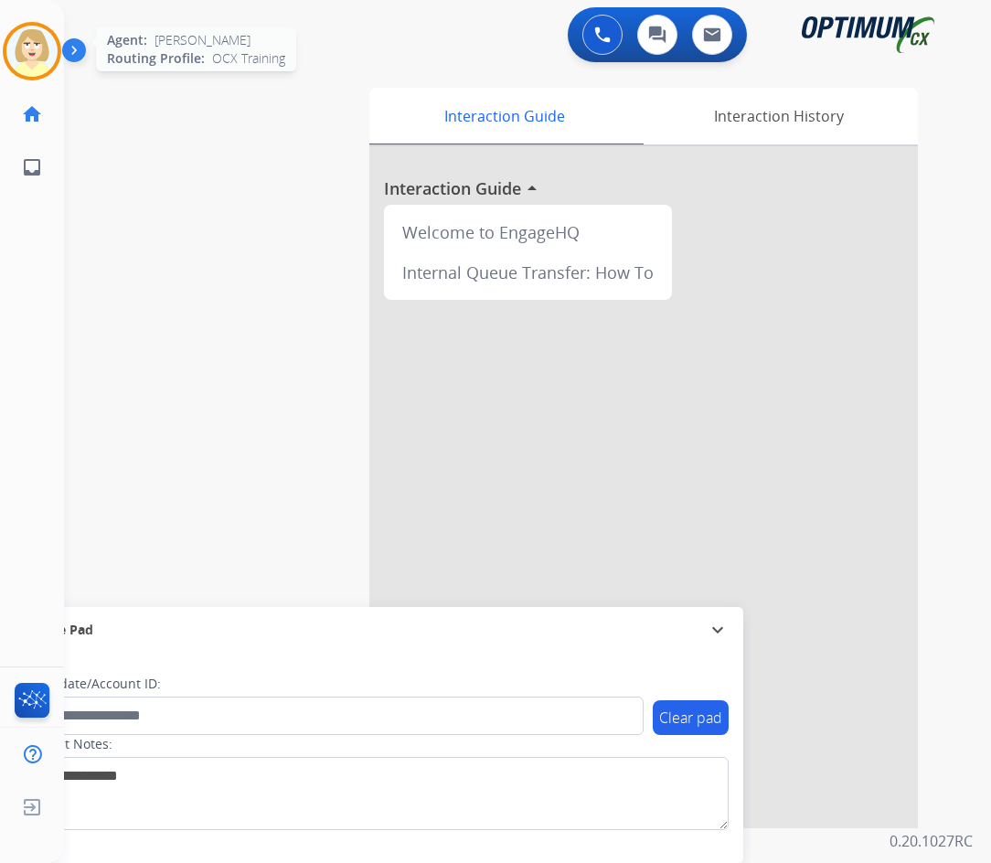
click at [18, 43] on img at bounding box center [31, 51] width 51 height 51
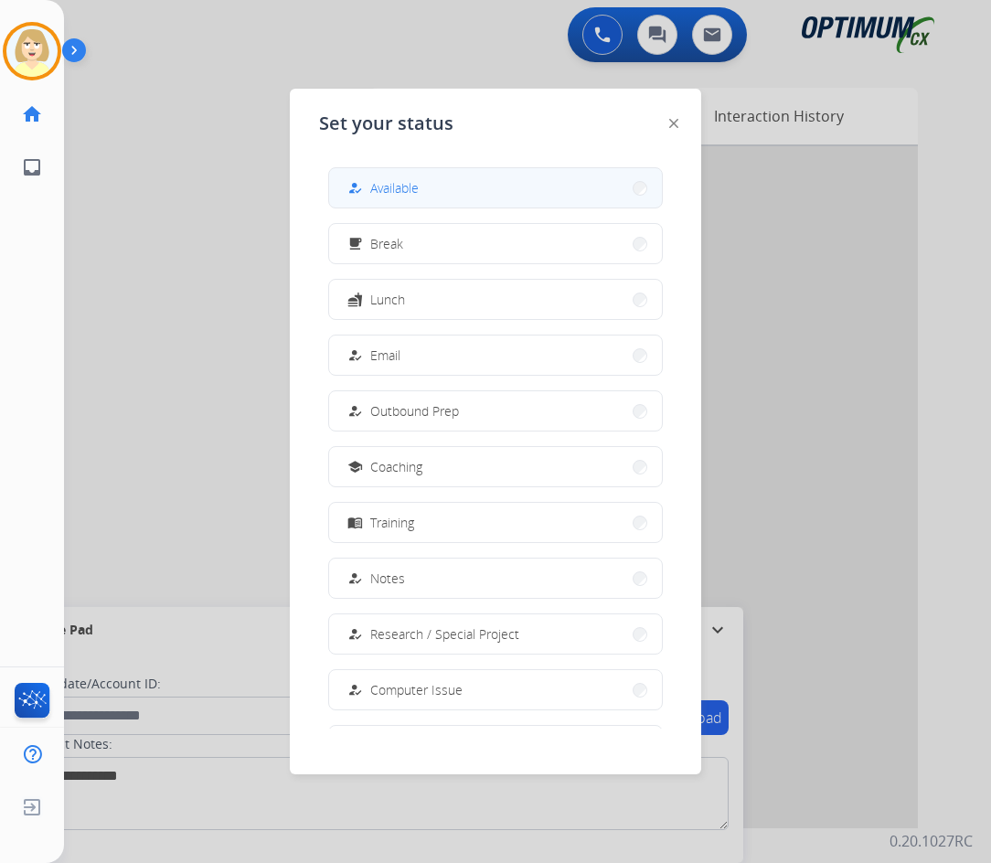
click at [399, 192] on span "Available" at bounding box center [394, 187] width 48 height 19
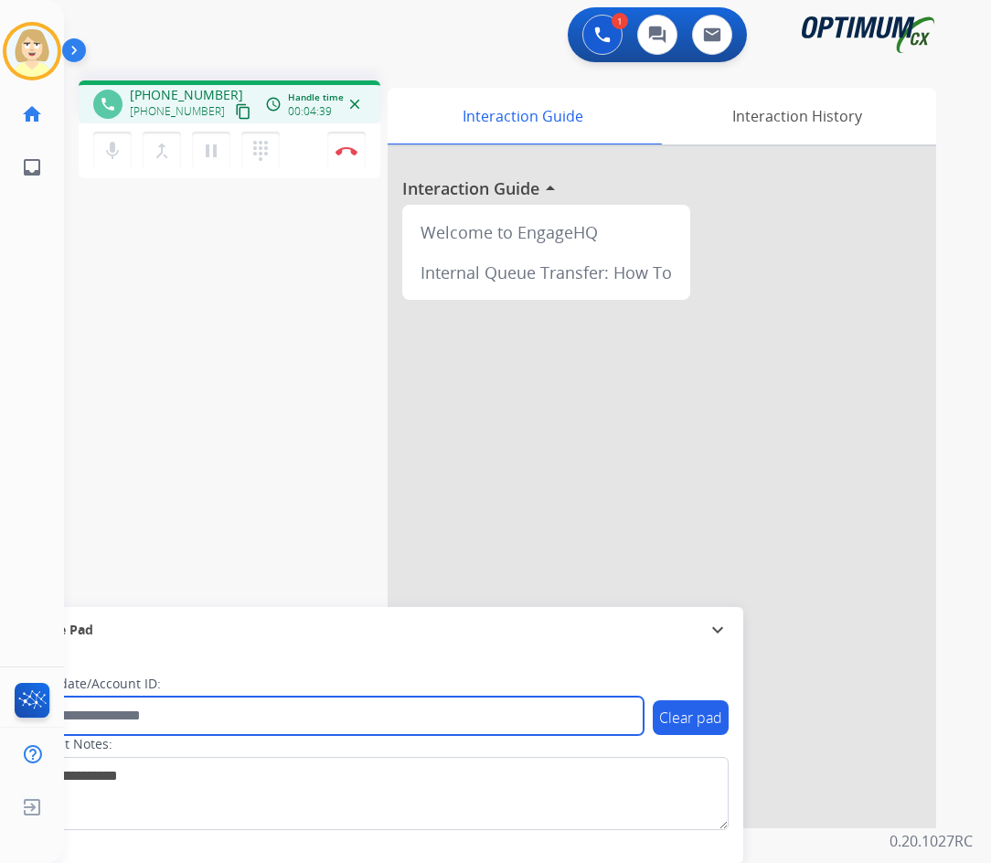
click at [122, 718] on input "text" at bounding box center [334, 715] width 620 height 38
paste input "*******"
type input "*******"
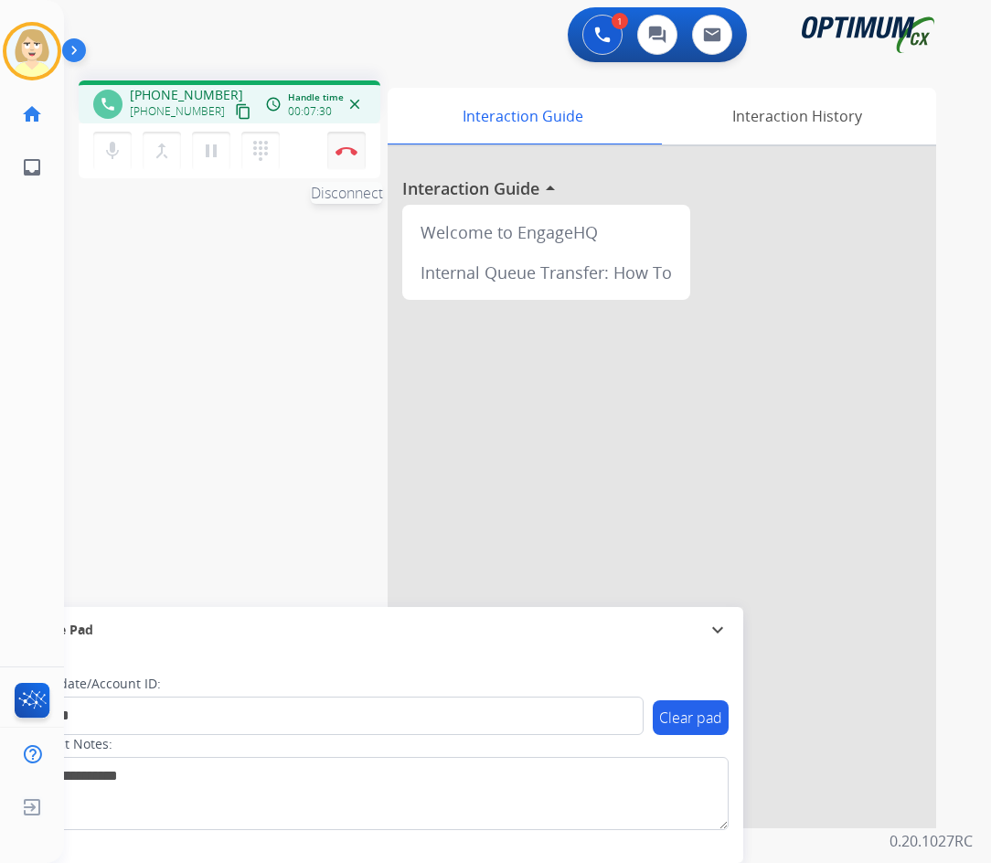
click at [347, 147] on img at bounding box center [346, 150] width 22 height 9
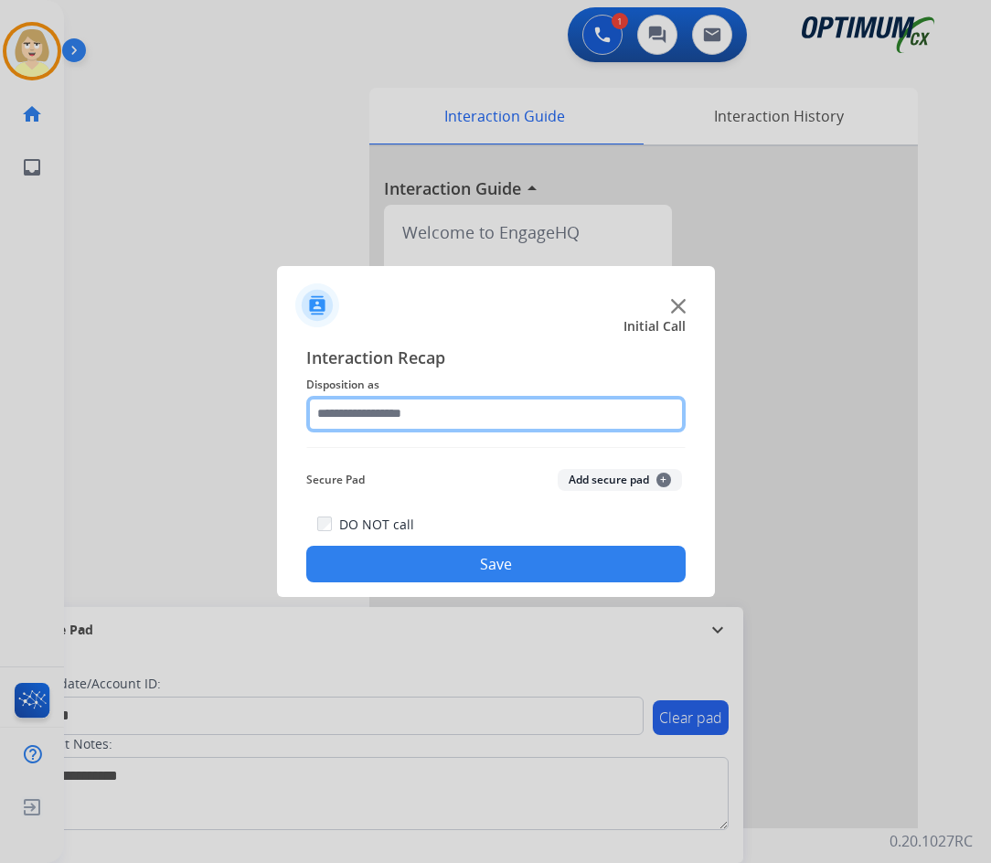
click at [418, 418] on input "text" at bounding box center [495, 414] width 379 height 37
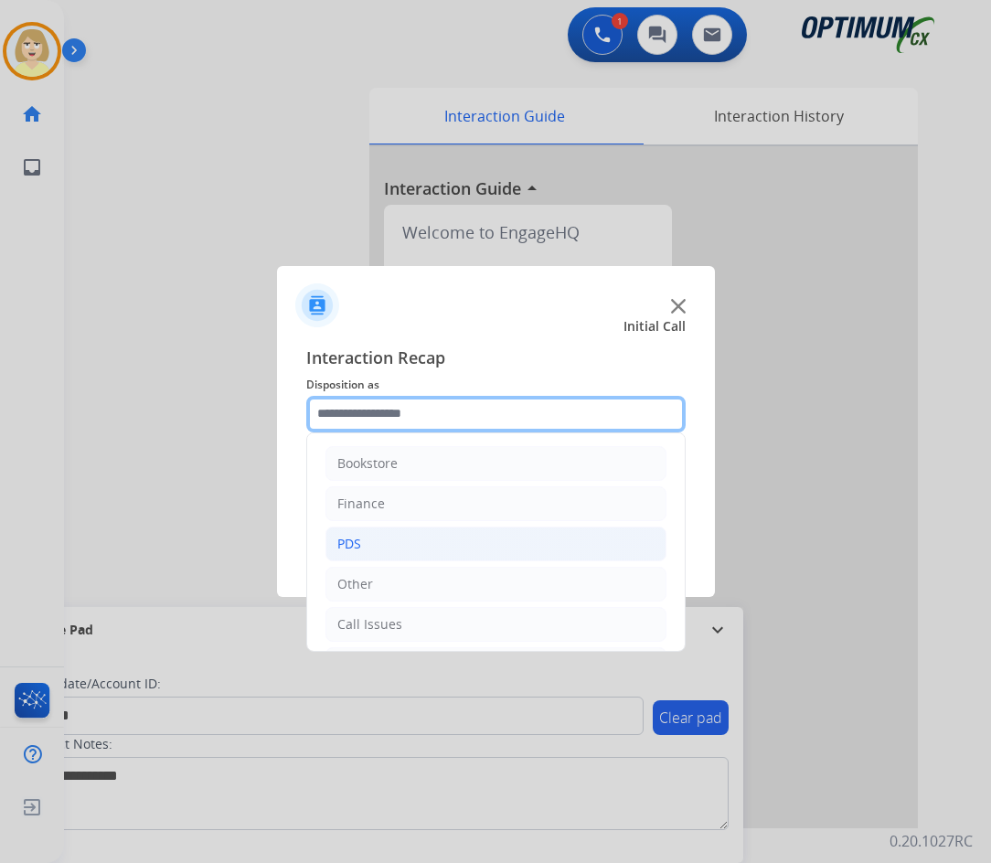
scroll to position [124, 0]
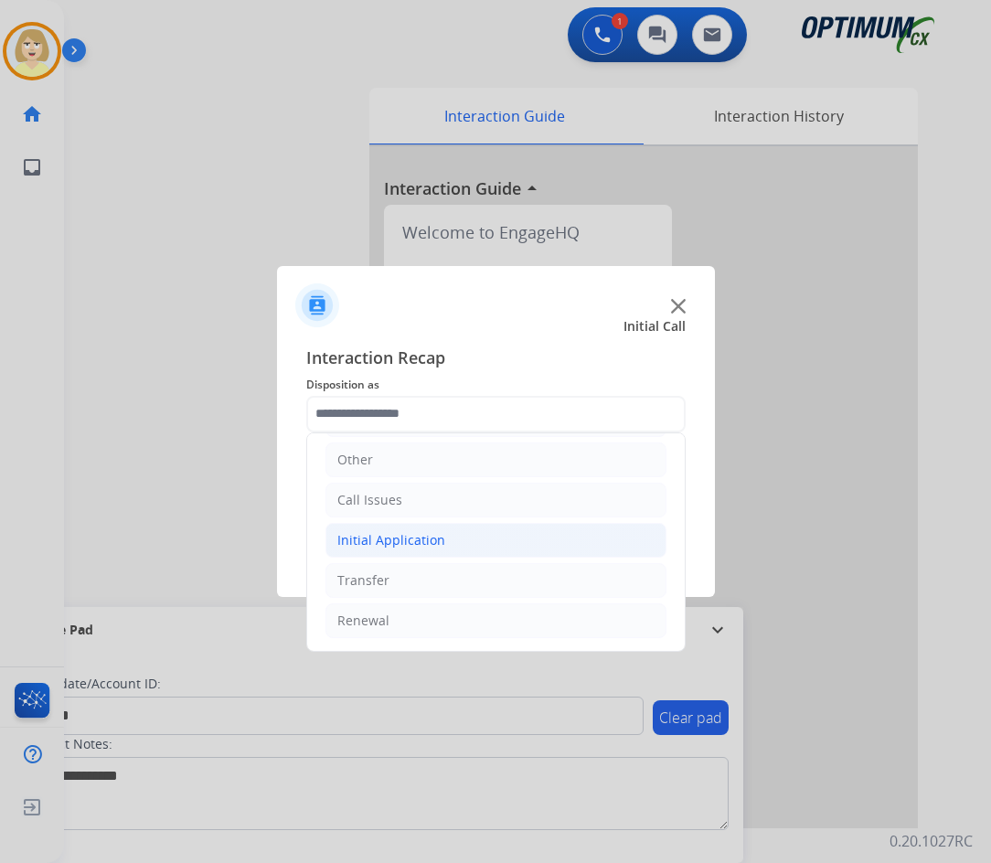
click at [380, 537] on div "Initial Application" at bounding box center [391, 540] width 108 height 18
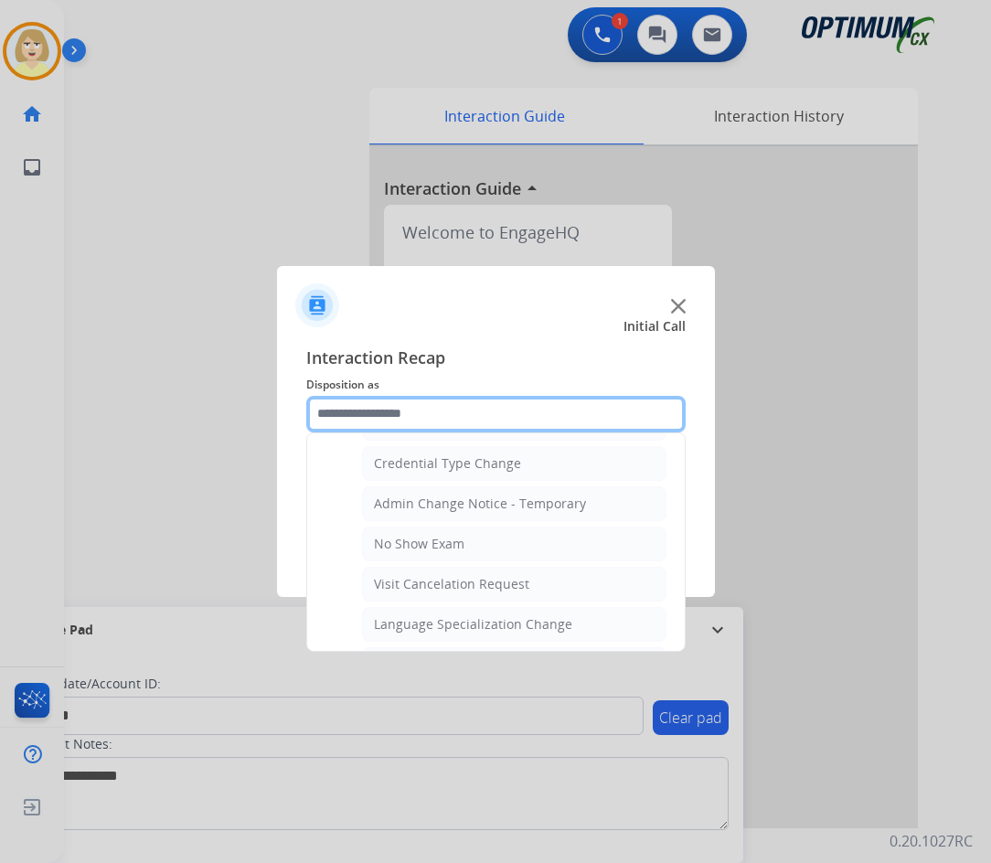
scroll to position [651, 0]
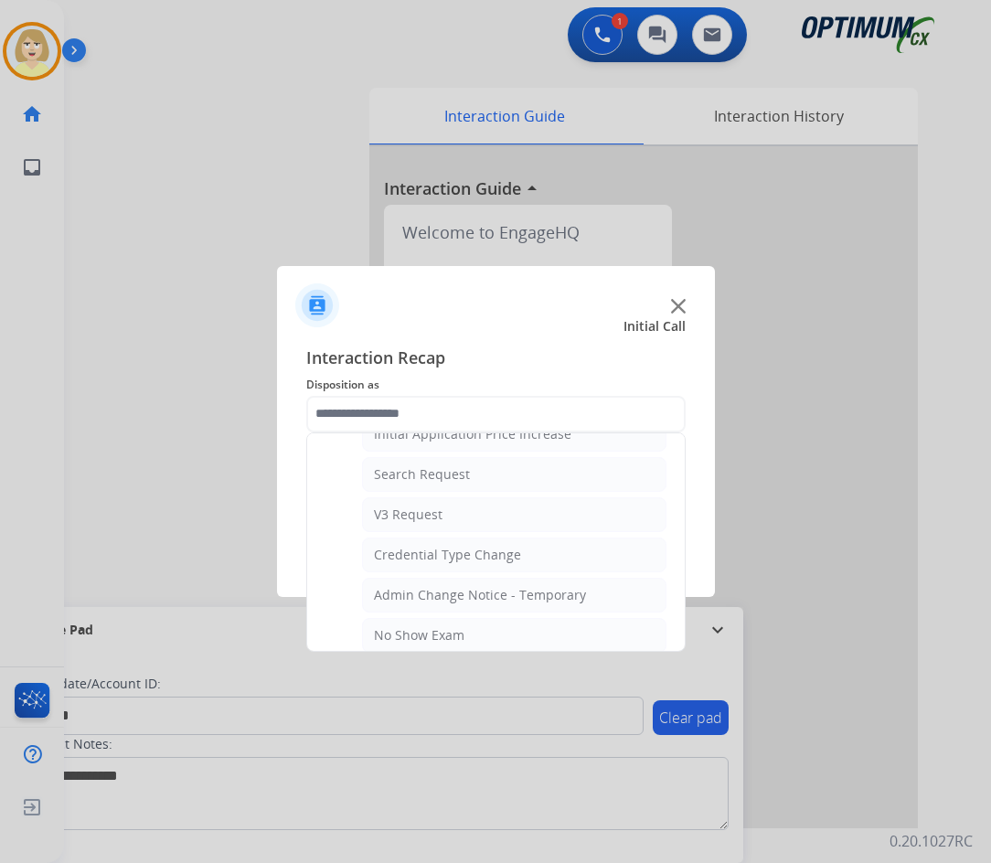
click at [464, 472] on div "Search Request" at bounding box center [422, 474] width 96 height 18
type input "**********"
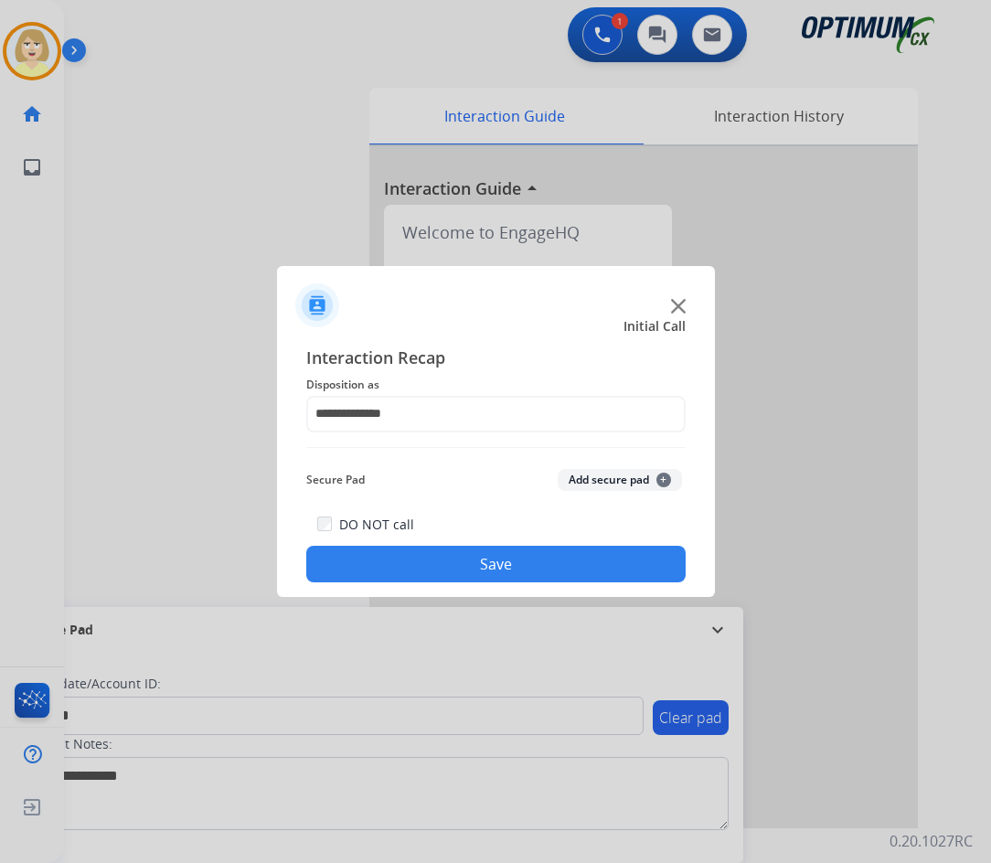
click at [600, 480] on button "Add secure pad +" at bounding box center [620, 480] width 124 height 22
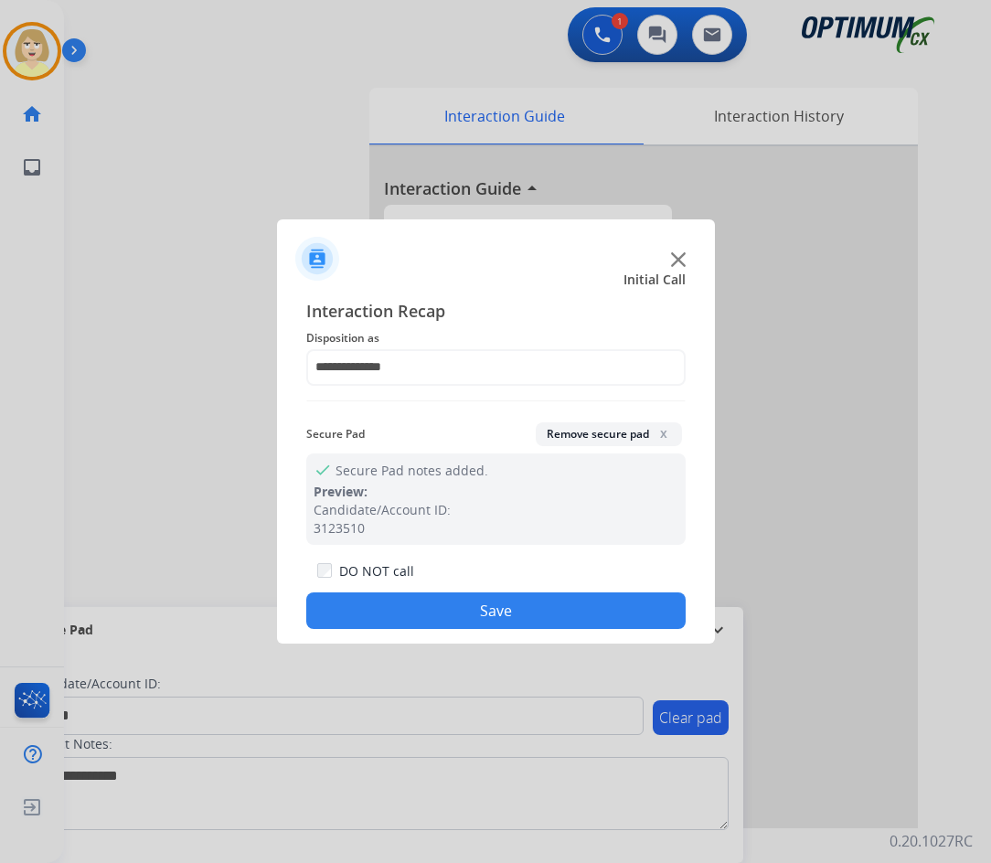
drag, startPoint x: 426, startPoint y: 612, endPoint x: 373, endPoint y: 583, distance: 60.5
click at [417, 607] on button "Save" at bounding box center [495, 610] width 379 height 37
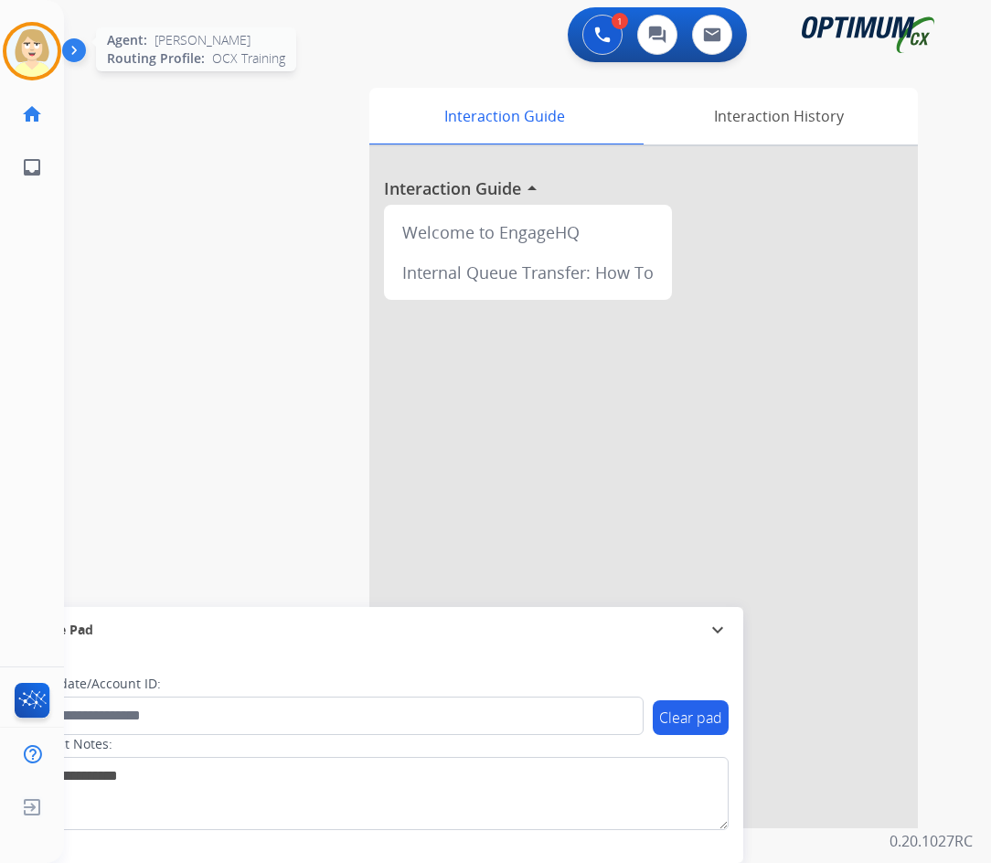
click at [33, 40] on img at bounding box center [31, 51] width 51 height 51
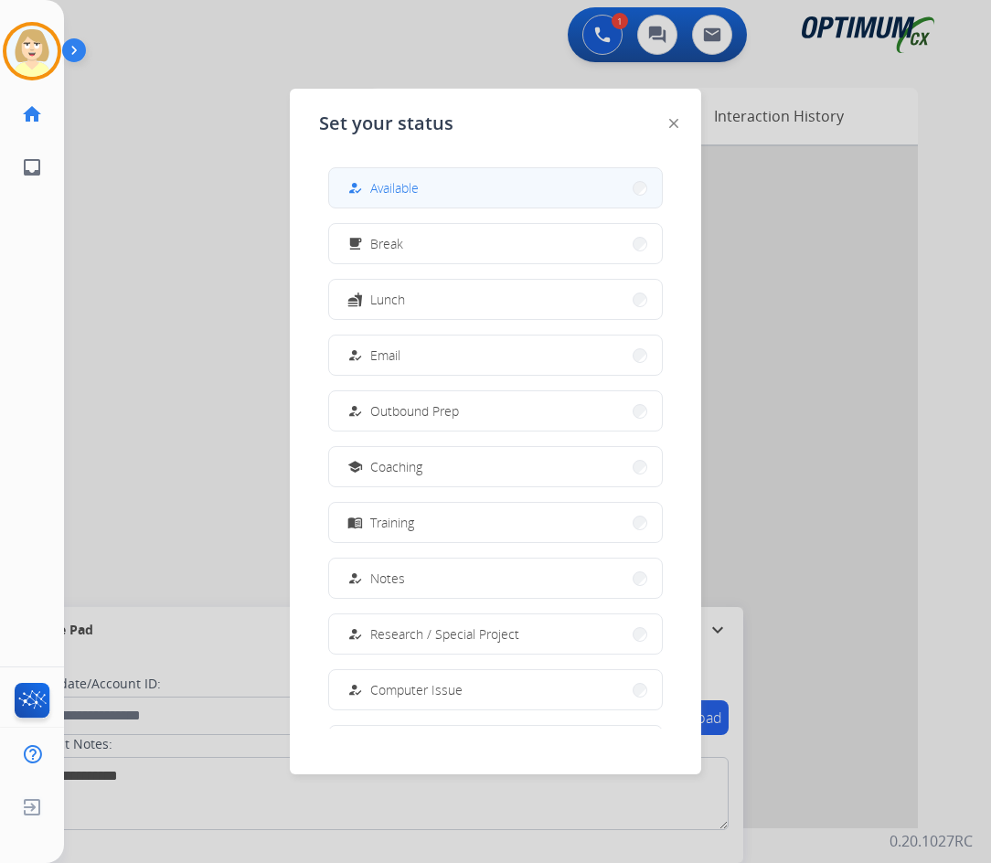
click at [370, 190] on div "how_to_reg Available" at bounding box center [381, 188] width 75 height 22
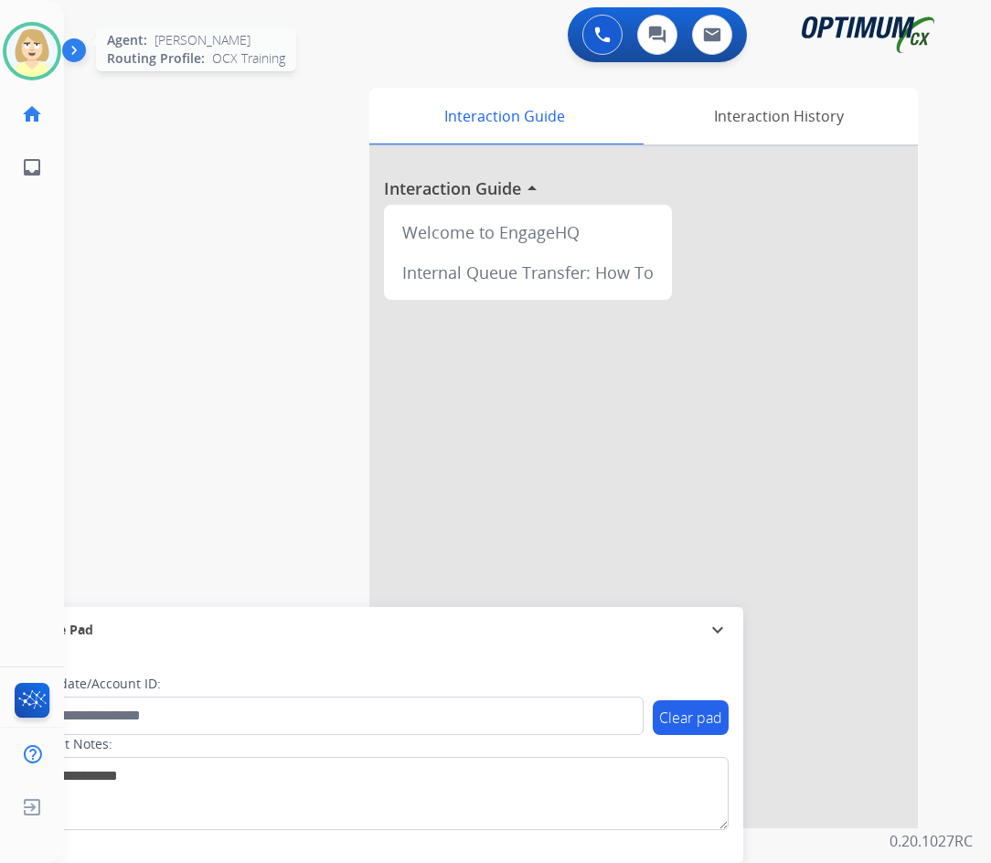
click at [23, 34] on img at bounding box center [31, 51] width 51 height 51
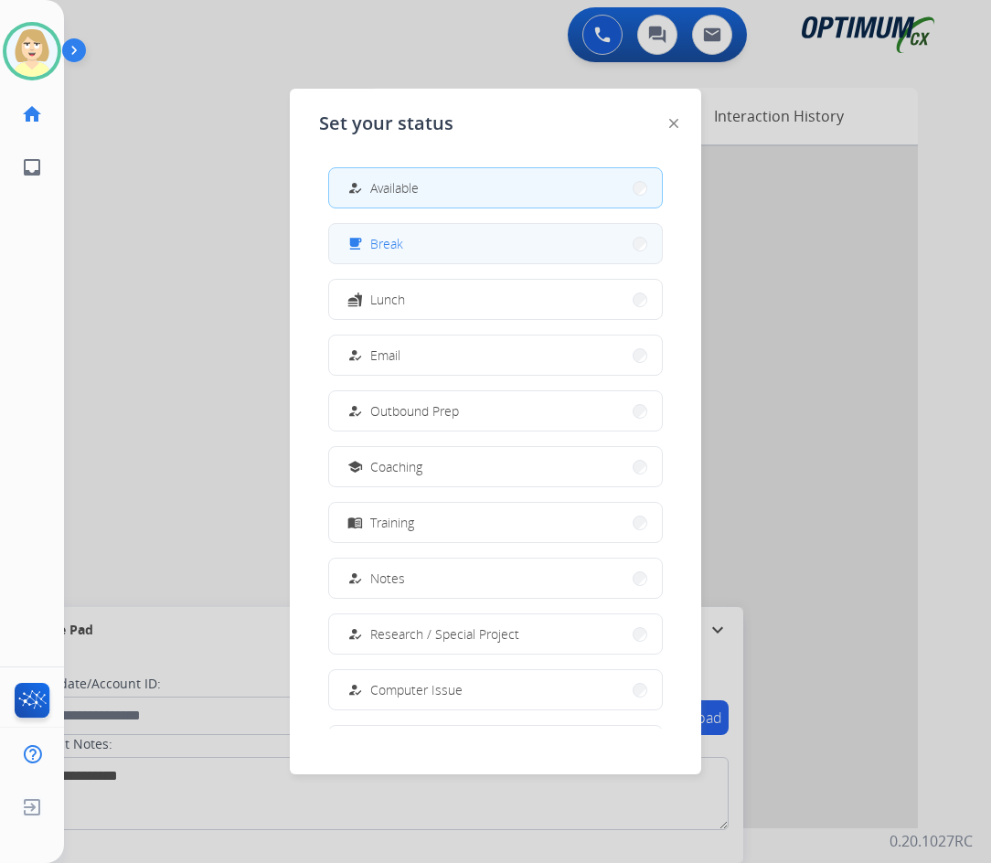
click at [382, 244] on span "Break" at bounding box center [386, 243] width 33 height 19
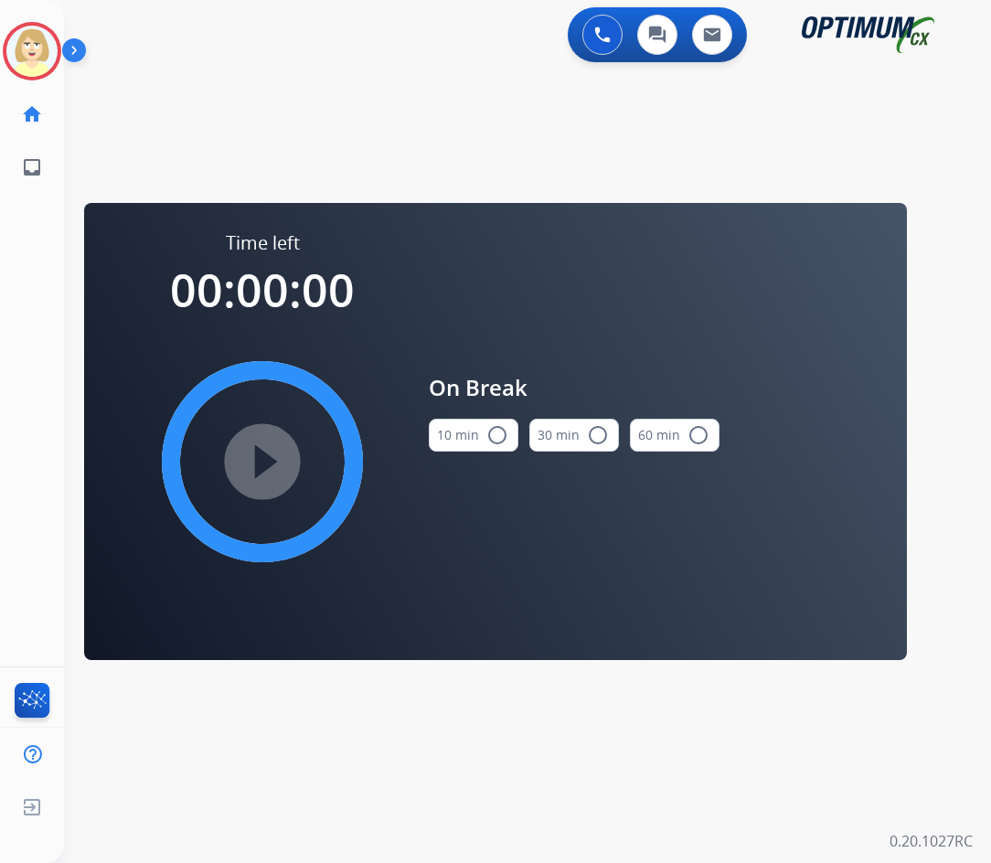
click at [478, 431] on button "10 min radio_button_unchecked" at bounding box center [474, 435] width 90 height 33
click at [251, 451] on mat-icon "play_circle_filled" at bounding box center [262, 462] width 22 height 22
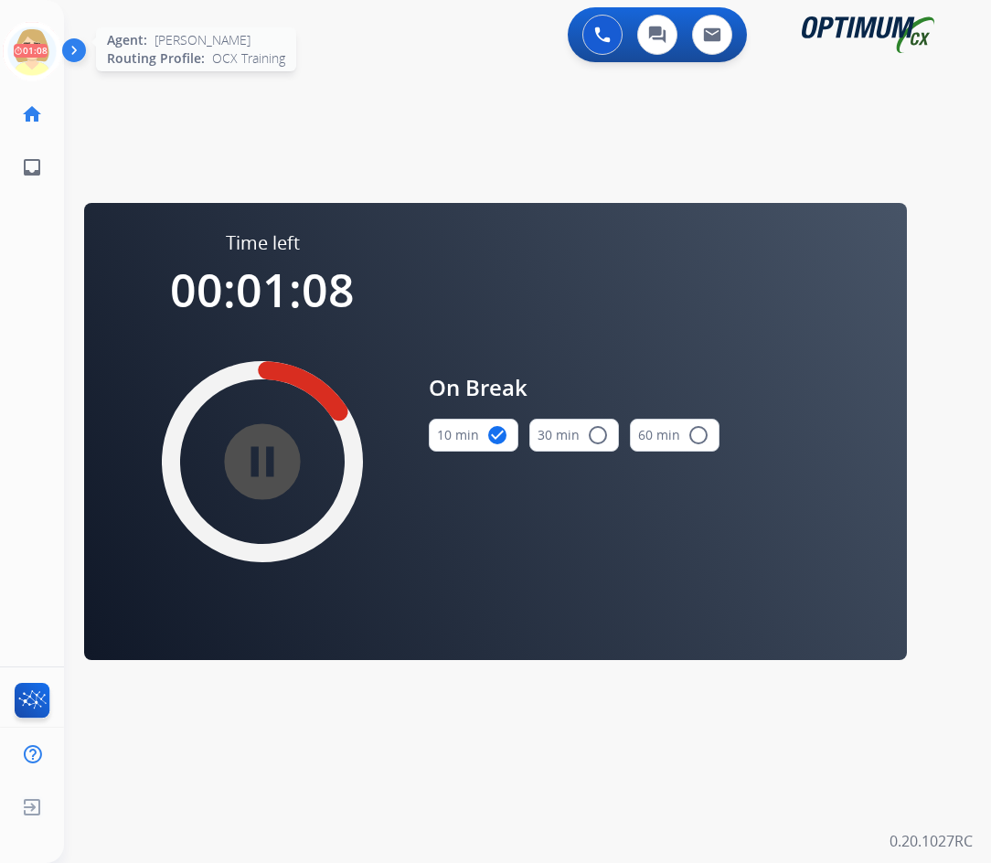
click at [25, 48] on icon at bounding box center [32, 51] width 59 height 59
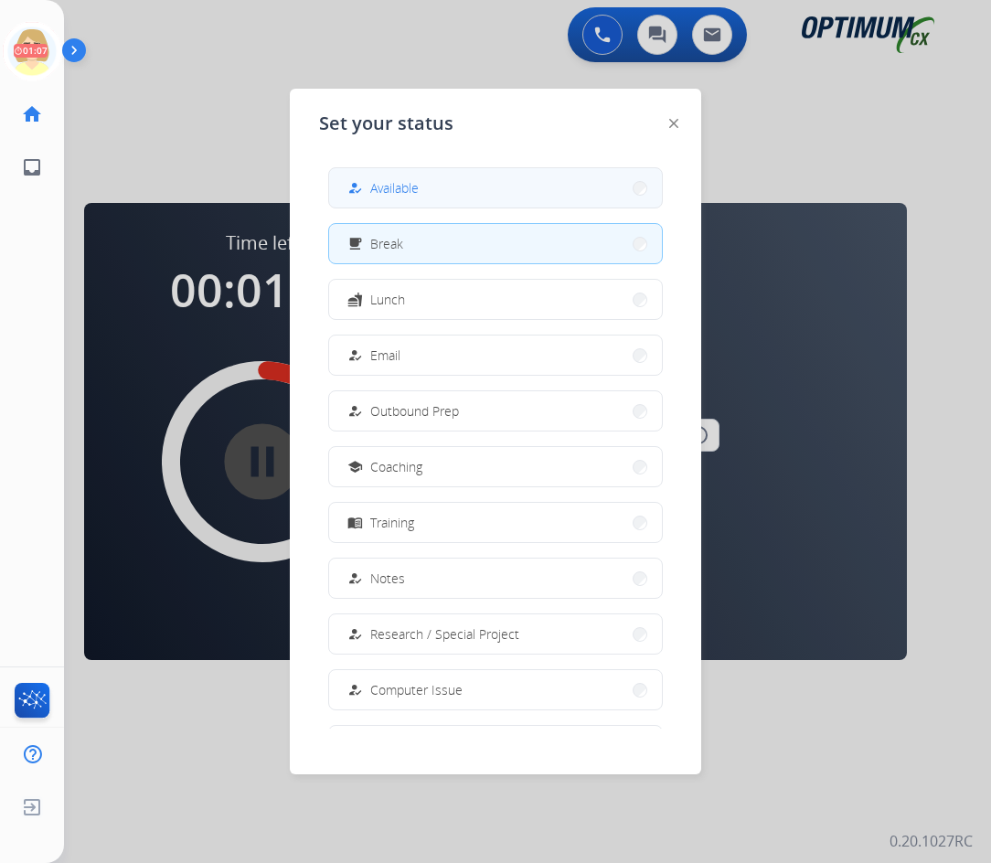
click at [402, 171] on button "how_to_reg Available" at bounding box center [495, 187] width 333 height 39
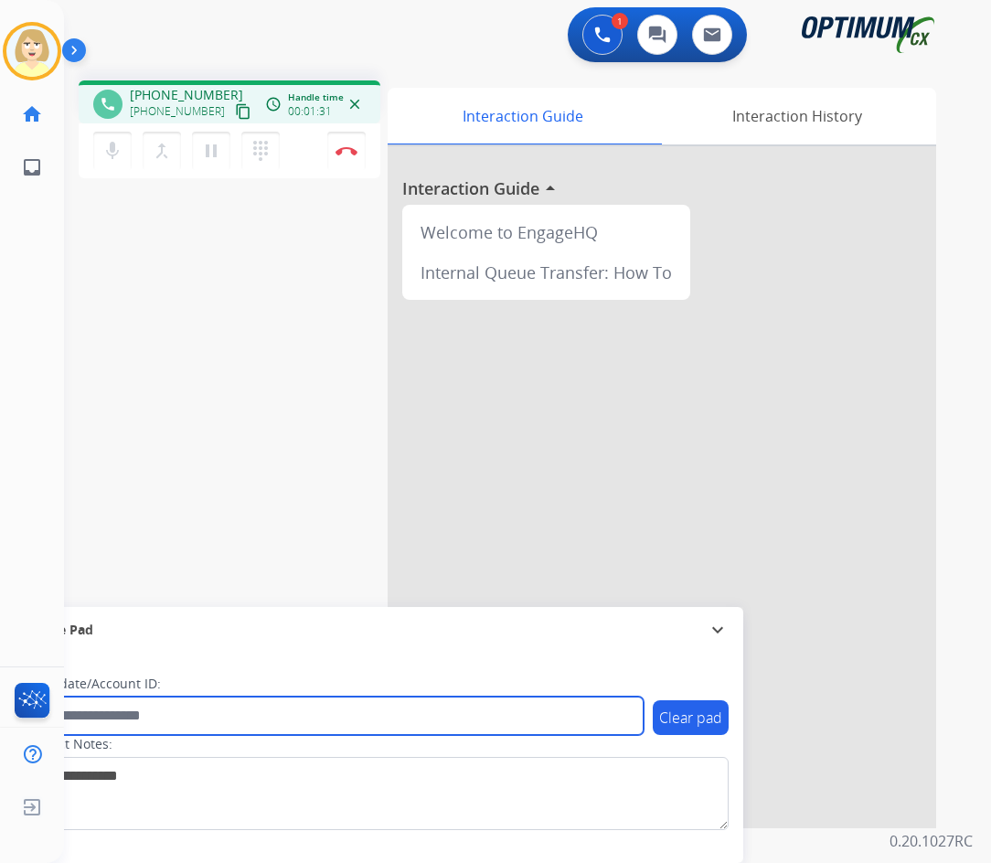
click at [102, 716] on input "text" at bounding box center [334, 715] width 620 height 38
paste input "*******"
type input "*******"
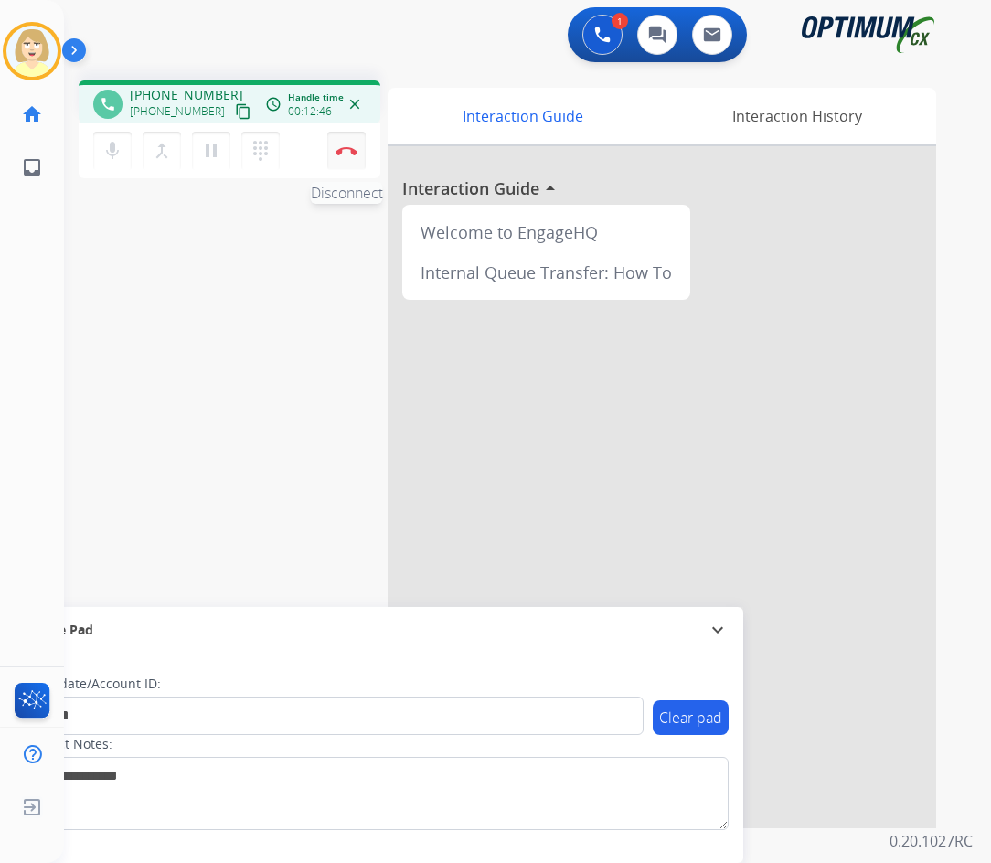
click at [346, 145] on button "Disconnect" at bounding box center [346, 151] width 38 height 38
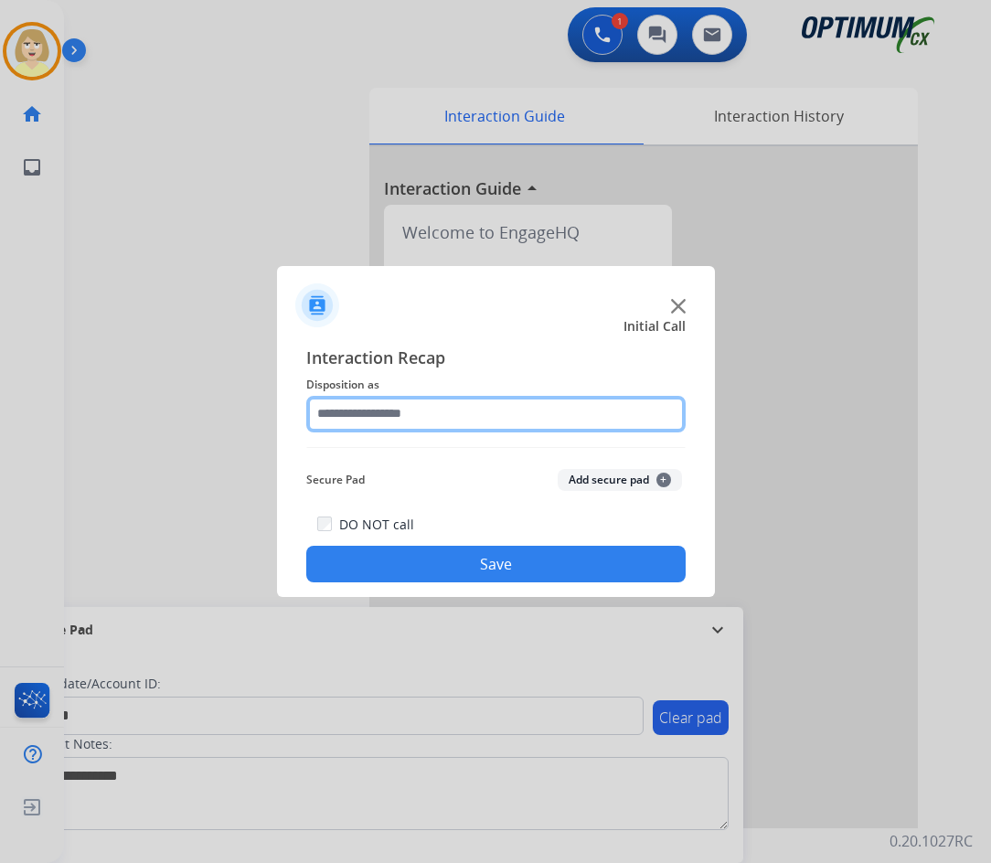
click at [401, 416] on input "text" at bounding box center [495, 414] width 379 height 37
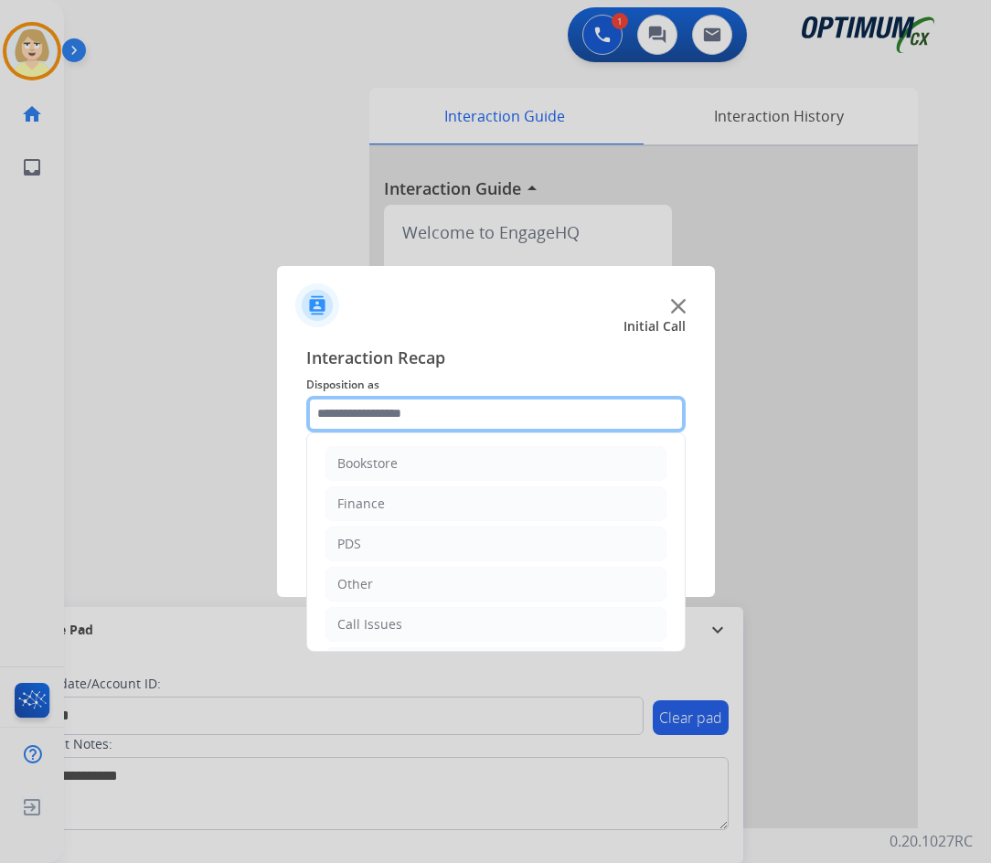
scroll to position [124, 0]
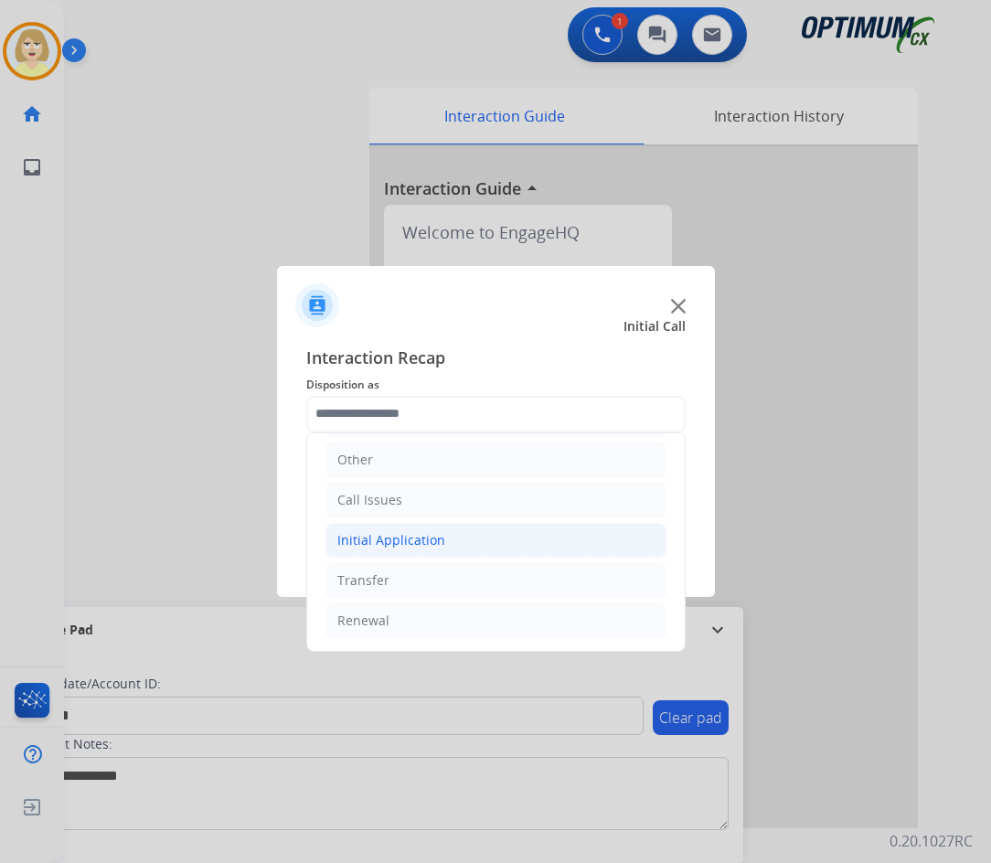
click at [402, 533] on div "Initial Application" at bounding box center [391, 540] width 108 height 18
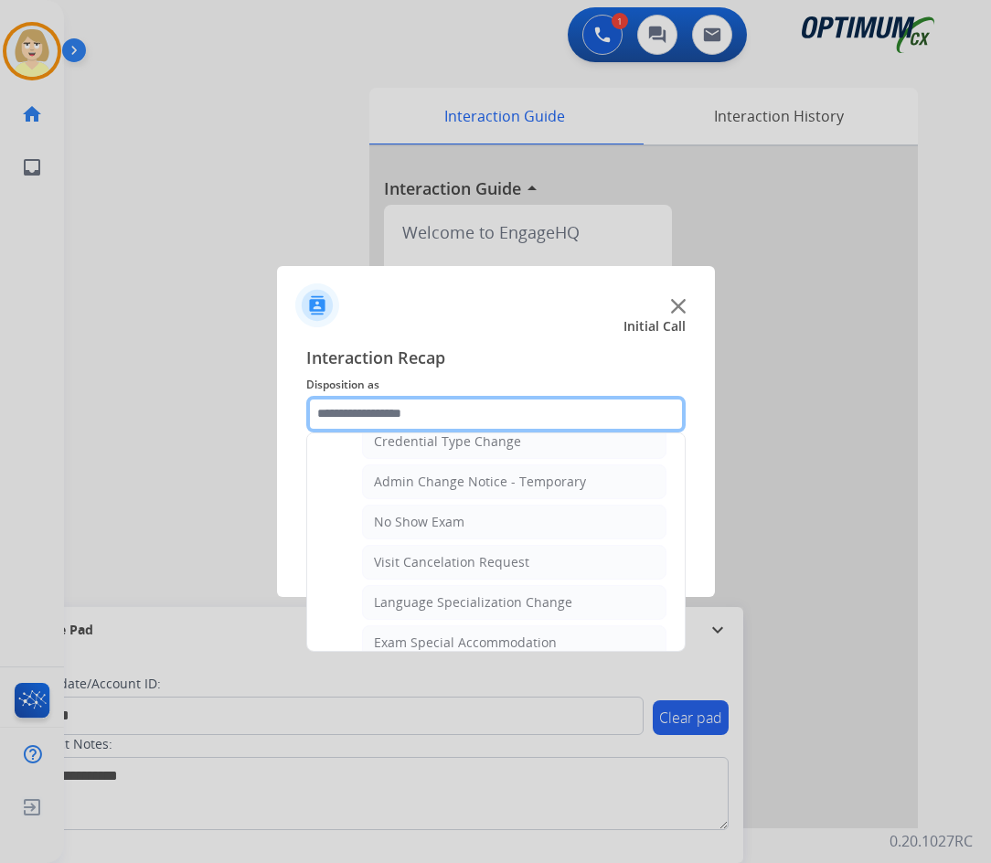
scroll to position [855, 0]
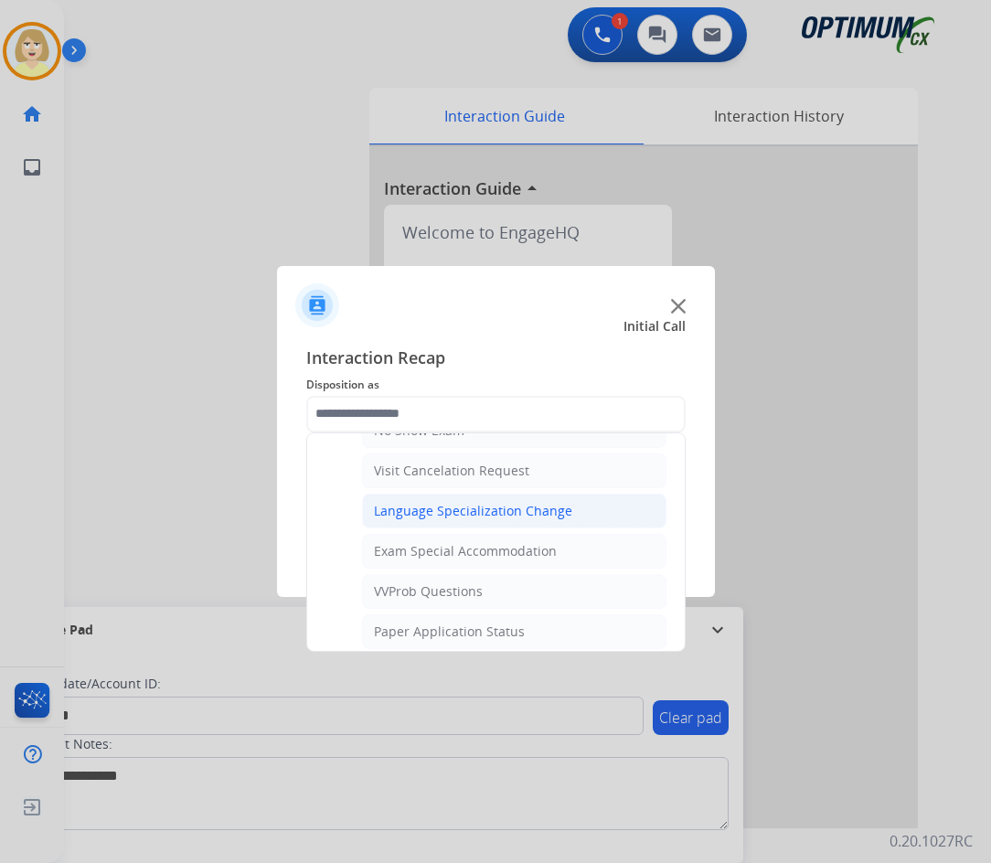
click at [459, 511] on div "Language Specialization Change" at bounding box center [473, 511] width 198 height 18
type input "**********"
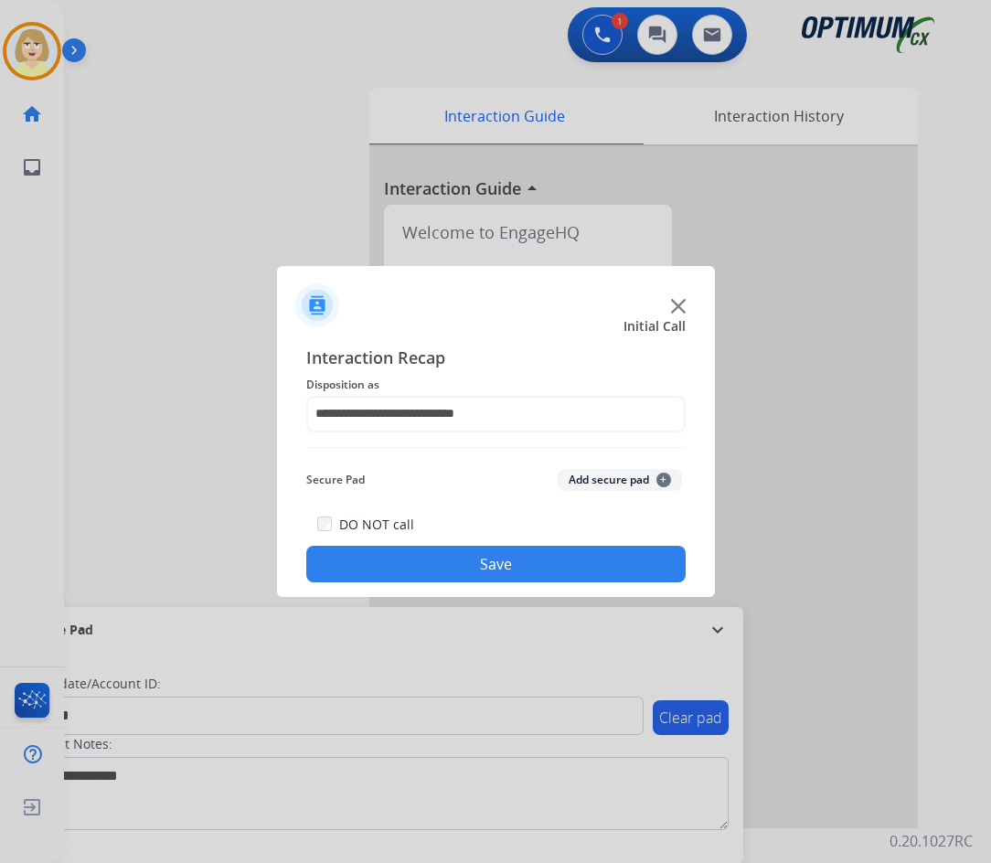
click at [589, 476] on button "Add secure pad +" at bounding box center [620, 480] width 124 height 22
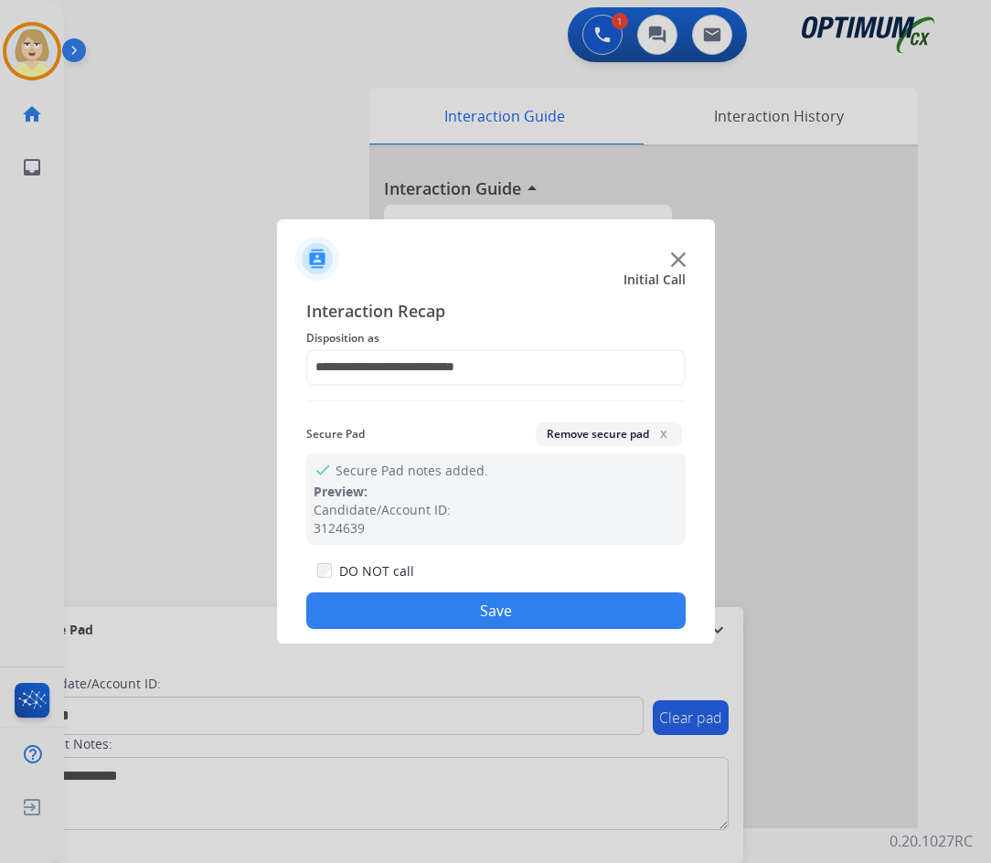
drag, startPoint x: 501, startPoint y: 609, endPoint x: 486, endPoint y: 591, distance: 22.7
click at [499, 609] on button "Save" at bounding box center [495, 610] width 379 height 37
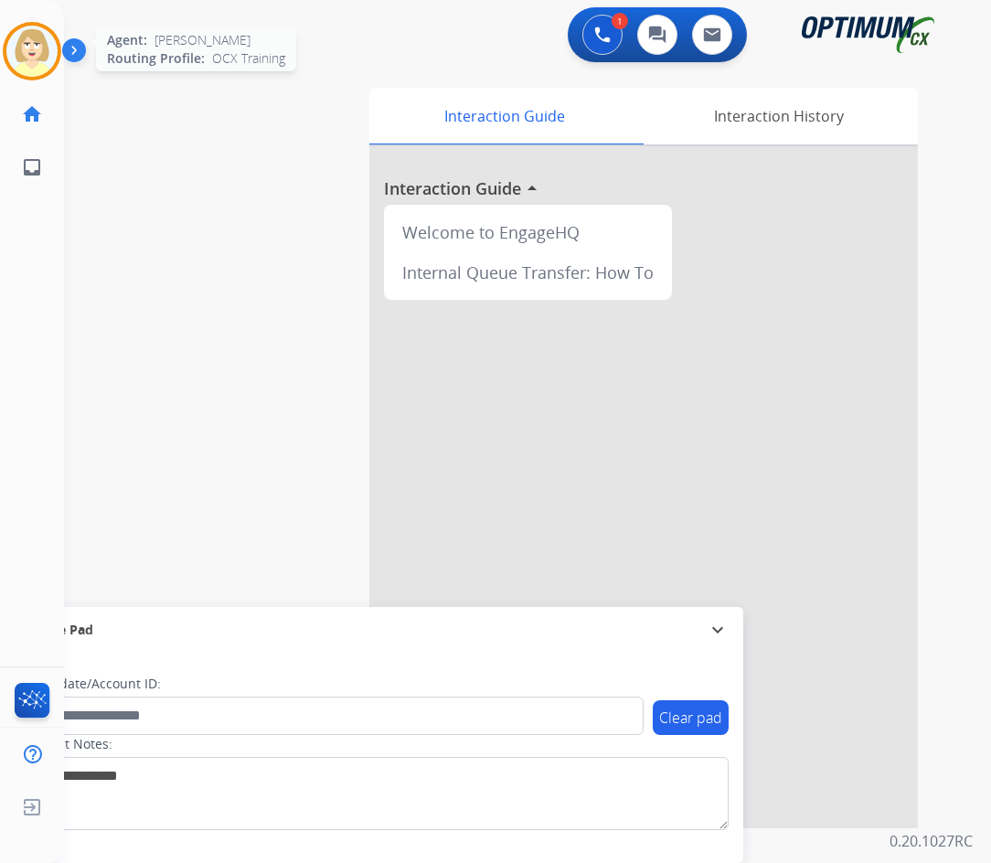
click at [32, 38] on img at bounding box center [31, 51] width 51 height 51
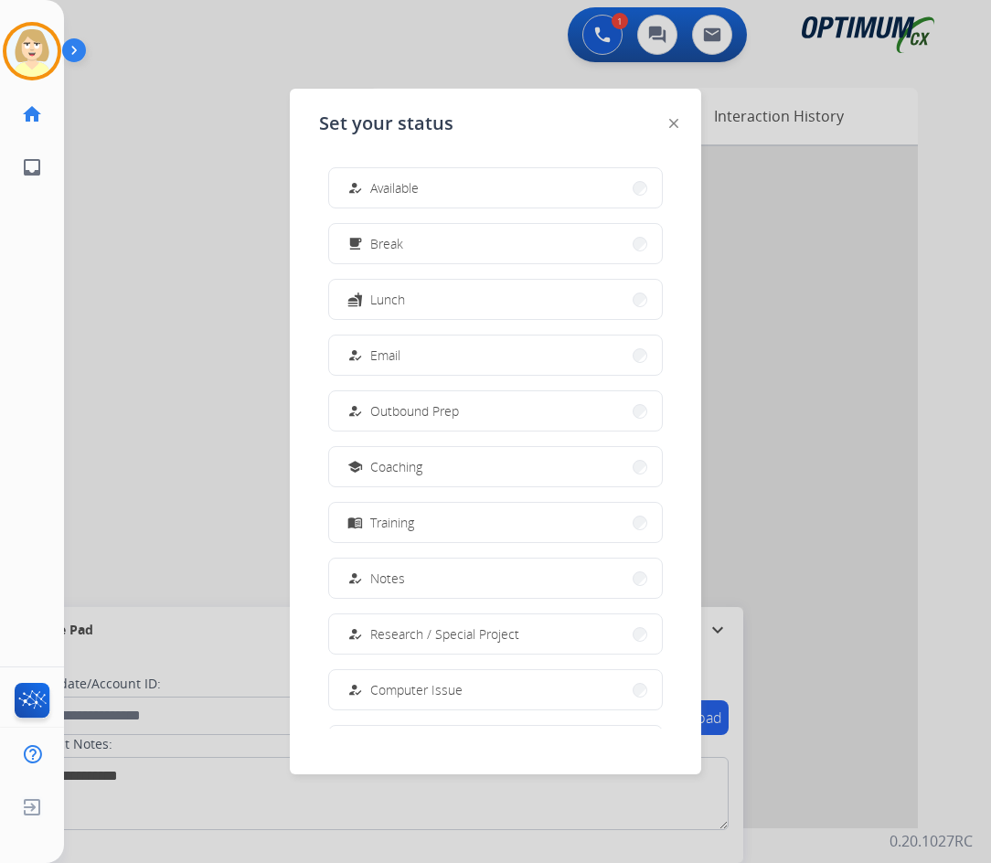
click at [388, 185] on span "Available" at bounding box center [394, 187] width 48 height 19
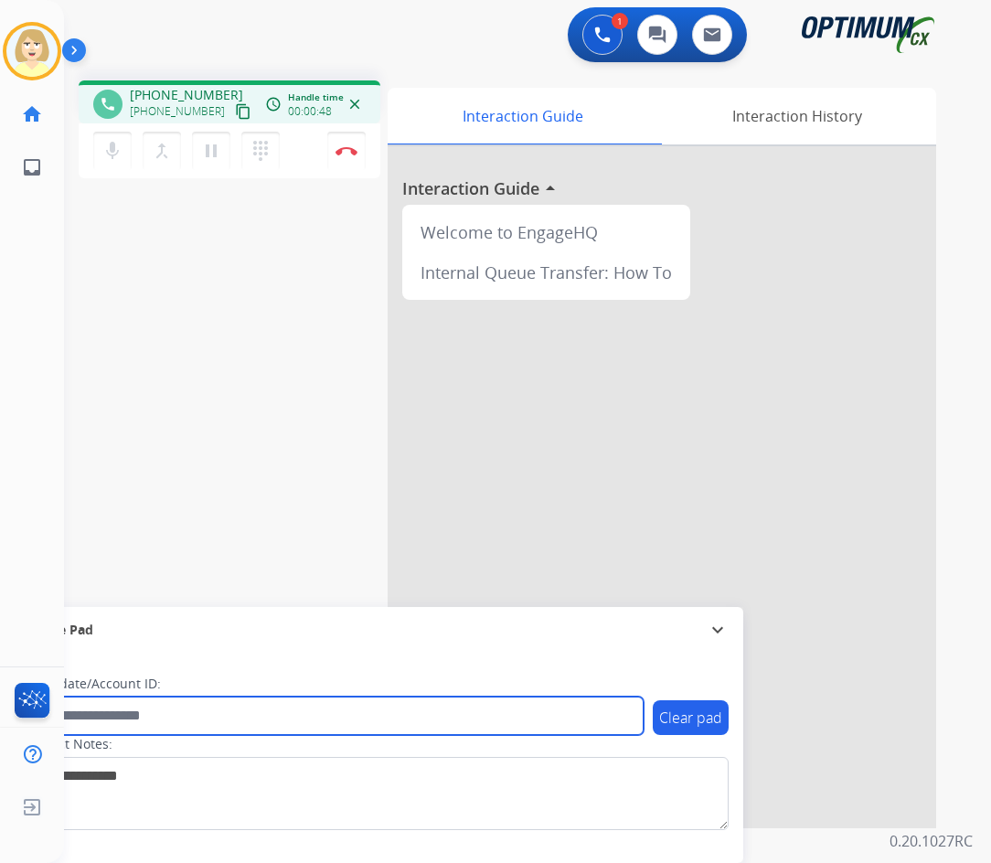
click at [85, 710] on input "text" at bounding box center [334, 715] width 620 height 38
paste input "*******"
type input "*******"
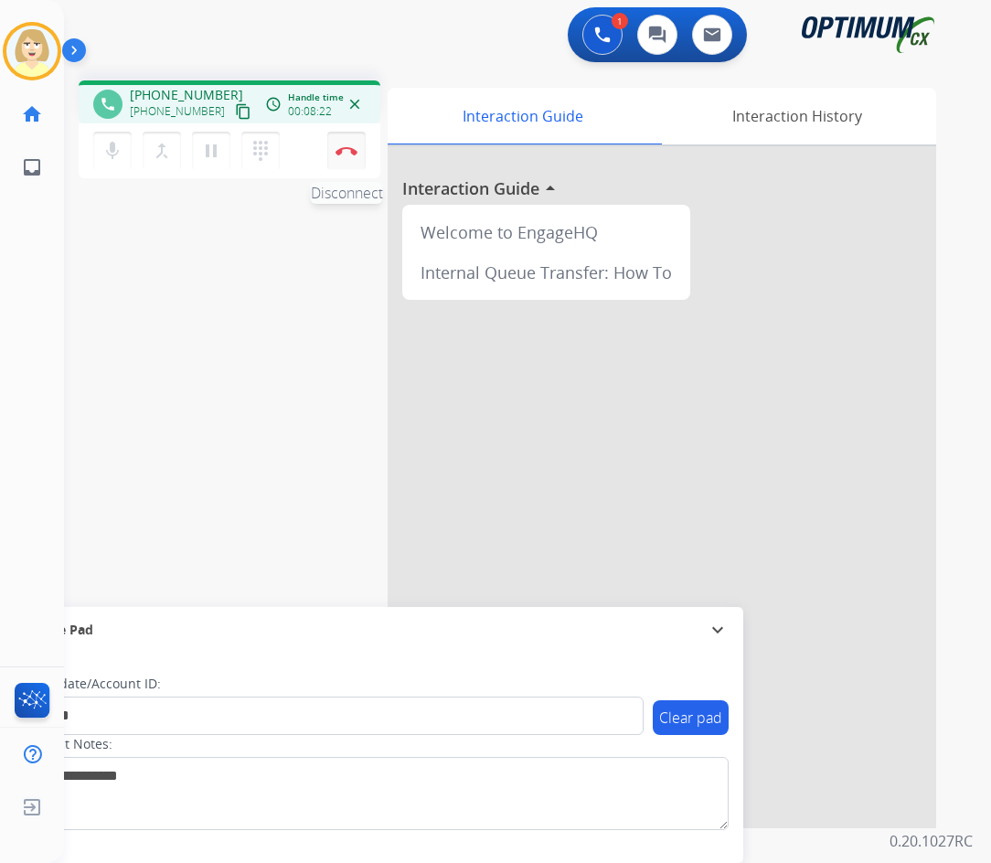
click at [345, 147] on img at bounding box center [346, 150] width 22 height 9
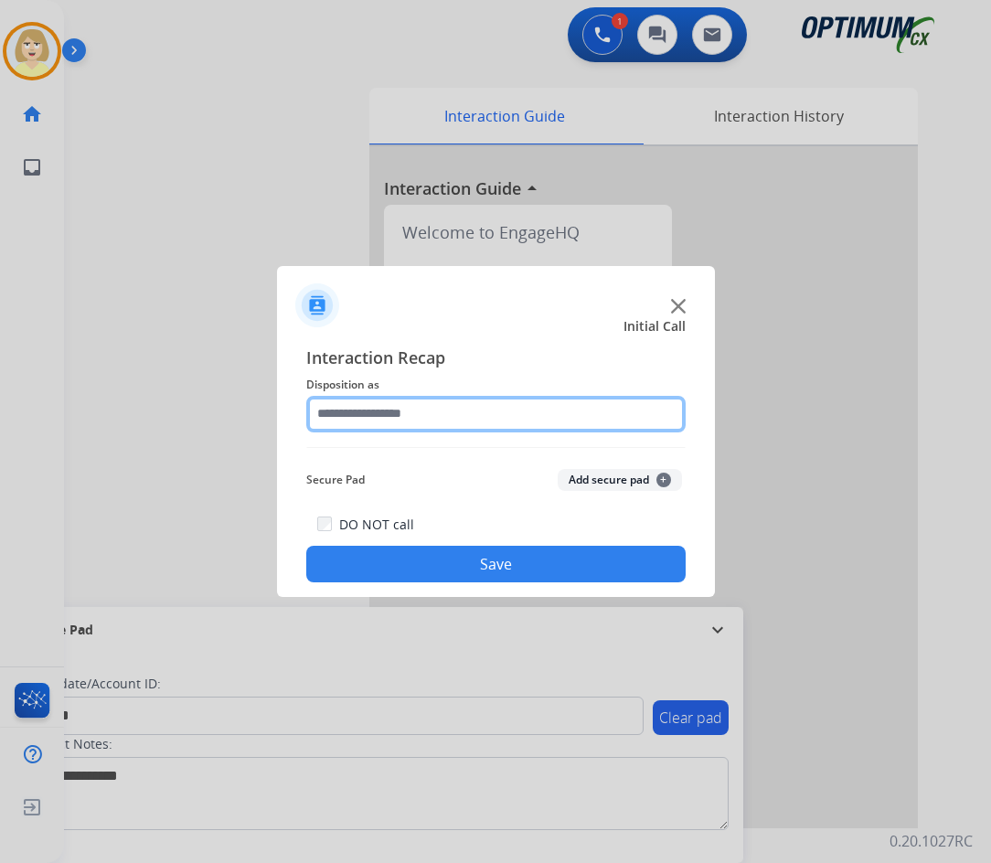
click at [366, 414] on input "text" at bounding box center [495, 414] width 379 height 37
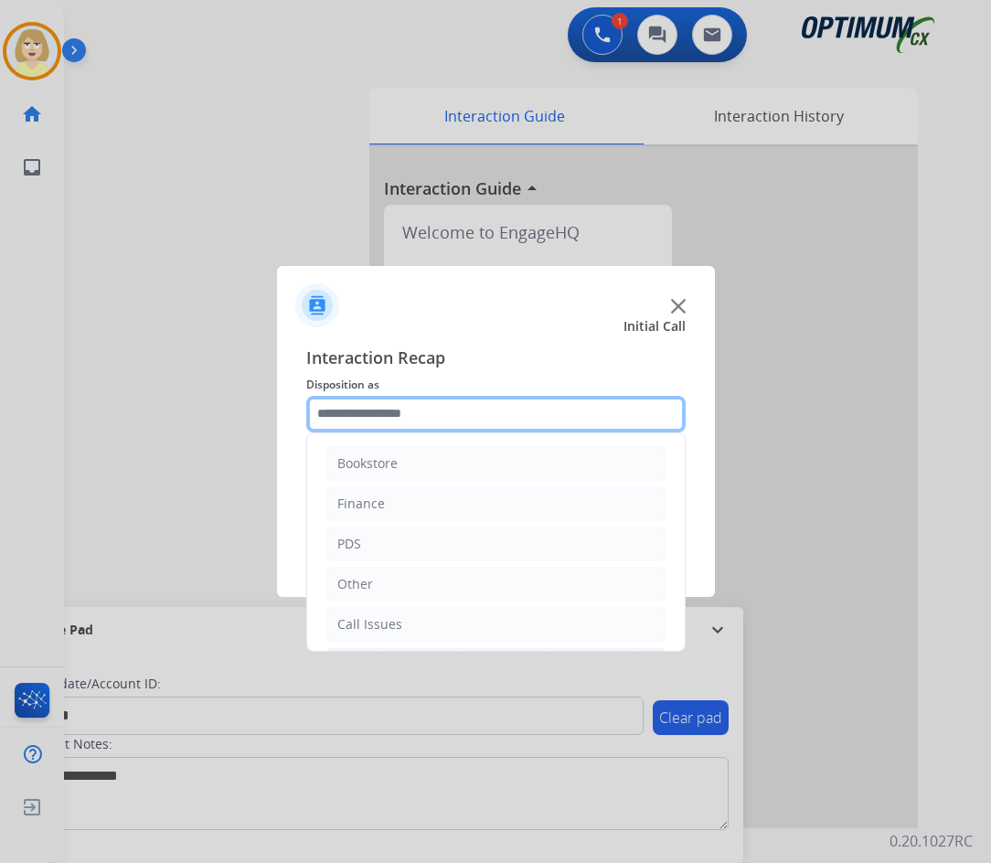
scroll to position [124, 0]
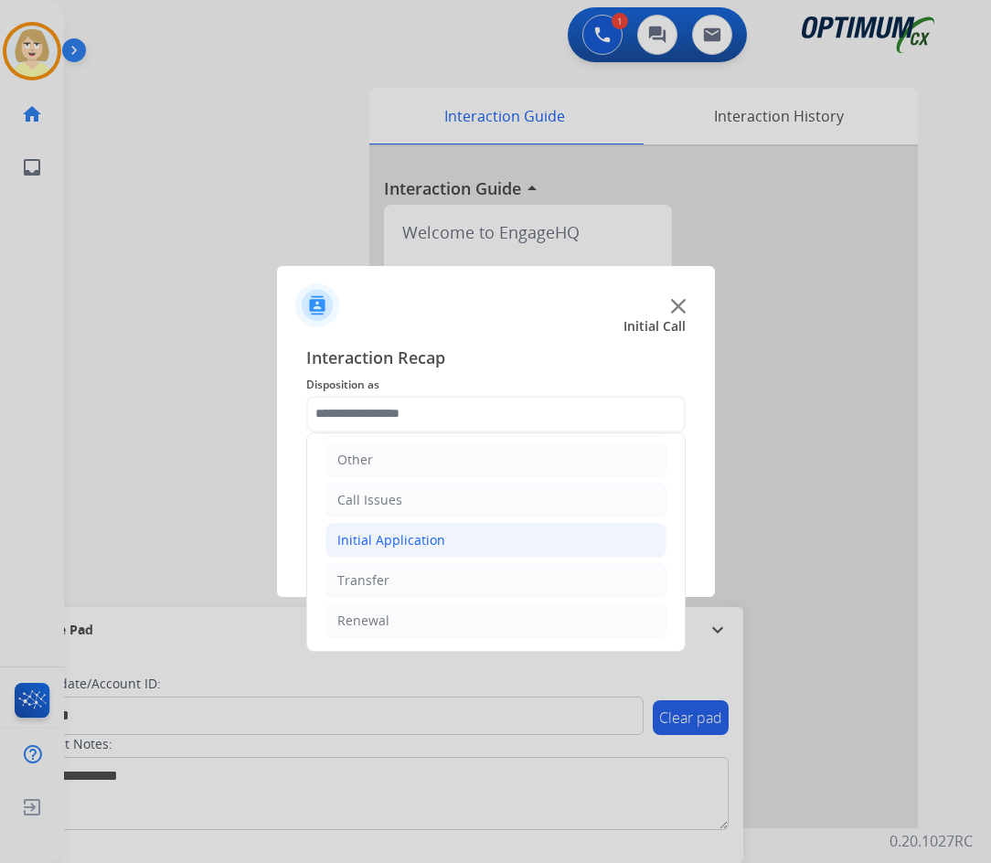
click at [426, 541] on div "Initial Application" at bounding box center [391, 540] width 108 height 18
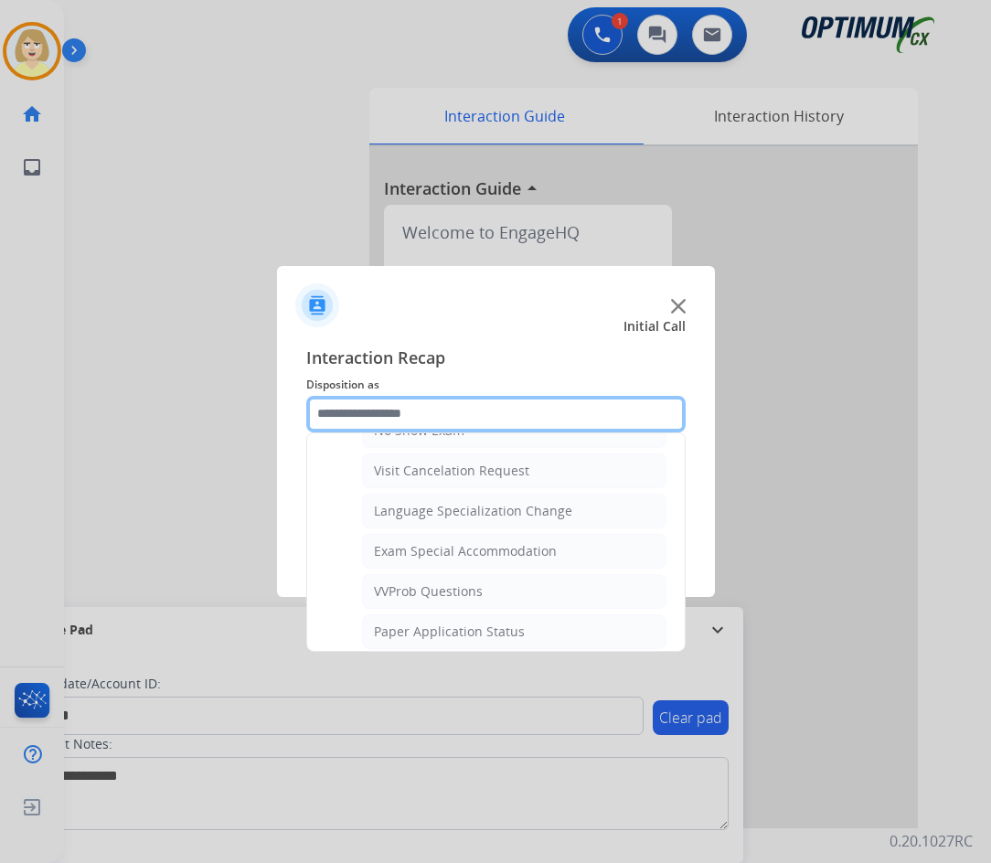
scroll to position [1038, 0]
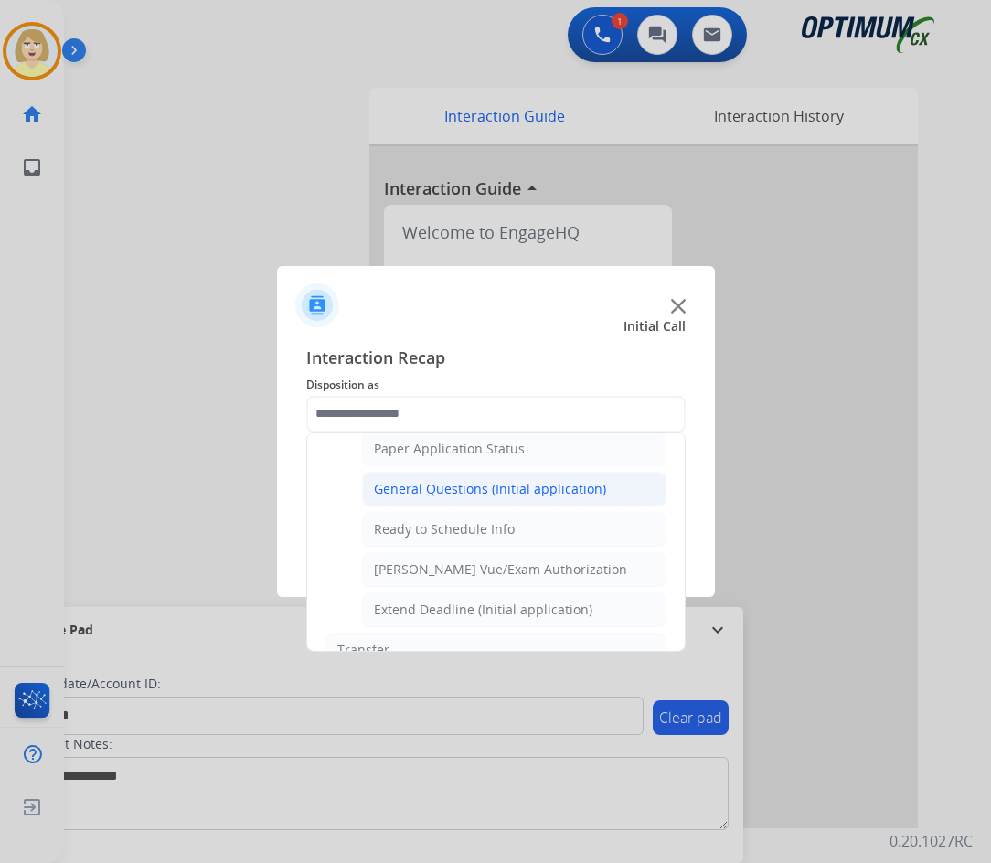
click at [435, 484] on div "General Questions (Initial application)" at bounding box center [490, 489] width 232 height 18
type input "**********"
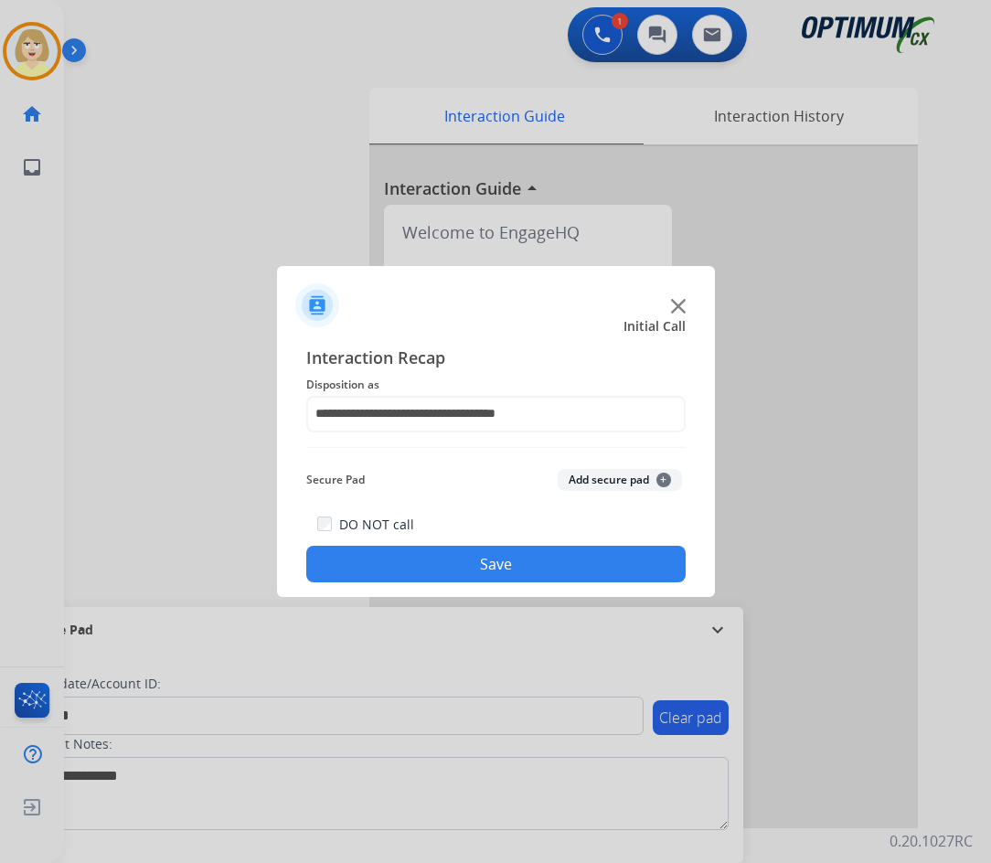
click at [605, 473] on button "Add secure pad +" at bounding box center [620, 480] width 124 height 22
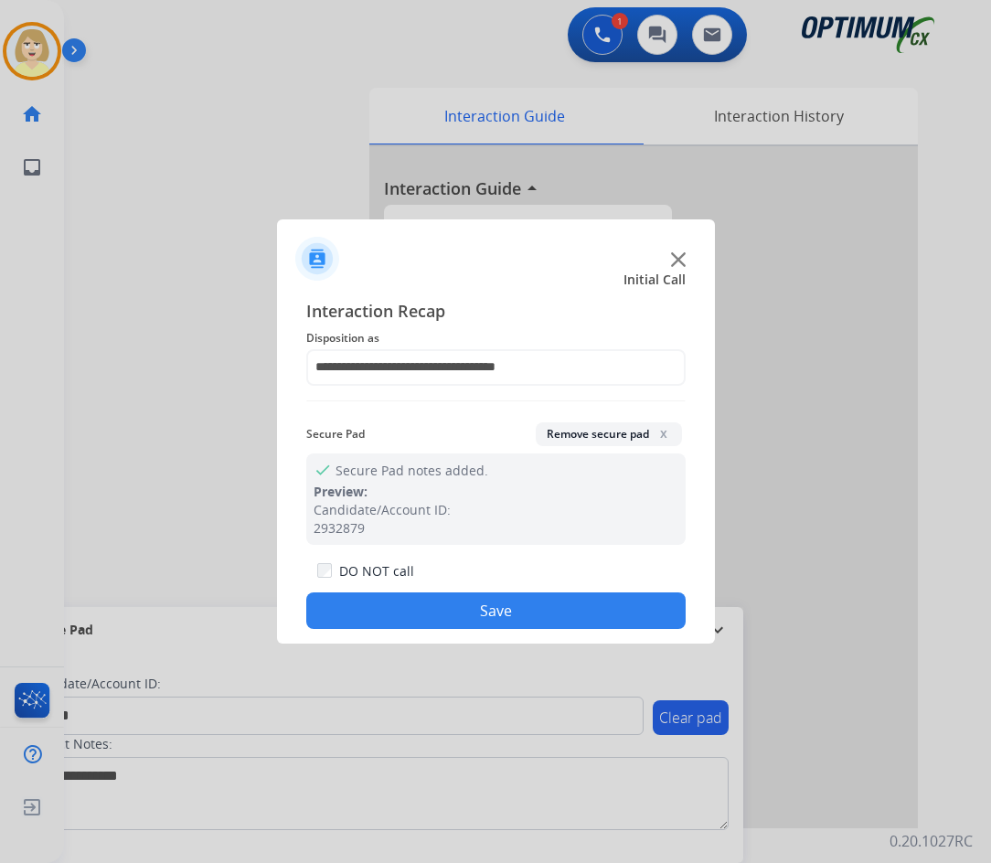
drag, startPoint x: 446, startPoint y: 600, endPoint x: 262, endPoint y: 423, distance: 255.3
click at [442, 597] on button "Save" at bounding box center [495, 610] width 379 height 37
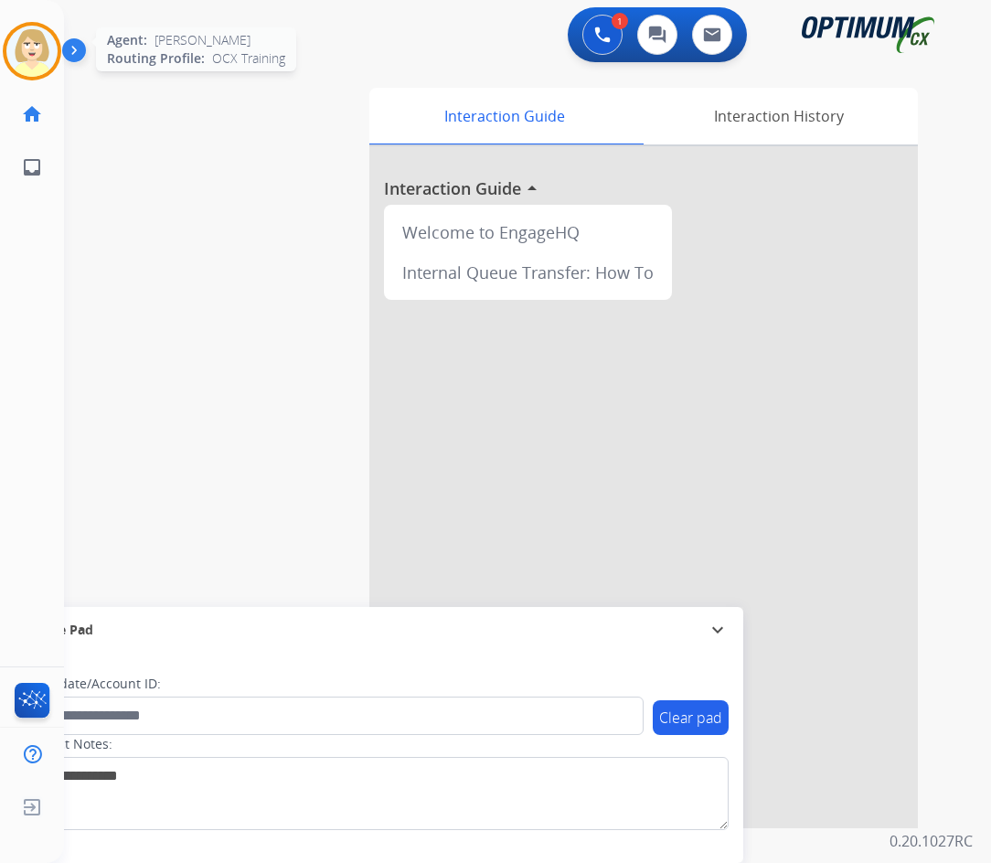
click at [27, 53] on img at bounding box center [31, 51] width 51 height 51
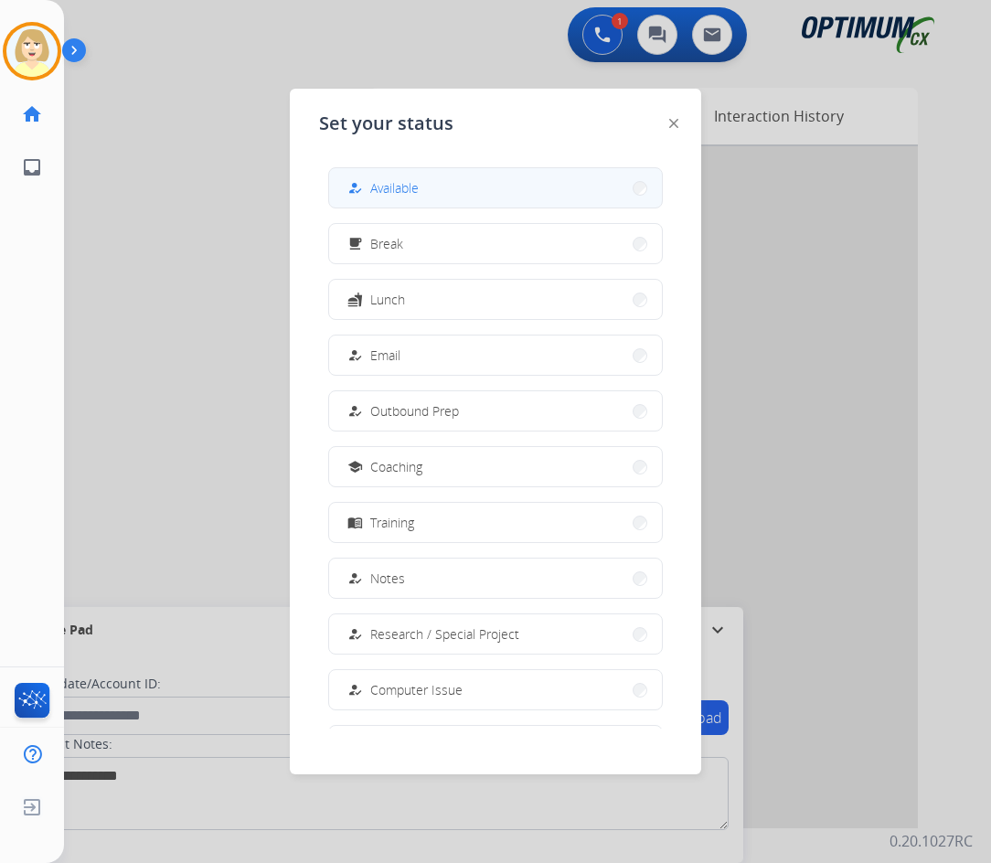
click at [388, 181] on span "Available" at bounding box center [394, 187] width 48 height 19
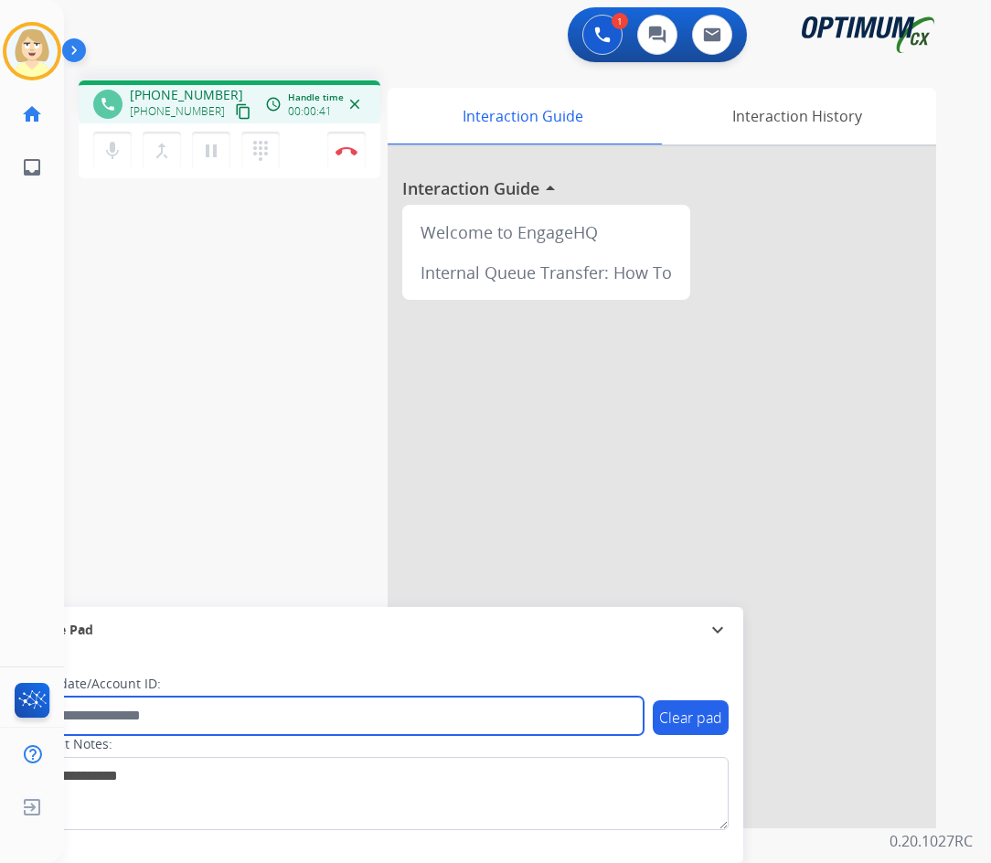
click at [111, 713] on input "text" at bounding box center [334, 715] width 620 height 38
paste input "*******"
type input "*******"
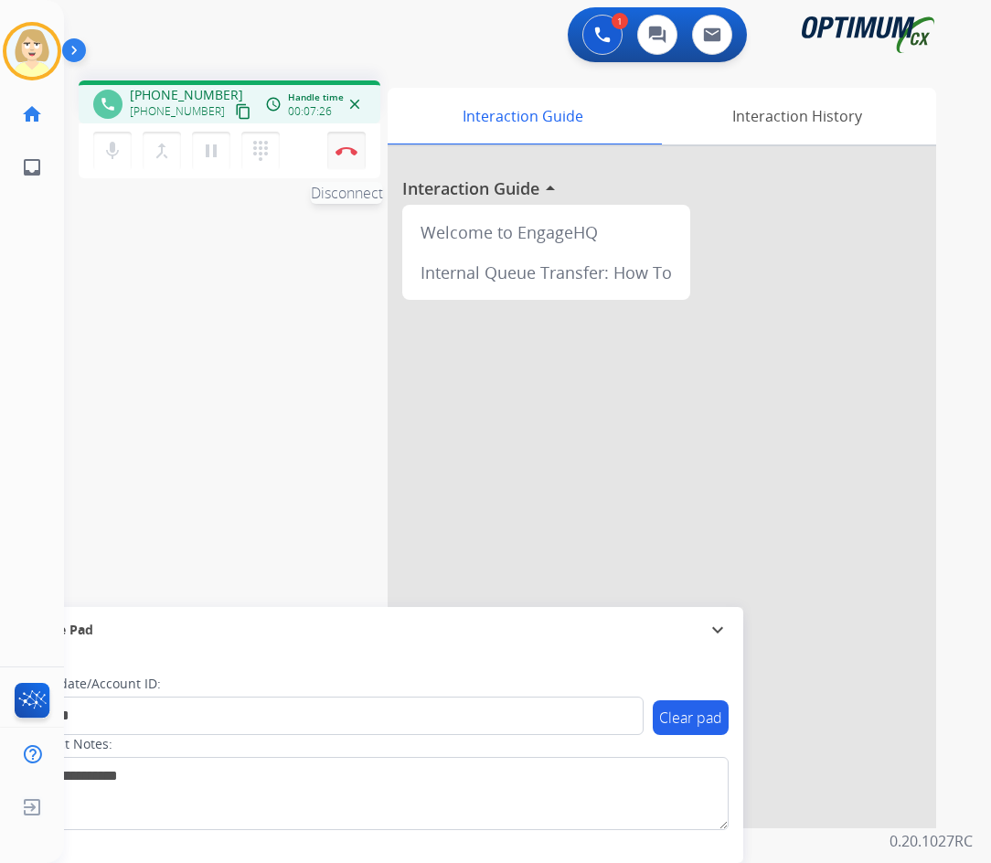
click at [349, 147] on img at bounding box center [346, 150] width 22 height 9
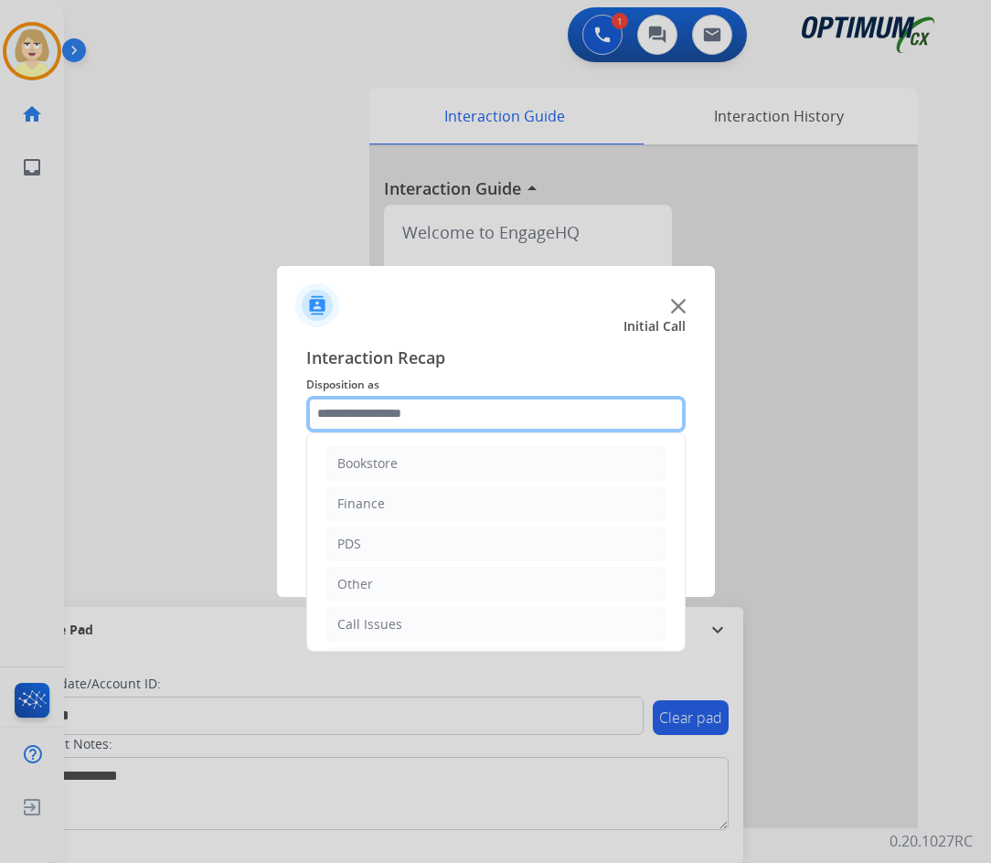
drag, startPoint x: 386, startPoint y: 415, endPoint x: 388, endPoint y: 427, distance: 12.0
click at [386, 414] on input "text" at bounding box center [495, 414] width 379 height 37
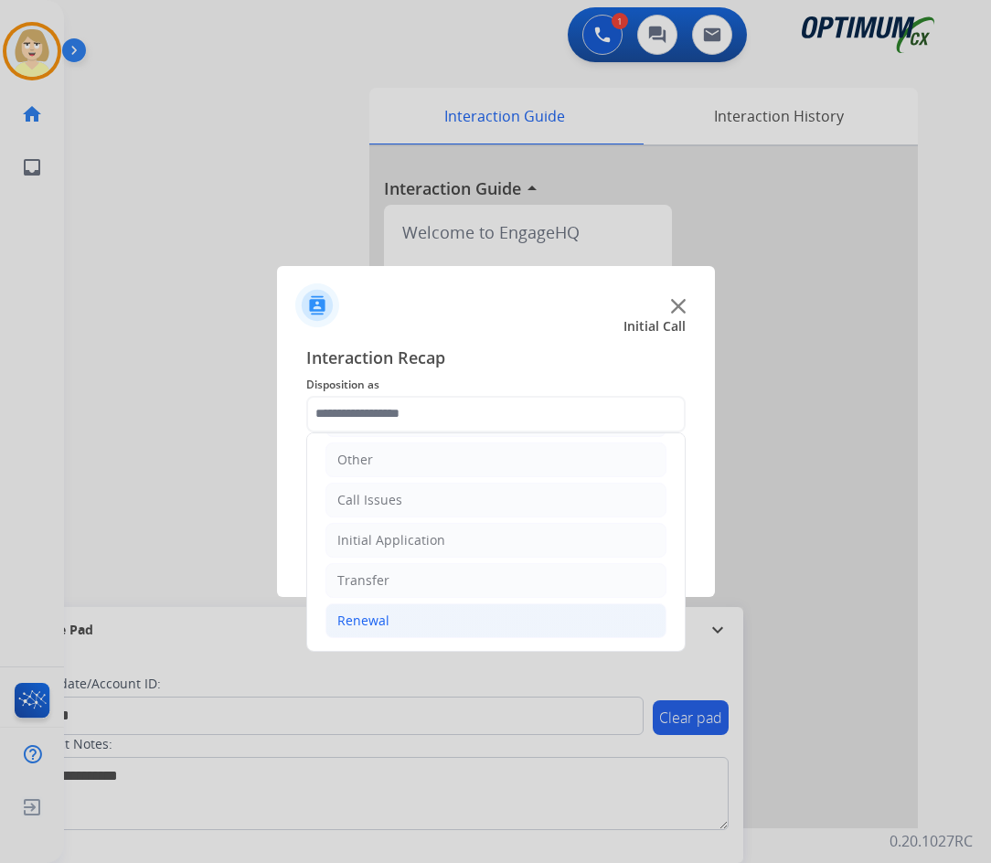
click at [376, 621] on div "Renewal" at bounding box center [363, 620] width 52 height 18
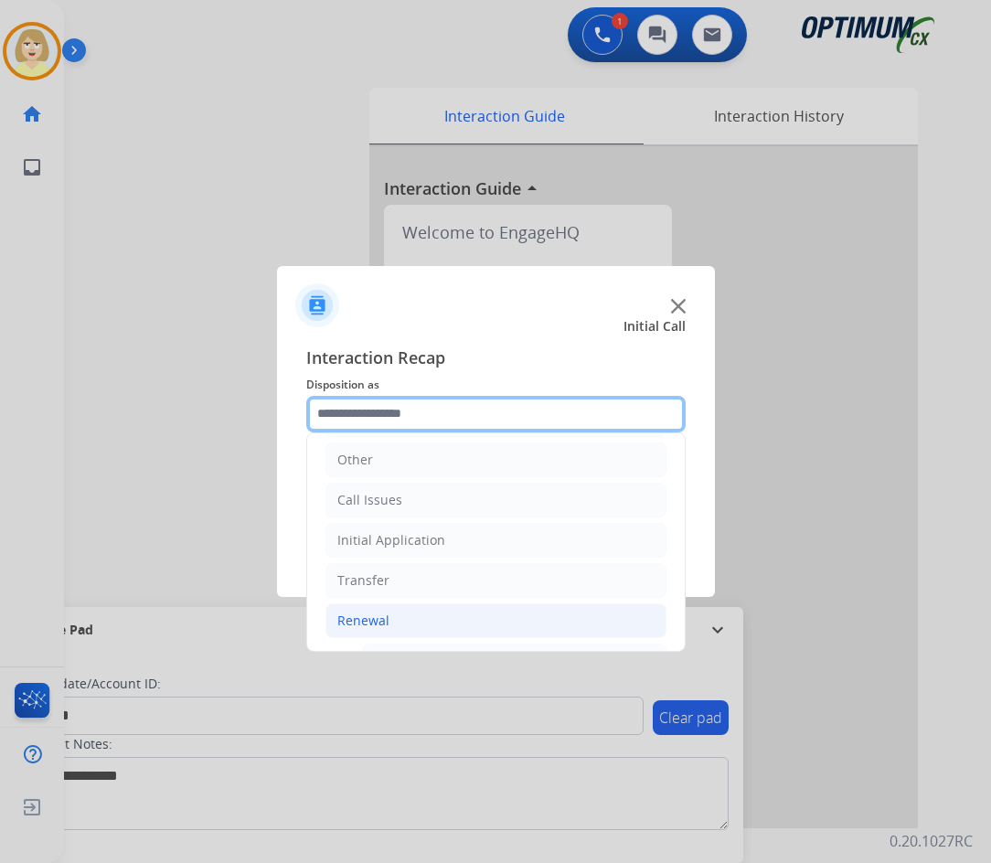
scroll to position [490, 0]
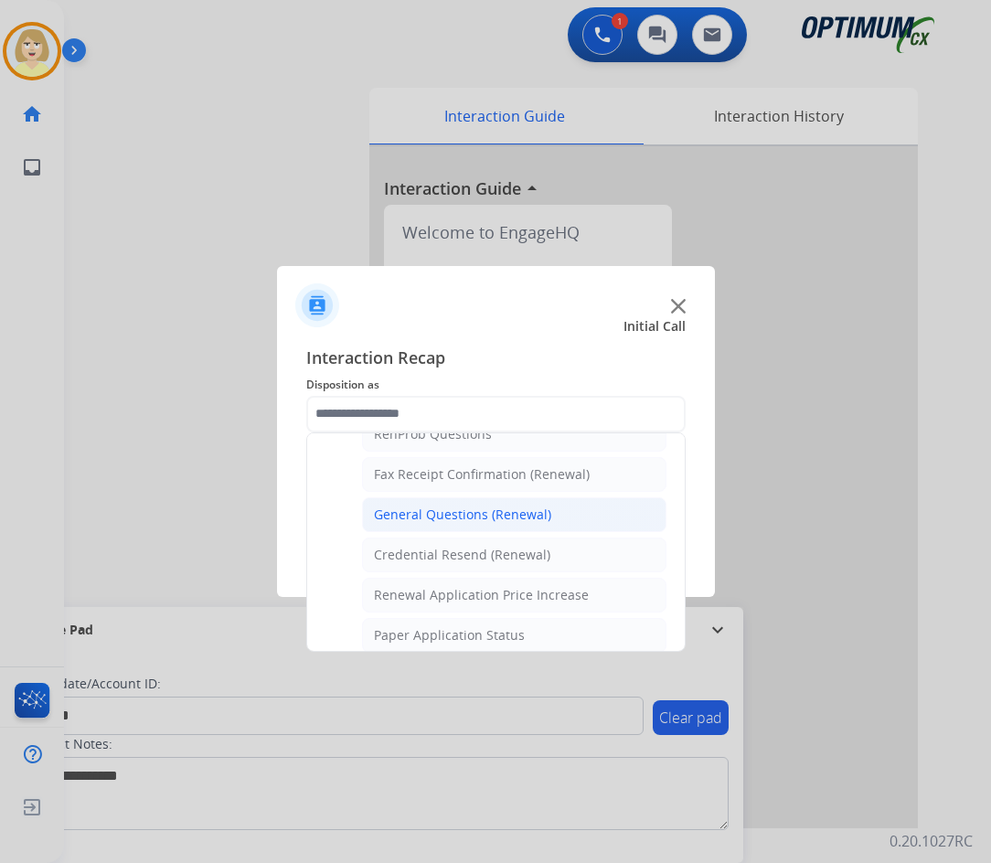
click at [448, 516] on div "General Questions (Renewal)" at bounding box center [462, 514] width 177 height 18
type input "**********"
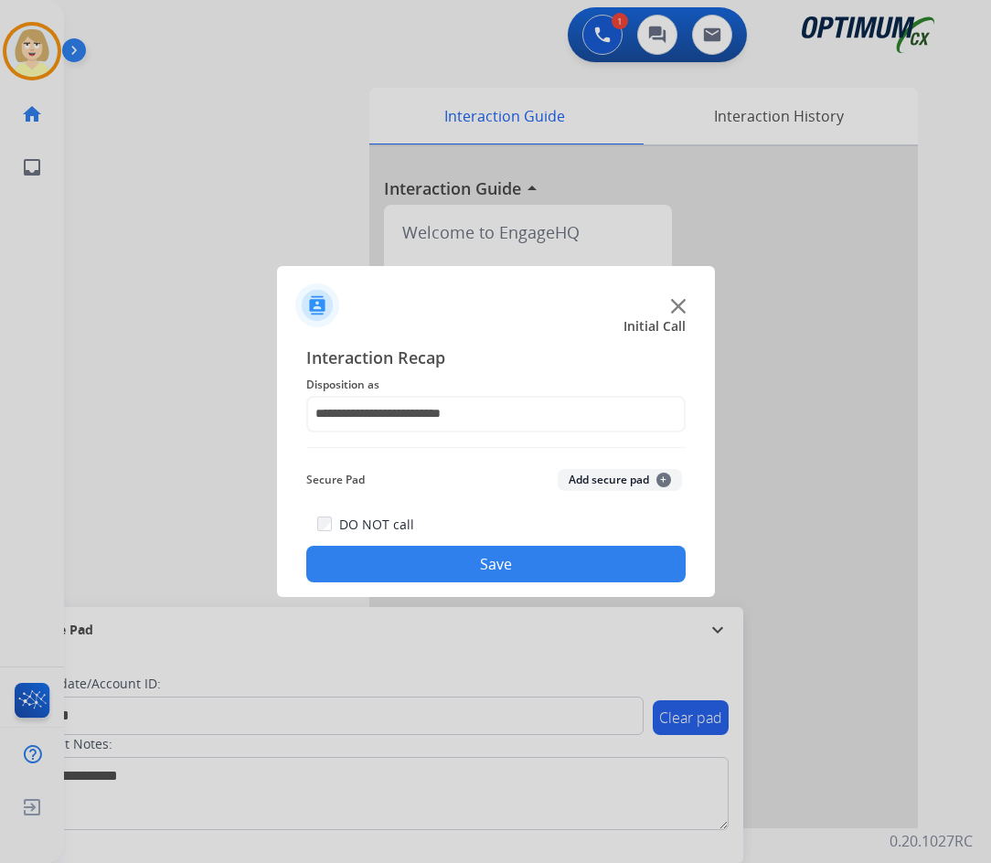
click at [626, 478] on button "Add secure pad +" at bounding box center [620, 480] width 124 height 22
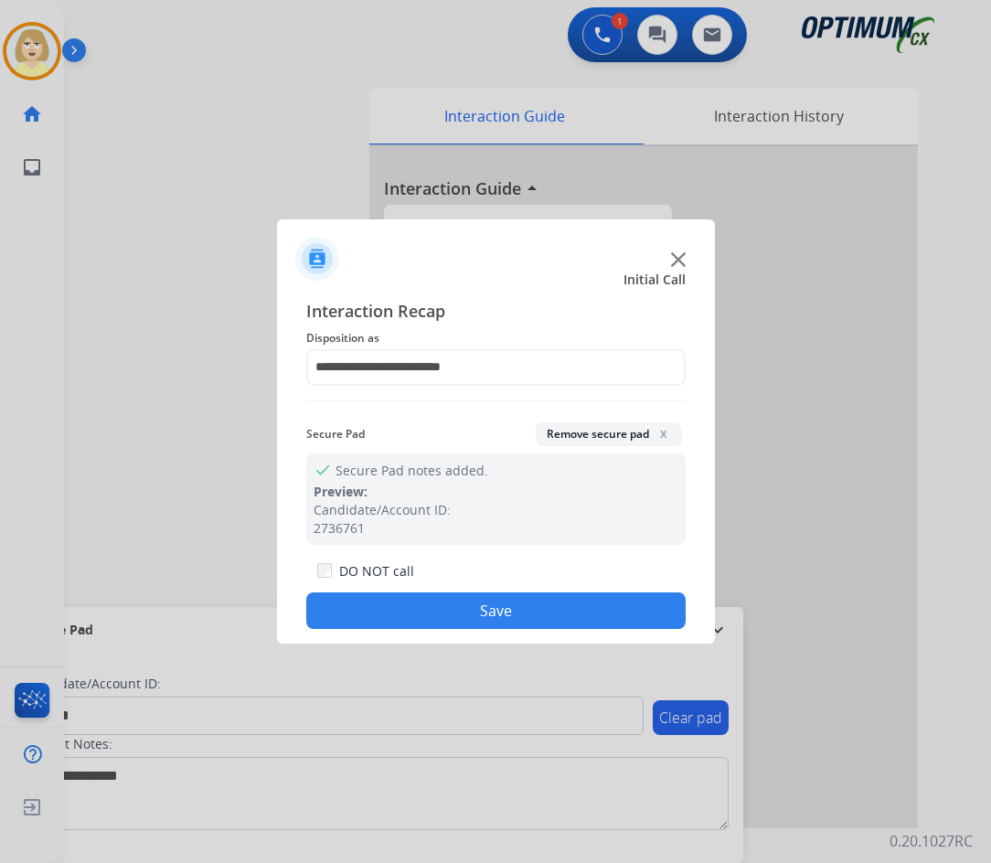
drag, startPoint x: 385, startPoint y: 620, endPoint x: 316, endPoint y: 537, distance: 107.1
click at [384, 617] on button "Save" at bounding box center [495, 610] width 379 height 37
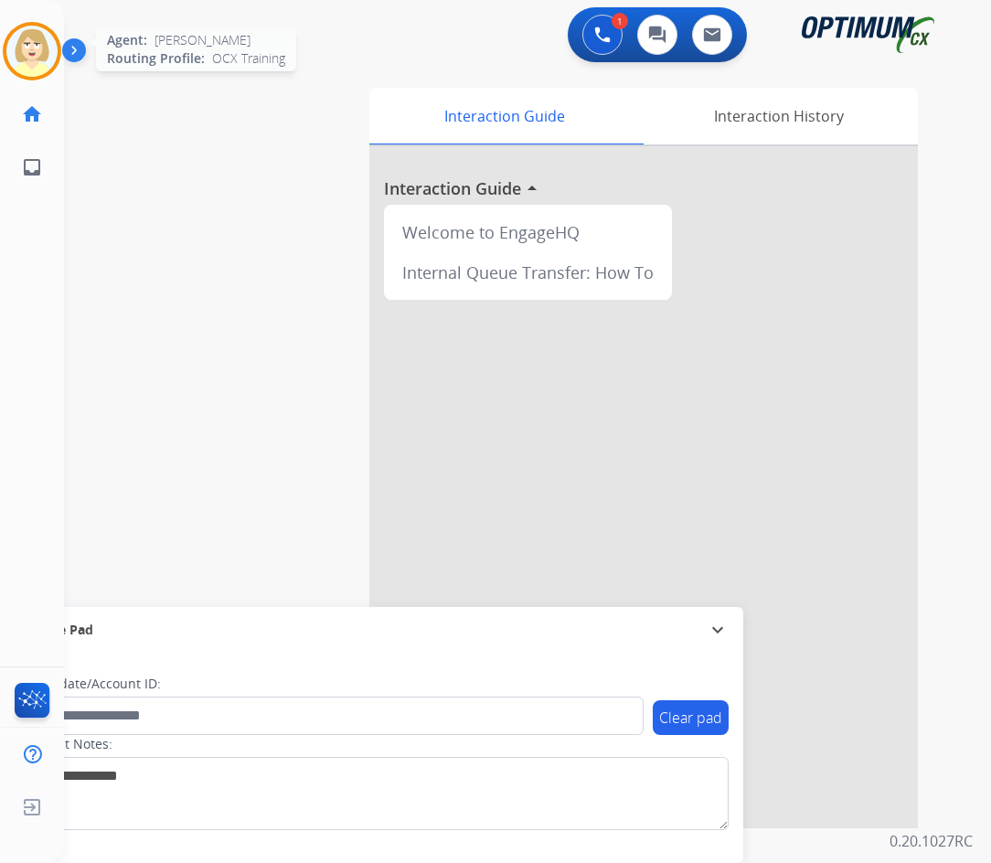
click at [29, 45] on img at bounding box center [31, 51] width 51 height 51
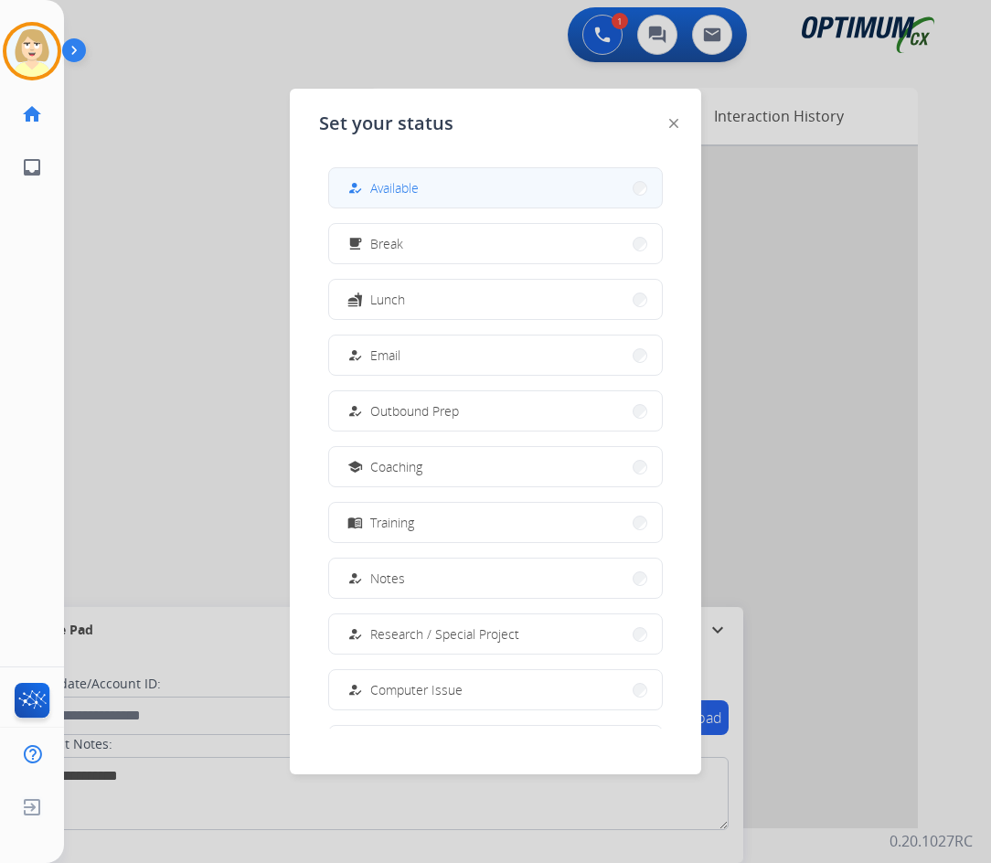
click at [403, 183] on span "Available" at bounding box center [394, 187] width 48 height 19
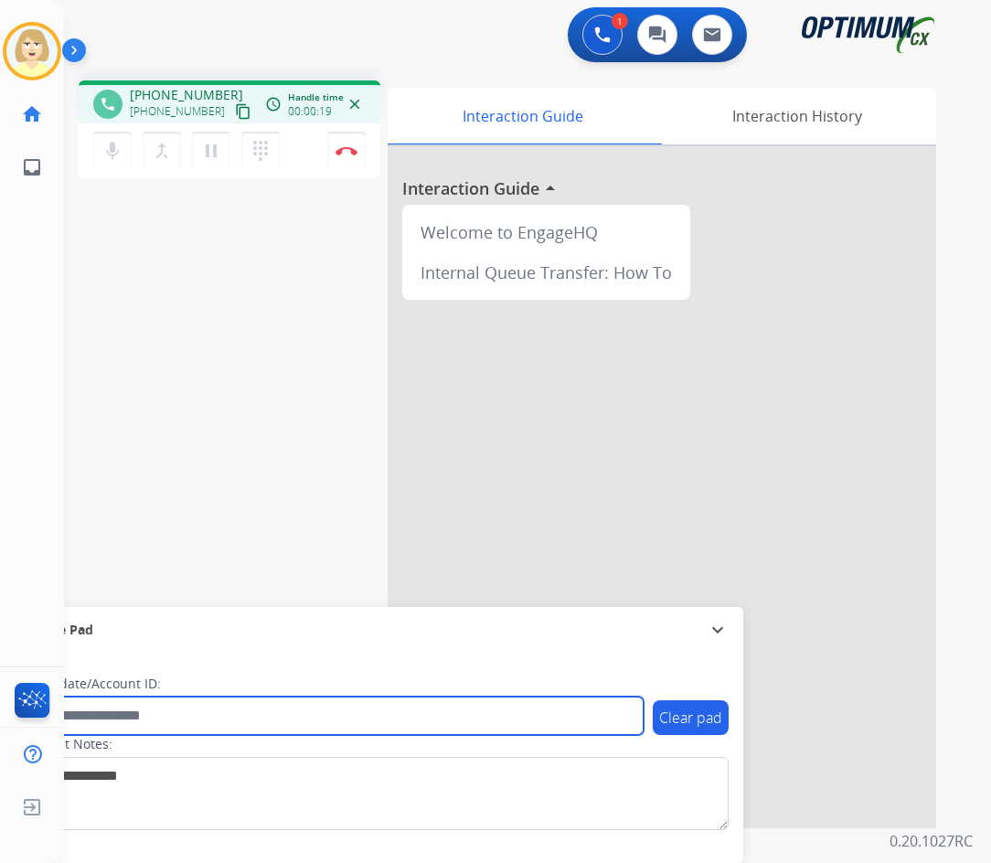
click at [97, 706] on input "text" at bounding box center [334, 715] width 620 height 38
paste input "*******"
type input "*******"
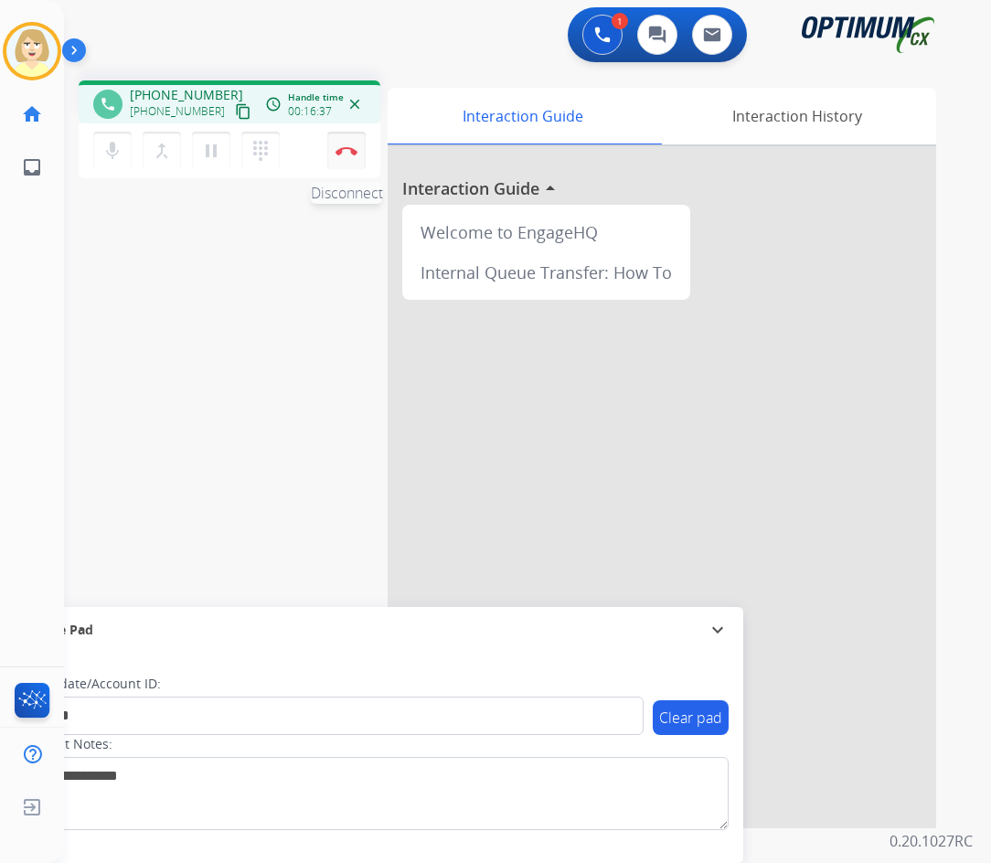
click at [345, 147] on img at bounding box center [346, 150] width 22 height 9
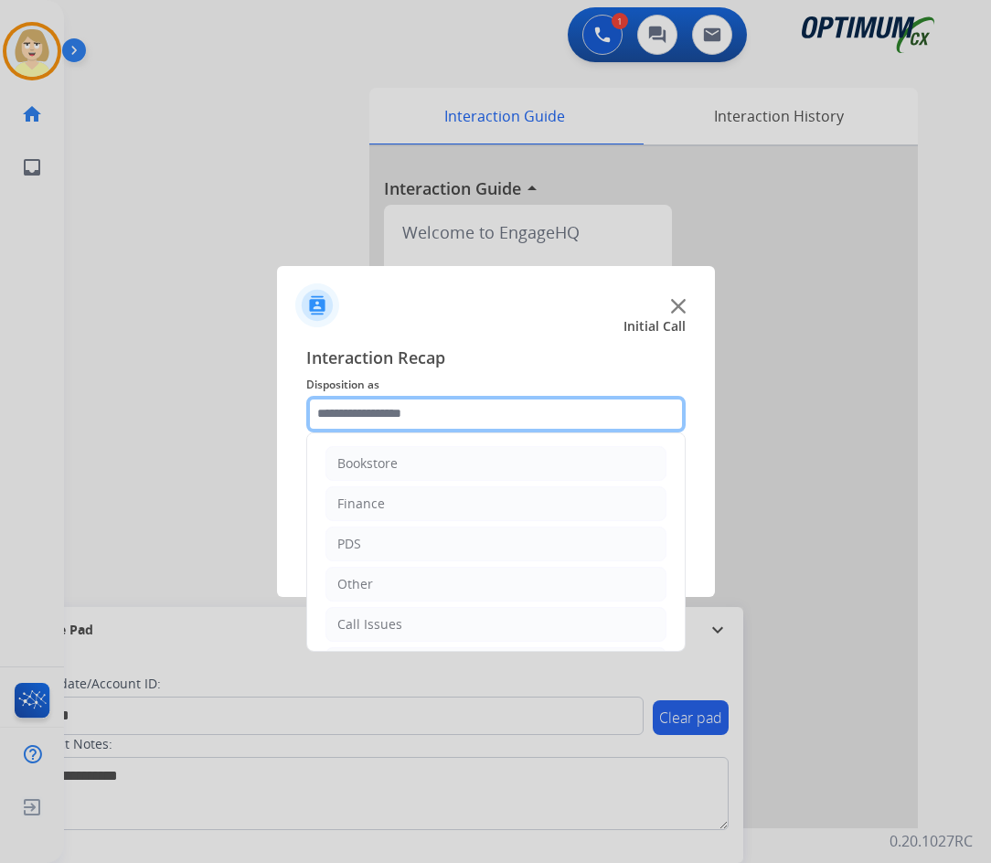
click at [358, 420] on input "text" at bounding box center [495, 414] width 379 height 37
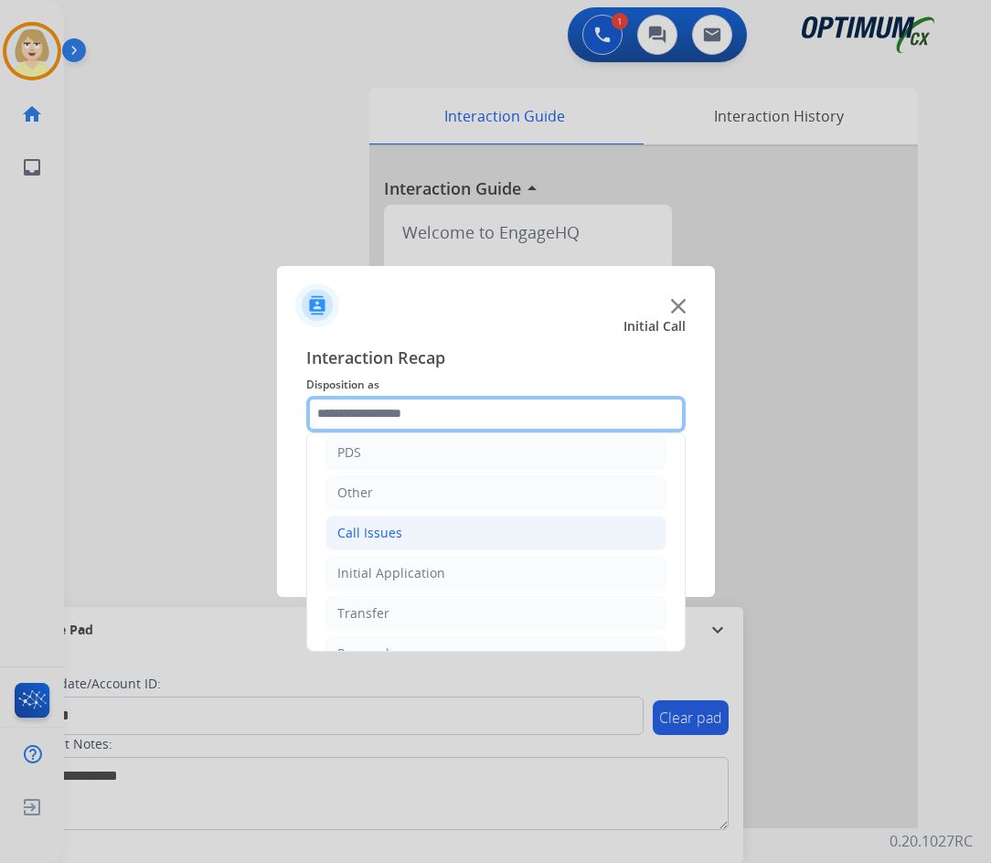
scroll to position [124, 0]
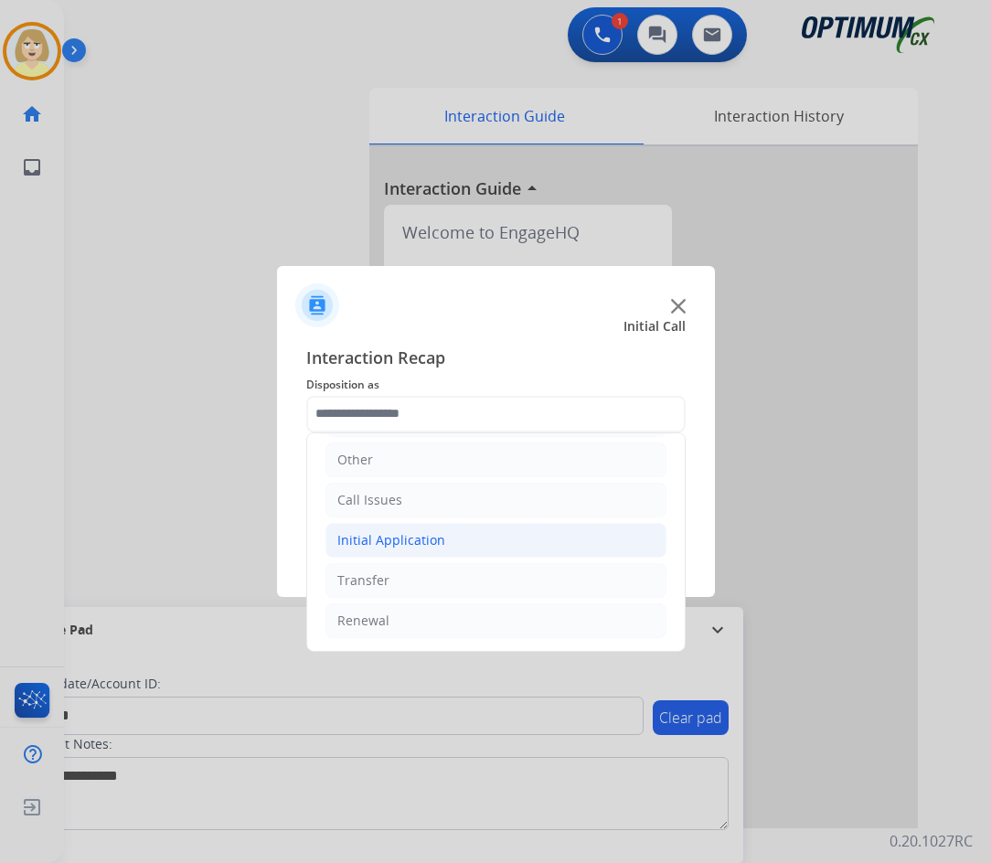
click at [383, 538] on div "Initial Application" at bounding box center [391, 540] width 108 height 18
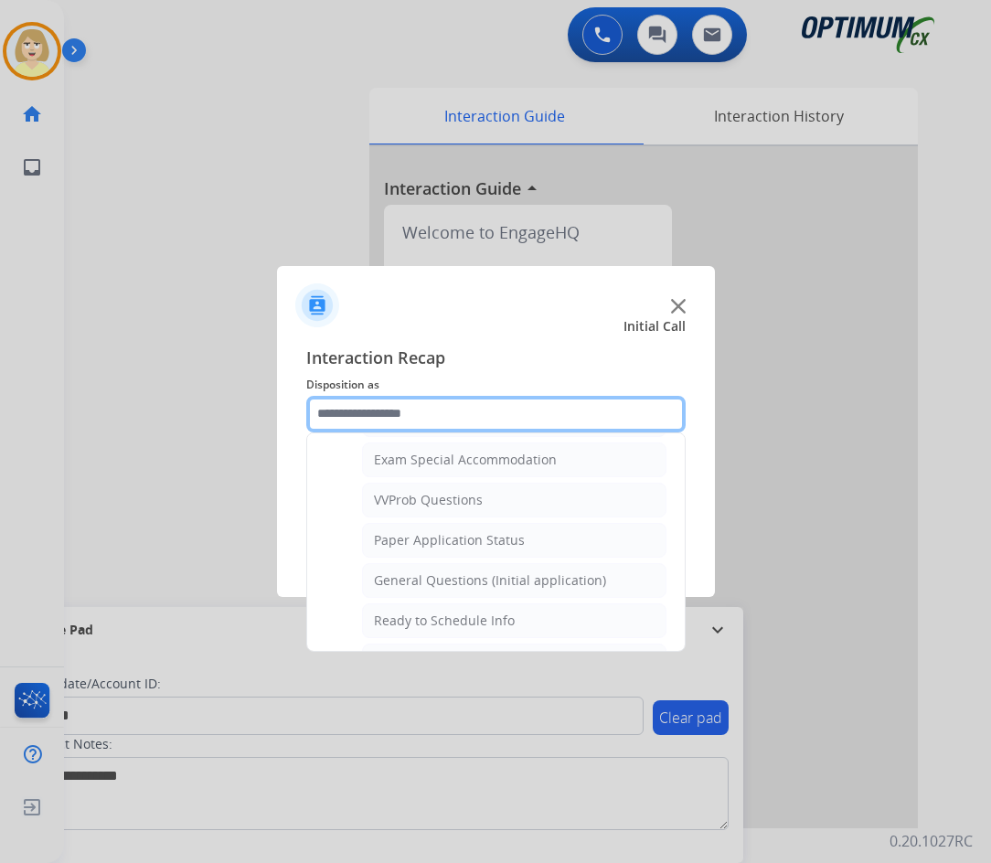
scroll to position [1038, 0]
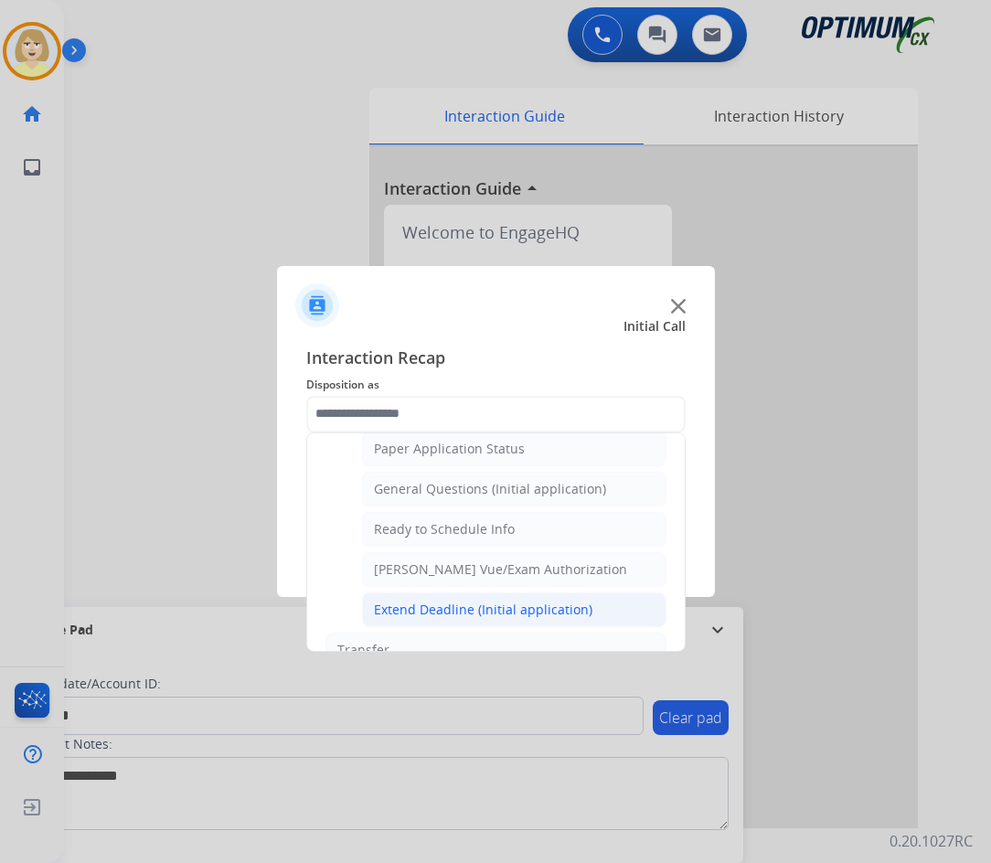
click at [468, 614] on div "Extend Deadline (Initial application)" at bounding box center [483, 609] width 218 height 18
type input "**********"
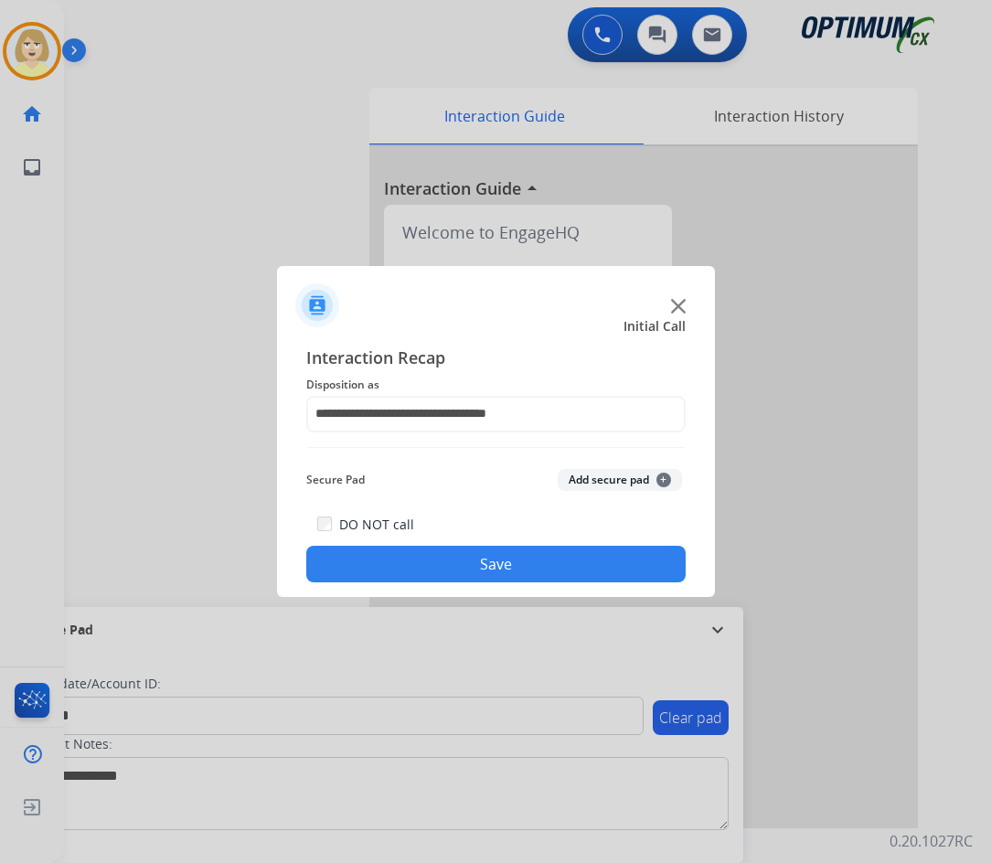
click at [583, 474] on button "Add secure pad +" at bounding box center [620, 480] width 124 height 22
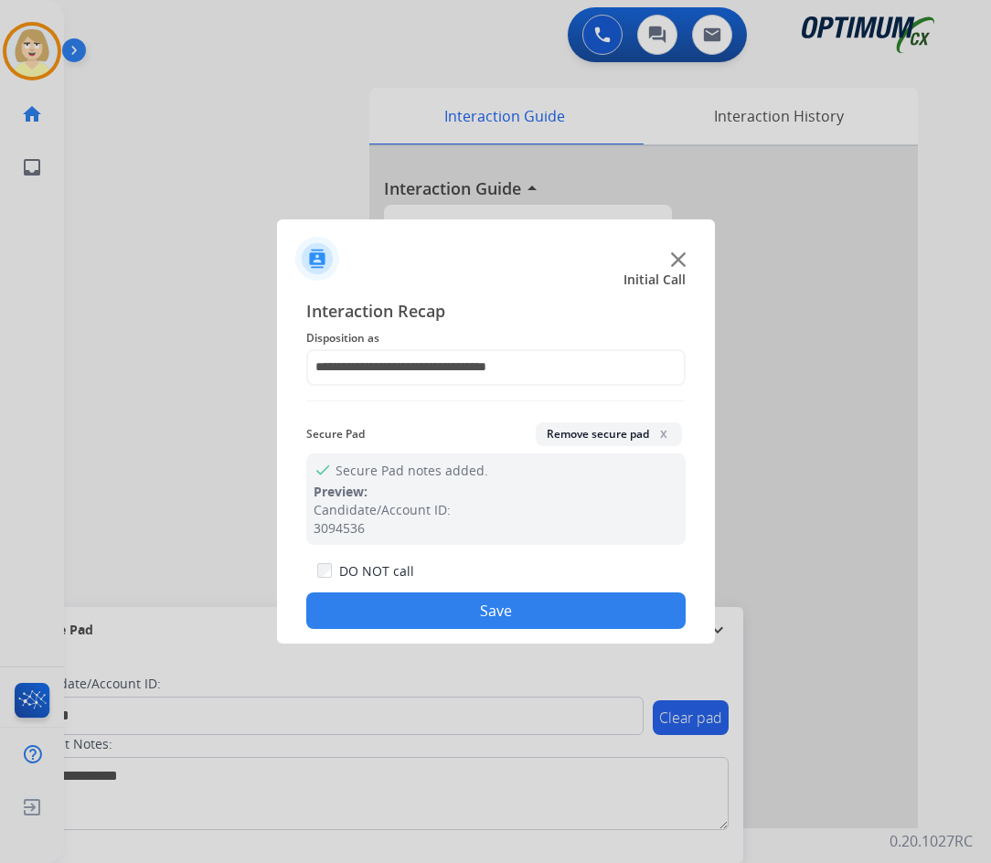
drag, startPoint x: 408, startPoint y: 609, endPoint x: 399, endPoint y: 593, distance: 17.6
click at [408, 608] on button "Save" at bounding box center [495, 610] width 379 height 37
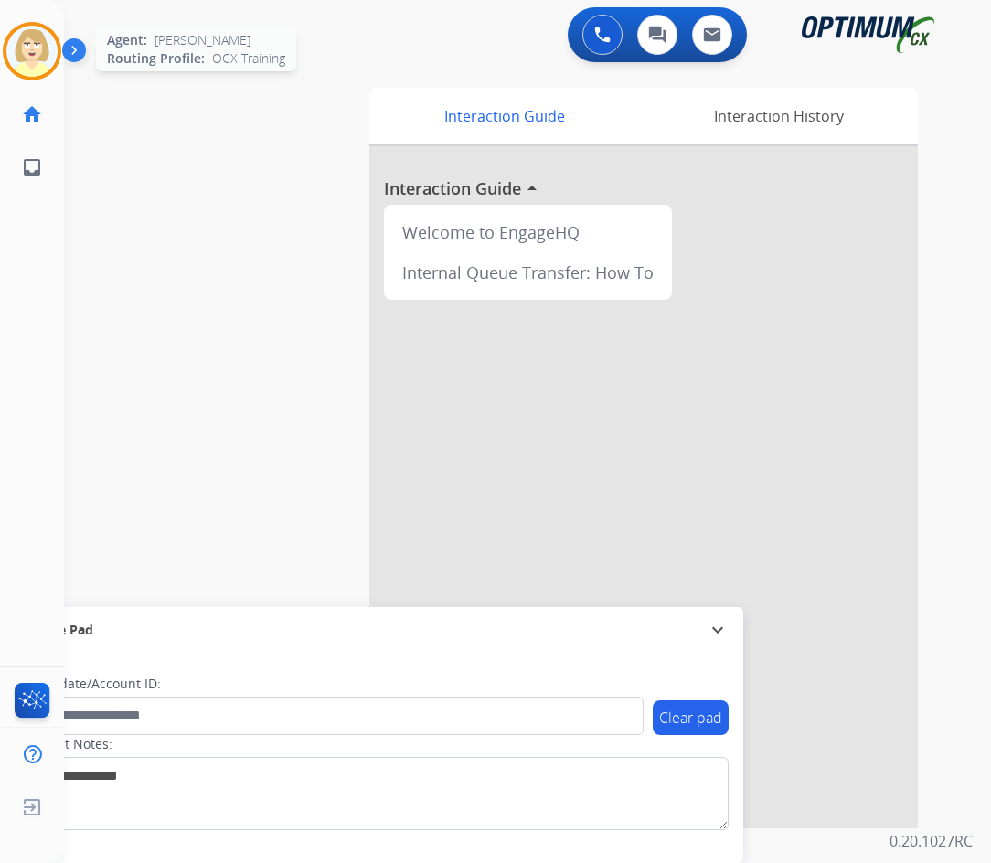
click at [34, 48] on img at bounding box center [31, 51] width 51 height 51
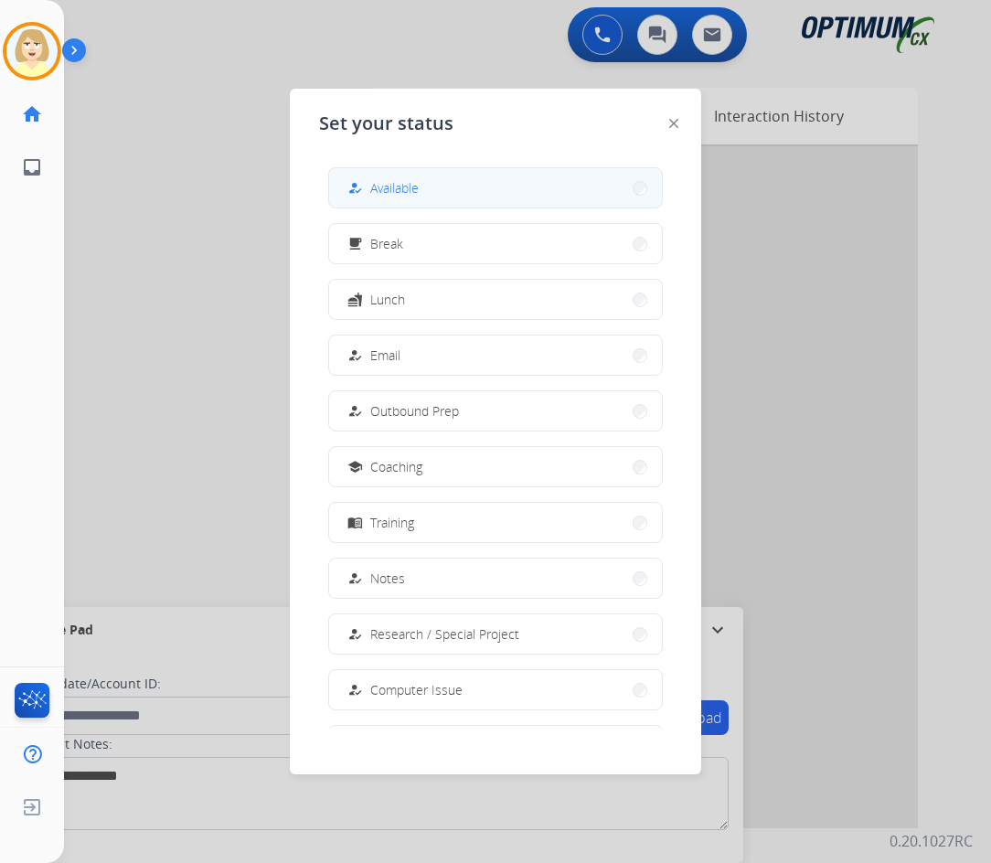
click at [391, 186] on span "Available" at bounding box center [394, 187] width 48 height 19
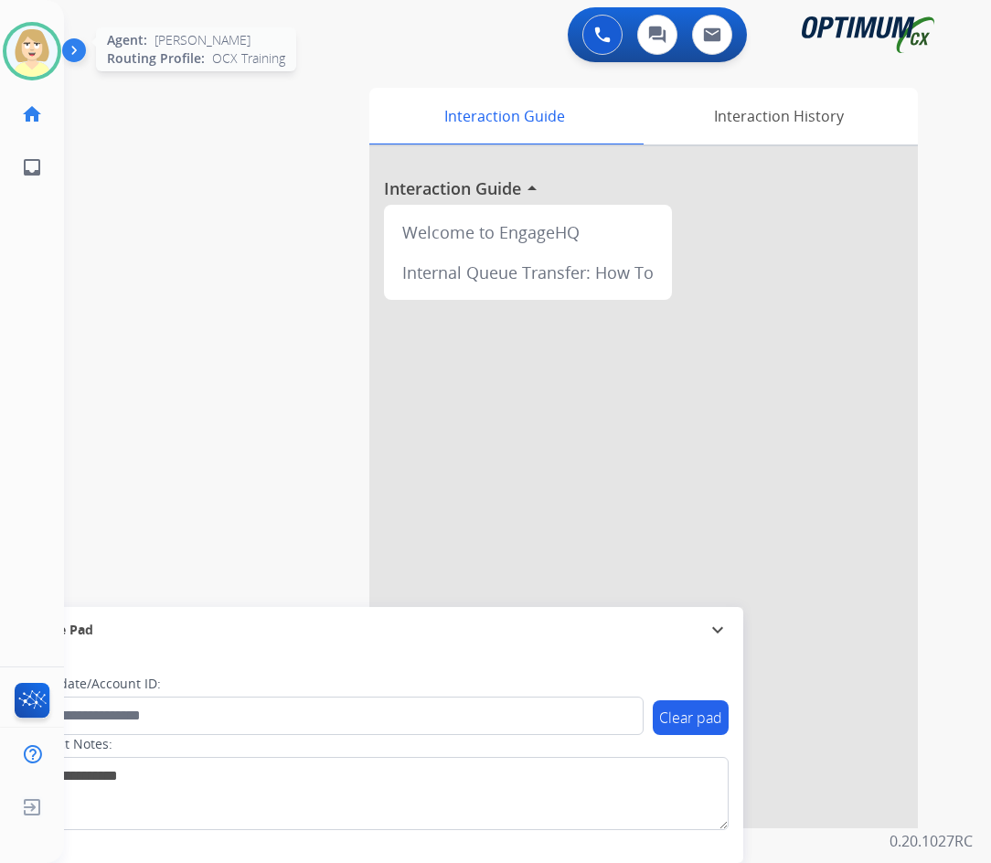
click at [15, 43] on img at bounding box center [31, 51] width 51 height 51
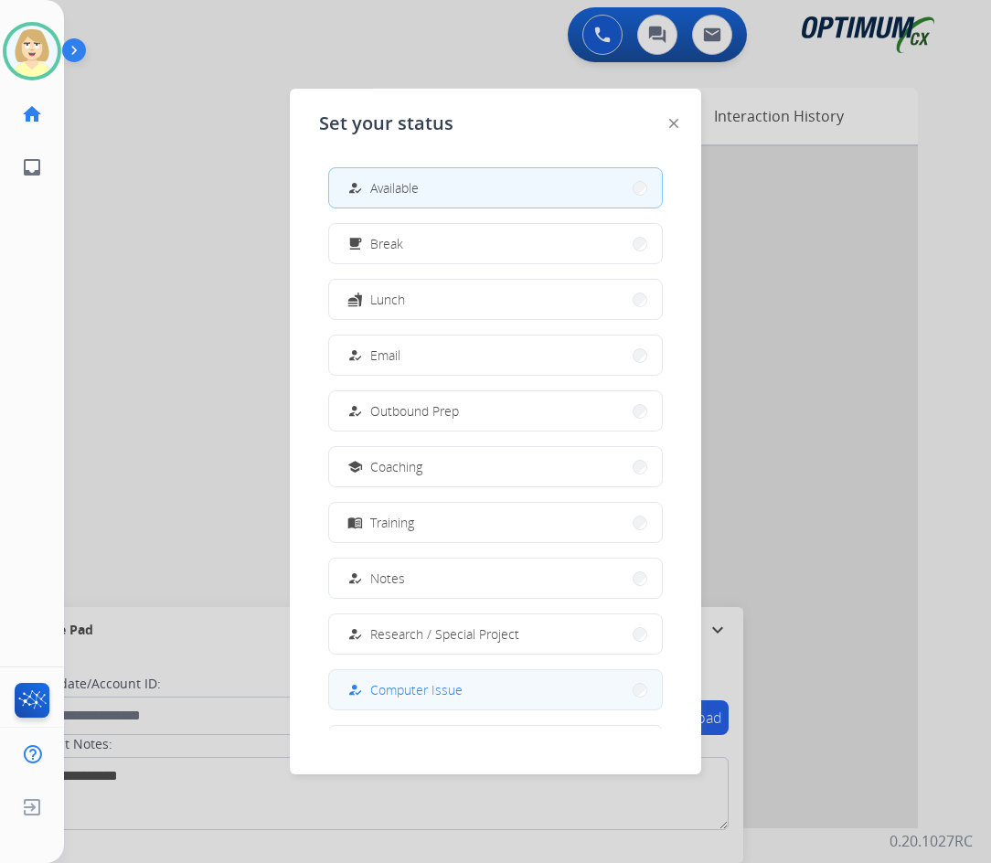
scroll to position [173, 0]
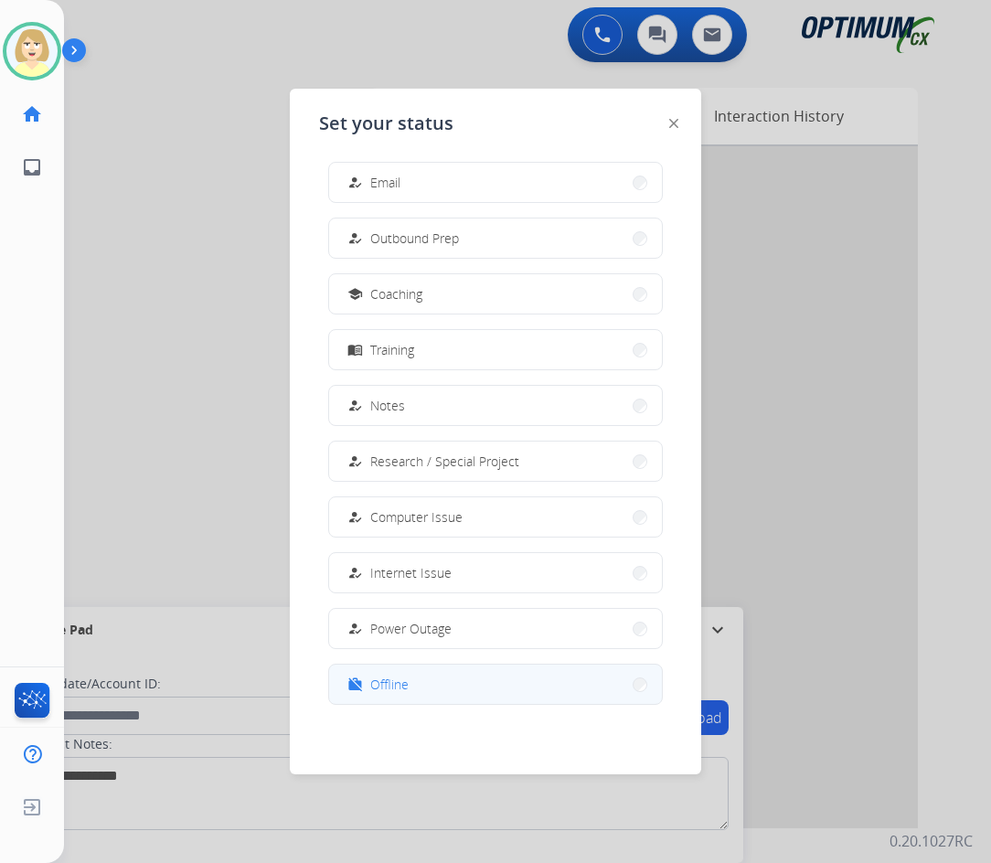
click at [385, 682] on span "Offline" at bounding box center [389, 683] width 38 height 19
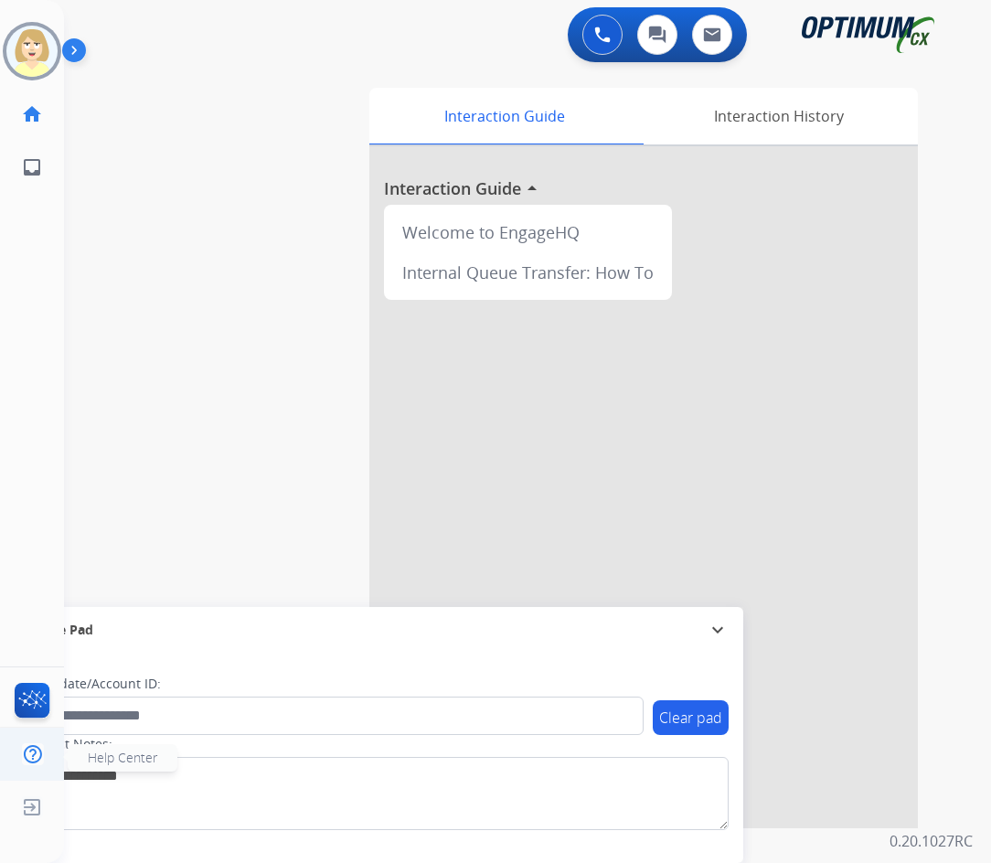
drag, startPoint x: 114, startPoint y: 810, endPoint x: 5, endPoint y: 758, distance: 120.6
click at [113, 810] on span "Log out" at bounding box center [121, 810] width 43 height 17
